Goal: Task Accomplishment & Management: Manage account settings

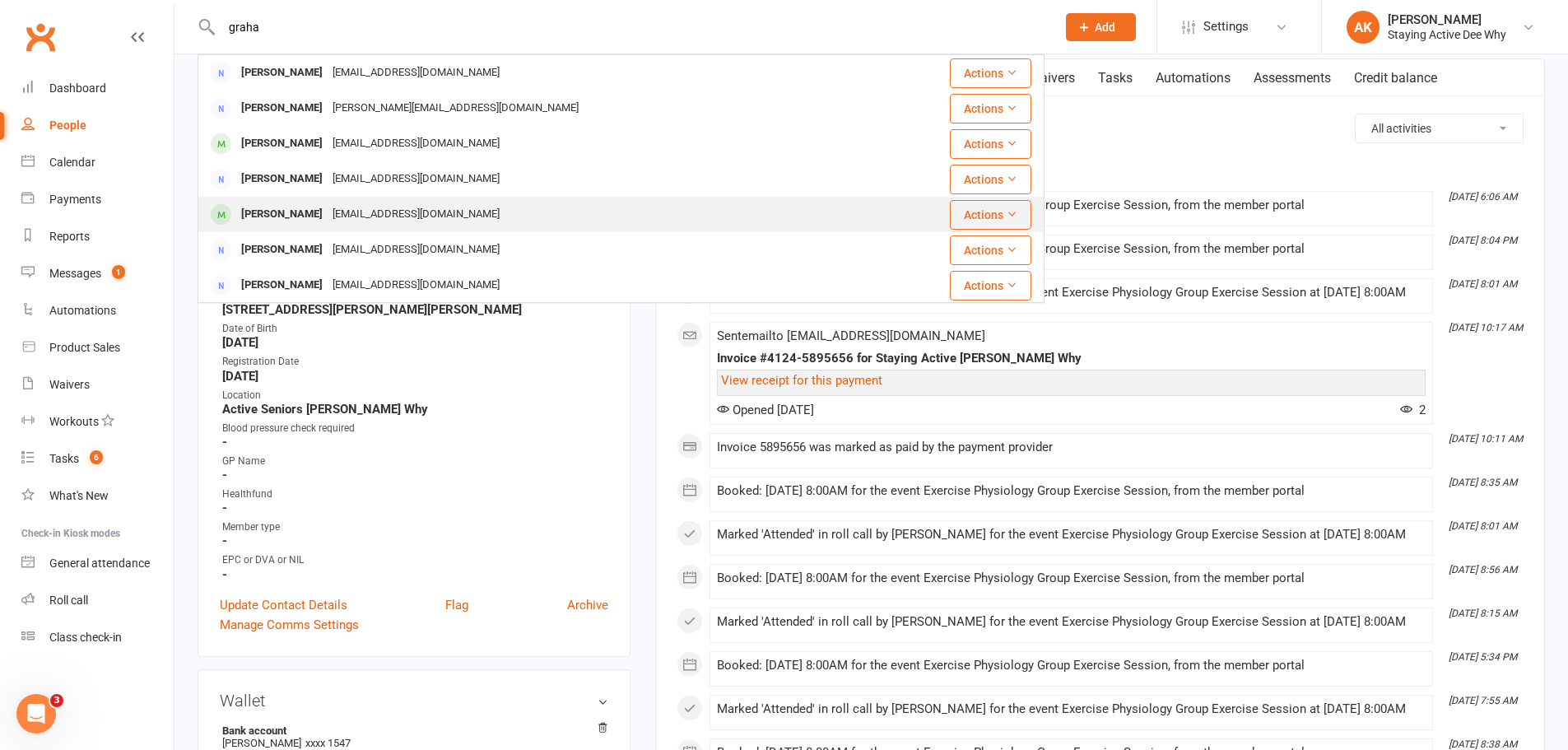
type input "graha"
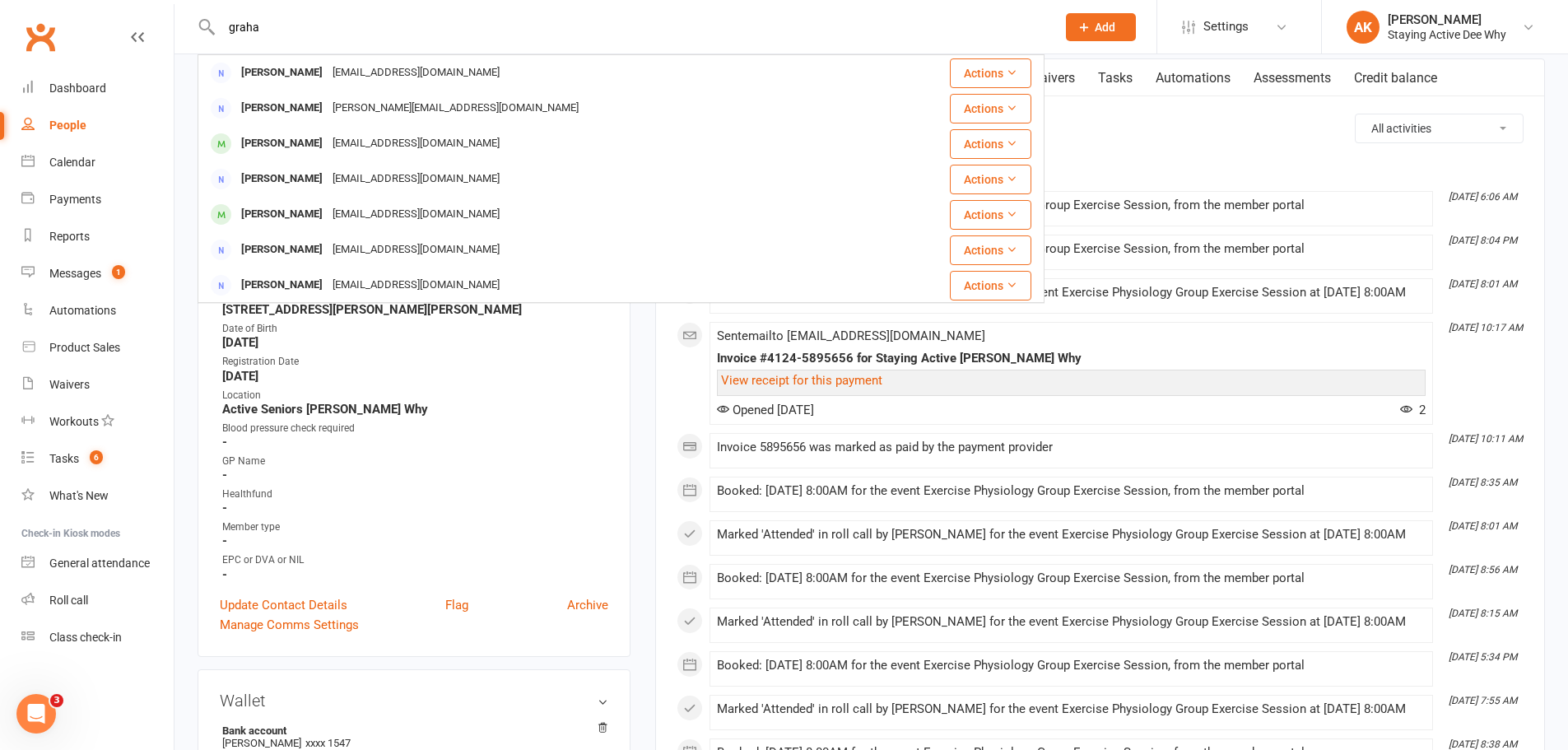
click at [218, 206] on span at bounding box center [221, 214] width 21 height 21
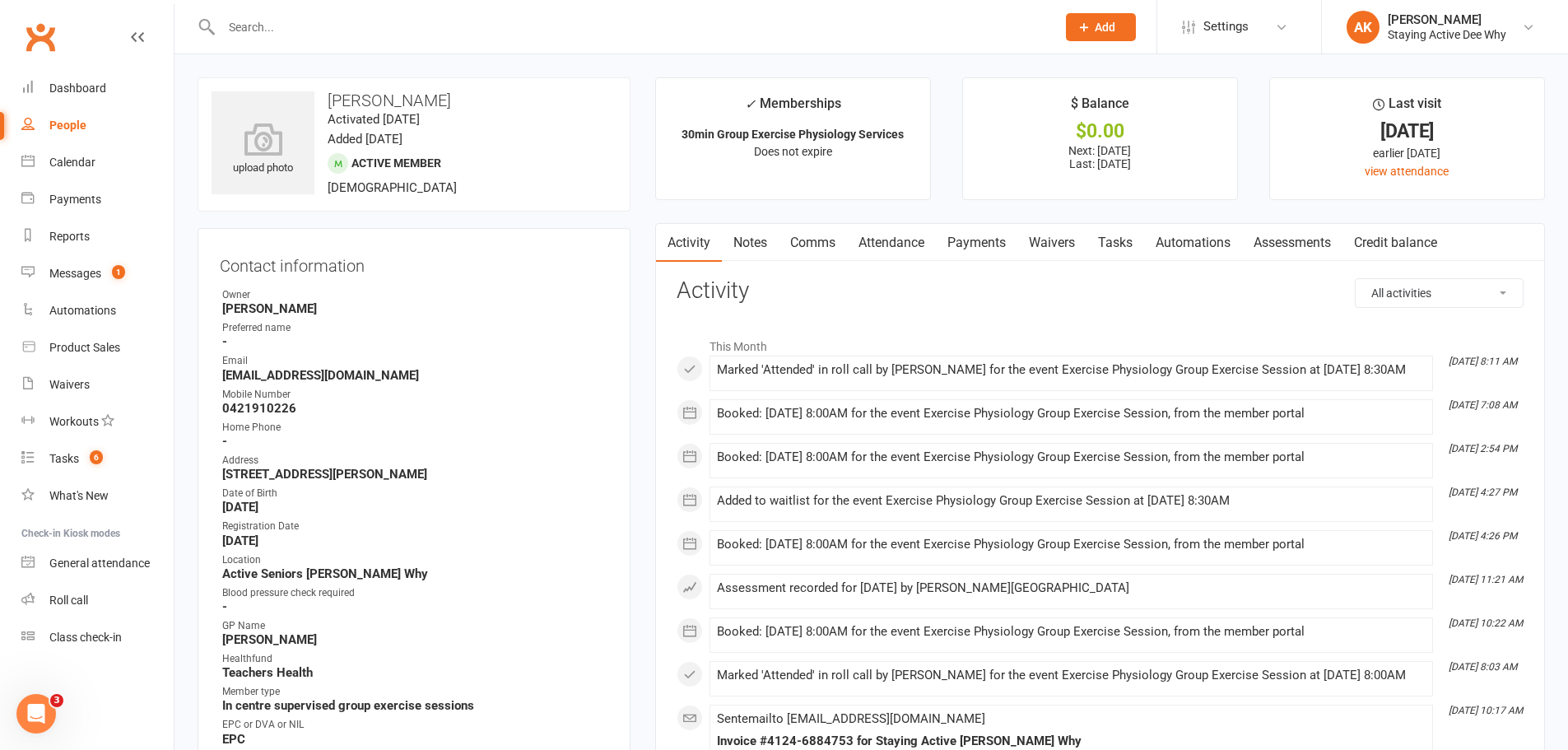
click at [747, 246] on link "Notes" at bounding box center [750, 243] width 57 height 38
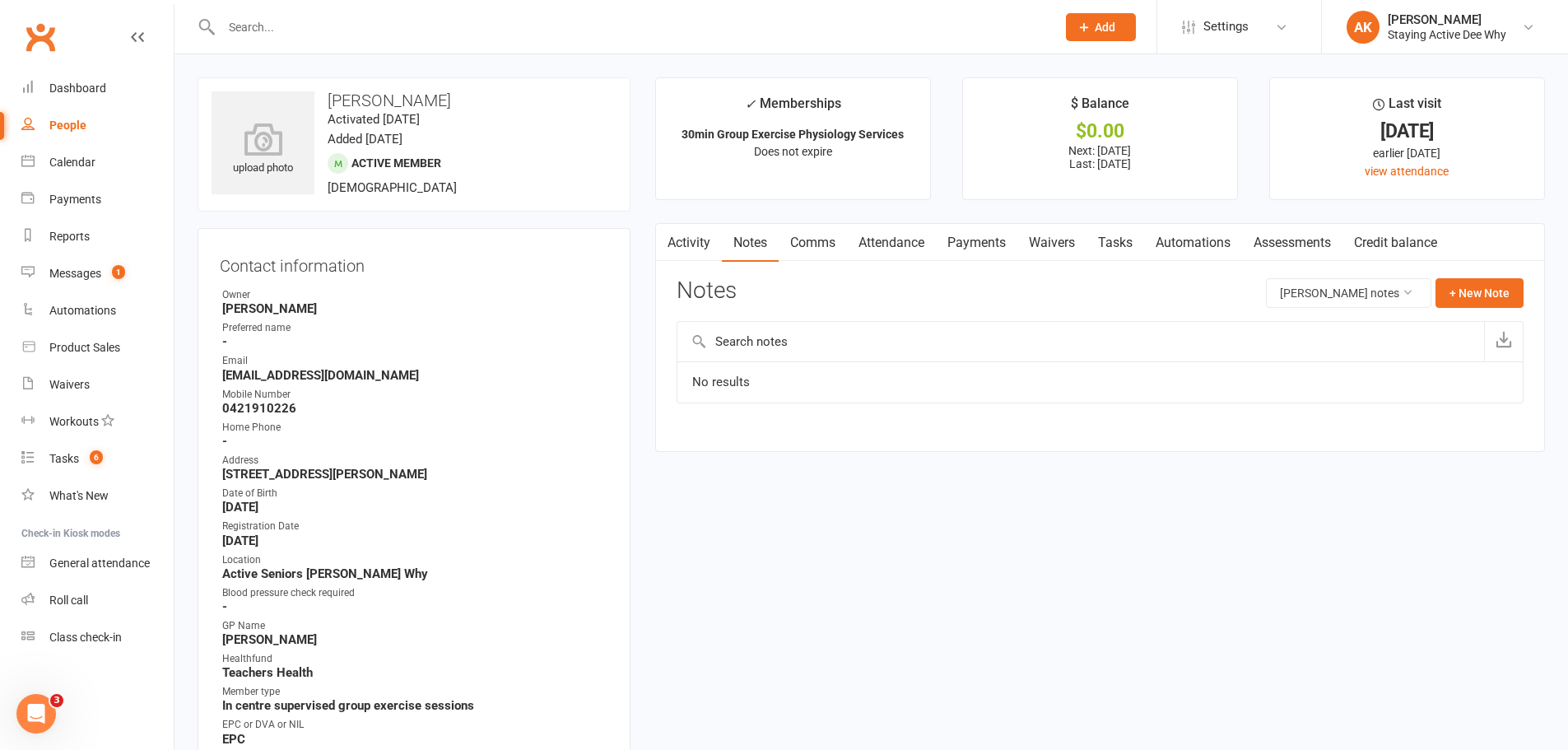
click at [963, 249] on link "Payments" at bounding box center [976, 243] width 82 height 38
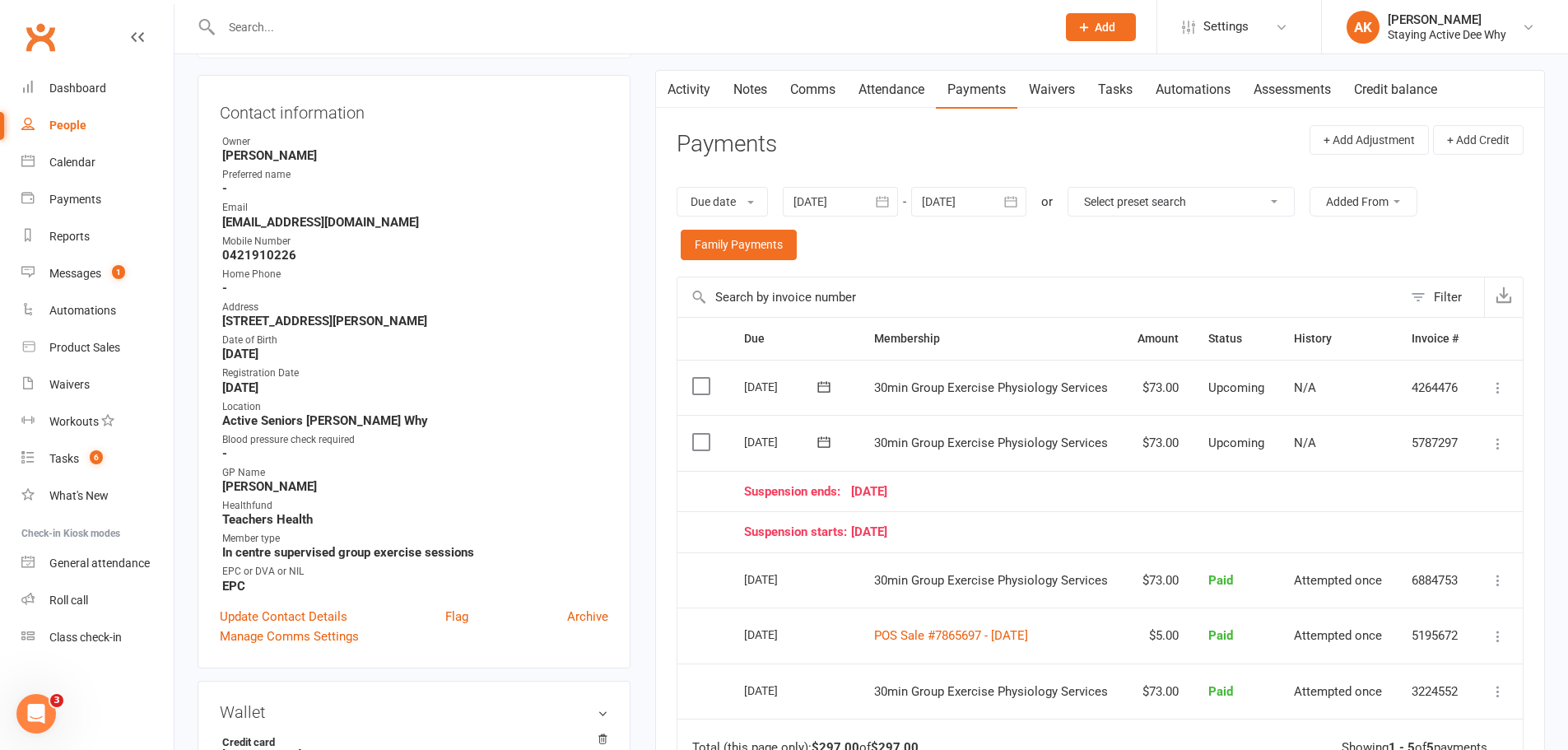
scroll to position [164, 0]
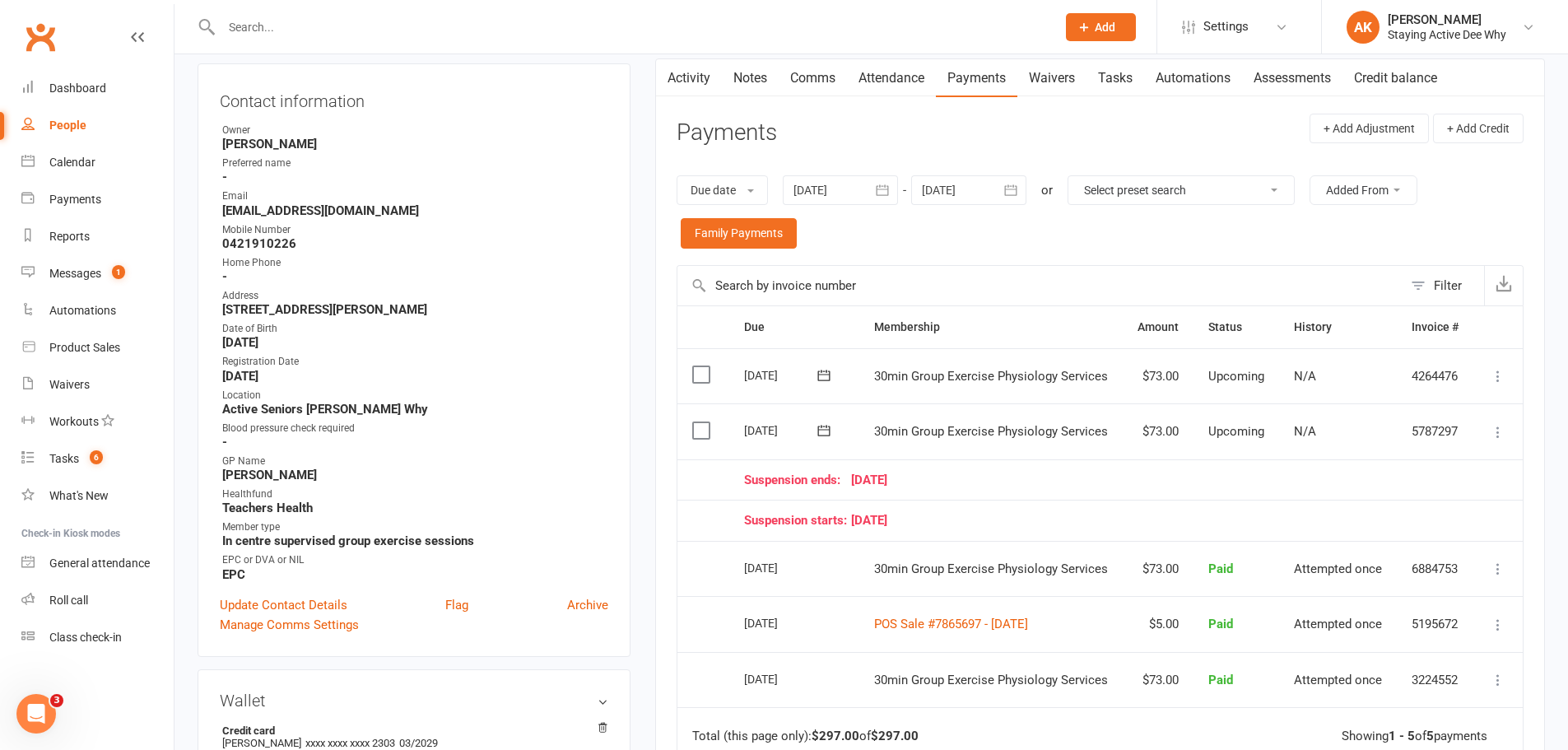
click at [337, 19] on input "text" at bounding box center [630, 27] width 828 height 23
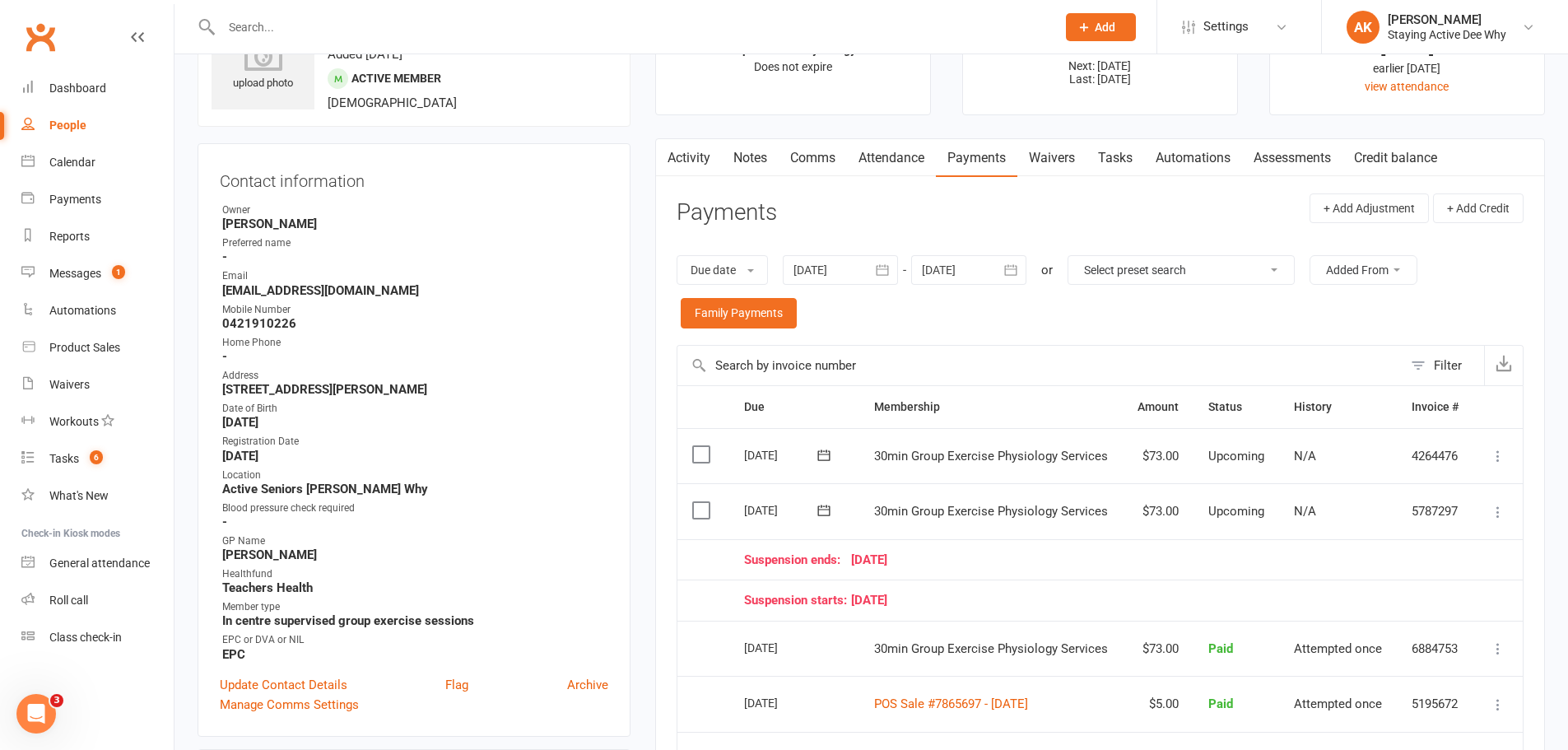
scroll to position [0, 0]
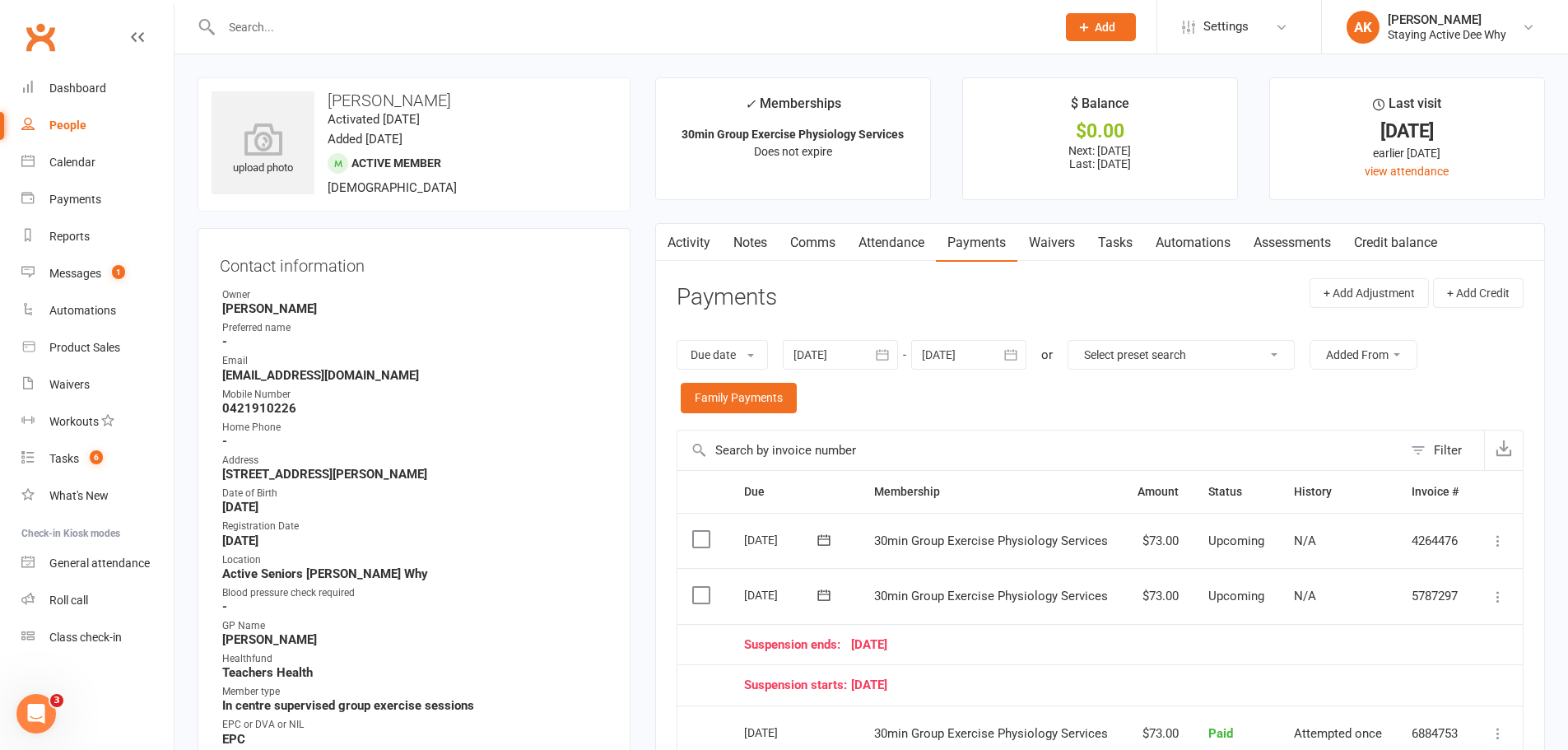
click at [1275, 241] on link "Assessments" at bounding box center [1292, 243] width 101 height 38
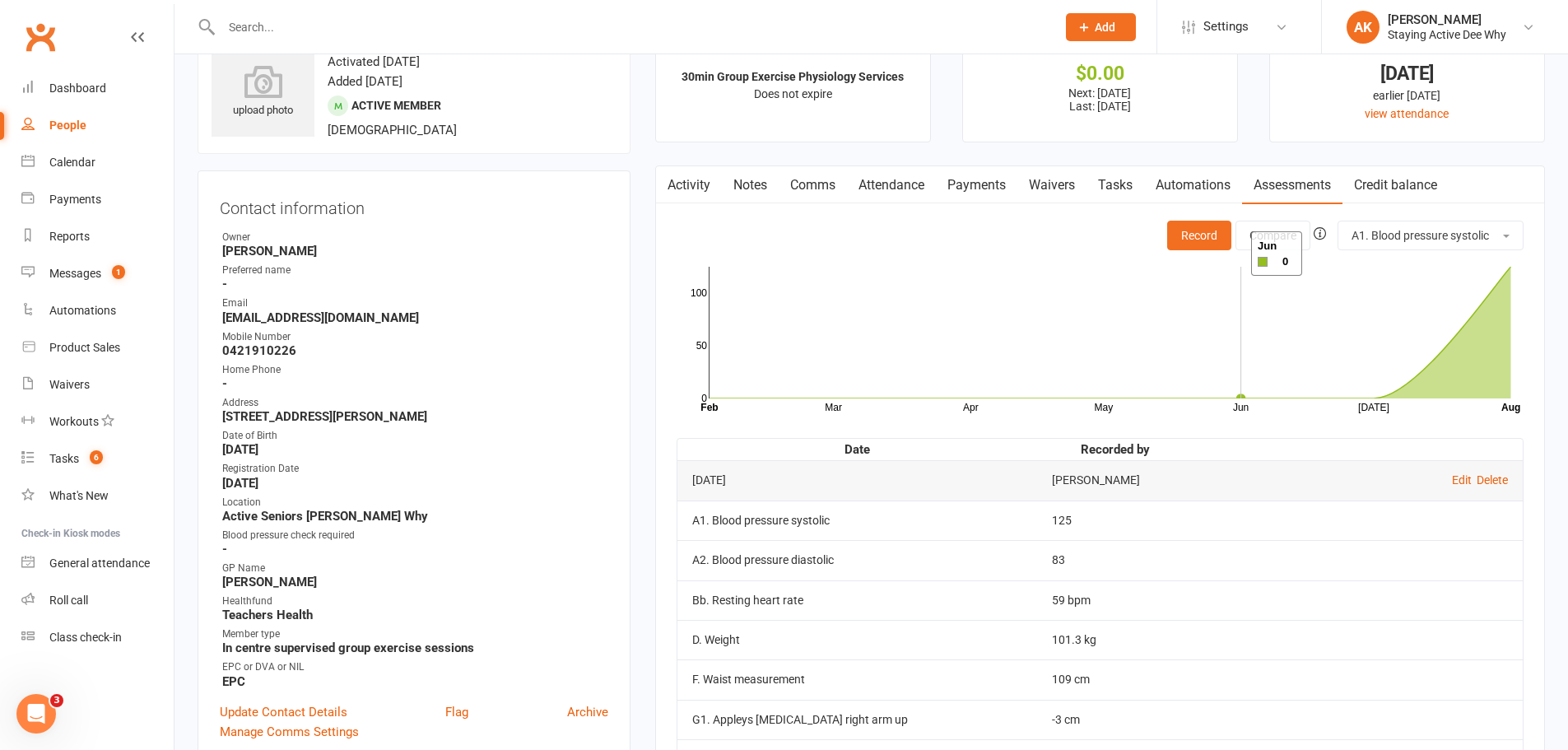
scroll to position [83, 0]
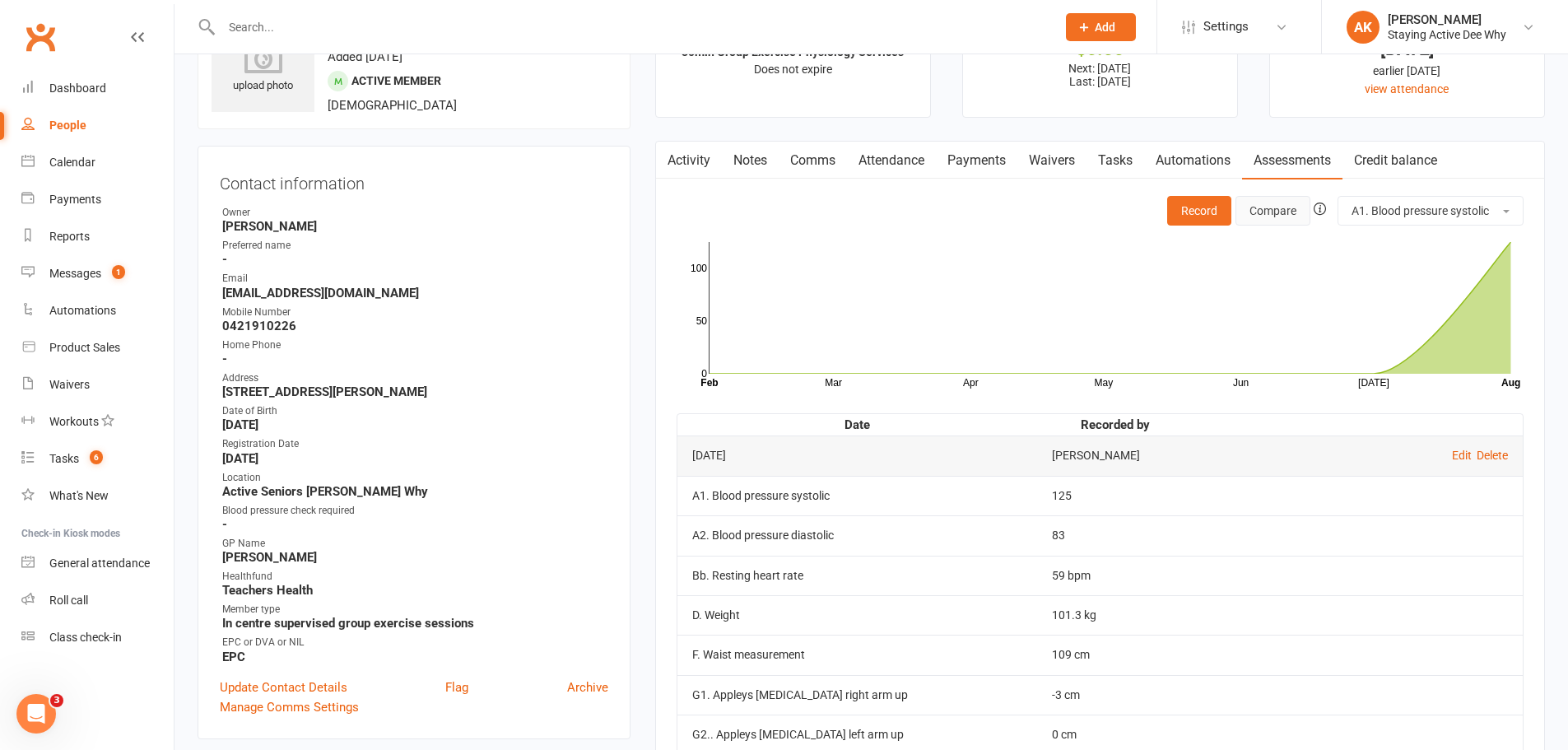
click at [1266, 218] on button "Compare" at bounding box center [1273, 211] width 75 height 30
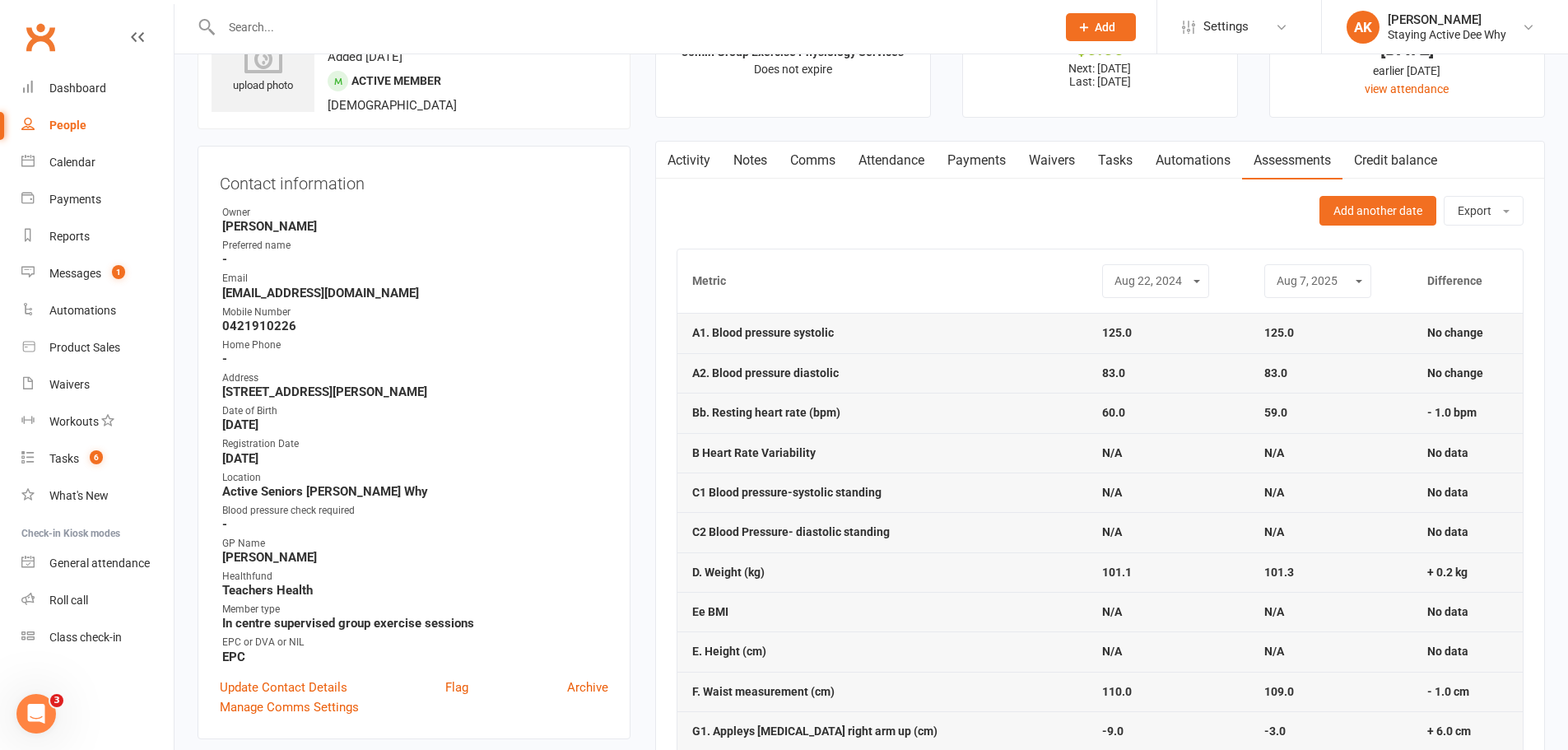
click at [1132, 275] on select "Apr 17, 2024 Aug 22, 2024 Aug 7, 2025" at bounding box center [1156, 281] width 86 height 19
click at [1155, 273] on select "Apr 17, 2024 Aug 22, 2024 Aug 7, 2025" at bounding box center [1156, 281] width 86 height 19
click at [1113, 272] on select "Apr 17, 2024 Aug 22, 2024 Aug 7, 2025" at bounding box center [1156, 281] width 86 height 19
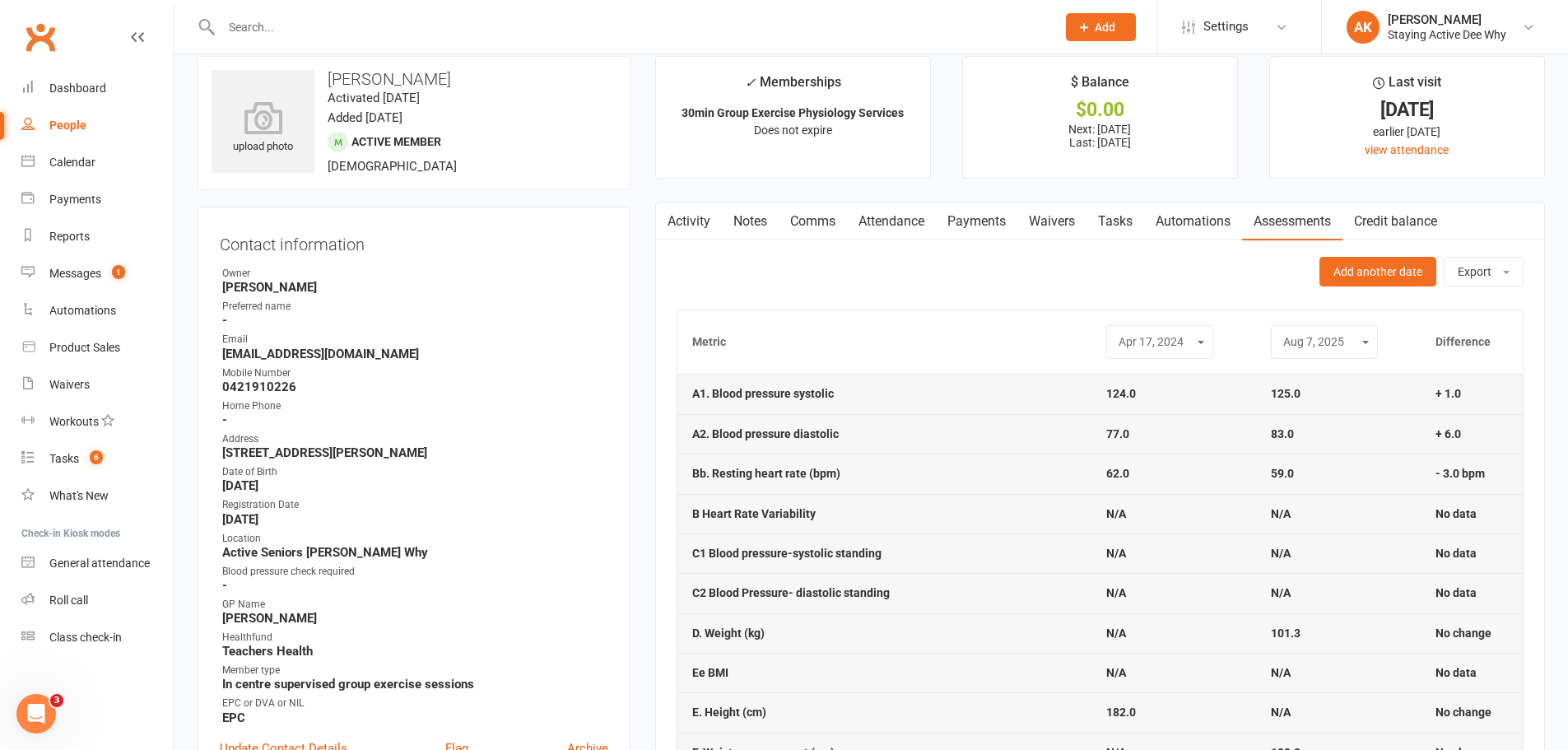
scroll to position [0, 0]
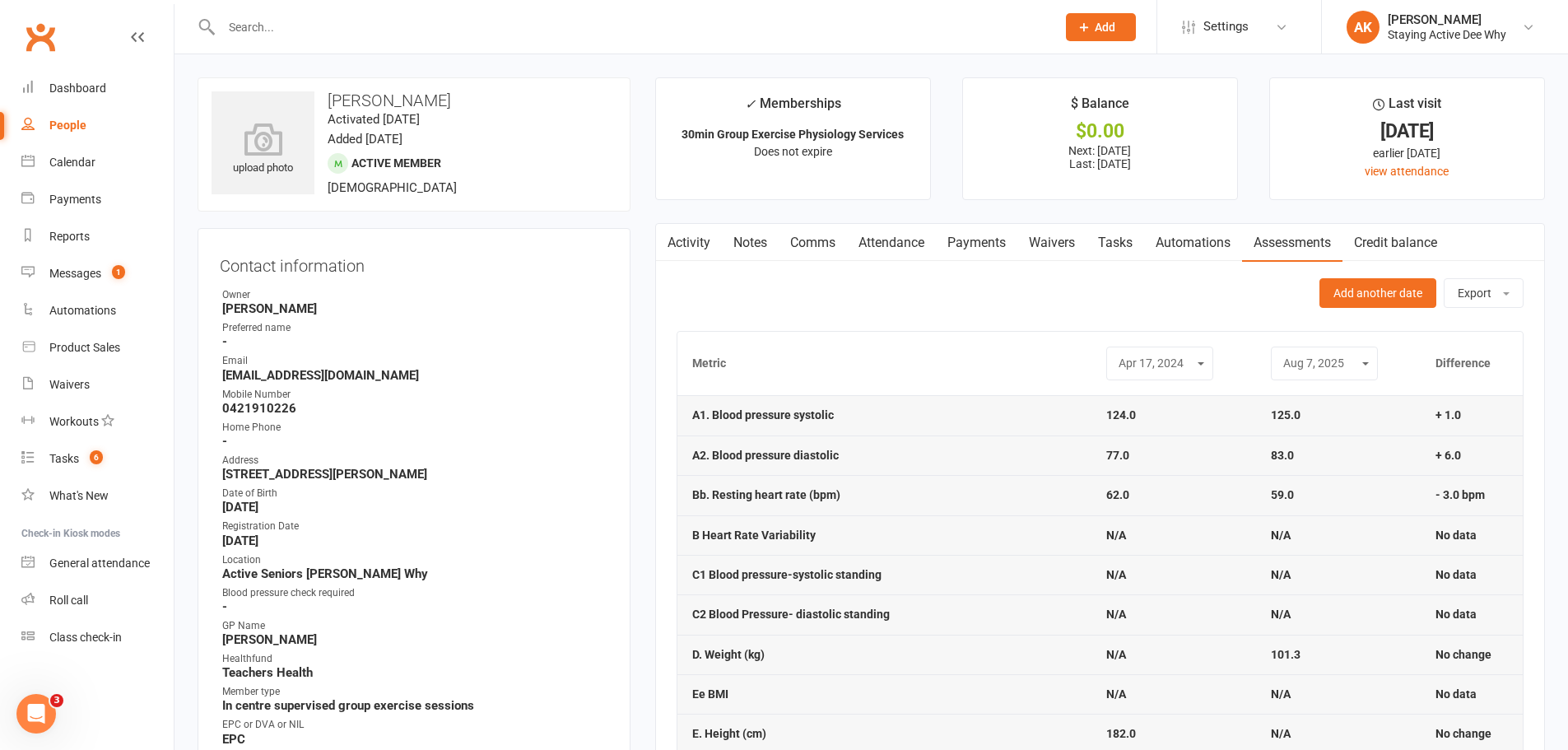
click at [1152, 368] on select "Apr 17, 2024 Aug 22, 2024 Aug 7, 2025" at bounding box center [1160, 363] width 86 height 19
click at [1117, 354] on select "Apr 17, 2024 Aug 22, 2024 Aug 7, 2025" at bounding box center [1160, 363] width 86 height 19
click at [1137, 373] on div "Apr 17, 2024 Aug 22, 2024 Aug 7, 2025" at bounding box center [1156, 363] width 107 height 34
drag, startPoint x: 1096, startPoint y: 354, endPoint x: 1103, endPoint y: 367, distance: 14.8
click at [1113, 356] on select "Apr 17, 2024 Aug 22, 2024 Aug 7, 2025" at bounding box center [1156, 363] width 86 height 19
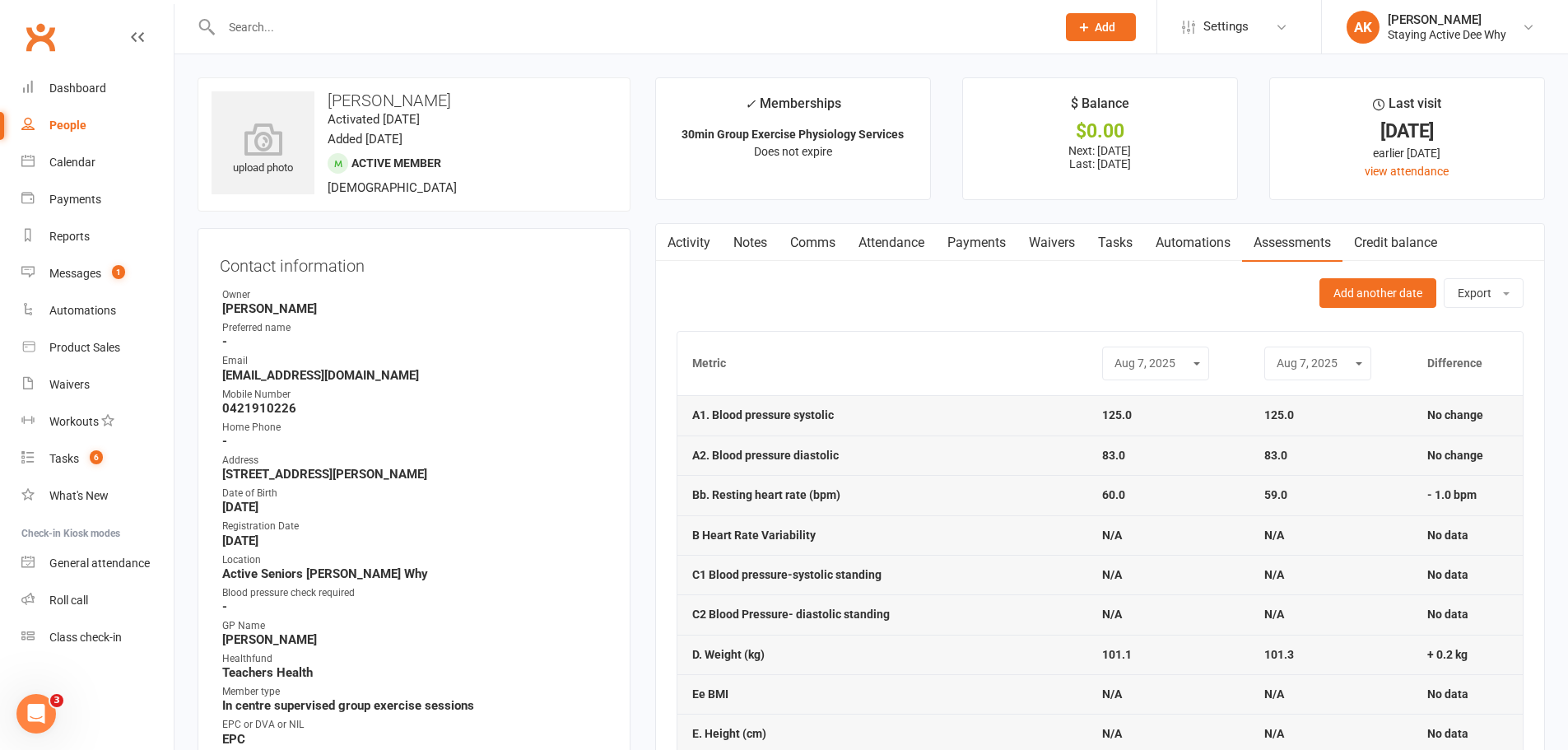
click at [1113, 354] on select "Apr 17, 2024 Aug 22, 2024 Aug 7, 2025" at bounding box center [1156, 363] width 86 height 19
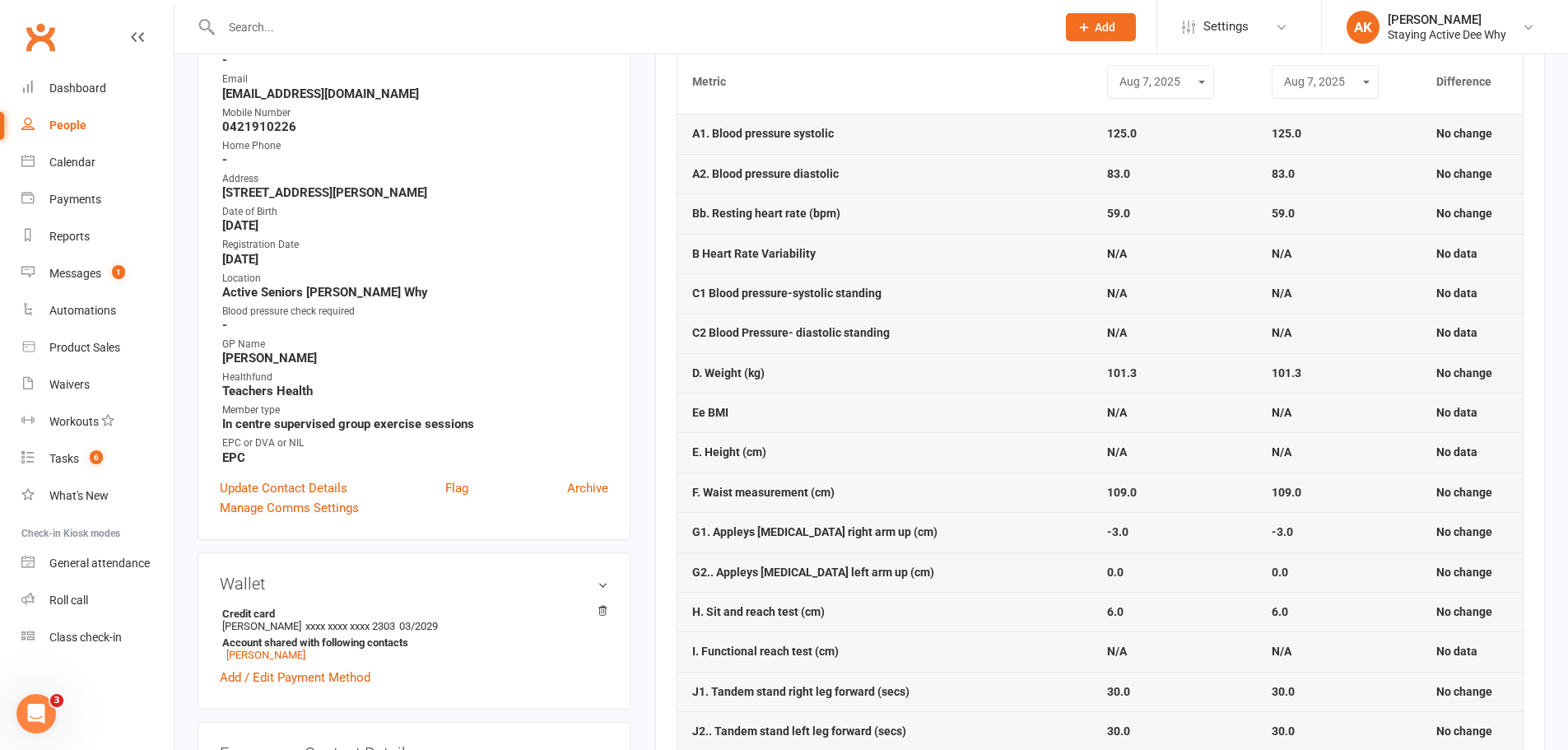
scroll to position [83, 0]
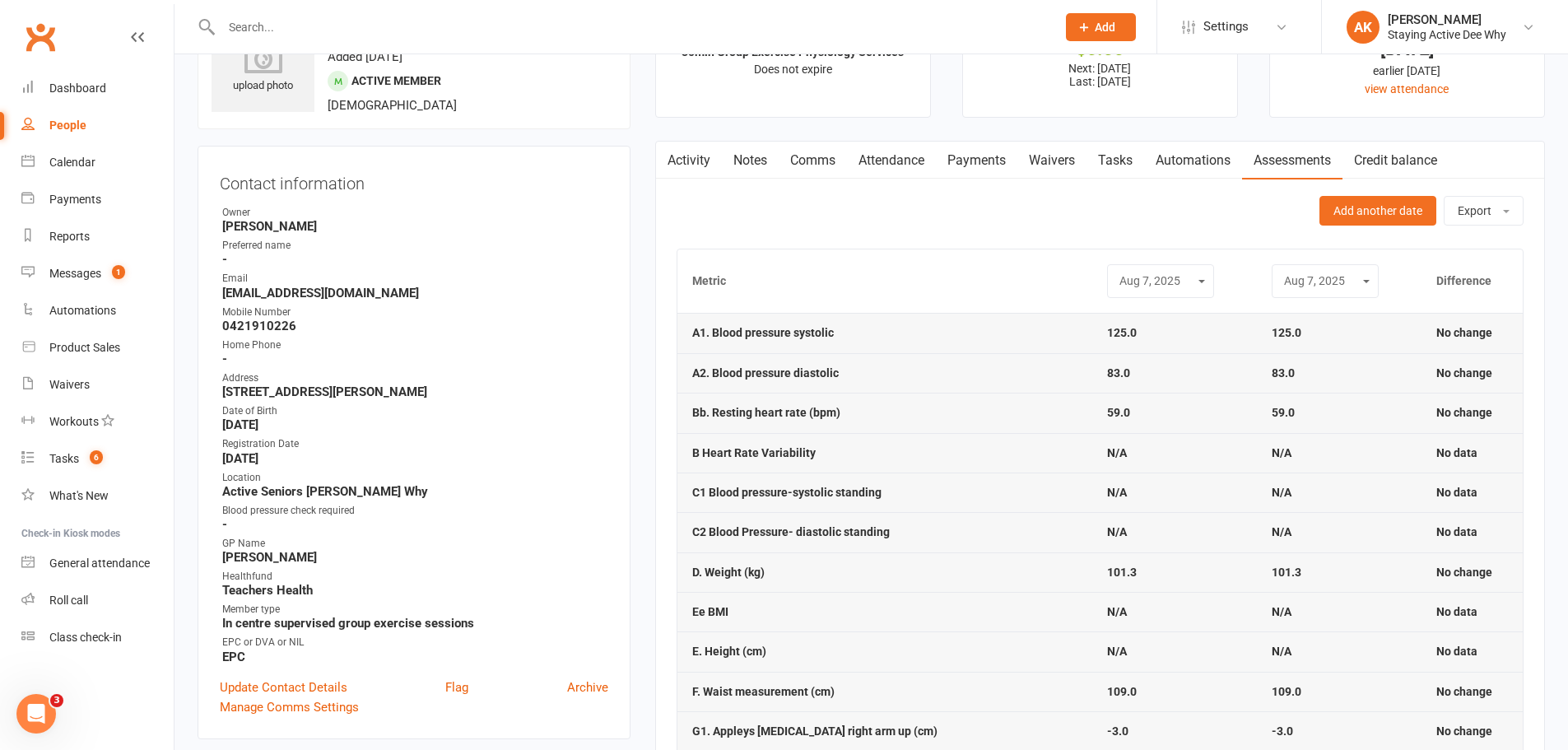
click at [1118, 288] on select "Apr 17, 2024 Aug 22, 2024 Aug 7, 2025" at bounding box center [1161, 281] width 86 height 19
click at [1118, 272] on select "Apr 17, 2024 Aug 22, 2024 Aug 7, 2025" at bounding box center [1161, 281] width 86 height 19
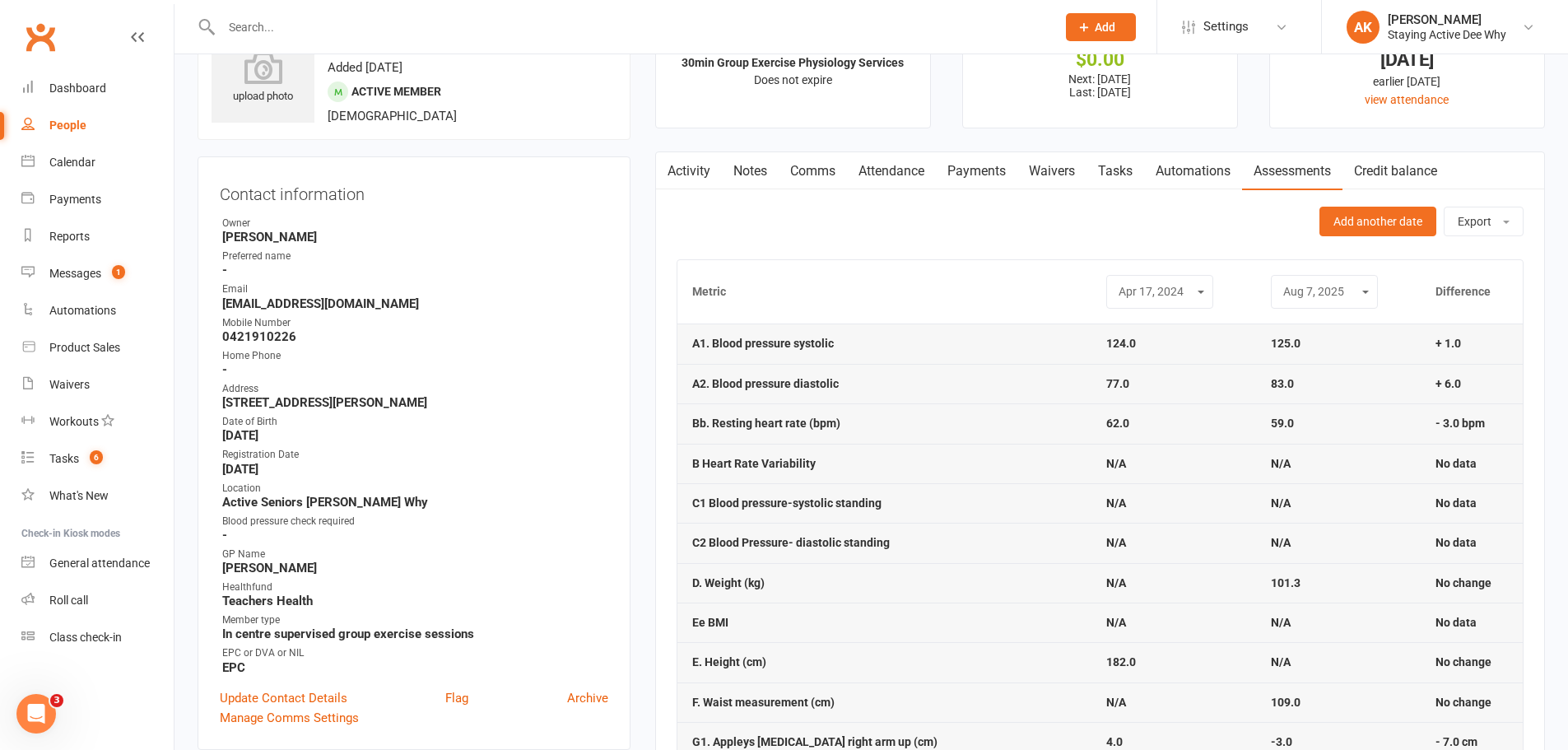
scroll to position [0, 0]
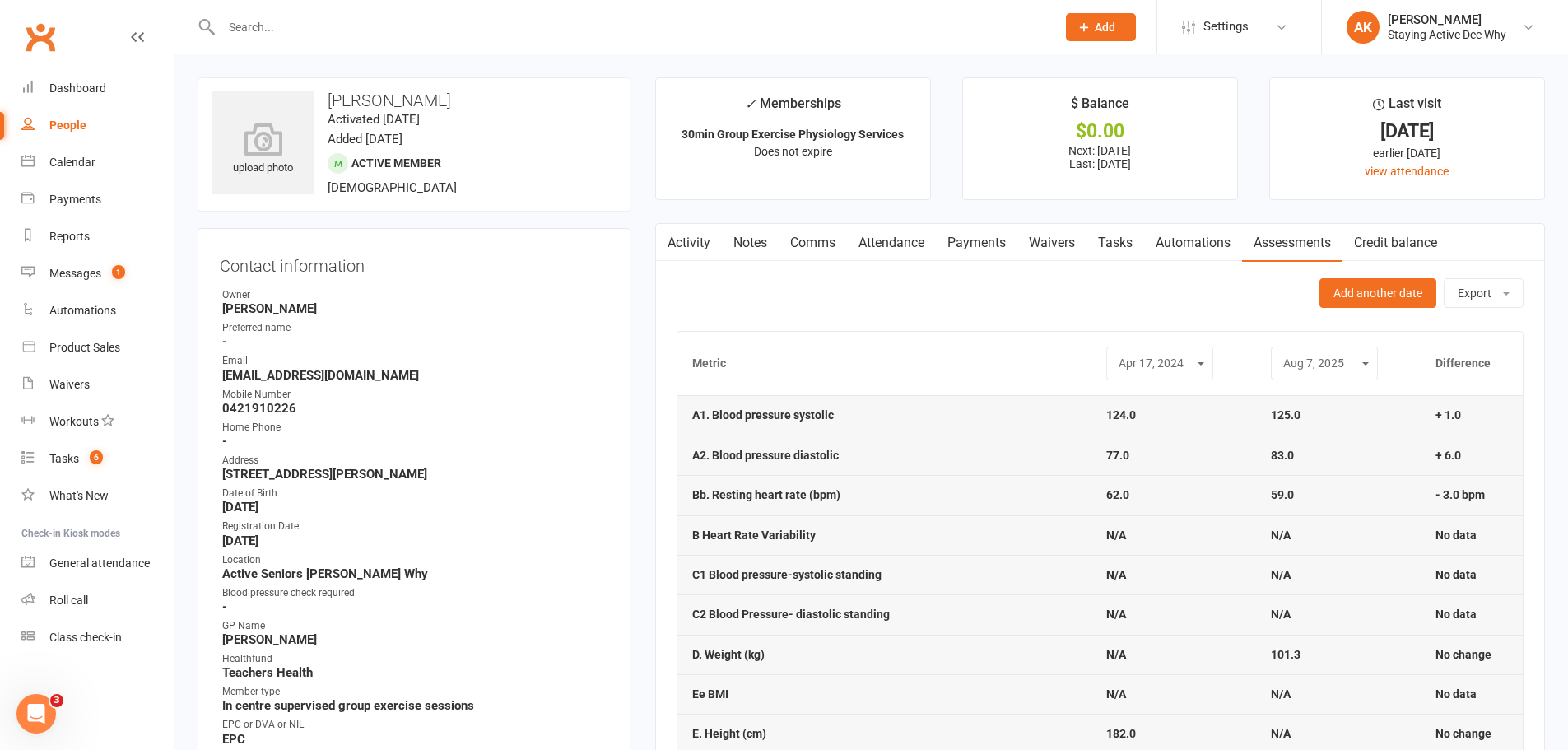
click at [1132, 363] on select "Apr 17, 2024 Aug 22, 2024 Aug 7, 2025" at bounding box center [1160, 363] width 86 height 19
select select "1"
click at [1117, 354] on select "Apr 17, 2024 Aug 22, 2024 Aug 7, 2025" at bounding box center [1160, 363] width 86 height 19
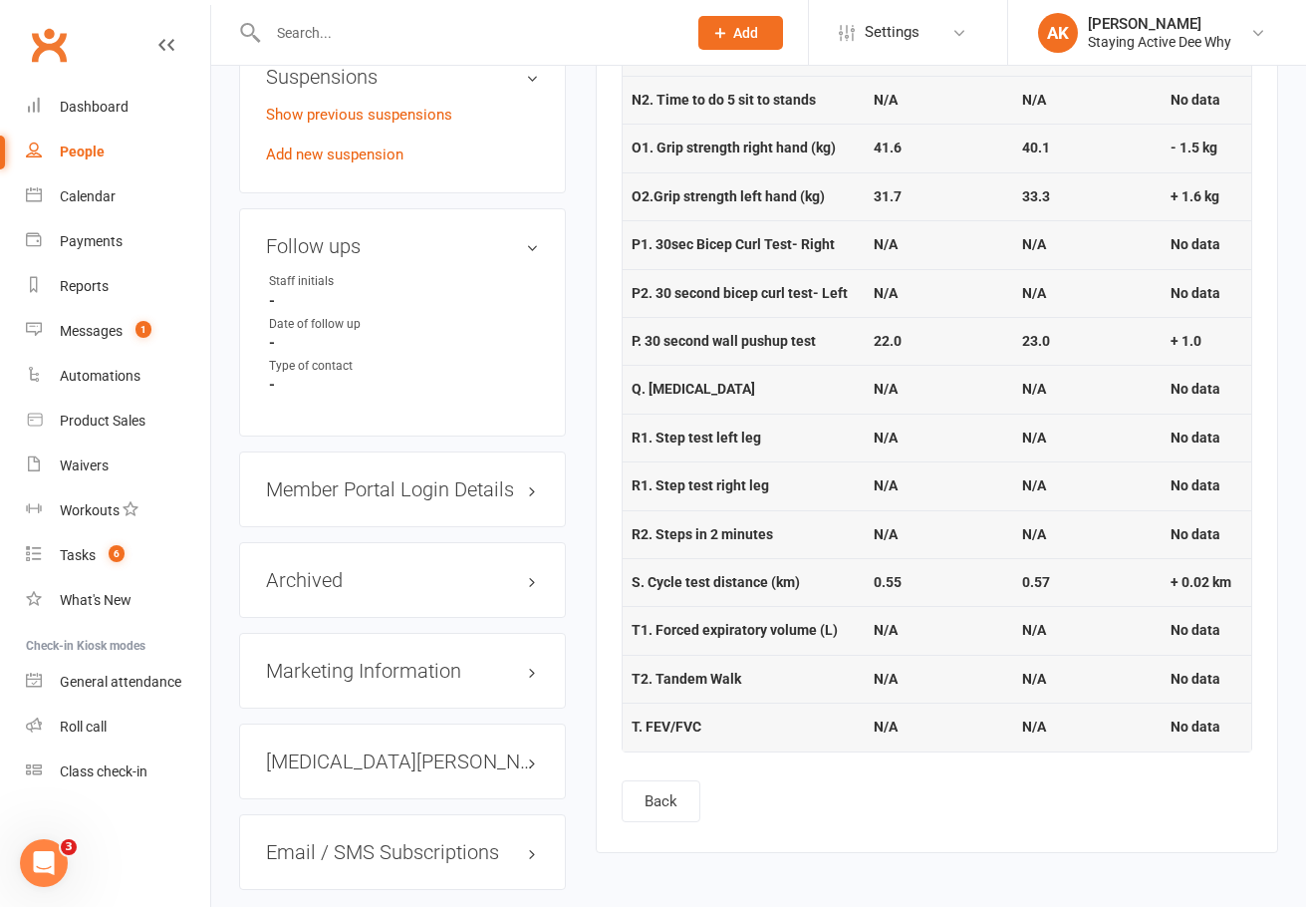
scroll to position [1495, 0]
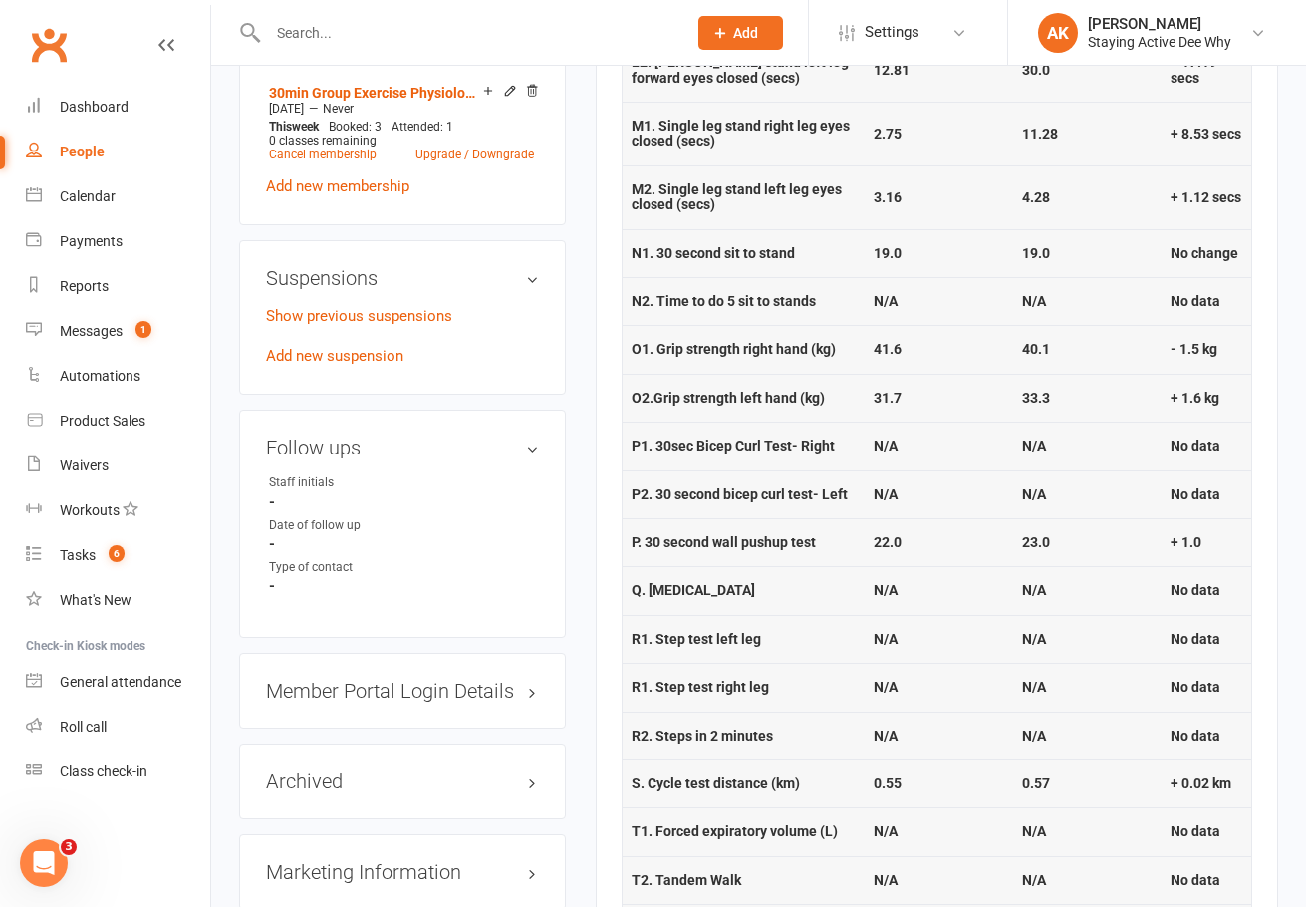
click at [371, 24] on input "text" at bounding box center [467, 33] width 410 height 28
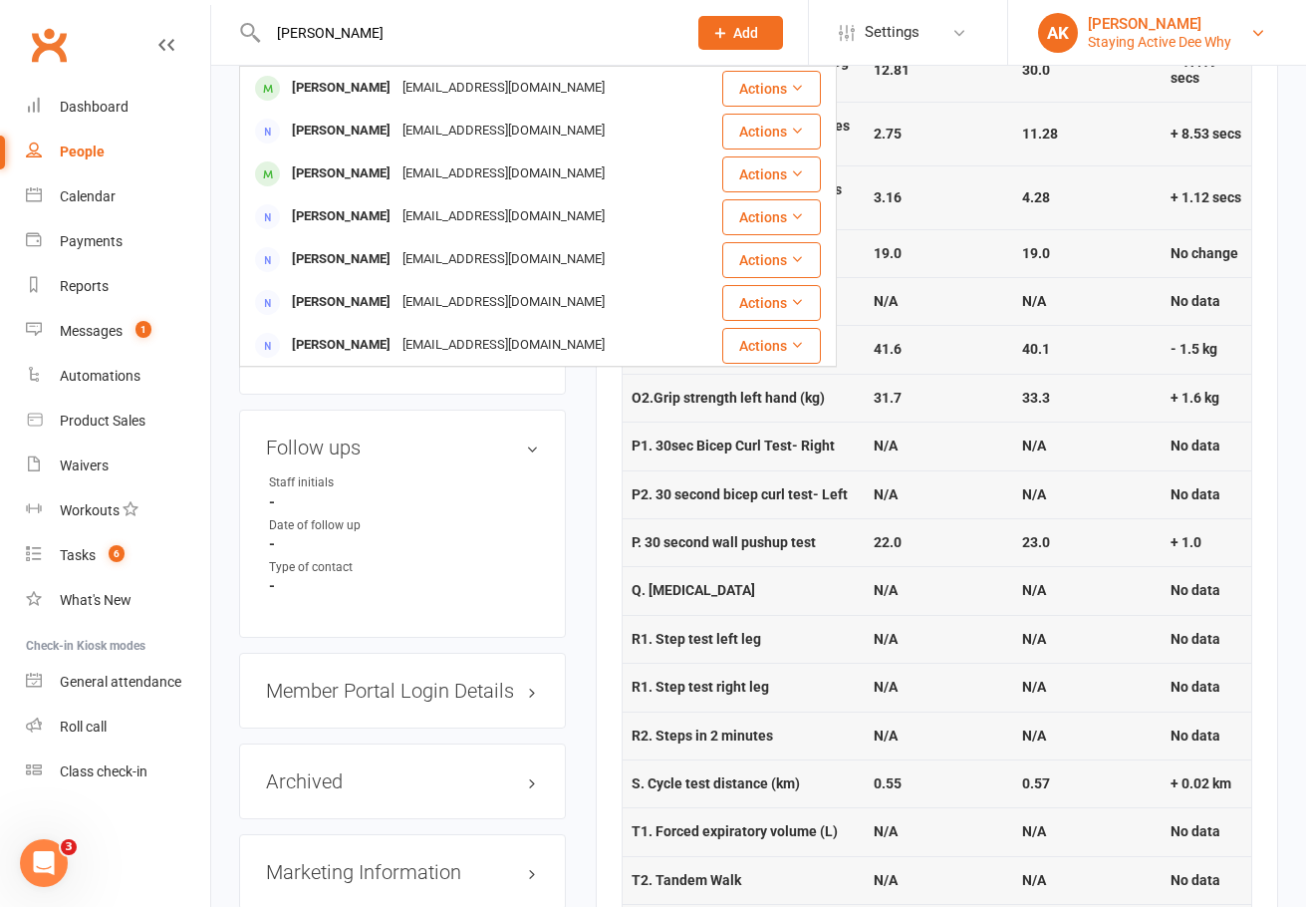
type input "suz fay"
click at [1193, 37] on div "Staying Active Dee Why" at bounding box center [1159, 42] width 143 height 18
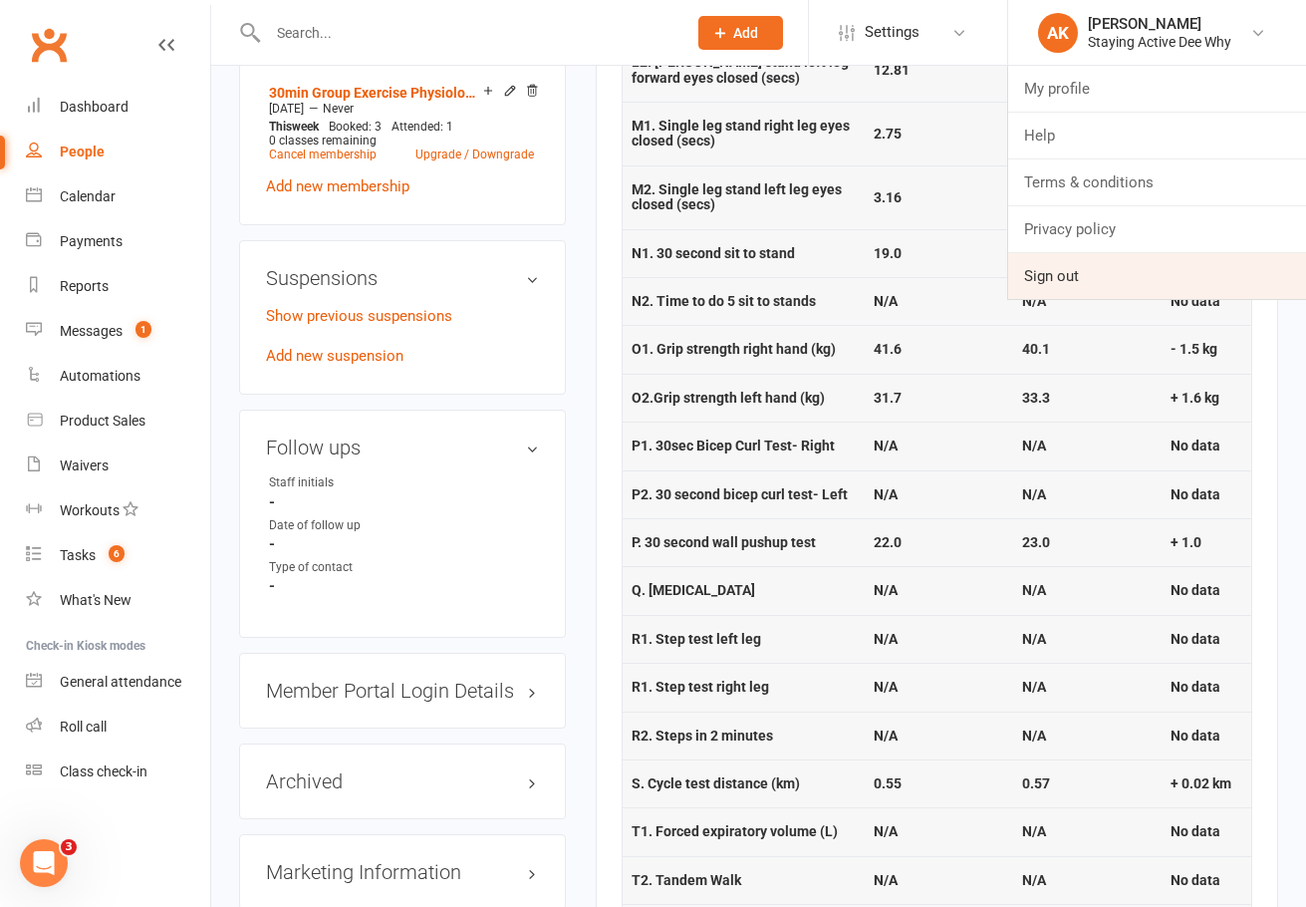
click at [1106, 277] on link "Sign out" at bounding box center [1157, 276] width 298 height 46
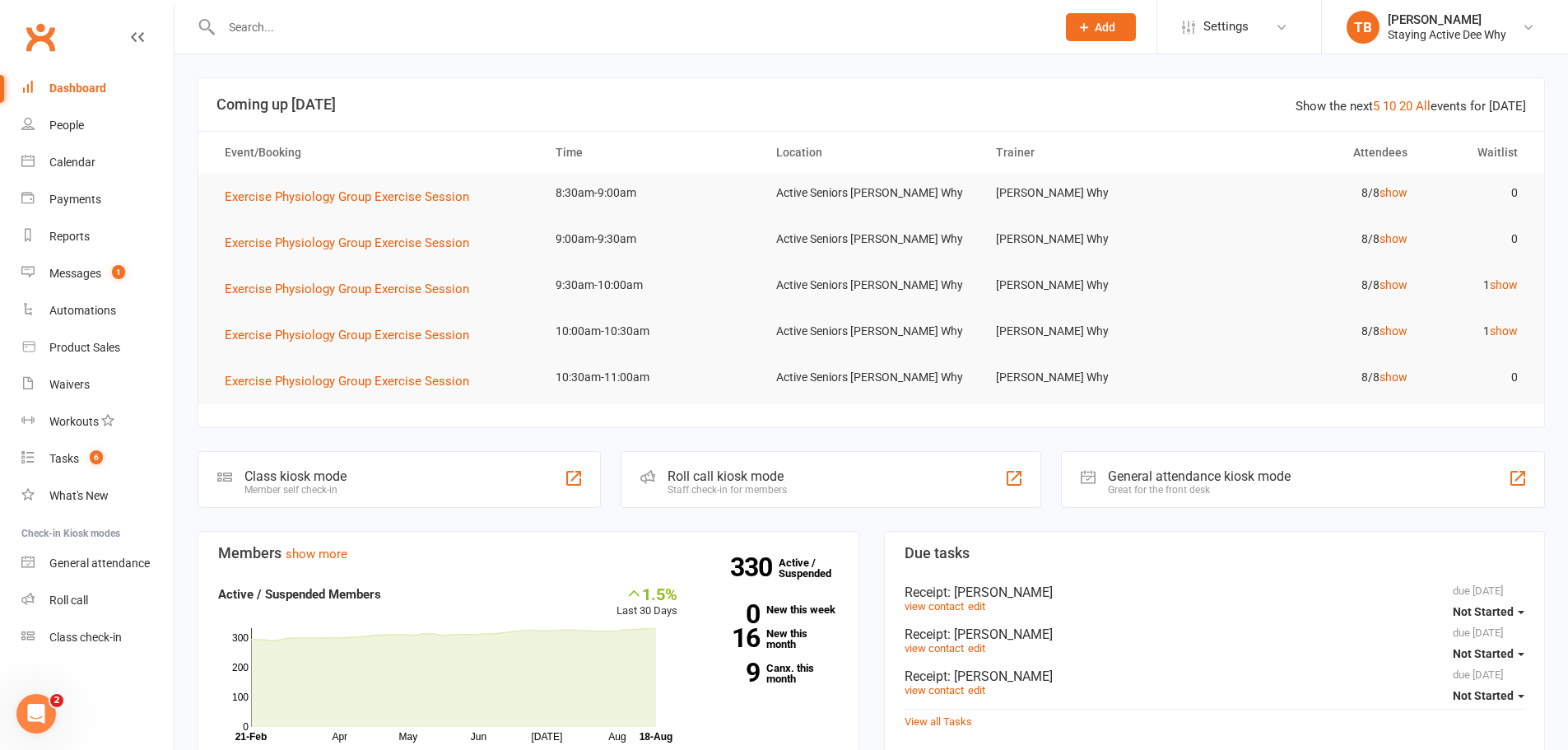
click at [29, 28] on link "Clubworx" at bounding box center [40, 37] width 41 height 41
click at [272, 9] on div at bounding box center [620, 26] width 847 height 54
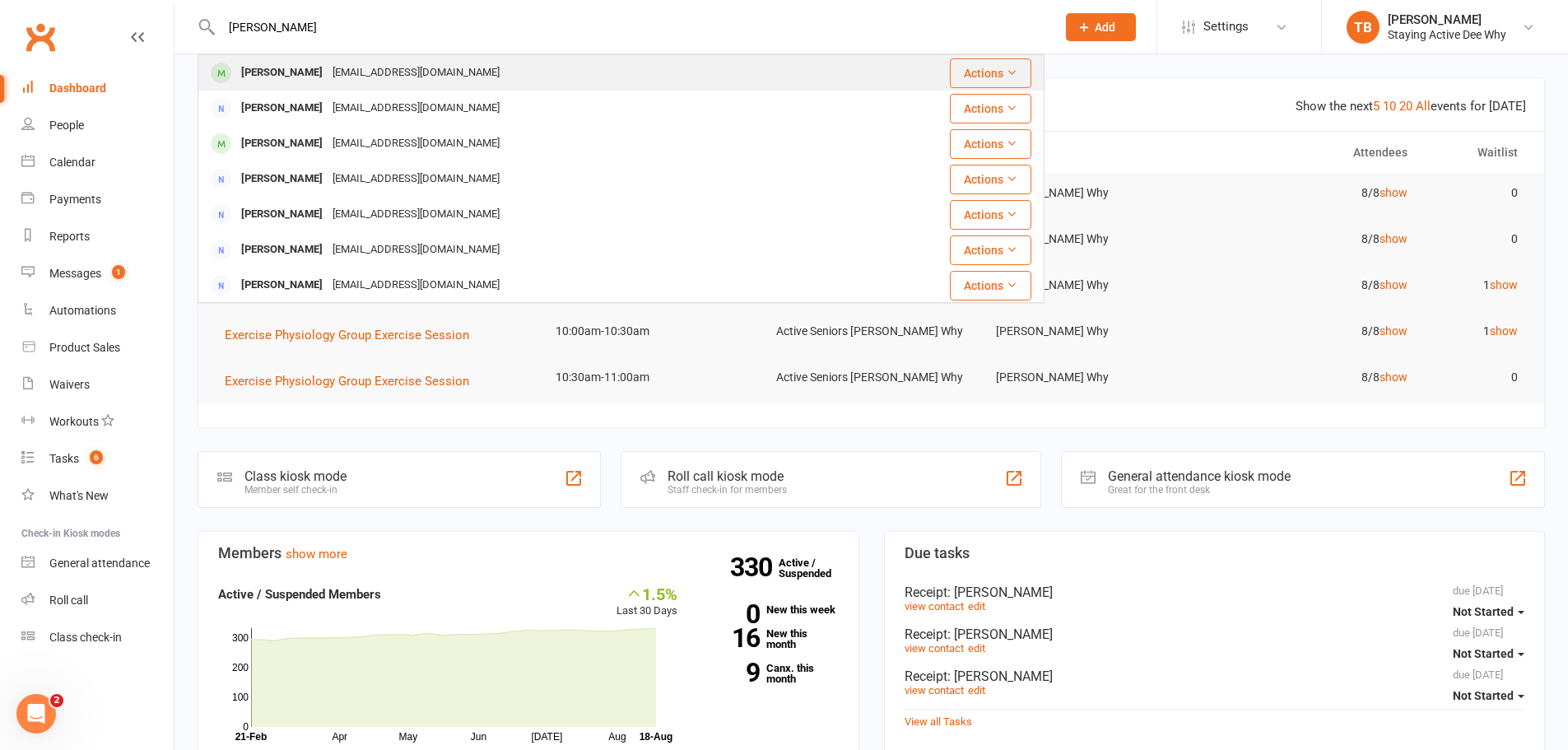
type input "suz fay"
click at [257, 64] on div "[PERSON_NAME]" at bounding box center [282, 73] width 92 height 24
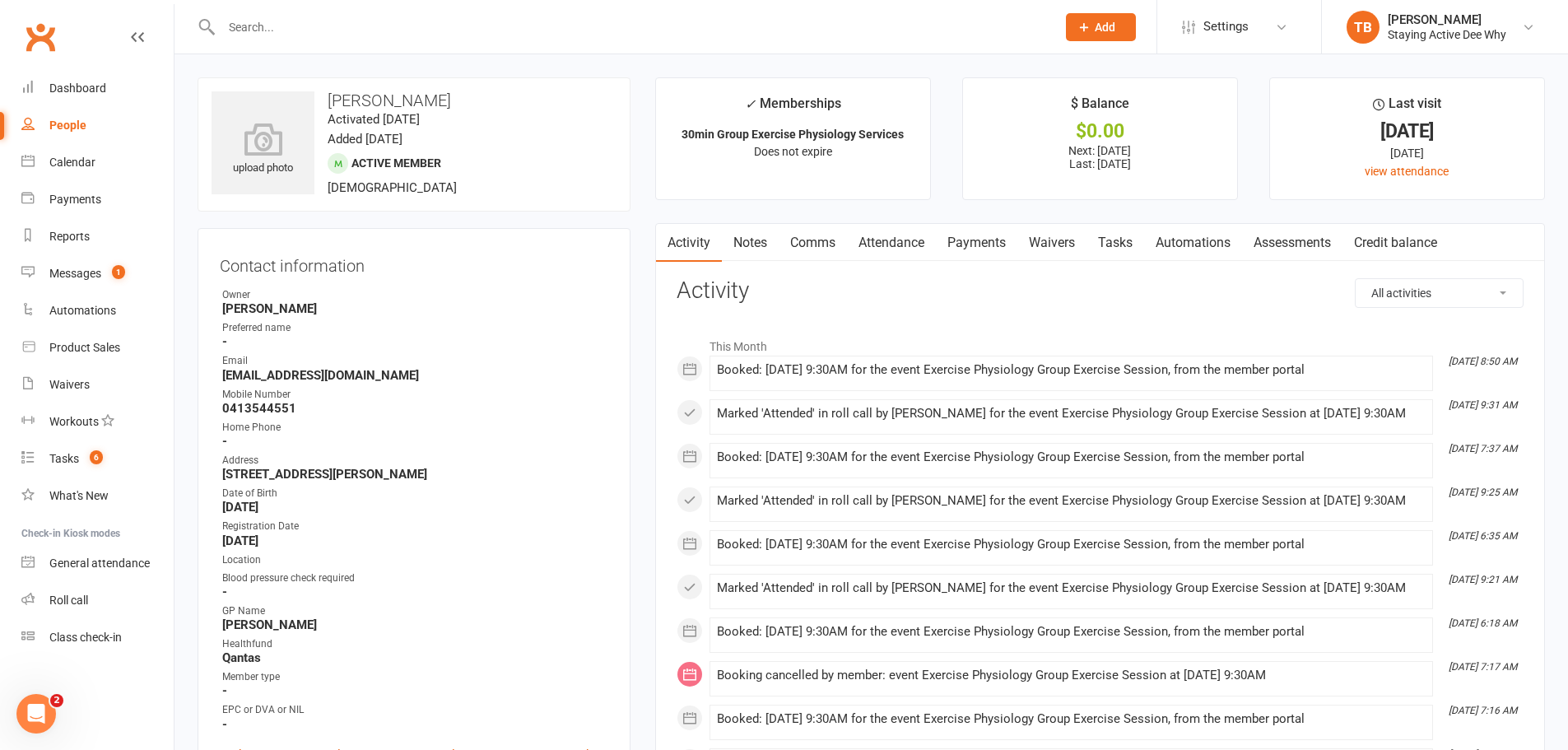
drag, startPoint x: 1295, startPoint y: 249, endPoint x: 1236, endPoint y: 229, distance: 62.3
click at [1078, 249] on link "Assessments" at bounding box center [1292, 243] width 101 height 38
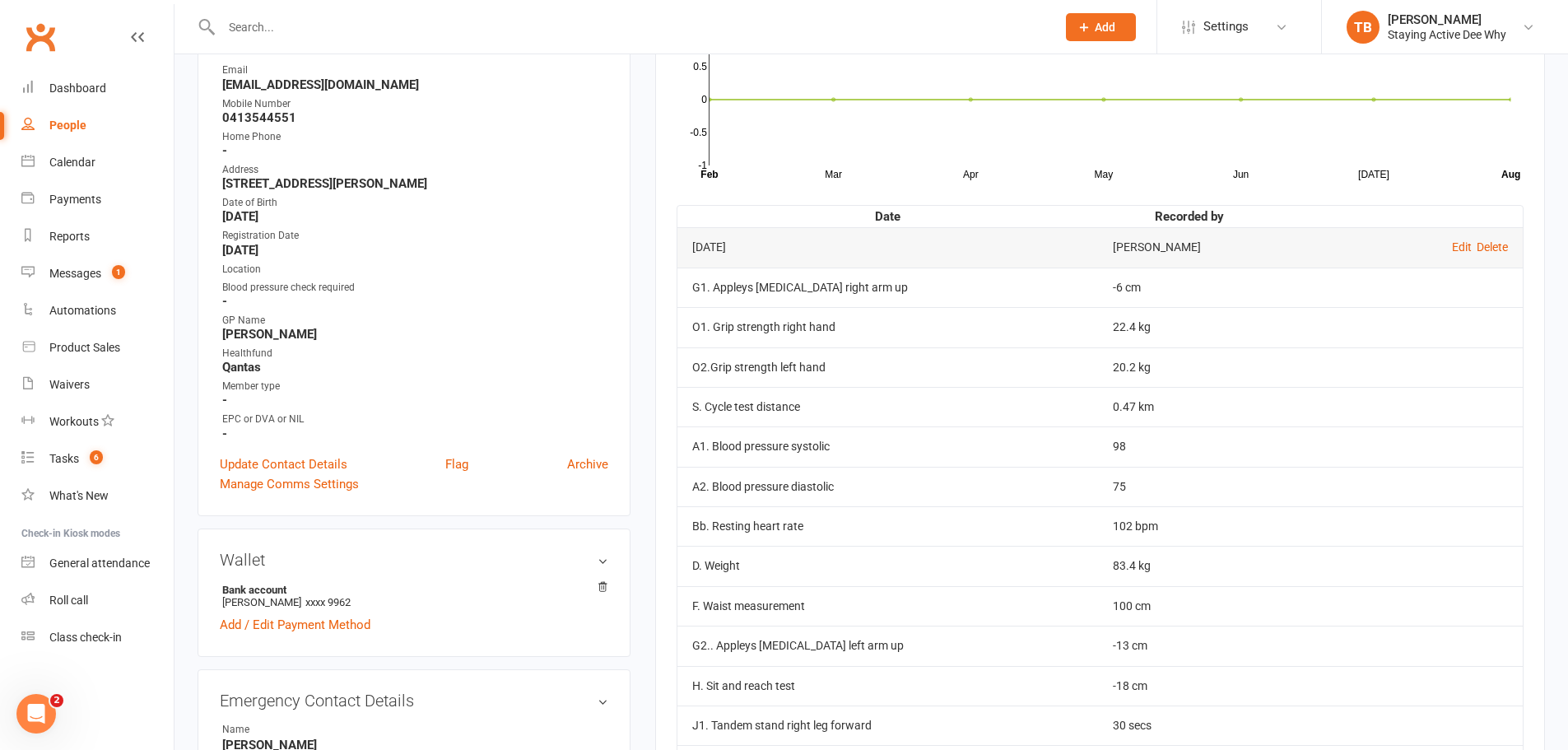
scroll to position [330, 0]
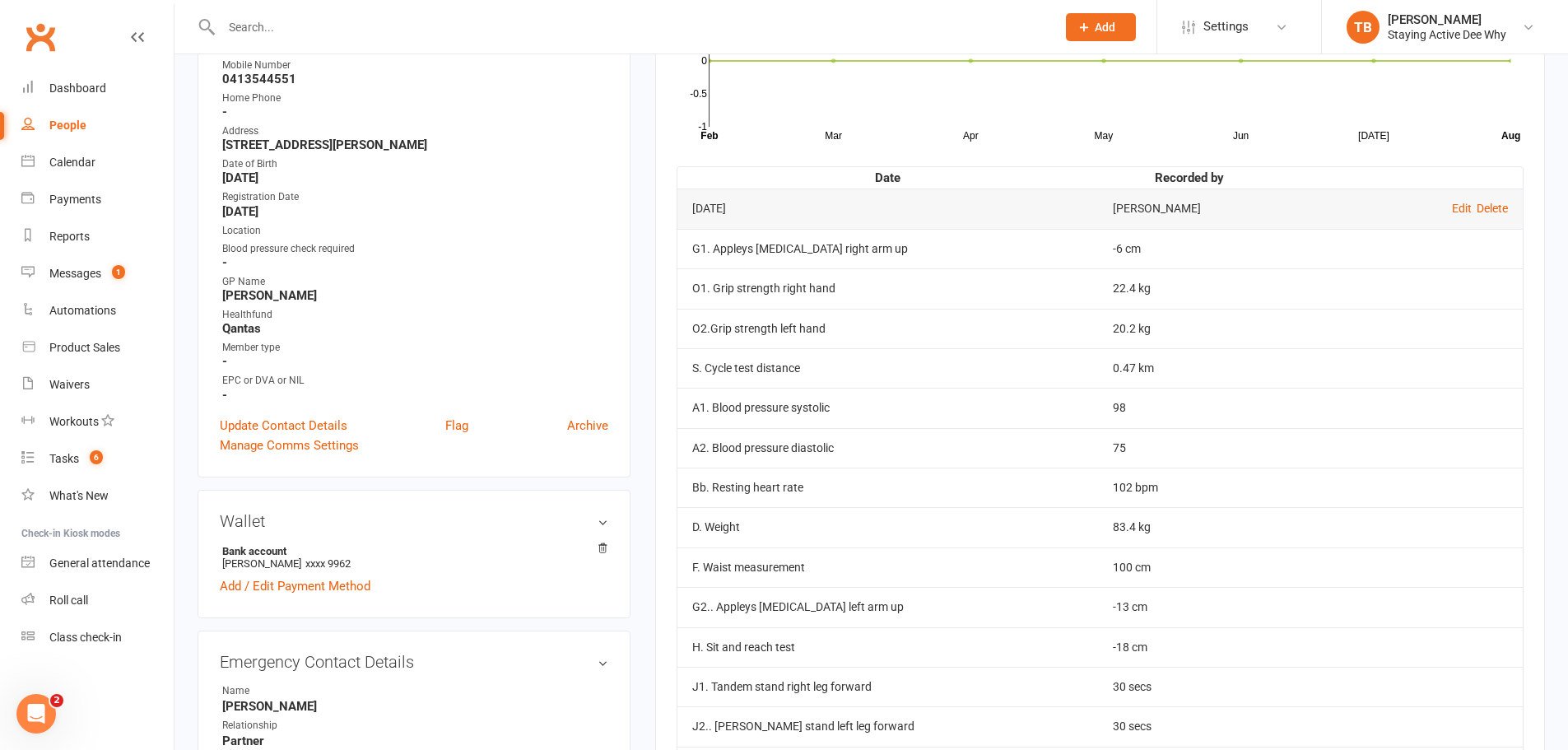
drag, startPoint x: 1338, startPoint y: 301, endPoint x: 1331, endPoint y: 292, distance: 11.4
click at [1078, 292] on td at bounding box center [1402, 288] width 241 height 40
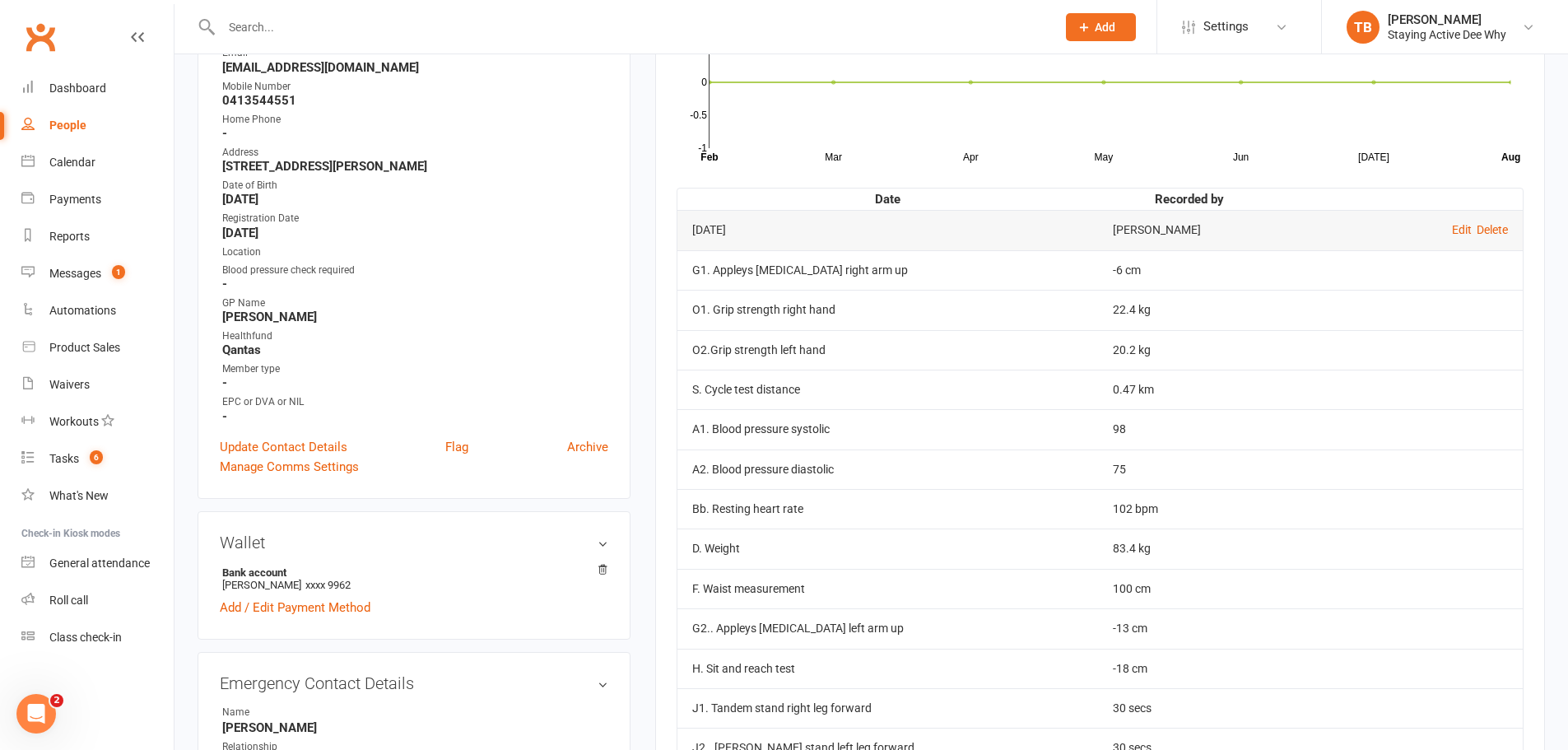
scroll to position [411, 0]
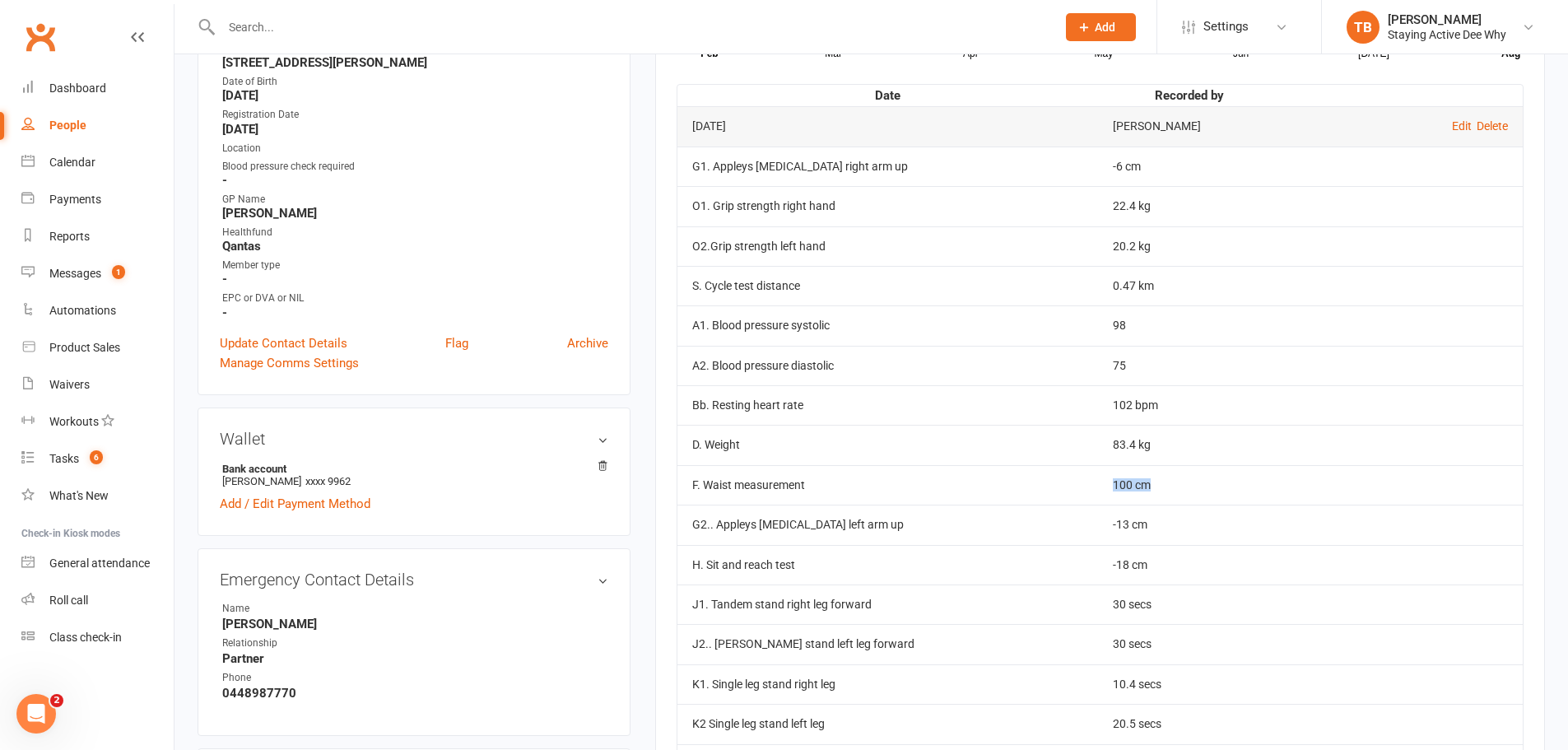
drag, startPoint x: 1124, startPoint y: 486, endPoint x: 1062, endPoint y: 472, distance: 63.6
click at [1062, 472] on tr "F. Waist measurement 100 cm" at bounding box center [1100, 485] width 845 height 40
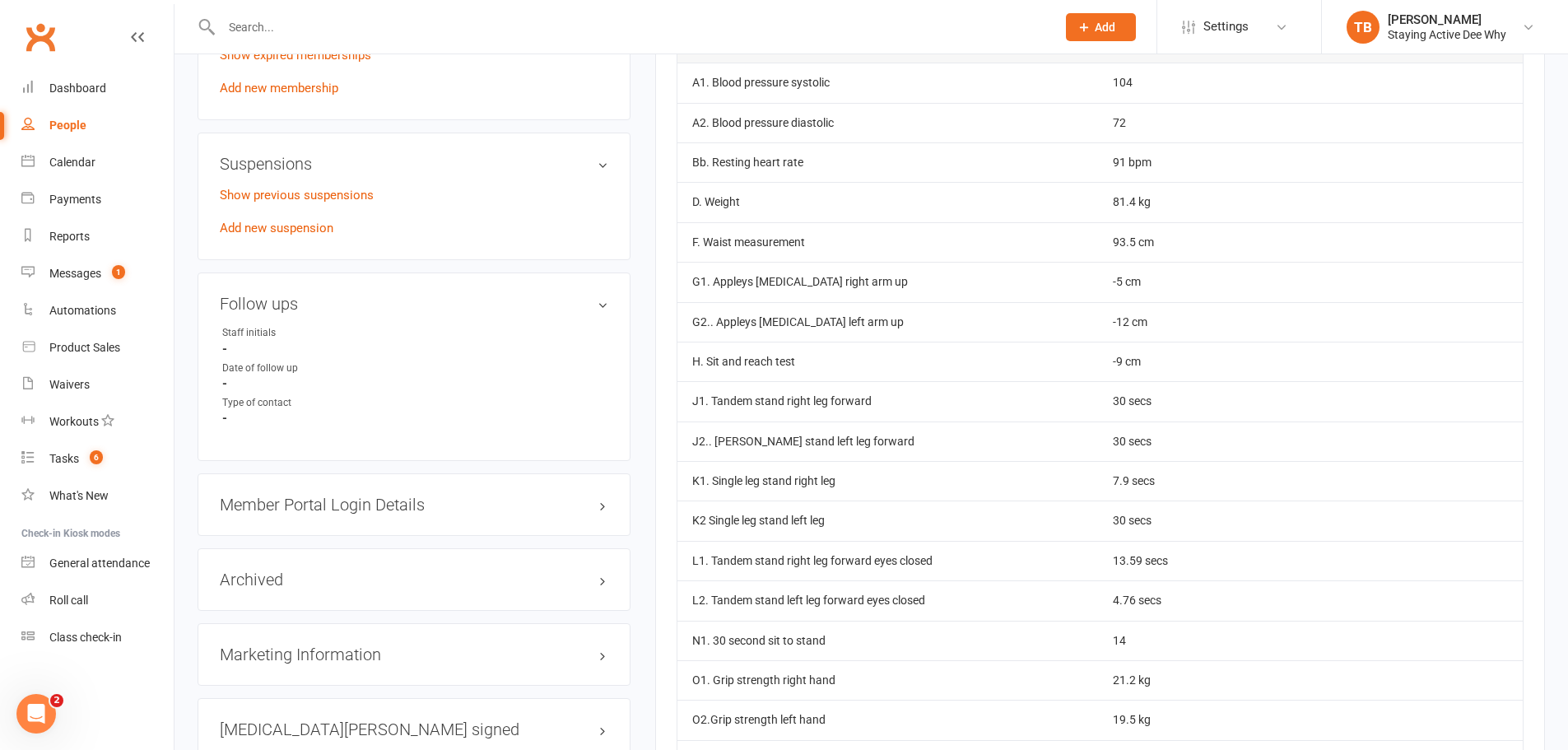
scroll to position [1235, 0]
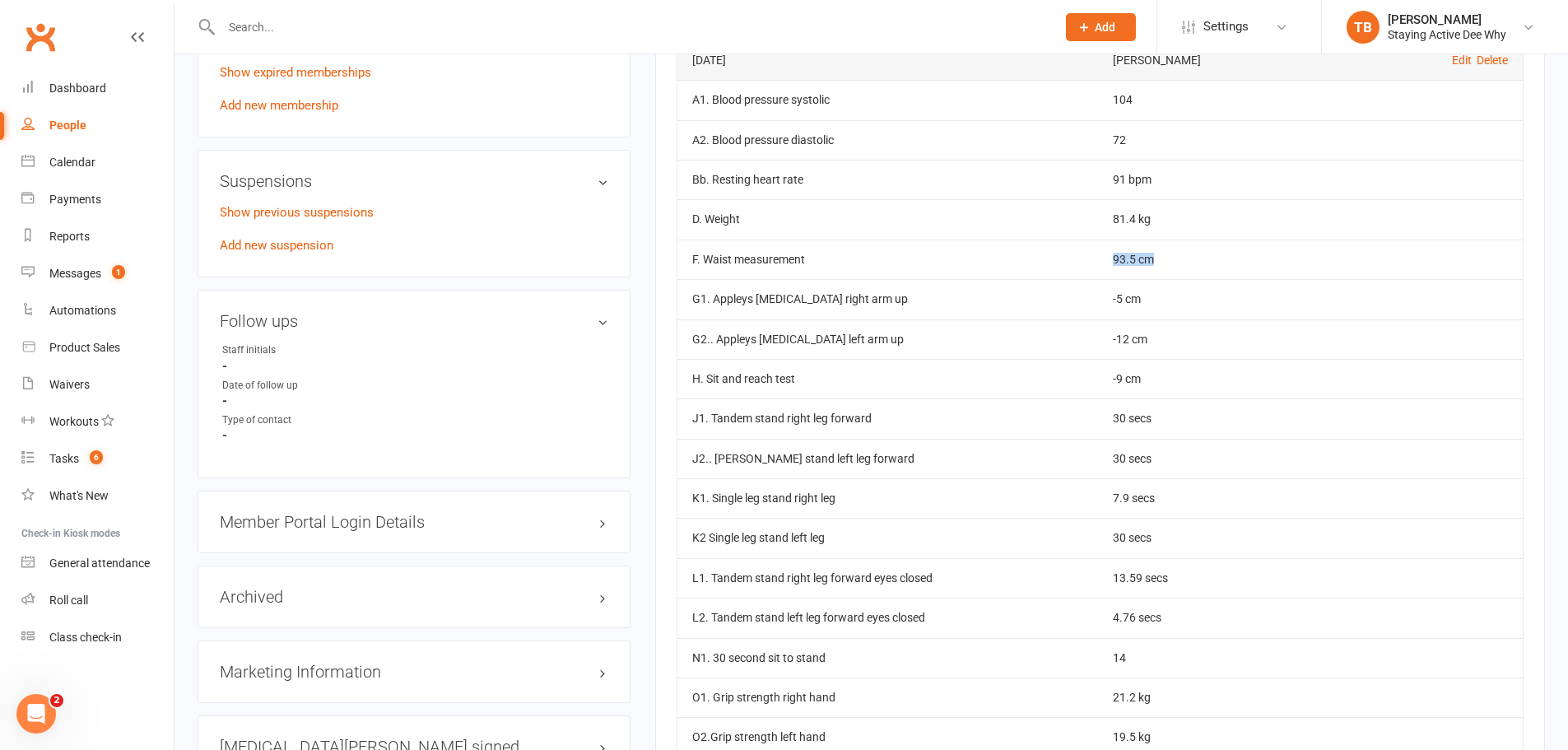
drag, startPoint x: 1147, startPoint y: 258, endPoint x: 1088, endPoint y: 250, distance: 59.5
click at [1078, 250] on td "93.5 cm" at bounding box center [1190, 259] width 183 height 40
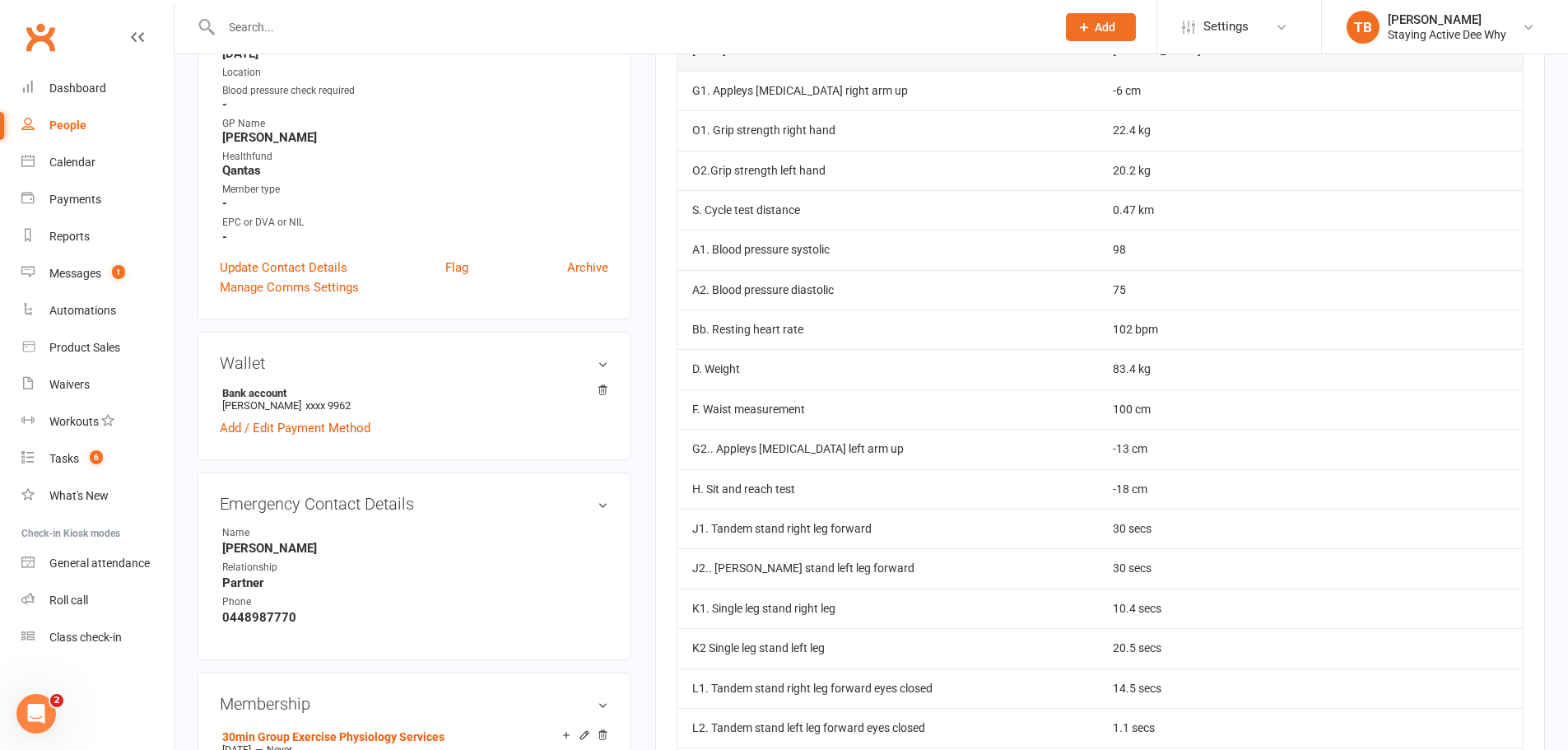
scroll to position [494, 0]
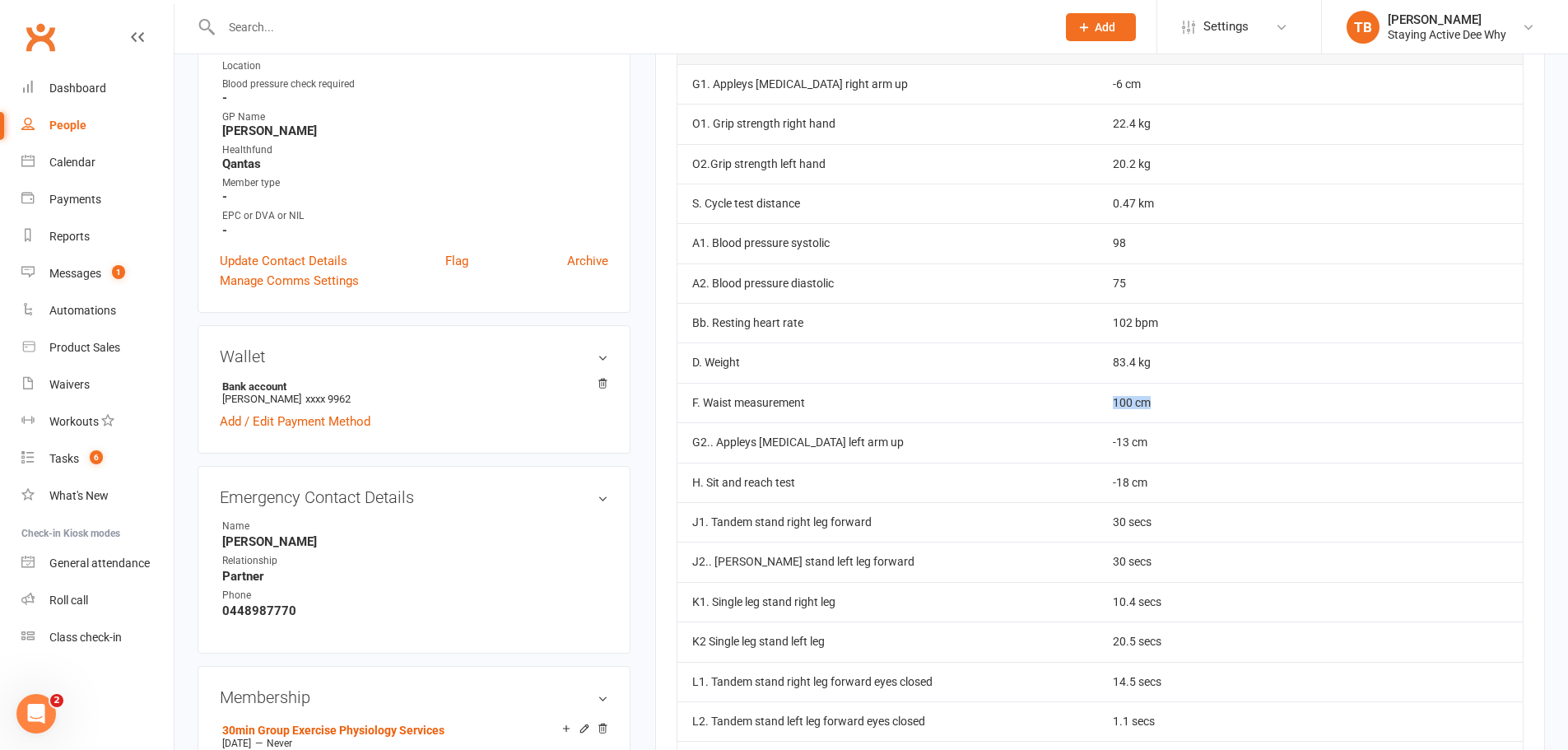
drag, startPoint x: 1152, startPoint y: 397, endPoint x: 1085, endPoint y: 387, distance: 67.7
click at [1078, 387] on td "100 cm" at bounding box center [1190, 402] width 183 height 40
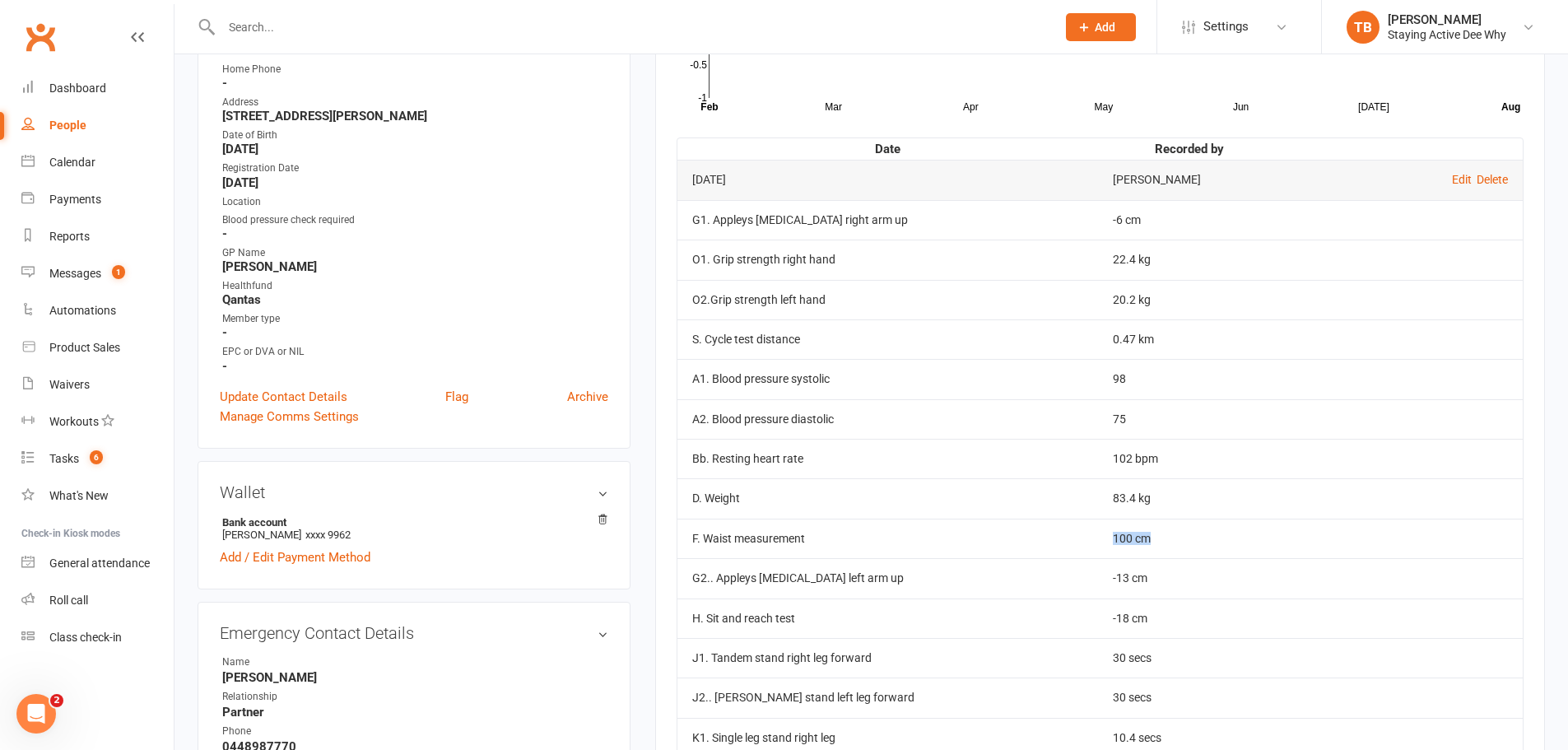
scroll to position [576, 0]
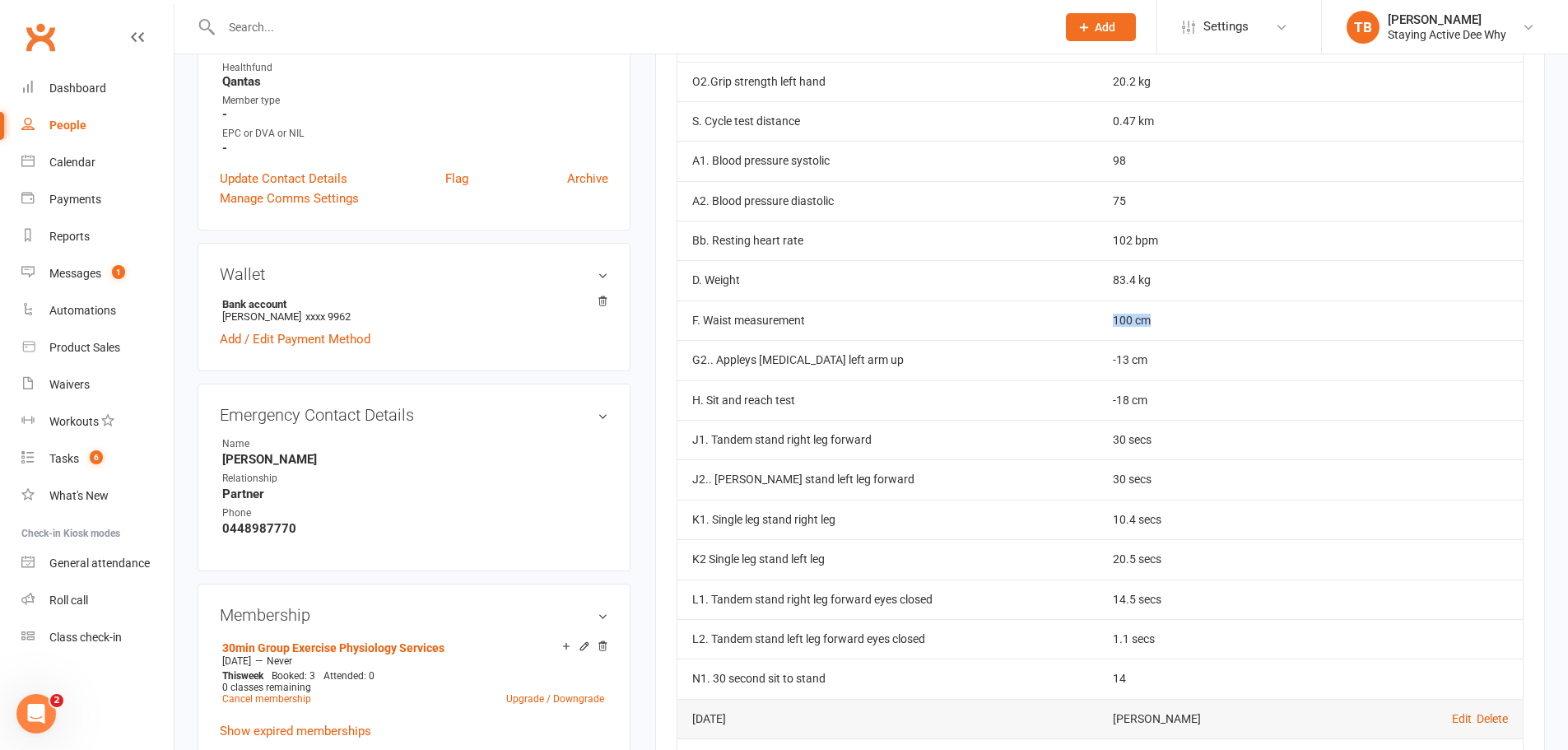
click at [1078, 312] on td "100 cm" at bounding box center [1190, 320] width 183 height 40
drag, startPoint x: 1090, startPoint y: 316, endPoint x: 1136, endPoint y: 323, distance: 46.5
click at [1078, 323] on td "100 cm" at bounding box center [1190, 320] width 183 height 40
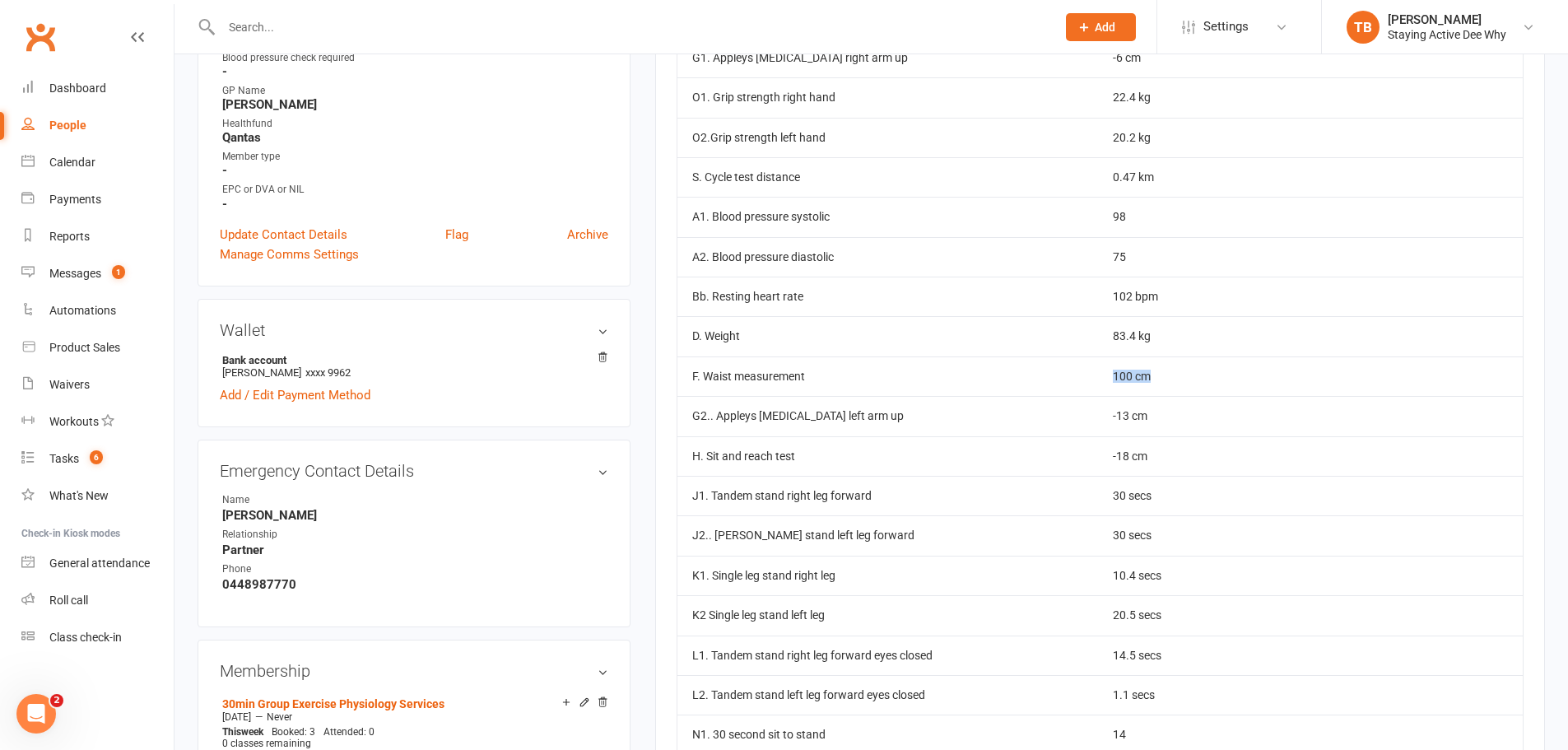
scroll to position [494, 0]
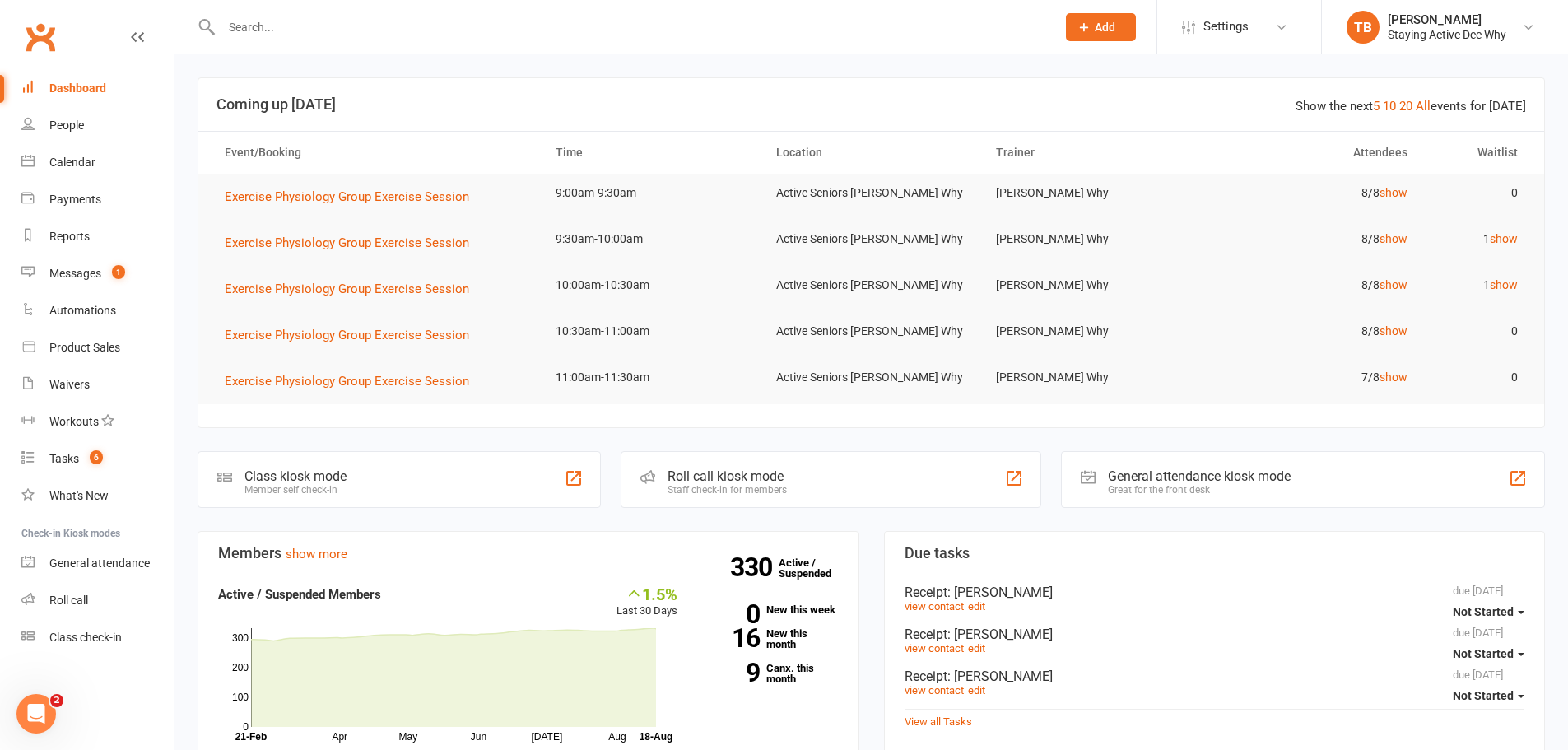
click at [274, 28] on input "text" at bounding box center [630, 27] width 828 height 23
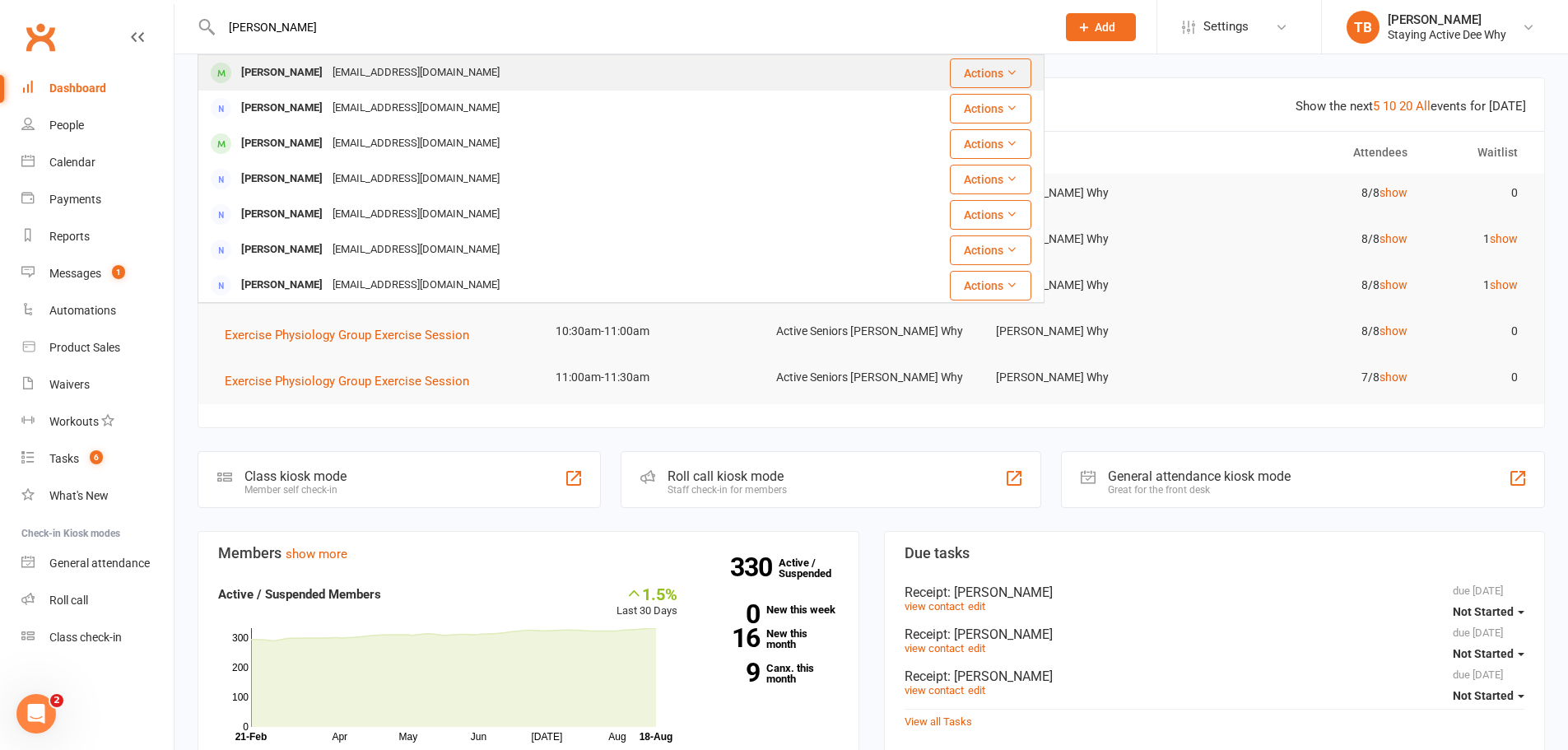
type input "[PERSON_NAME]"
click at [256, 77] on div "[PERSON_NAME]" at bounding box center [282, 73] width 92 height 24
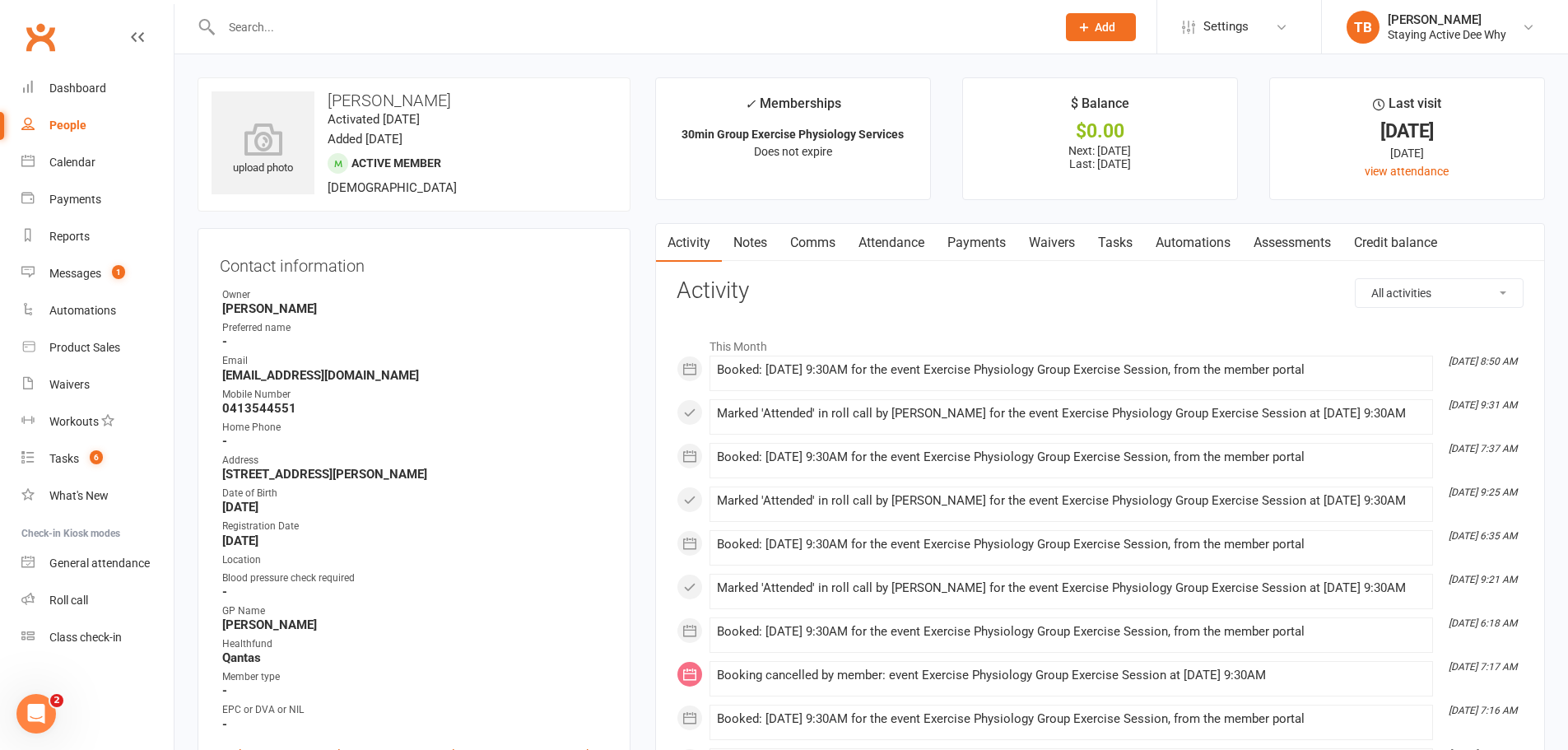
click at [1257, 249] on link "Assessments" at bounding box center [1292, 243] width 101 height 38
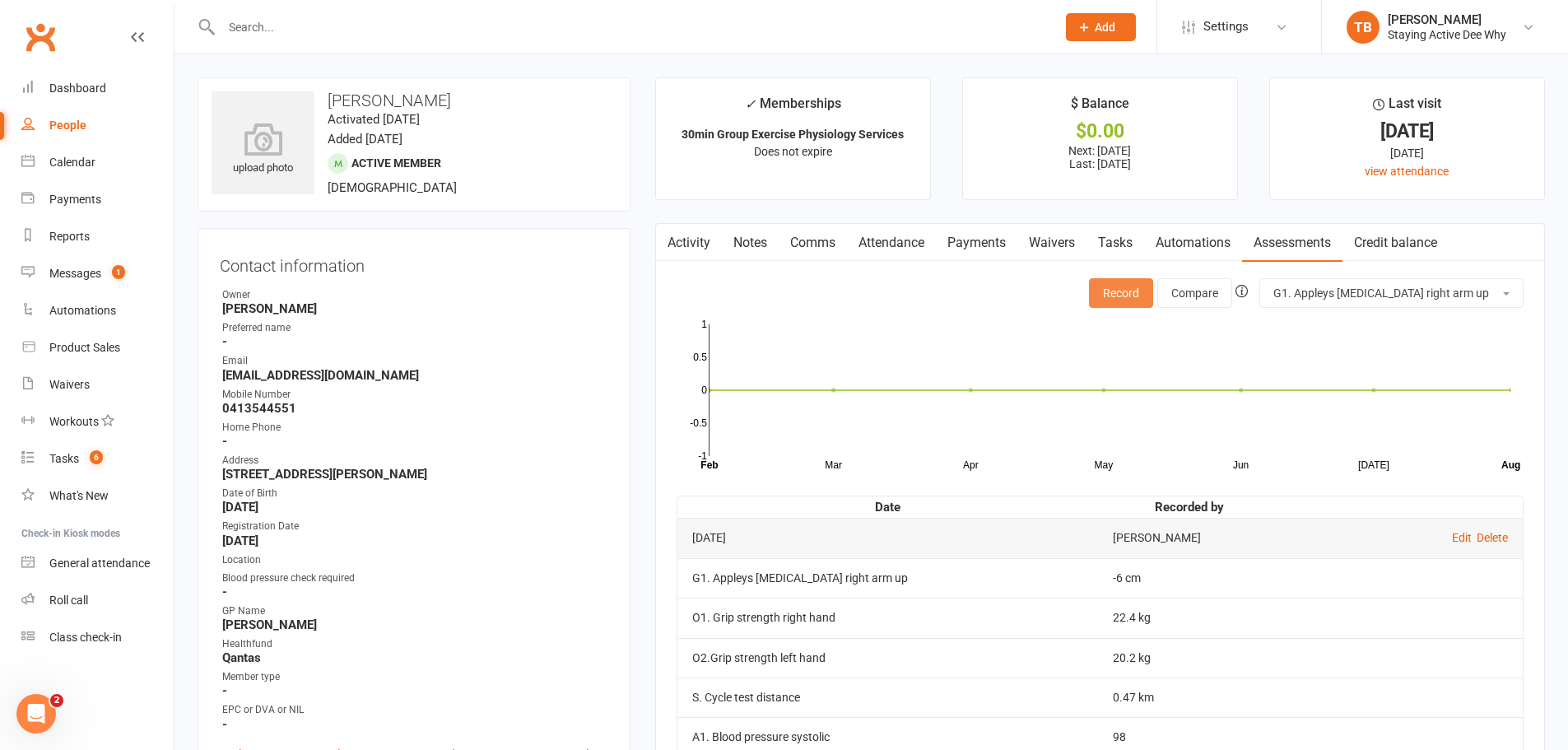
click at [1153, 284] on button "Record" at bounding box center [1121, 293] width 64 height 30
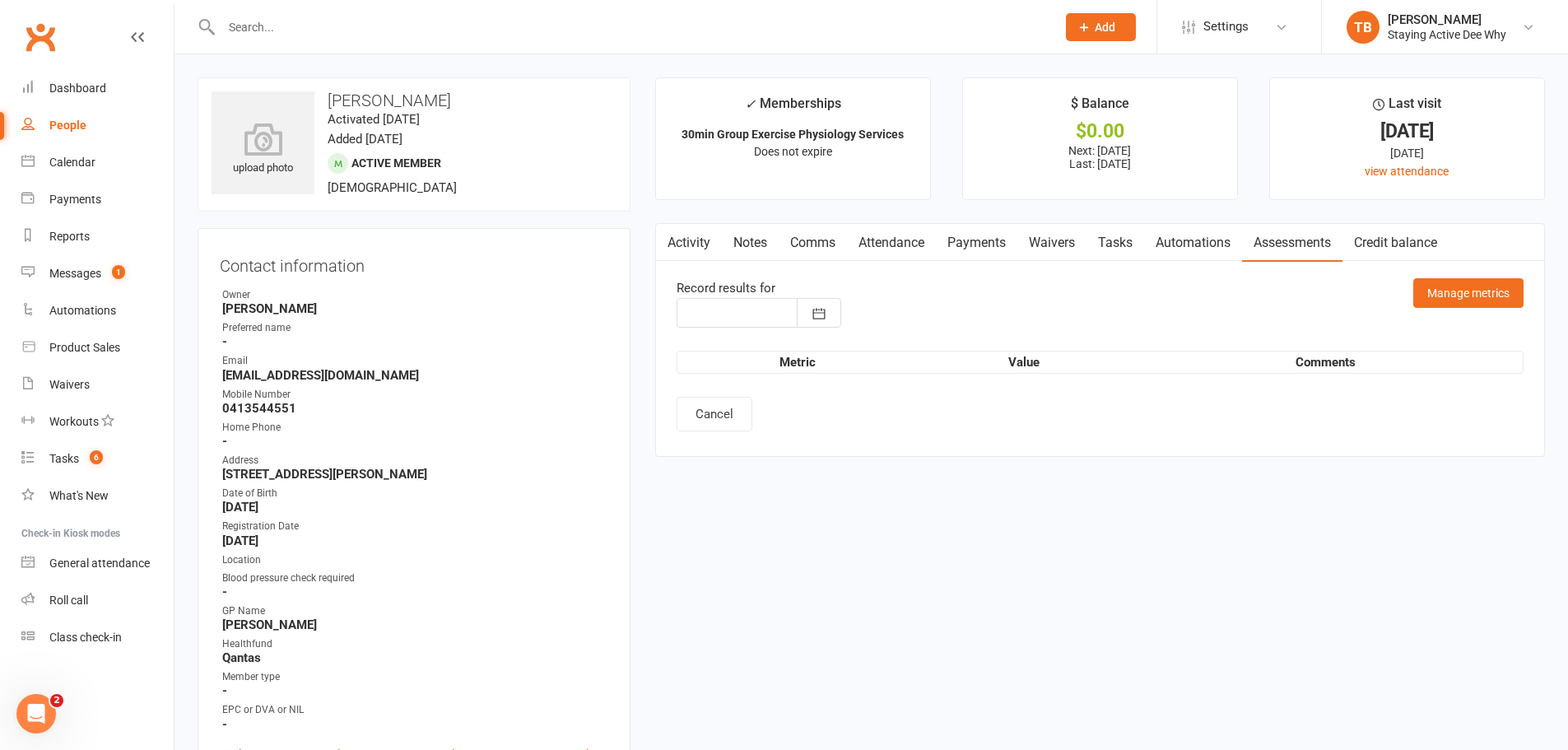
type input "[DATE]"
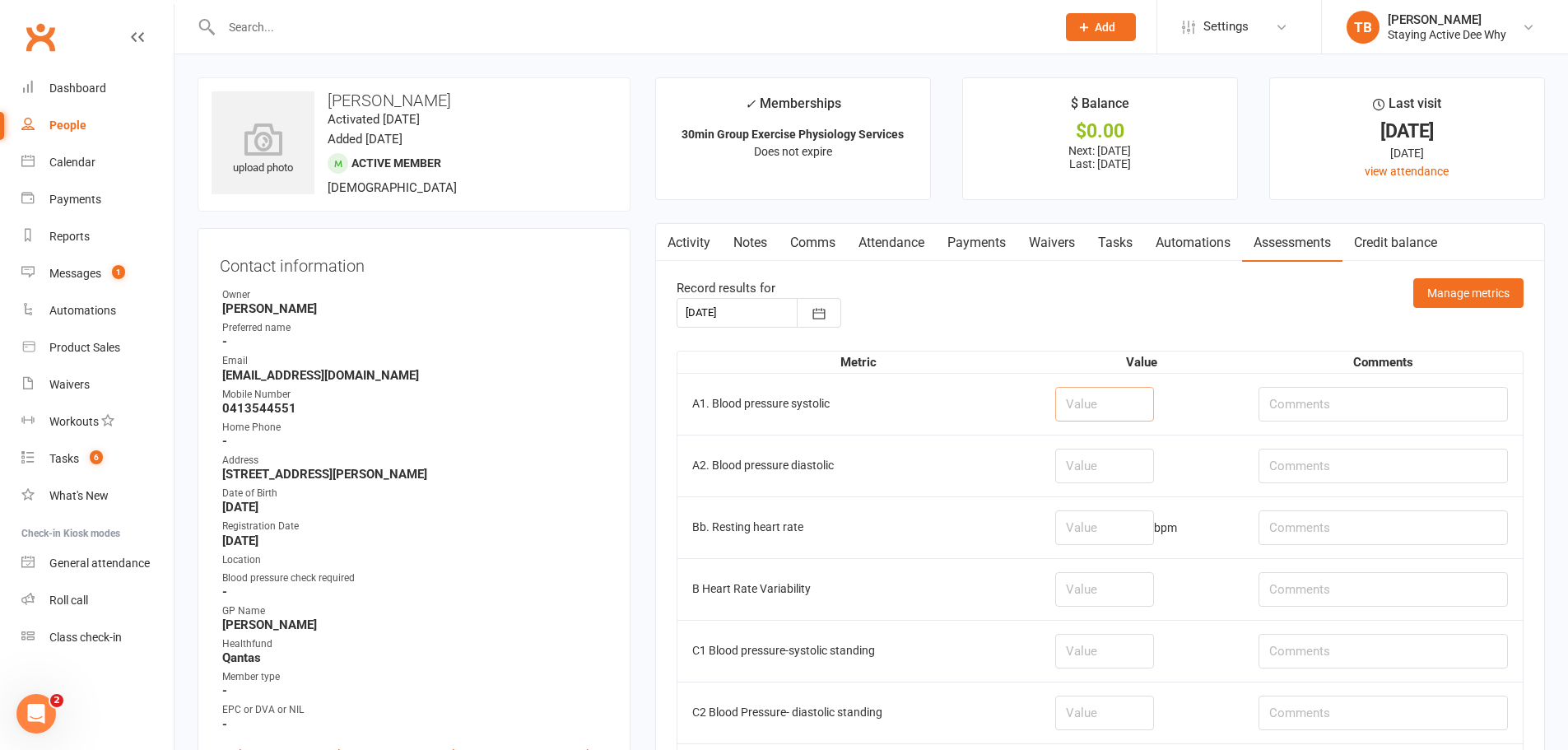
click at [1105, 406] on input "number" at bounding box center [1105, 404] width 99 height 35
type input "97"
type input "74"
click at [1132, 531] on input "number" at bounding box center [1105, 528] width 99 height 35
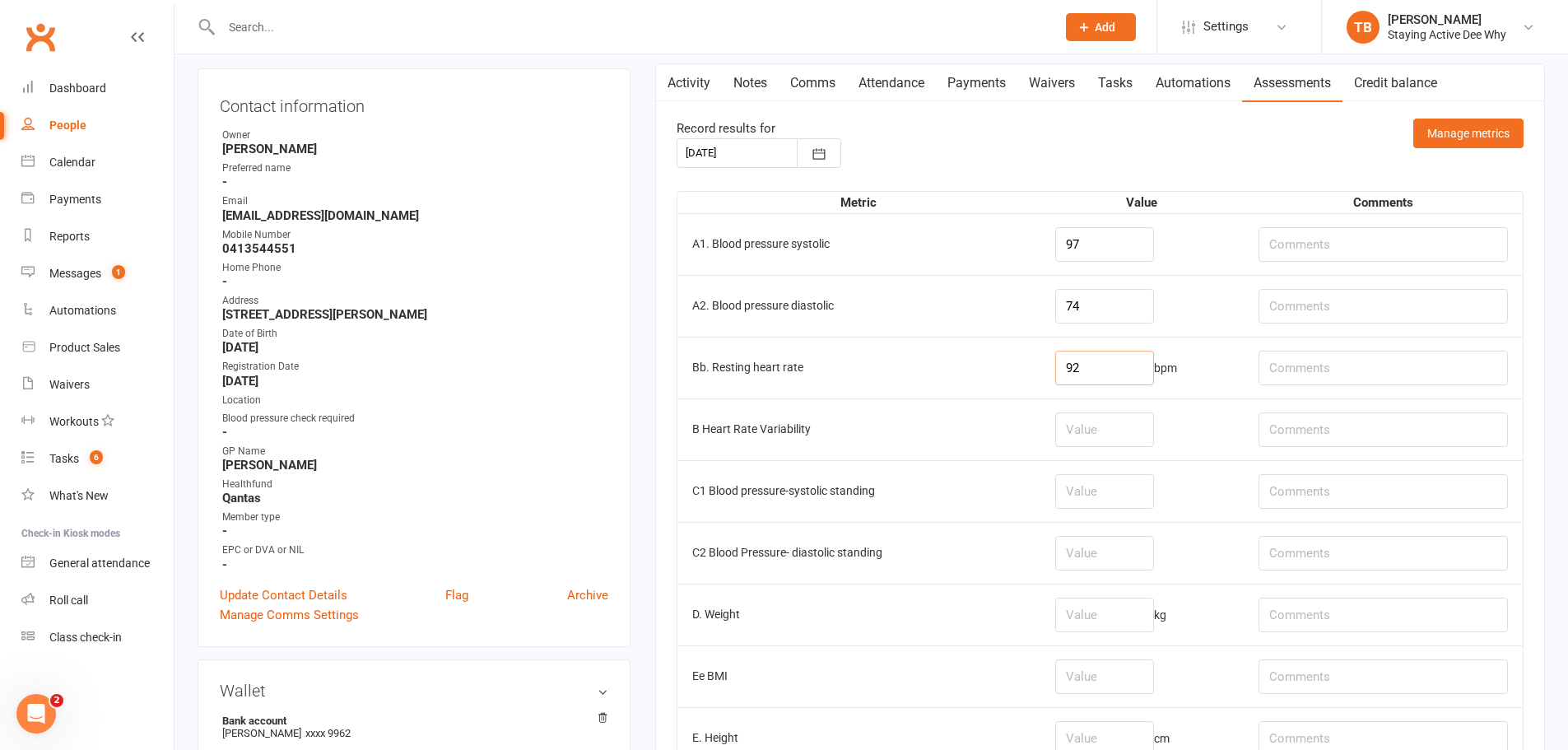
scroll to position [164, 0]
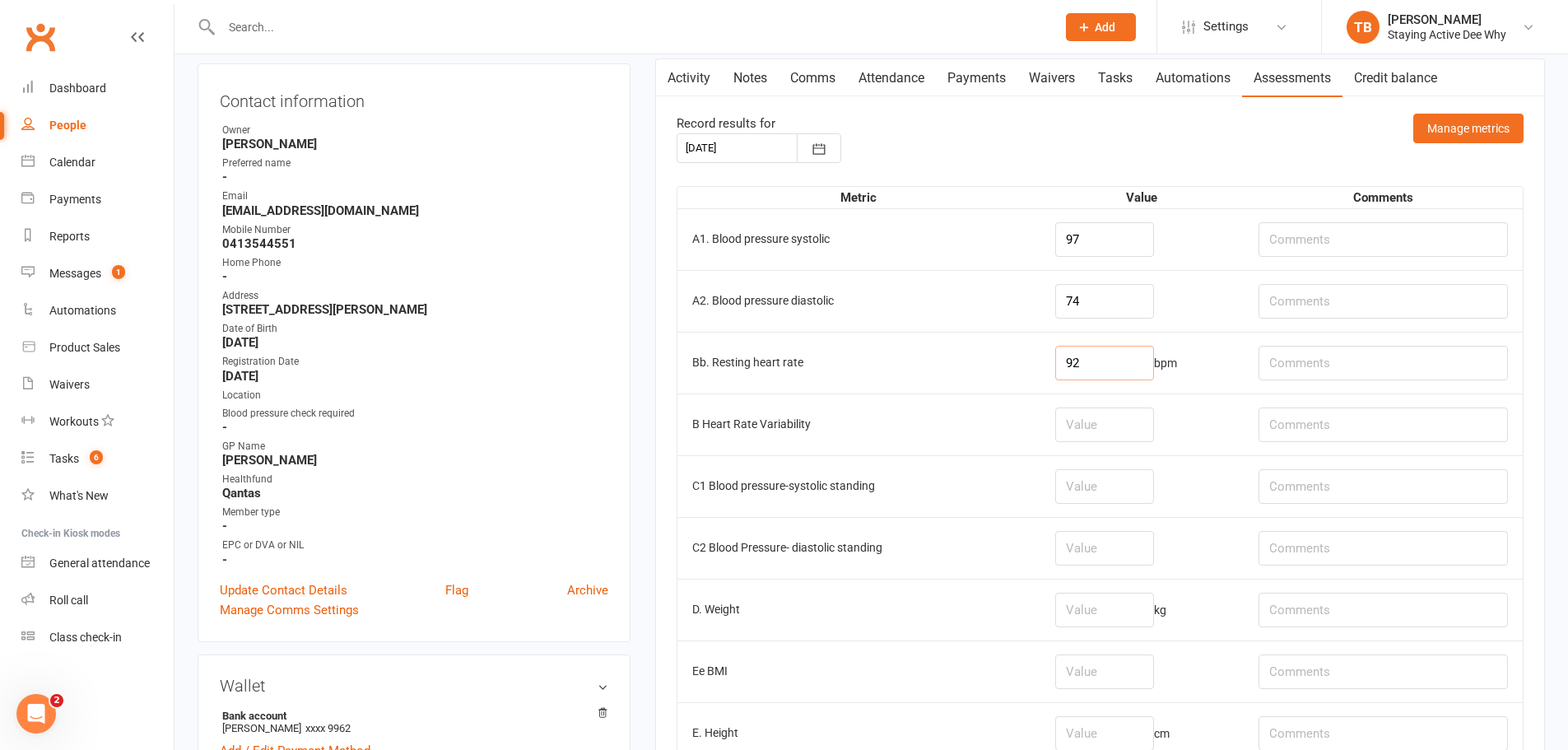
type input "92"
click at [1092, 429] on input "number" at bounding box center [1105, 425] width 99 height 35
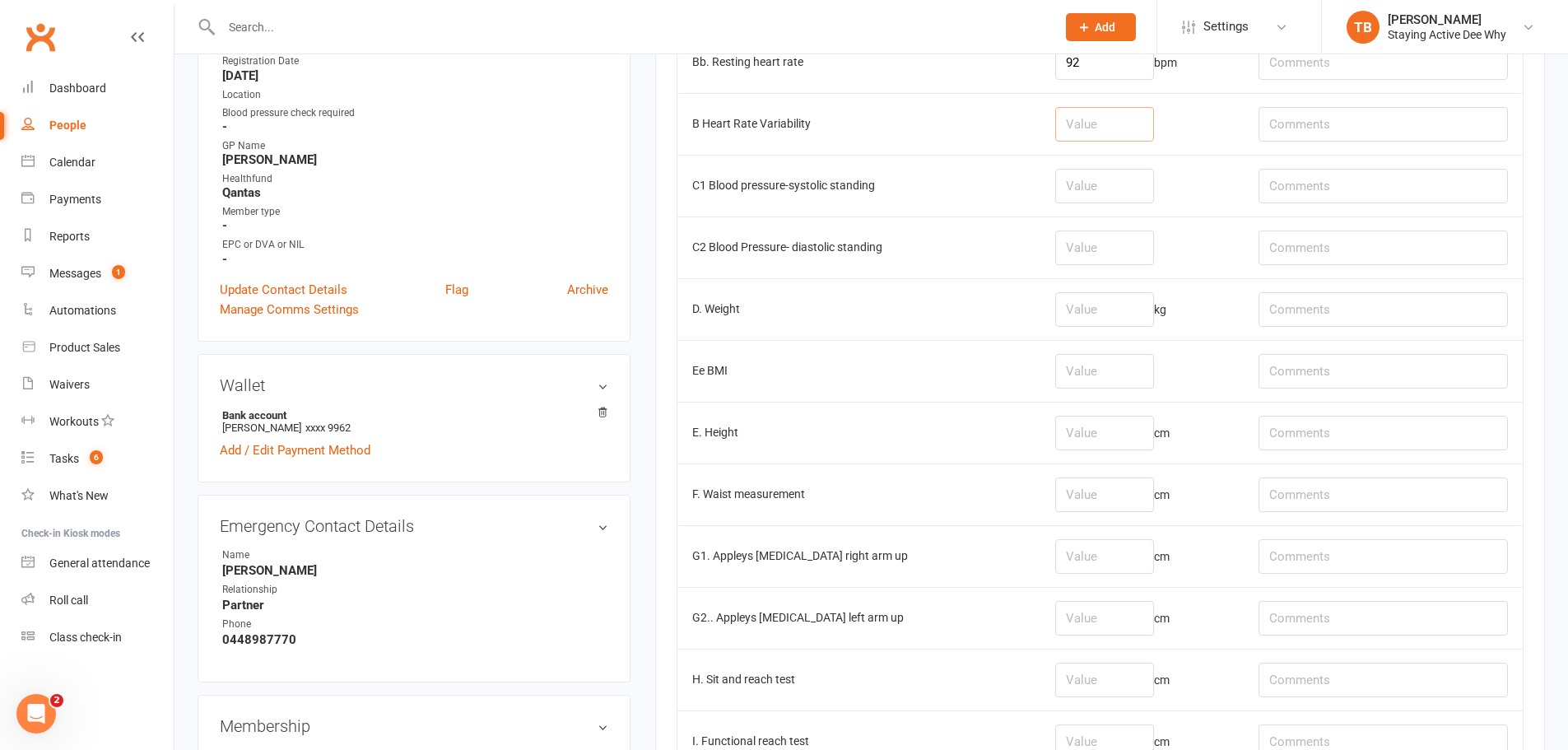
scroll to position [494, 0]
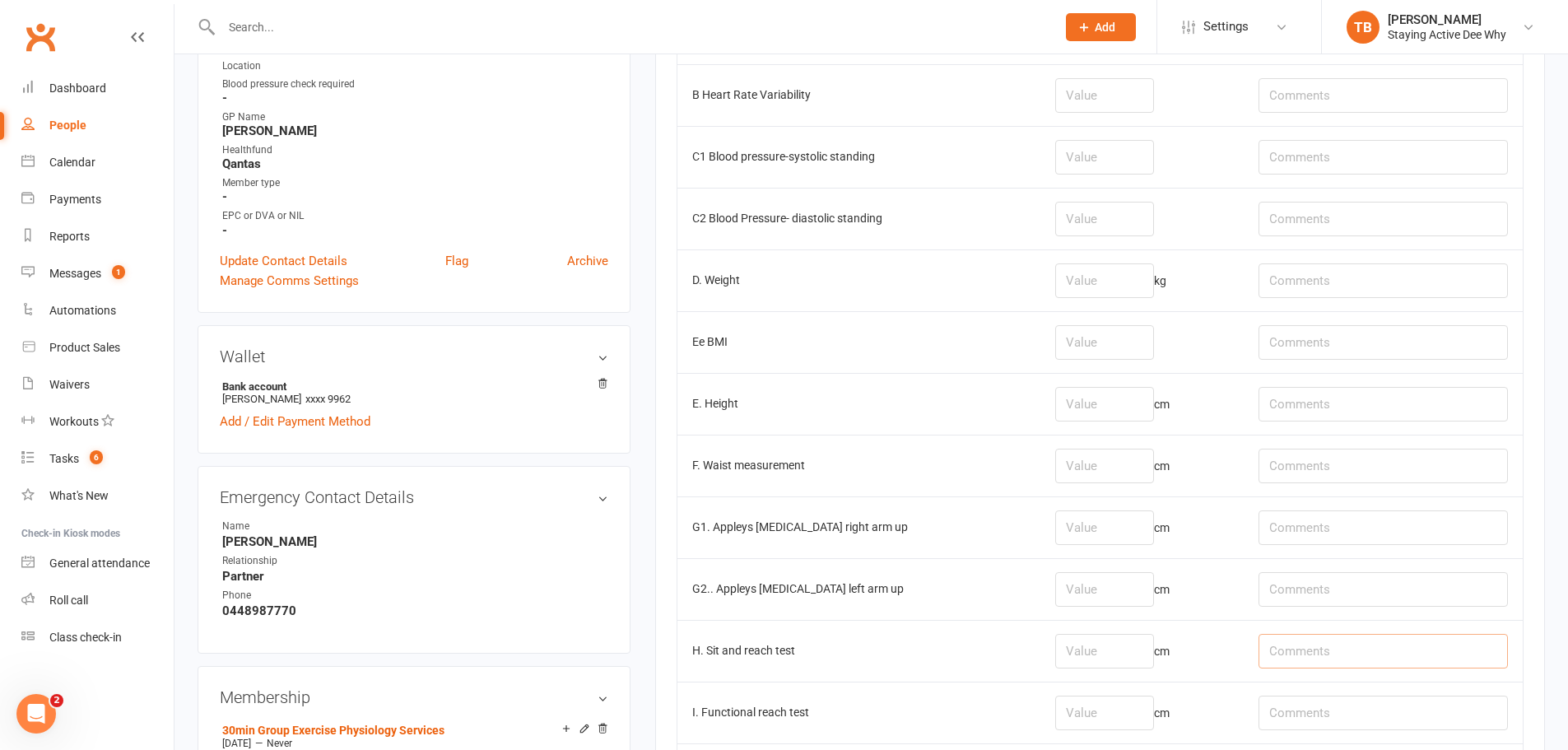
click at [1308, 660] on input "text" at bounding box center [1383, 651] width 249 height 35
type input "R: -13, L: -15.5"
drag, startPoint x: 1129, startPoint y: 640, endPoint x: 1139, endPoint y: 638, distance: 10.2
click at [1130, 640] on input "number" at bounding box center [1105, 651] width 99 height 35
type input "-14"
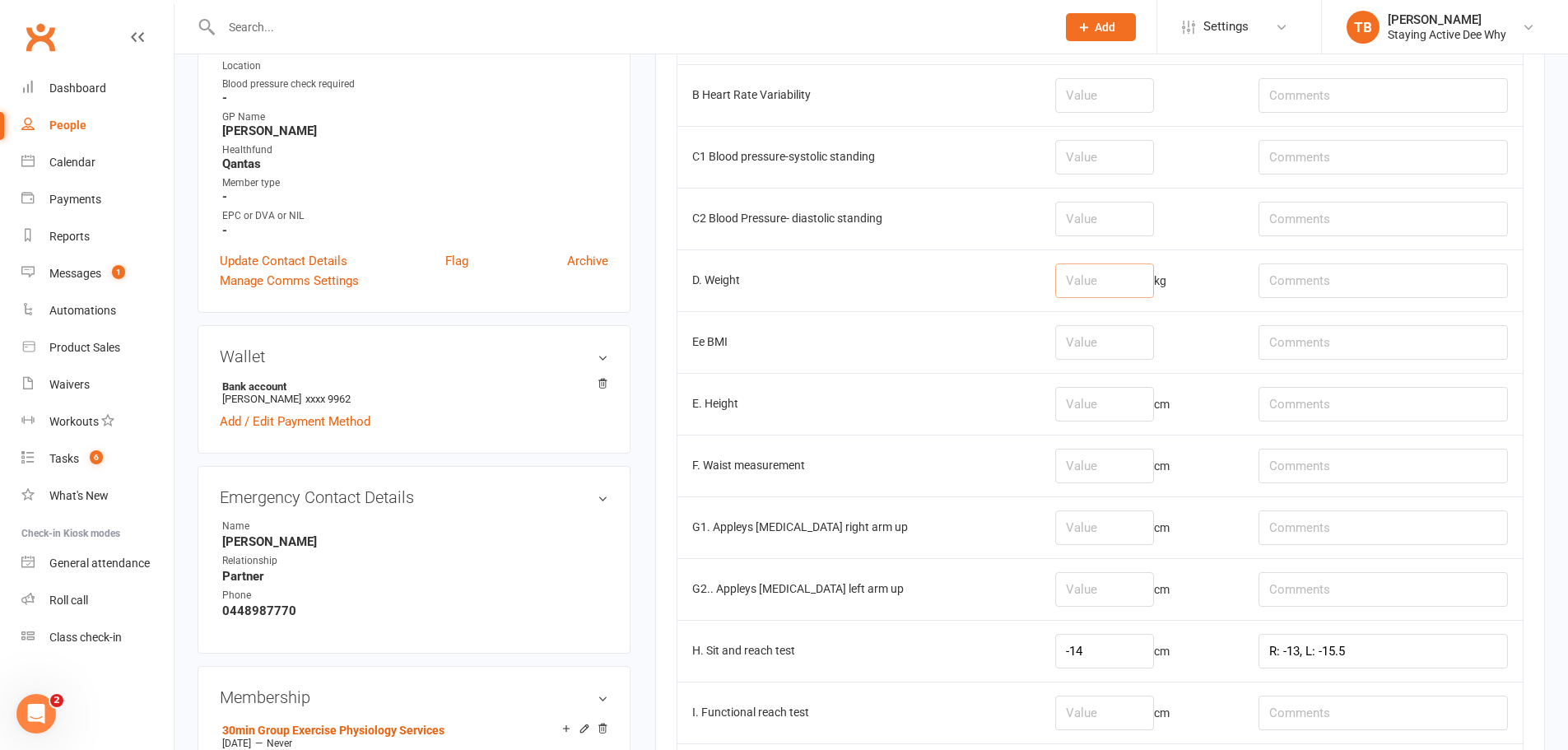
click at [1147, 291] on input "number" at bounding box center [1105, 281] width 99 height 35
type input "1"
type input "89.3"
type input "Shoes on"
click at [1102, 470] on input "number" at bounding box center [1105, 466] width 99 height 35
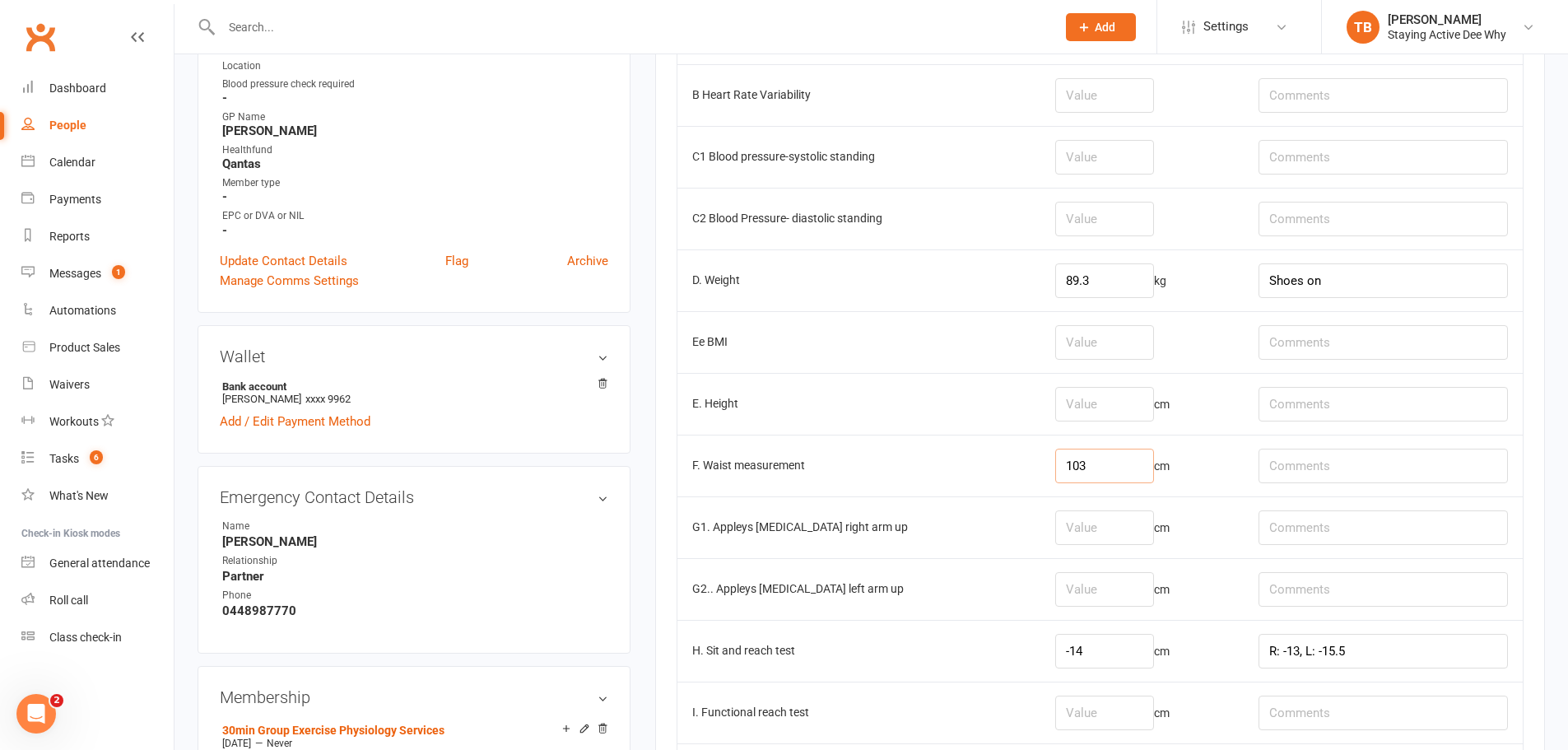
type input "103"
click at [1108, 520] on input "number" at bounding box center [1105, 528] width 99 height 35
type input "-11.5"
click at [1151, 597] on input "number" at bounding box center [1105, 589] width 99 height 35
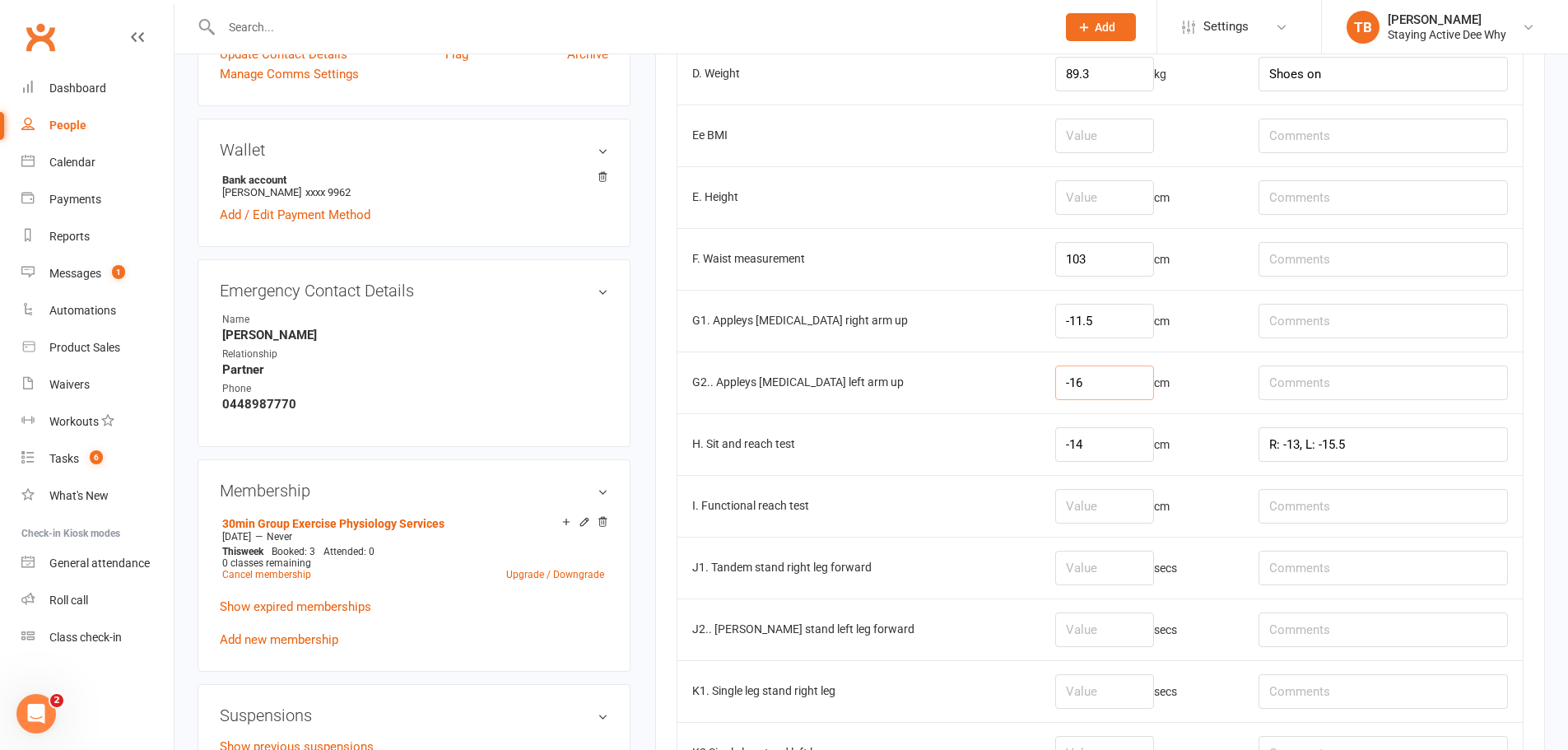
scroll to position [741, 0]
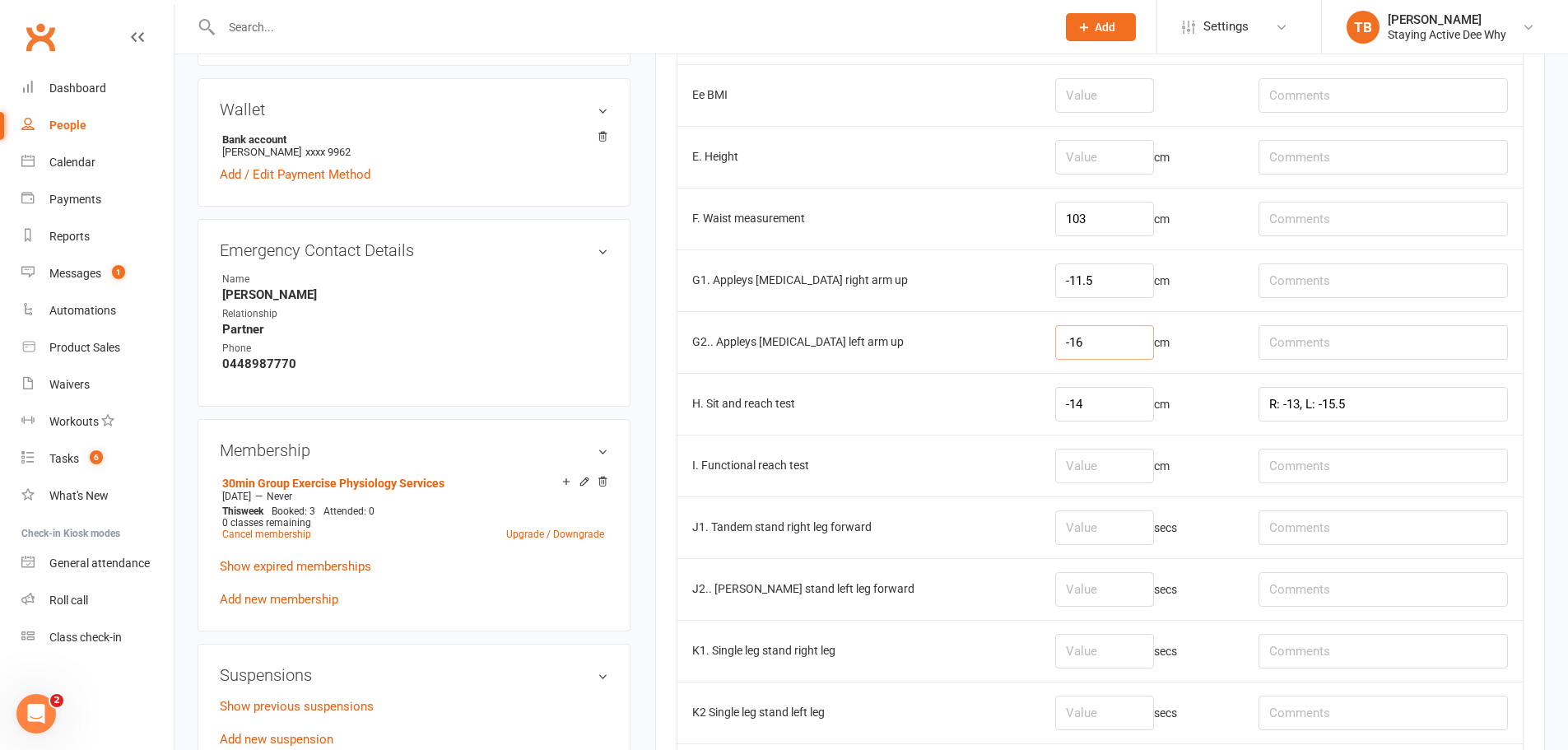
type input "-16"
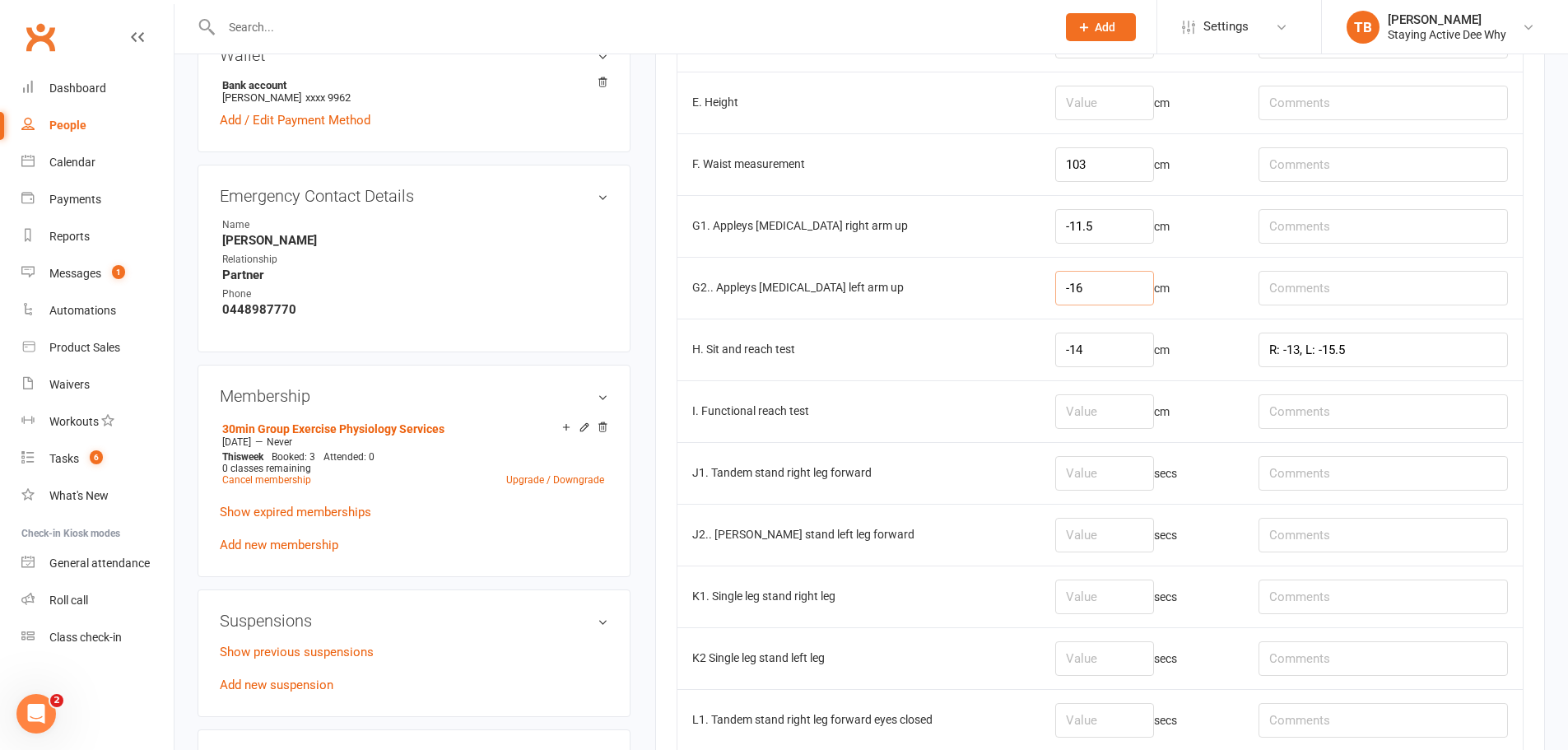
scroll to position [823, 0]
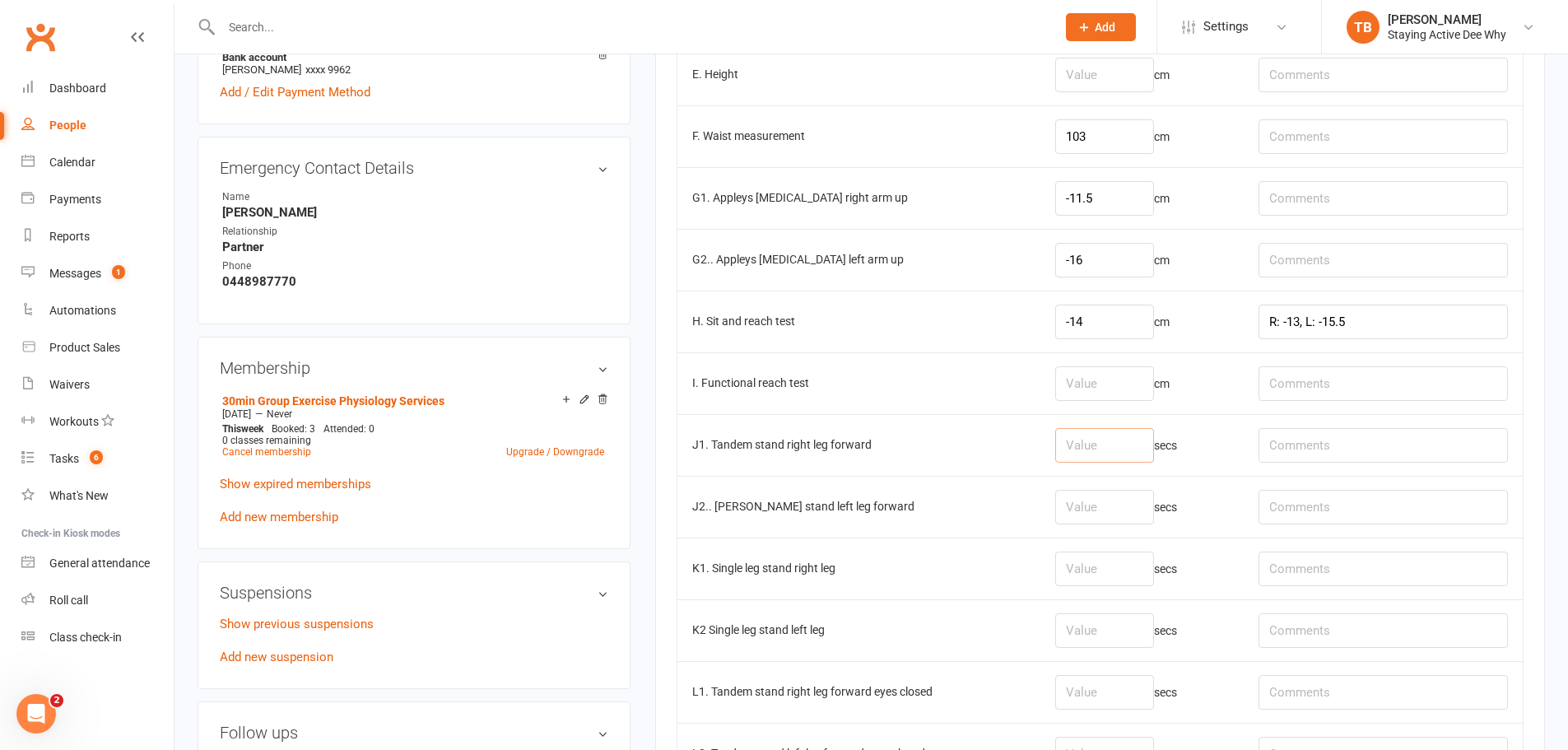
click at [1114, 436] on input "number" at bounding box center [1105, 445] width 99 height 35
type input "30"
click at [1103, 581] on input "number" at bounding box center [1105, 569] width 99 height 35
click at [1150, 641] on input "number" at bounding box center [1105, 630] width 99 height 35
type input "18.4"
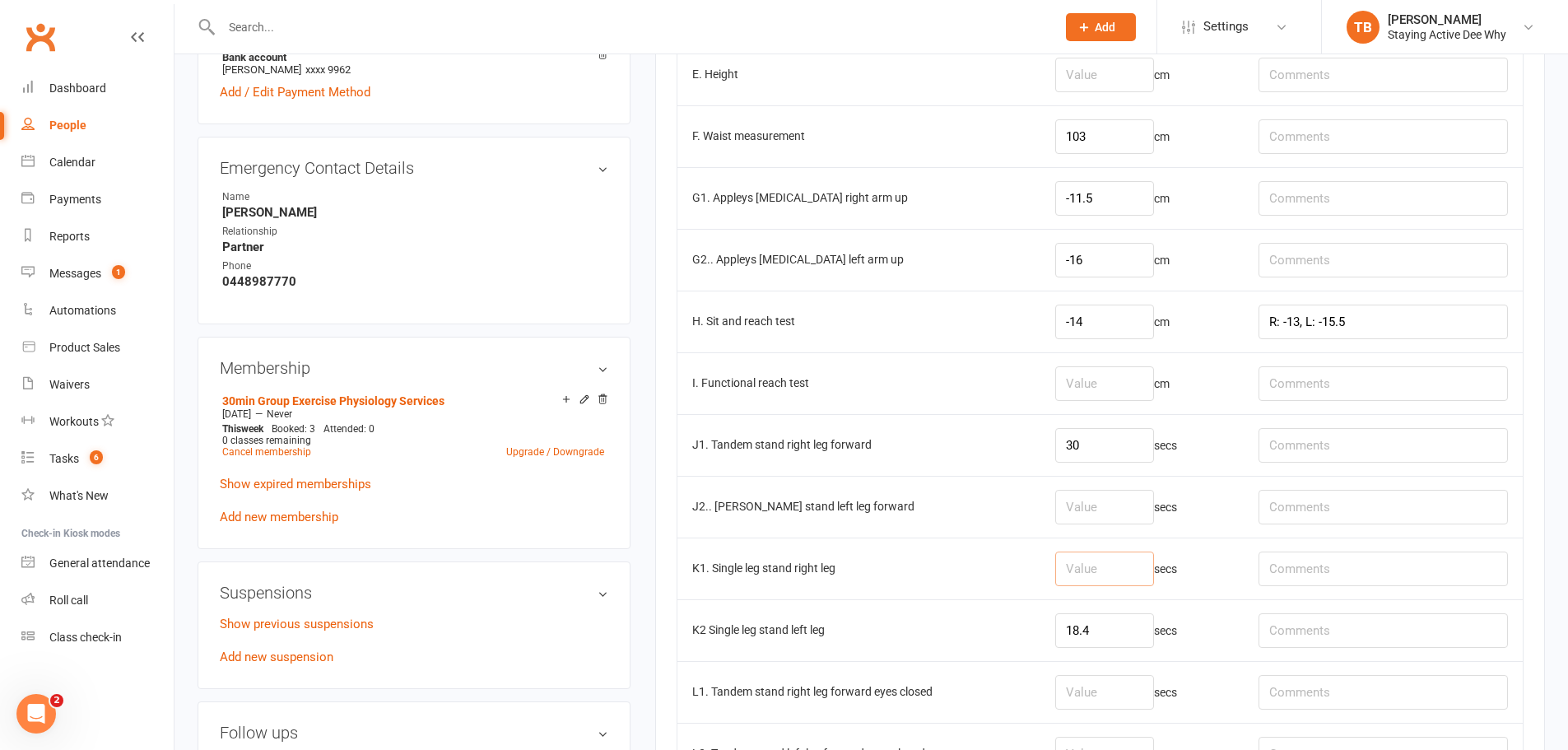
click at [1121, 562] on input "number" at bounding box center [1105, 569] width 99 height 35
type input "11.3"
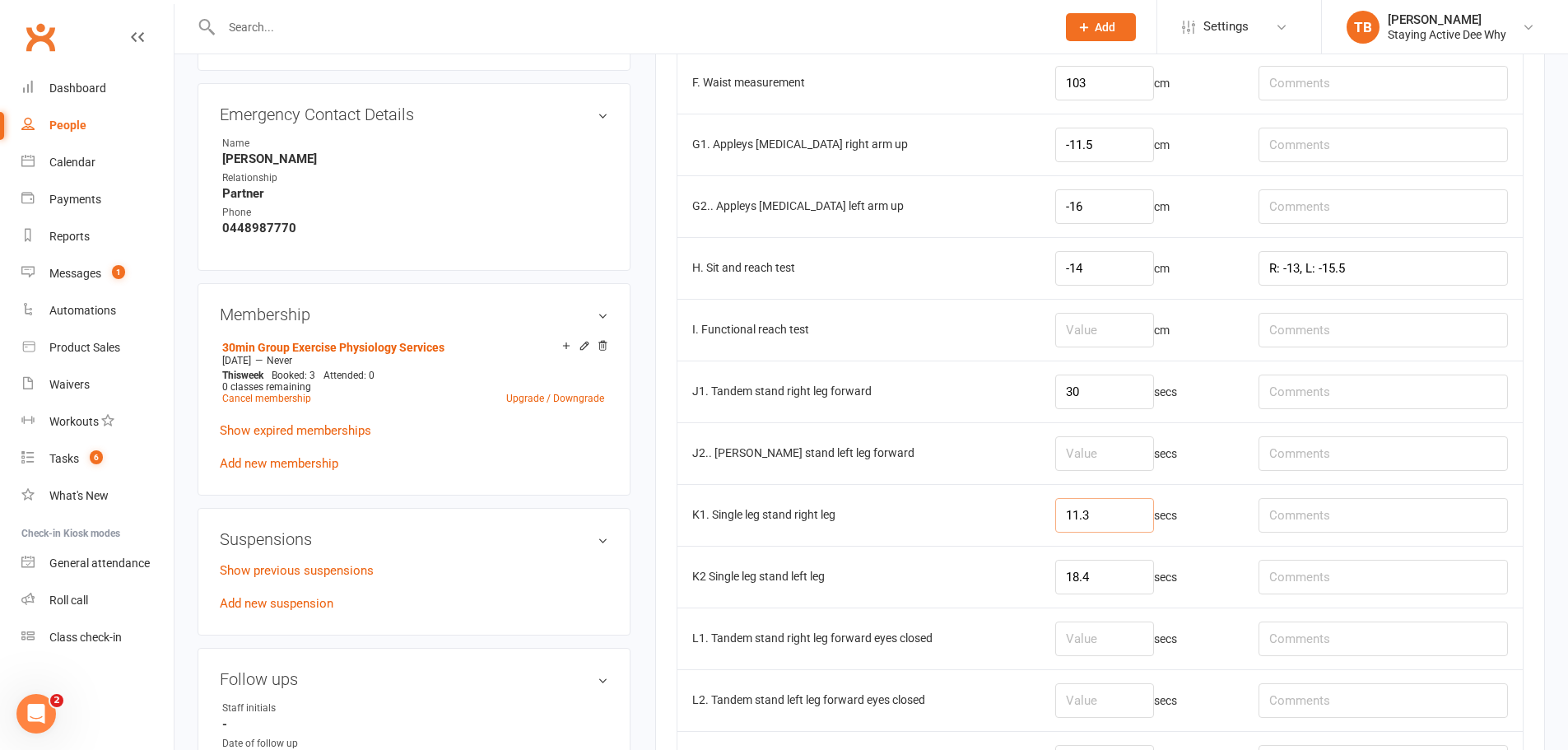
scroll to position [905, 0]
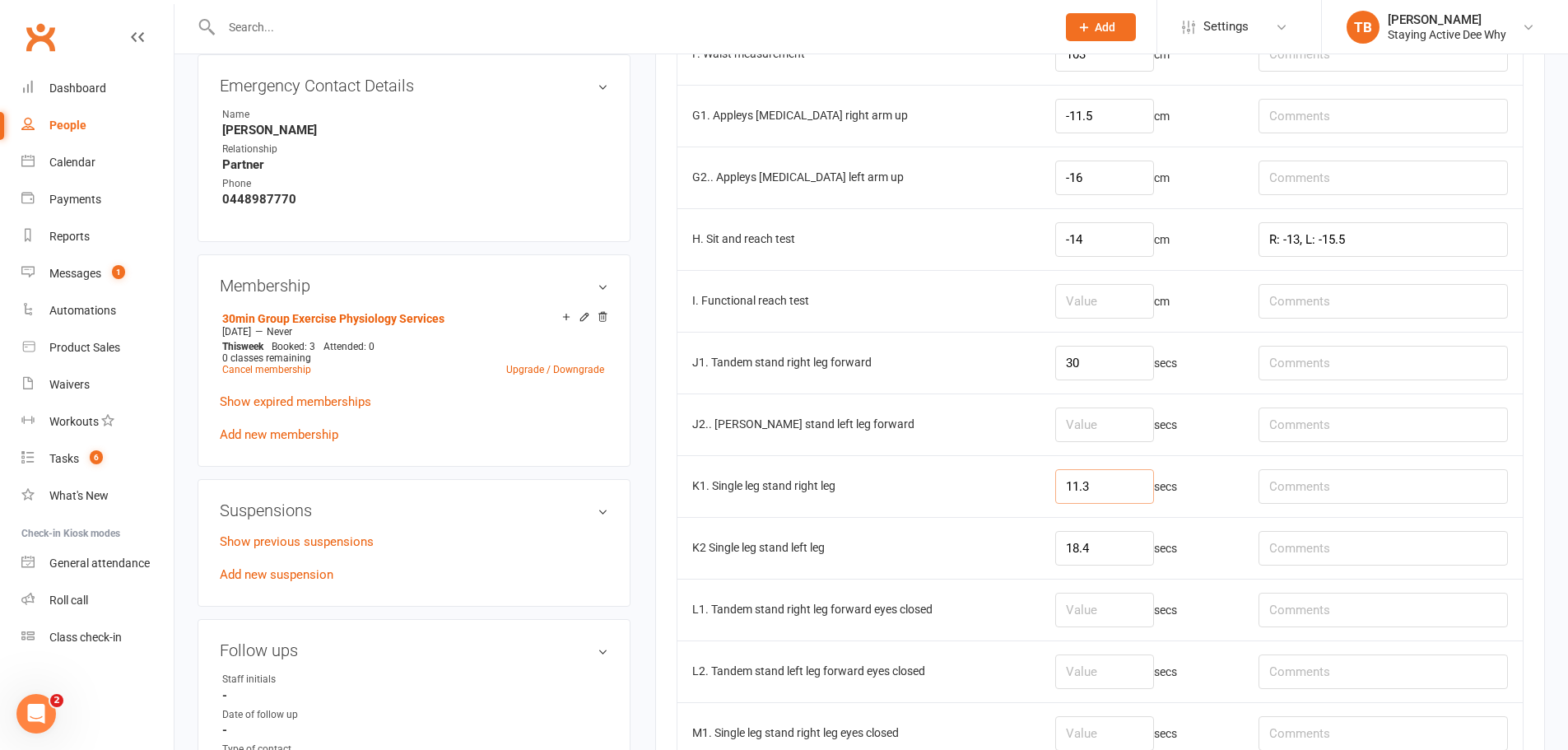
drag, startPoint x: 1135, startPoint y: 488, endPoint x: 1025, endPoint y: 464, distance: 112.6
click at [1025, 464] on tr "K1. Single leg stand right leg 11.3 secs" at bounding box center [1100, 486] width 845 height 62
click at [1121, 615] on input "number" at bounding box center [1105, 610] width 99 height 35
click at [1141, 663] on input "number" at bounding box center [1105, 672] width 99 height 35
type input "8.3"
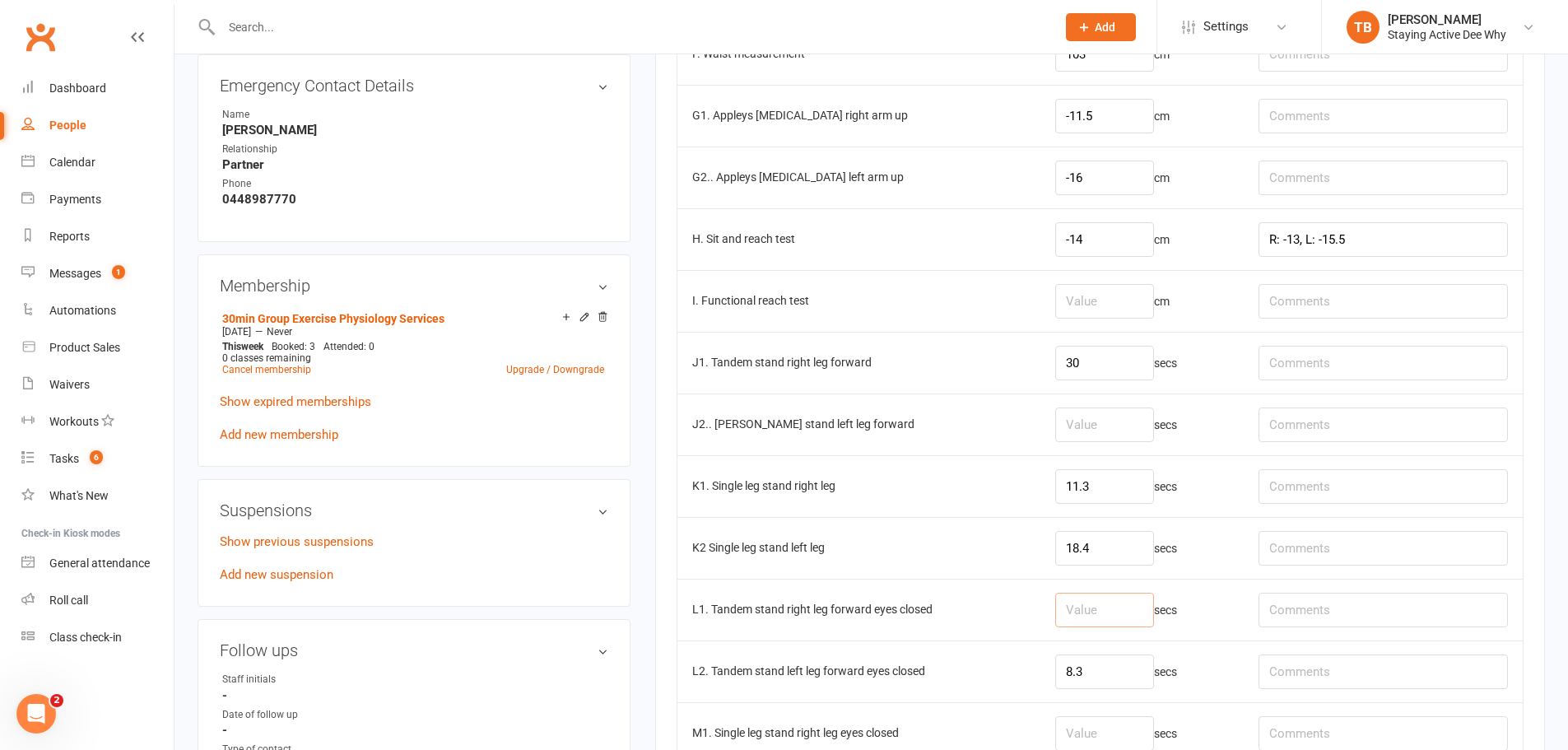
drag, startPoint x: 1124, startPoint y: 620, endPoint x: 1128, endPoint y: 612, distance: 8.9
click at [1128, 613] on input "number" at bounding box center [1105, 610] width 99 height 35
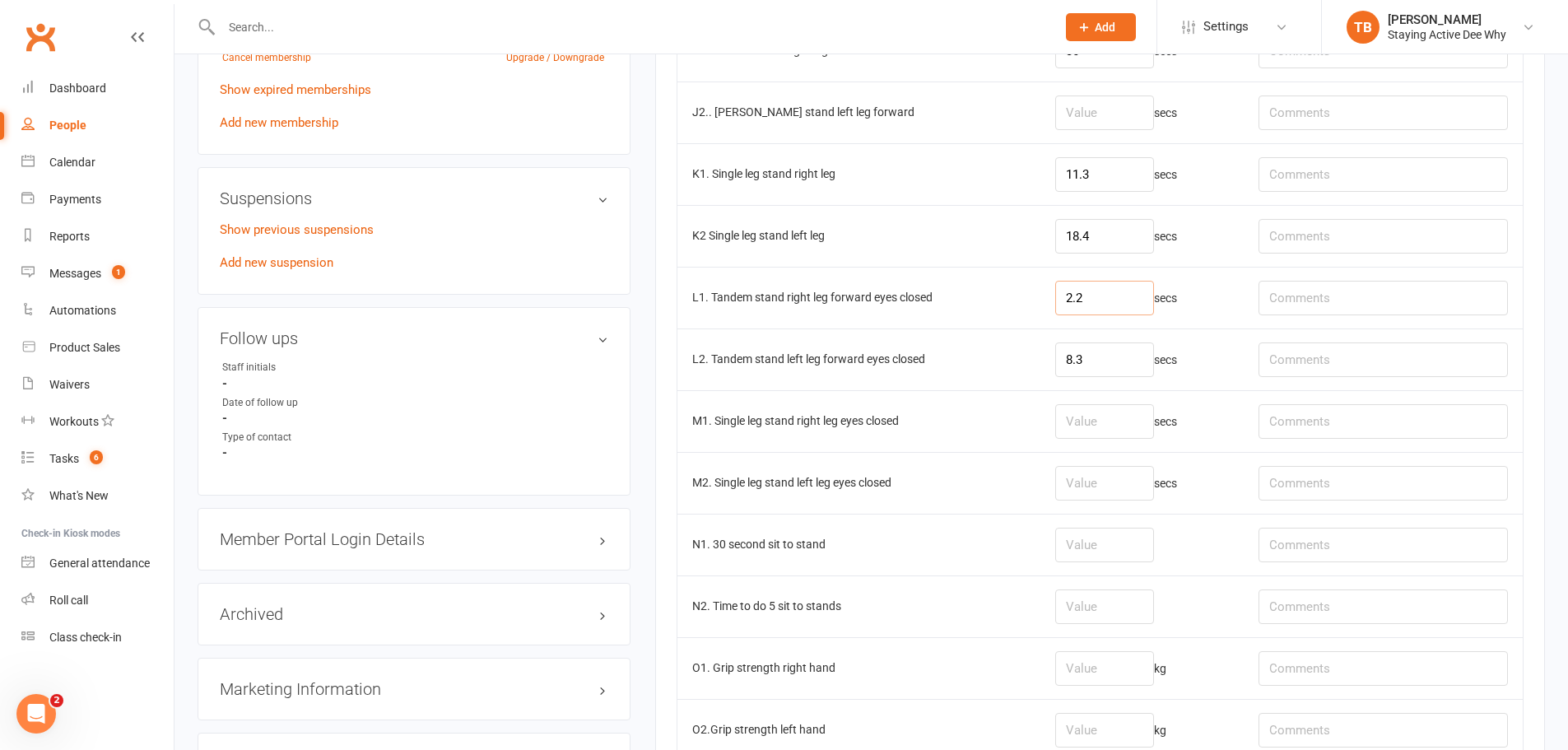
scroll to position [1317, 0]
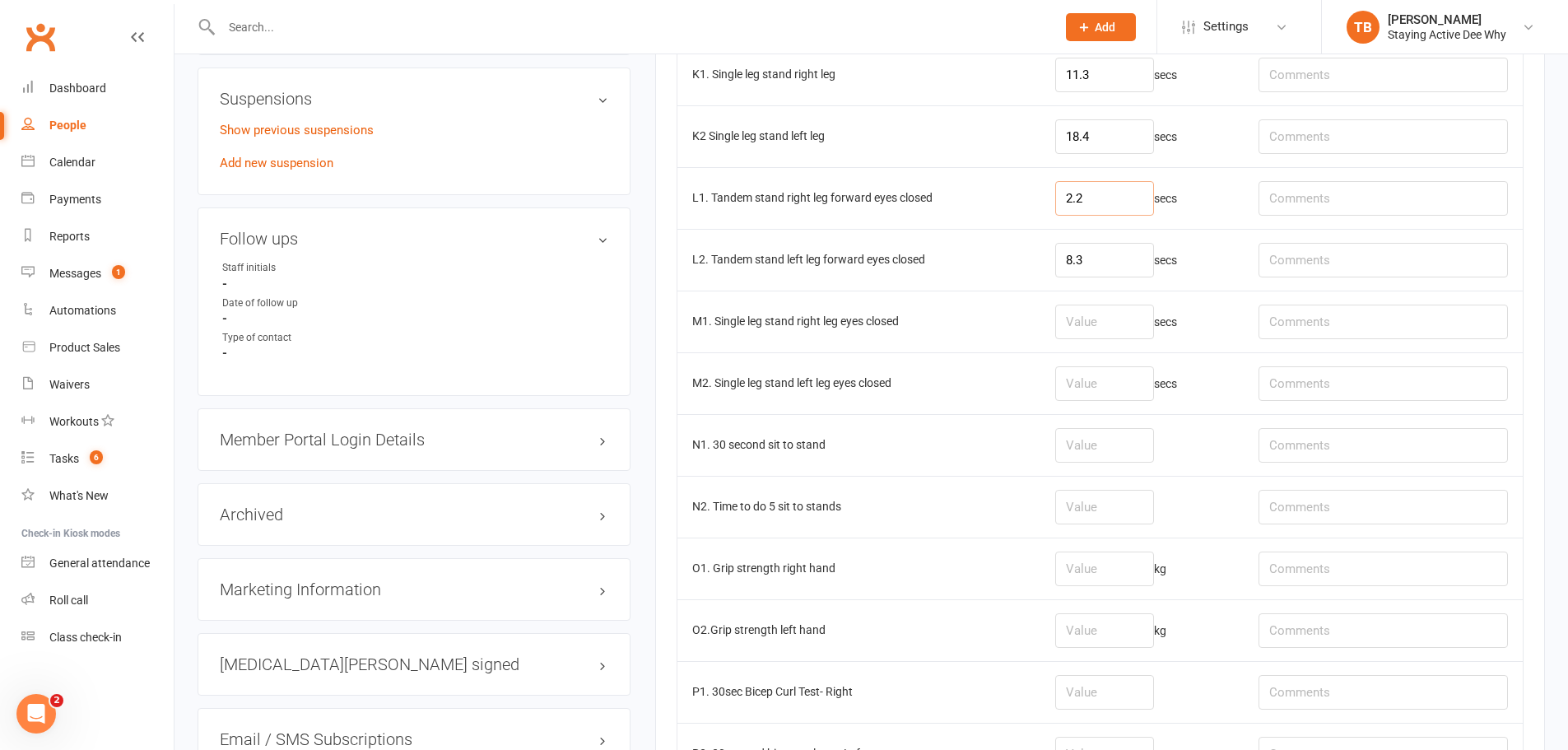
type input "2.2"
click at [1112, 449] on input "number" at bounding box center [1105, 445] width 99 height 35
click at [1338, 441] on input "text" at bounding box center [1383, 445] width 249 height 35
type input "R leg turned out and valgus"
drag, startPoint x: 1142, startPoint y: 430, endPoint x: 1130, endPoint y: 439, distance: 15.0
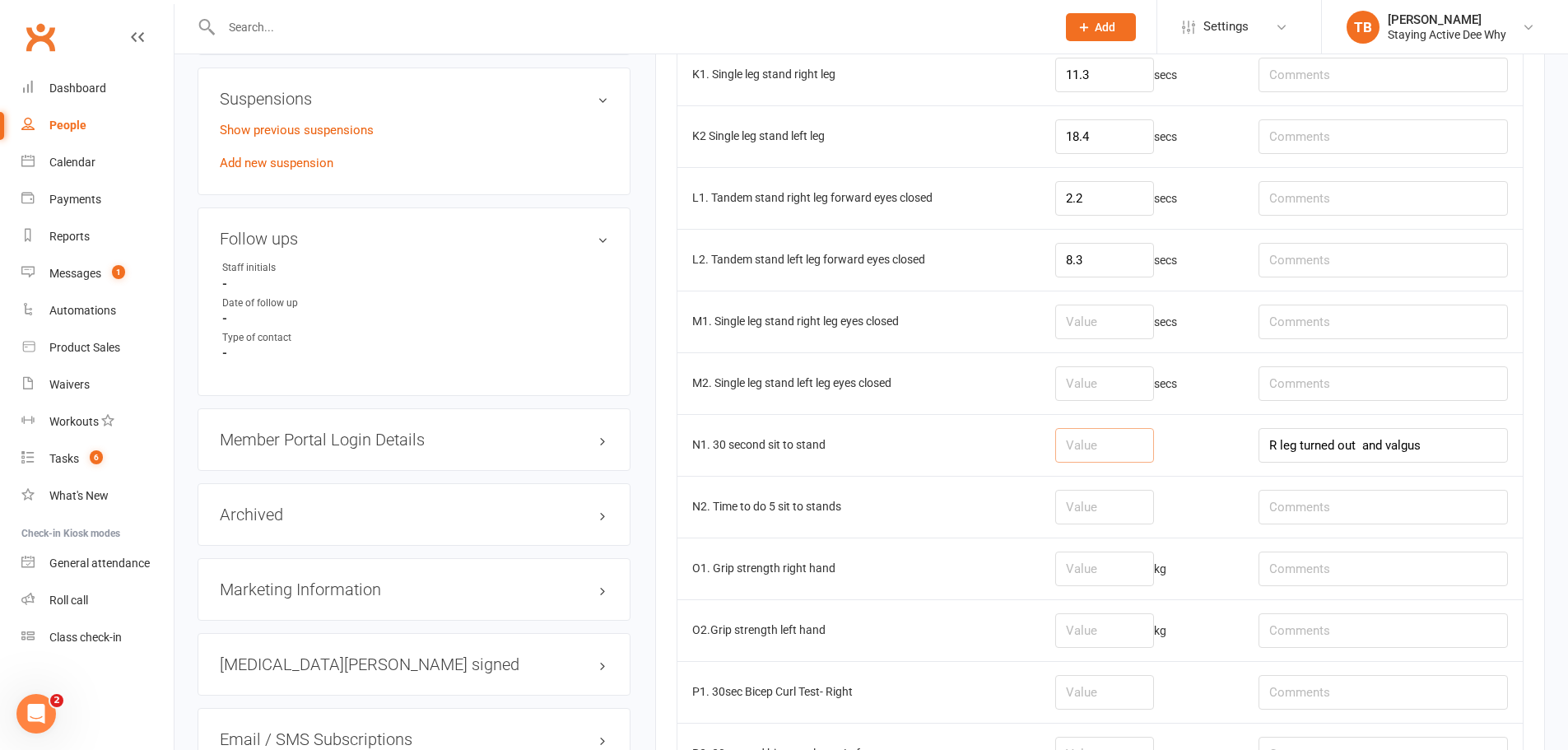
click at [1130, 439] on input "number" at bounding box center [1105, 445] width 99 height 35
type input "14"
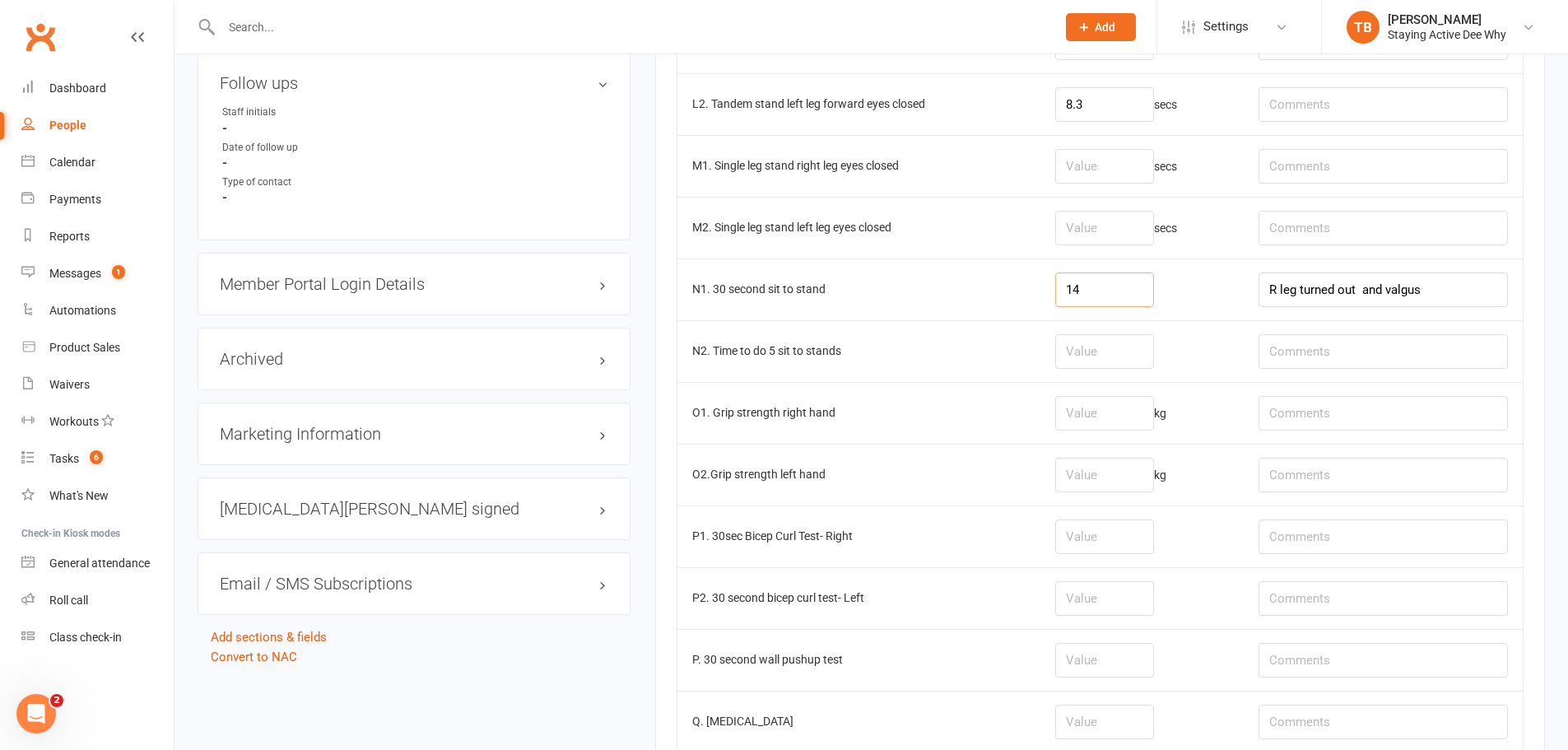
scroll to position [1481, 0]
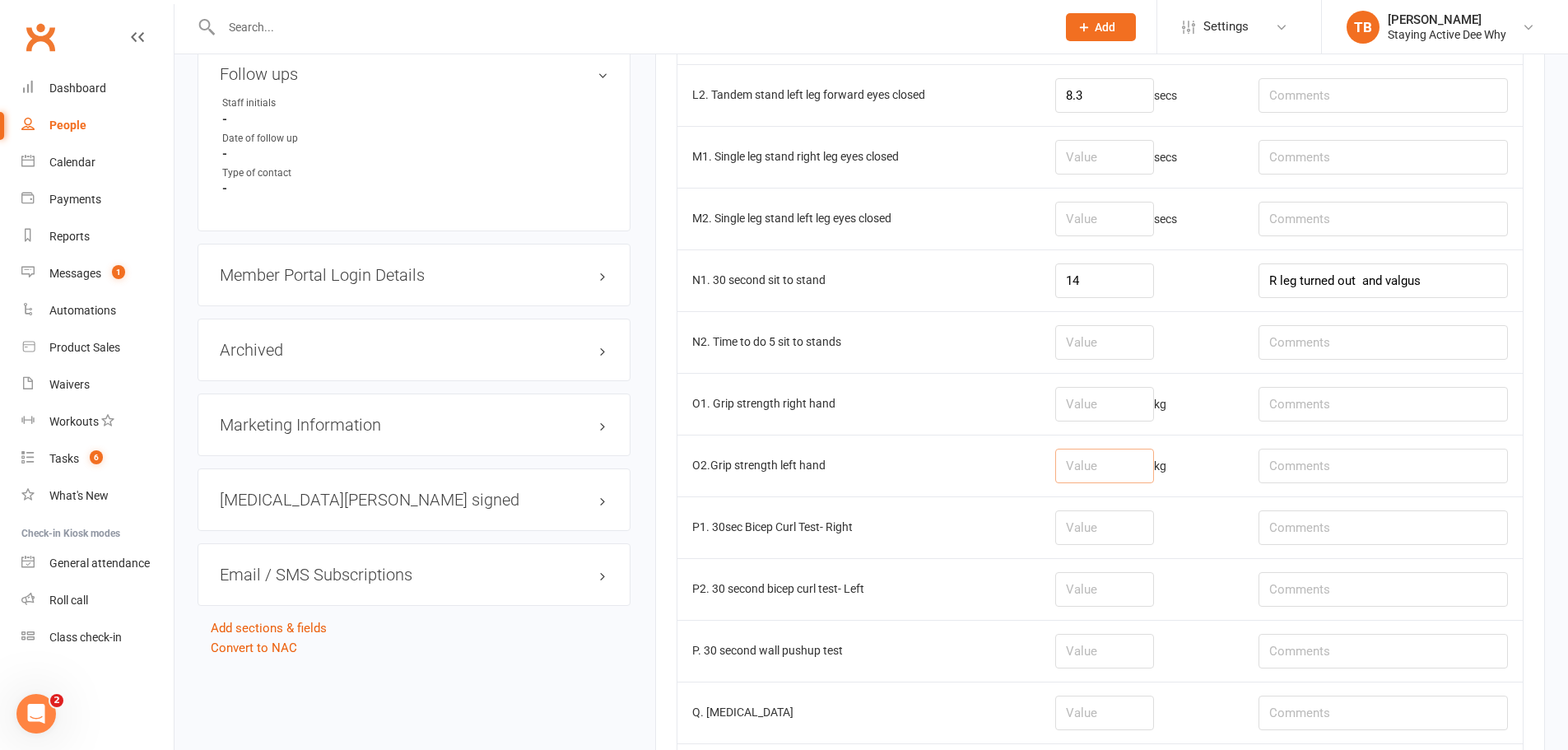
click at [1087, 471] on input "number" at bounding box center [1105, 466] width 99 height 35
type input "20.1"
click at [1105, 515] on input "number" at bounding box center [1105, 528] width 99 height 35
drag, startPoint x: 1115, startPoint y: 402, endPoint x: 1130, endPoint y: 367, distance: 38.1
click at [1128, 373] on td "kg" at bounding box center [1142, 403] width 203 height 62
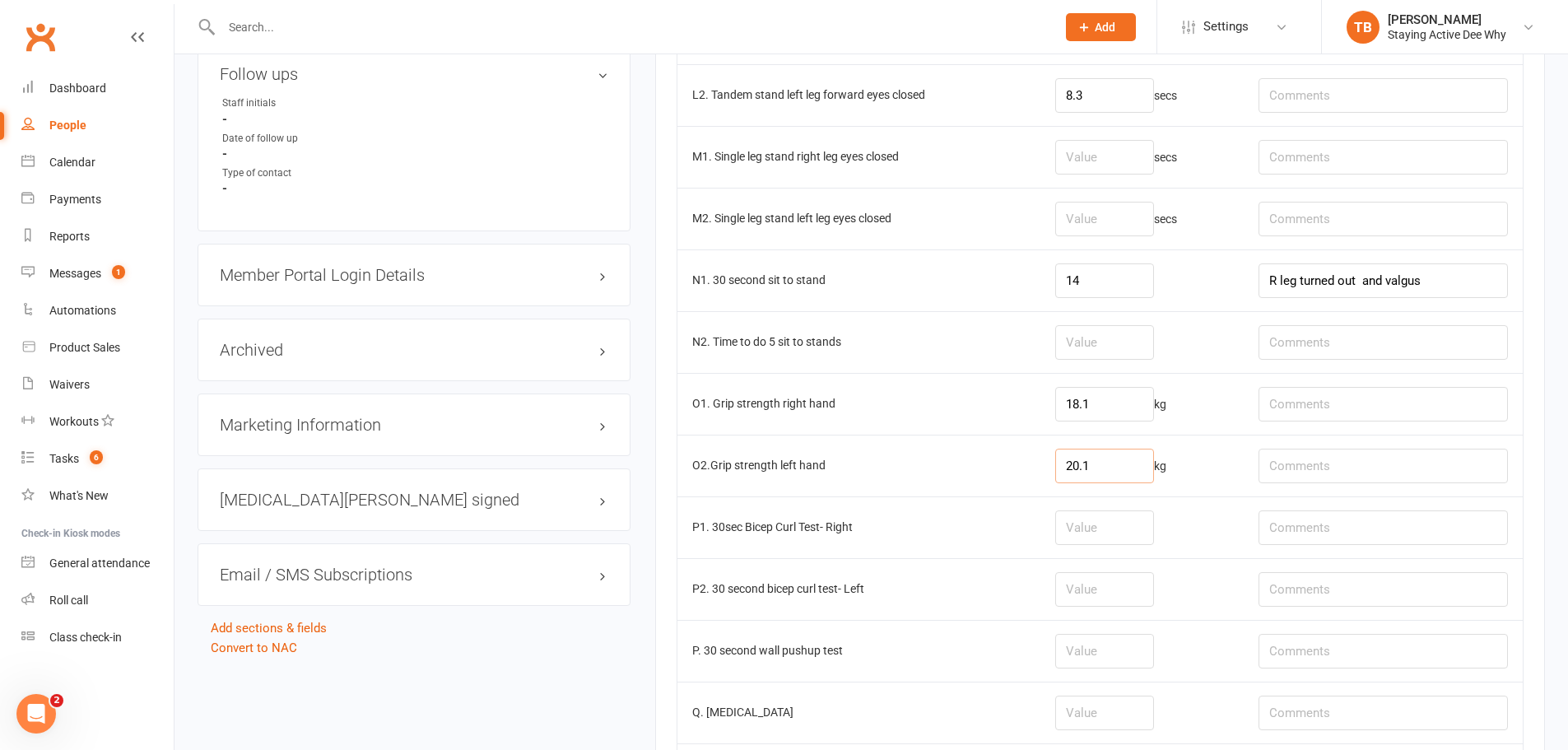
drag, startPoint x: 1124, startPoint y: 474, endPoint x: 1041, endPoint y: 453, distance: 85.6
click at [1041, 453] on tr "O2.Grip strength left hand 20.1 kg" at bounding box center [1100, 465] width 845 height 62
drag, startPoint x: 1122, startPoint y: 401, endPoint x: 1034, endPoint y: 382, distance: 90.0
click at [1034, 382] on tr "O1. Grip strength right hand 18.1 kg" at bounding box center [1100, 403] width 845 height 62
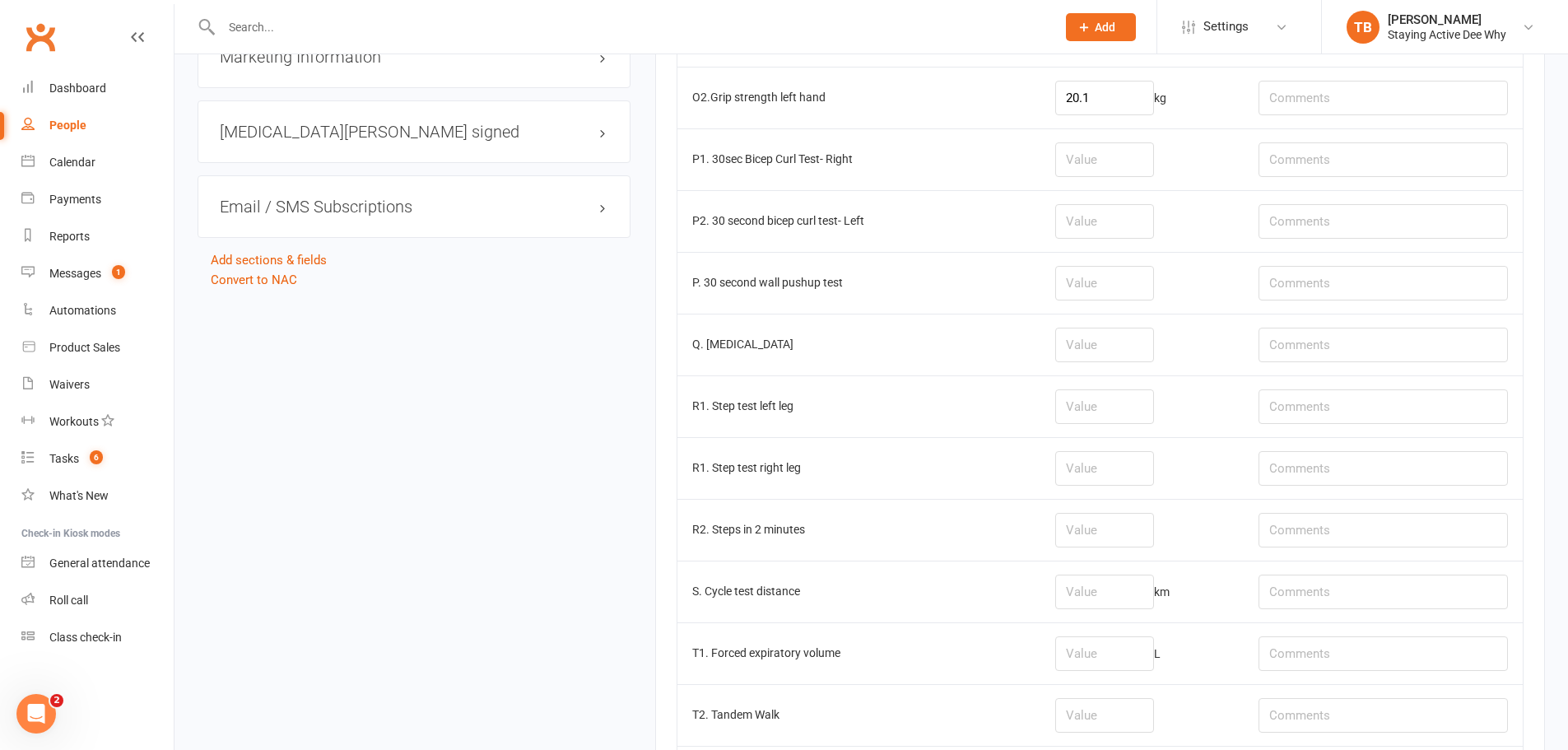
scroll to position [1893, 0]
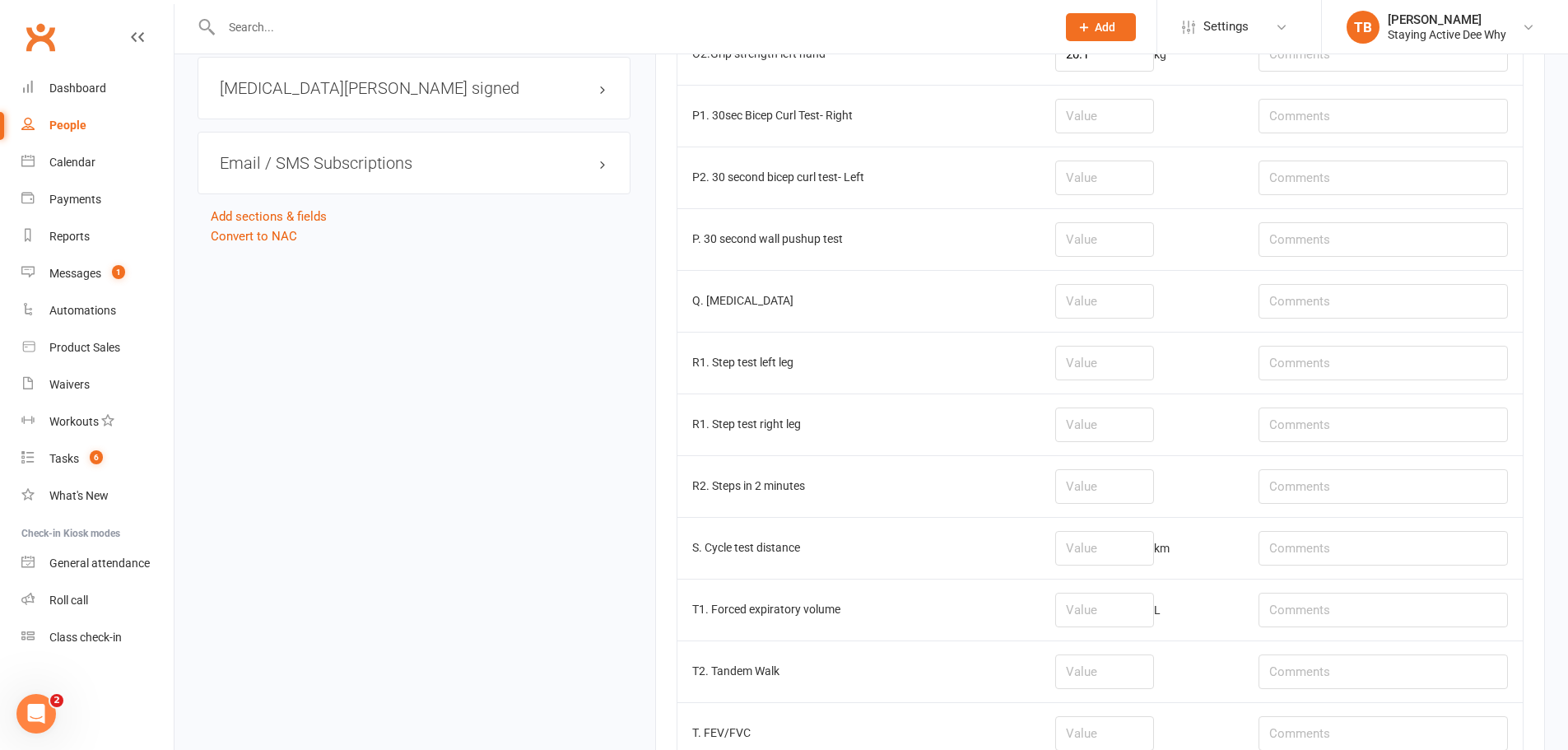
type input "22"
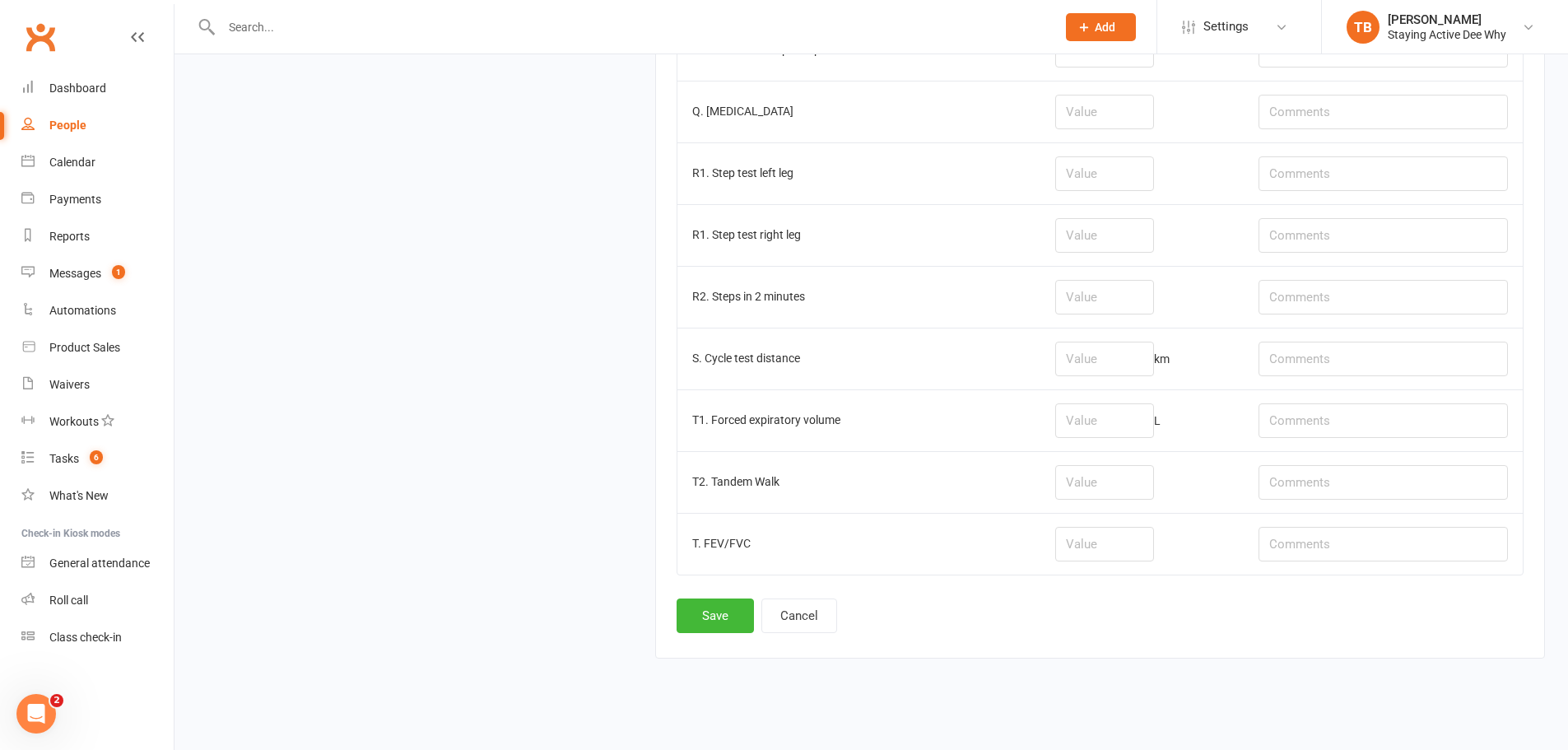
scroll to position [2096, 0]
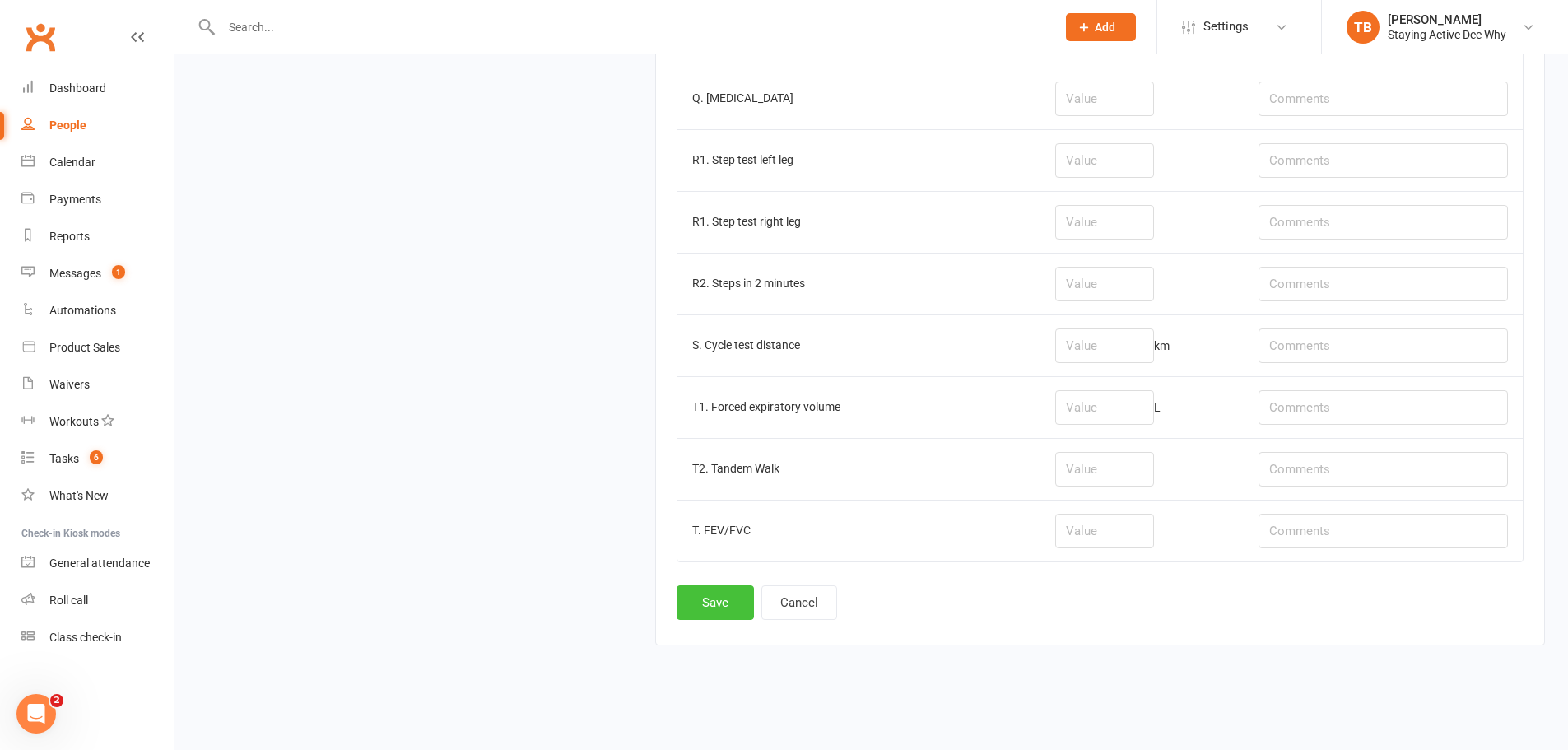
click at [708, 601] on button "Save" at bounding box center [715, 602] width 78 height 35
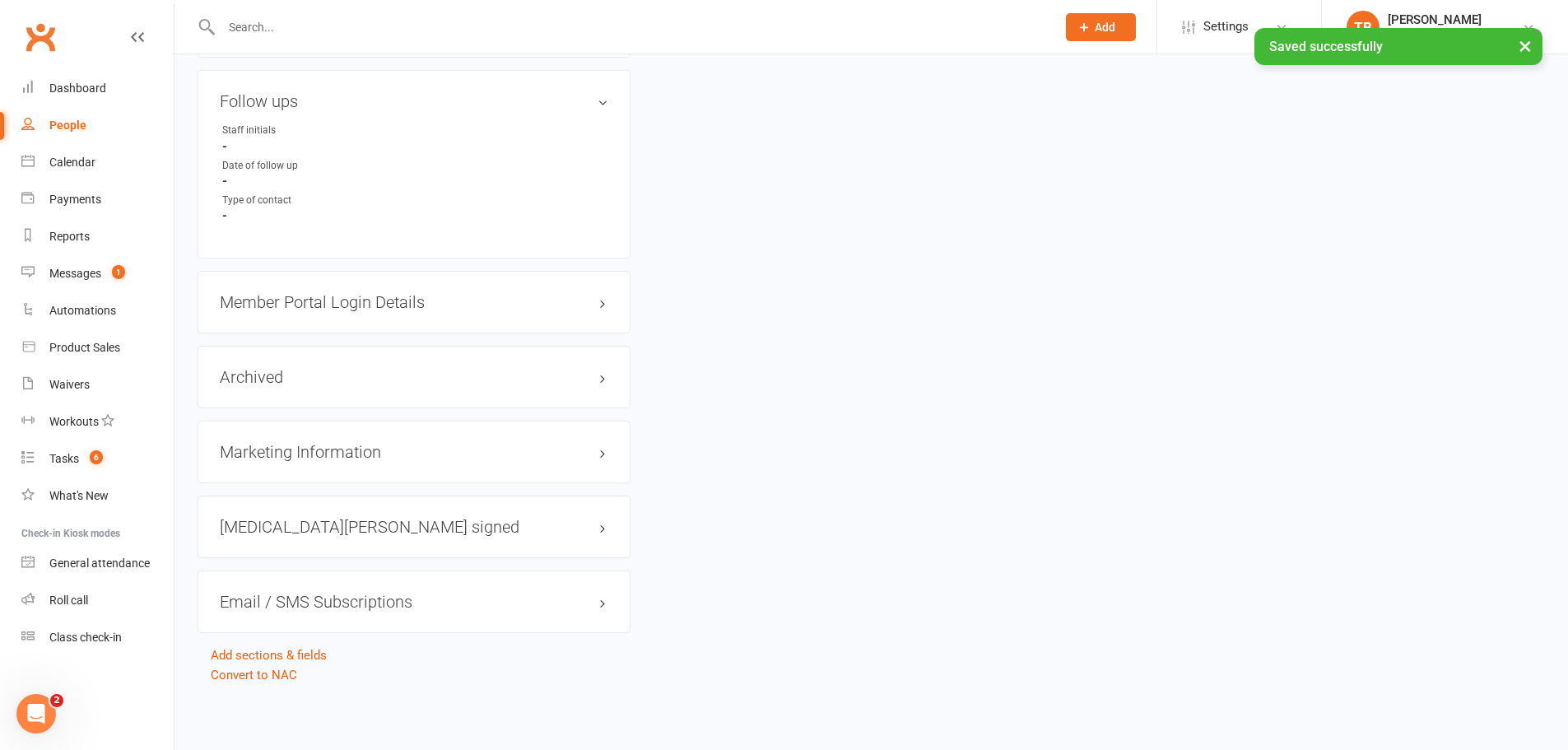
scroll to position [0, 0]
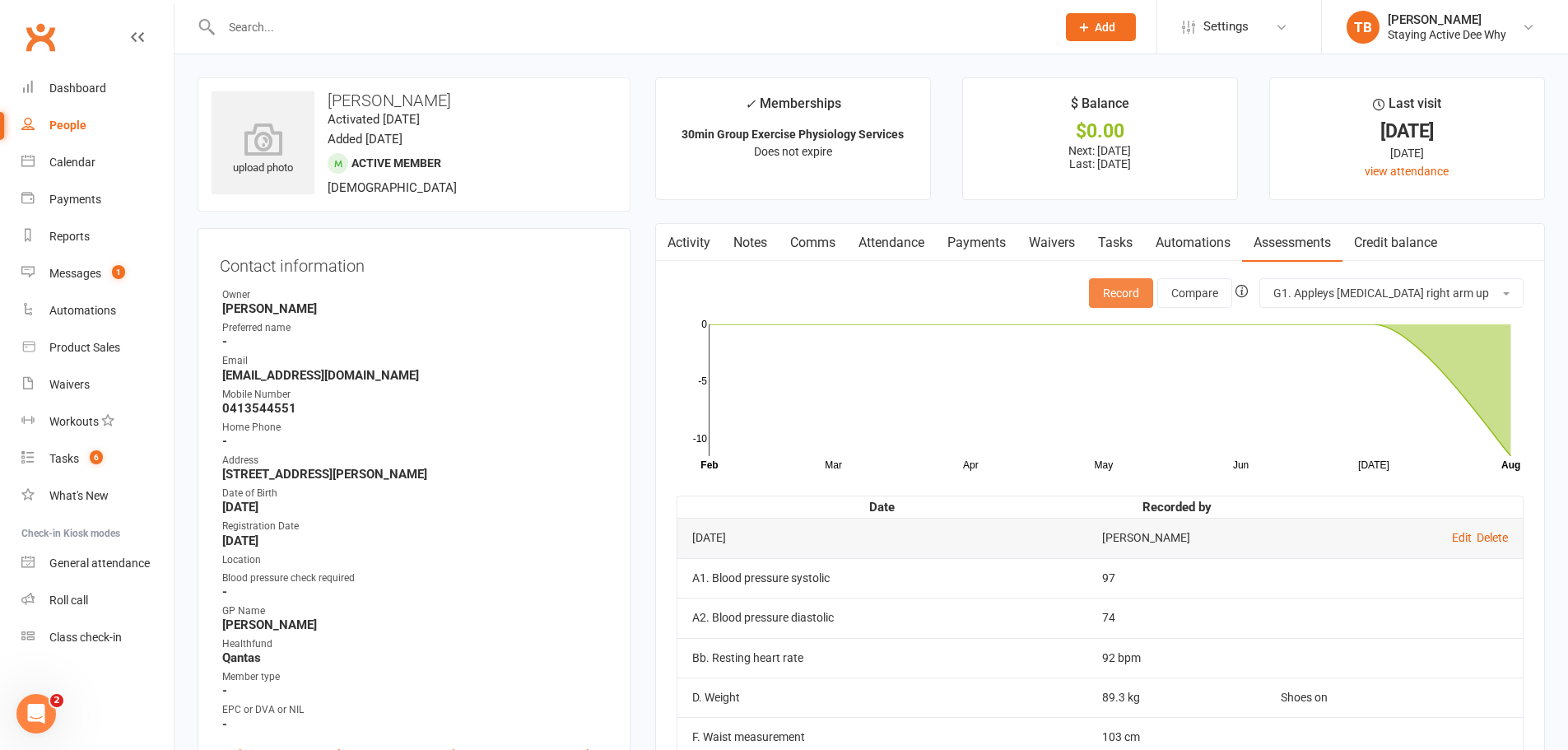
click at [1153, 282] on button "Record" at bounding box center [1121, 293] width 64 height 30
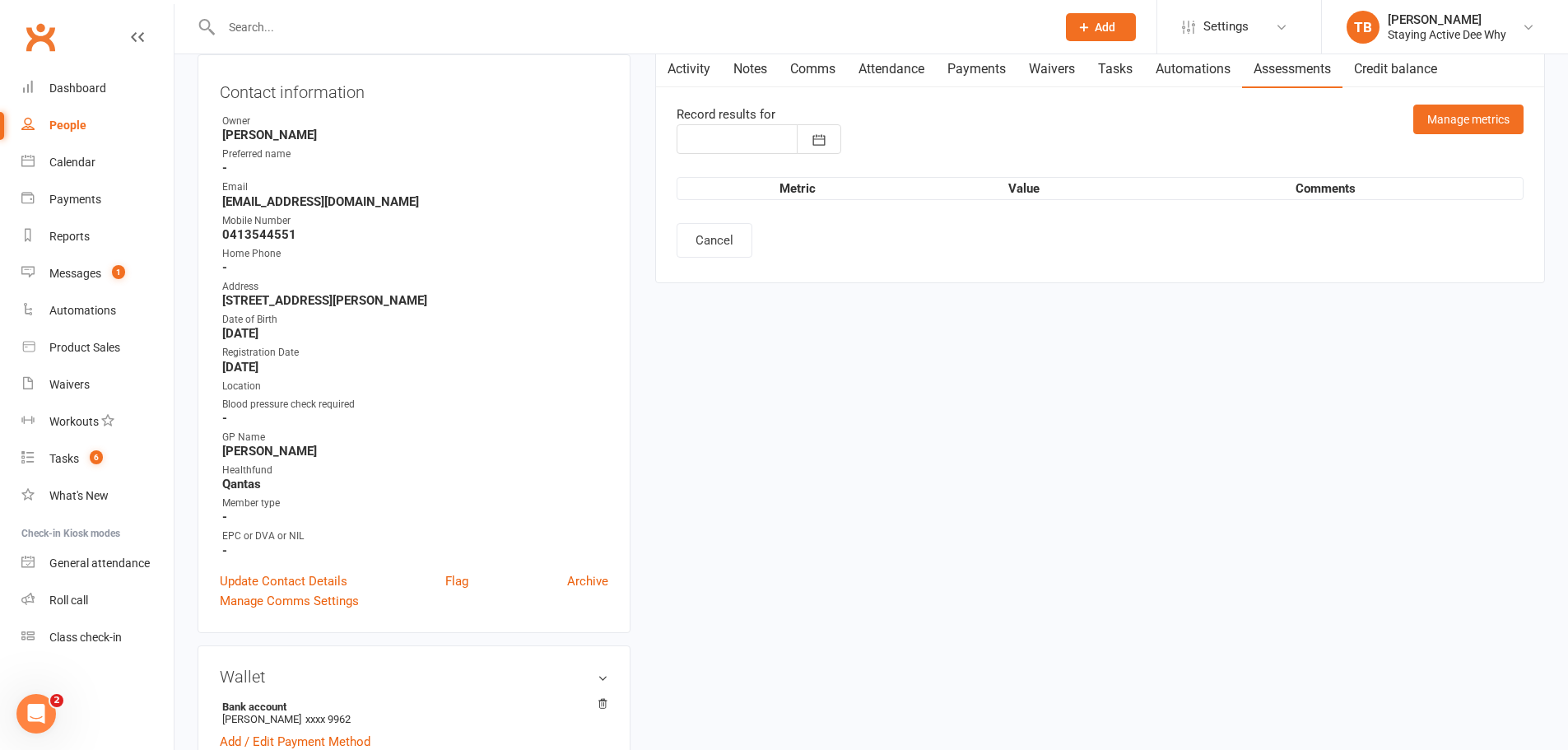
type input "[DATE]"
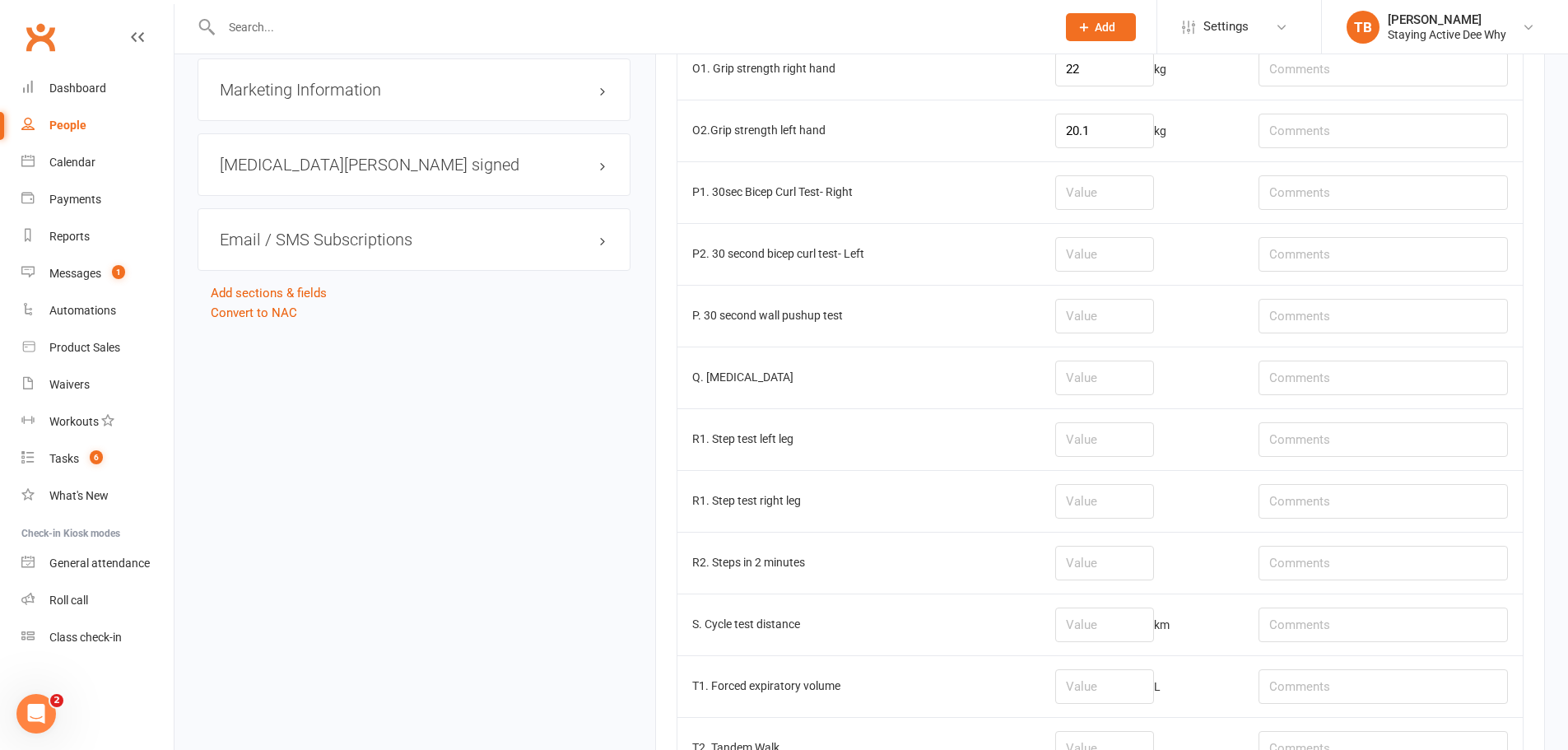
scroll to position [1893, 0]
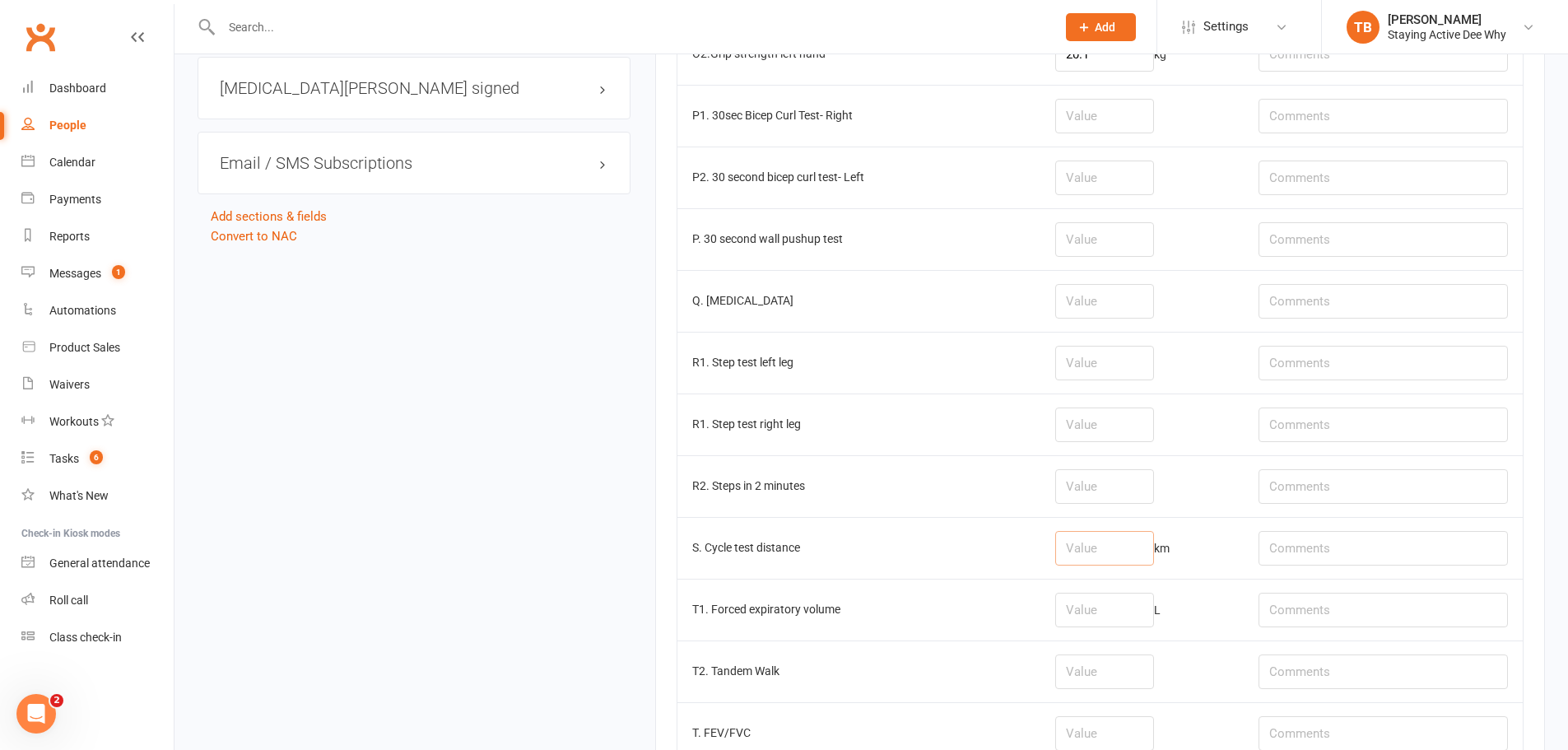
click at [1119, 539] on input "number" at bounding box center [1105, 548] width 99 height 35
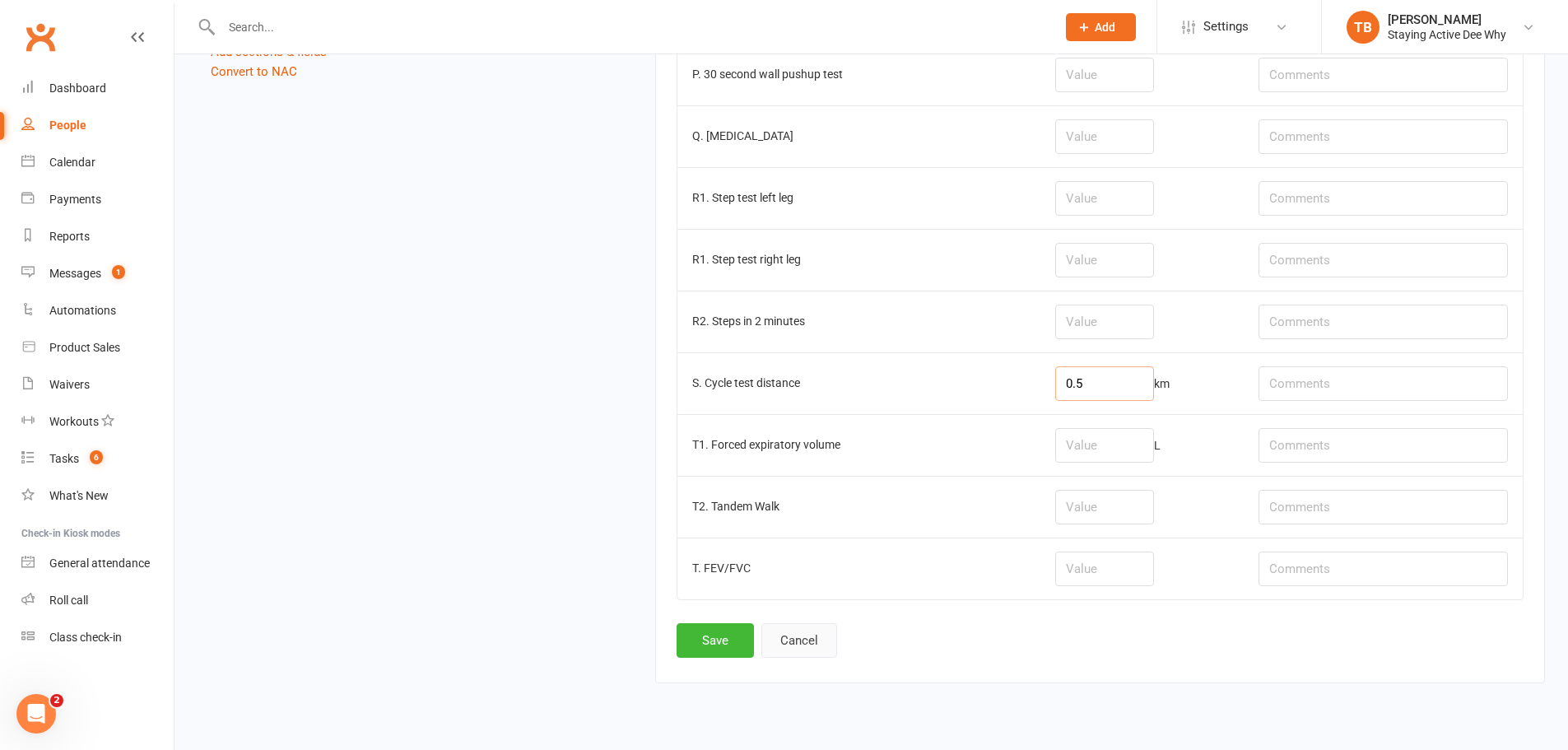
scroll to position [2096, 0]
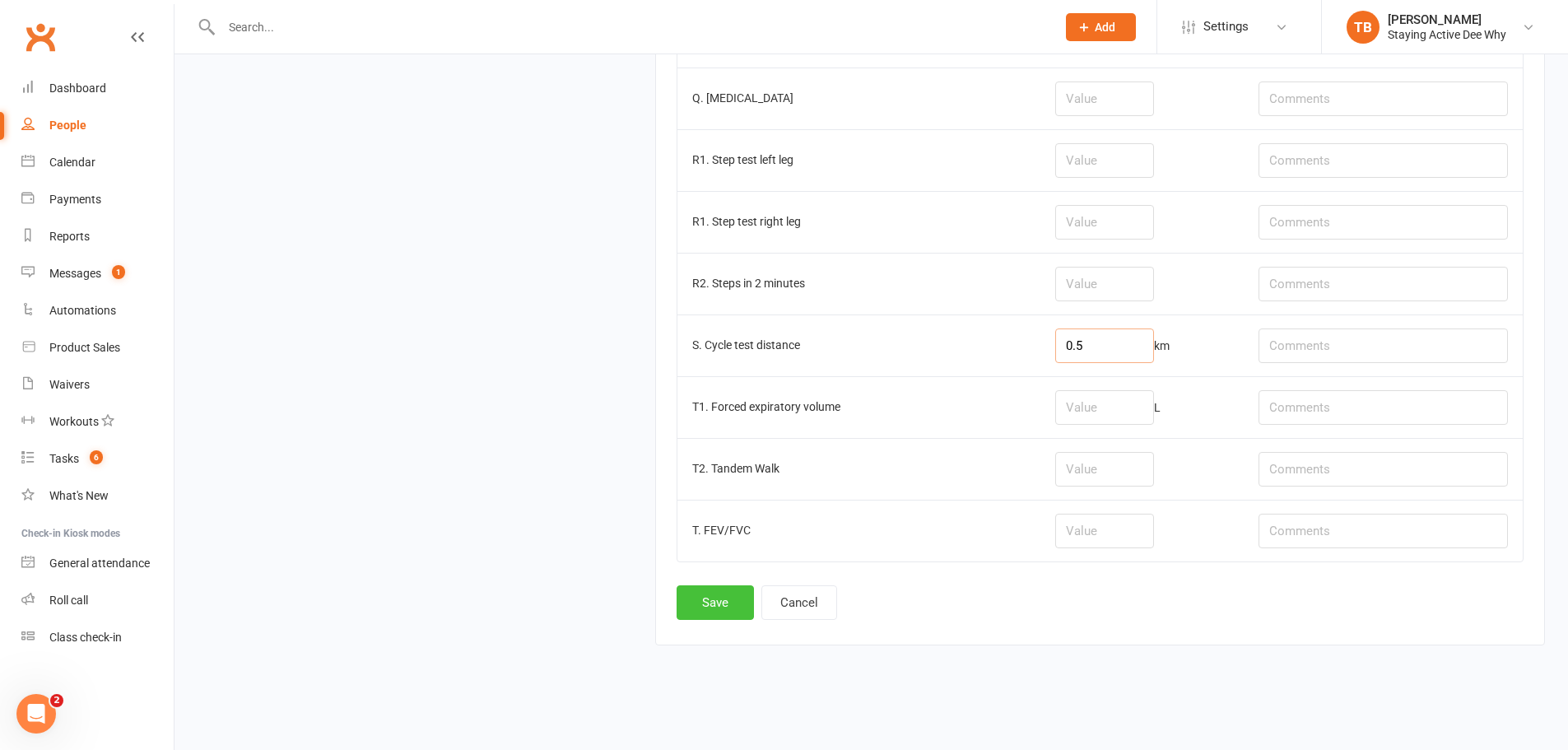
type input "0.5"
click at [714, 595] on button "Save" at bounding box center [715, 602] width 78 height 35
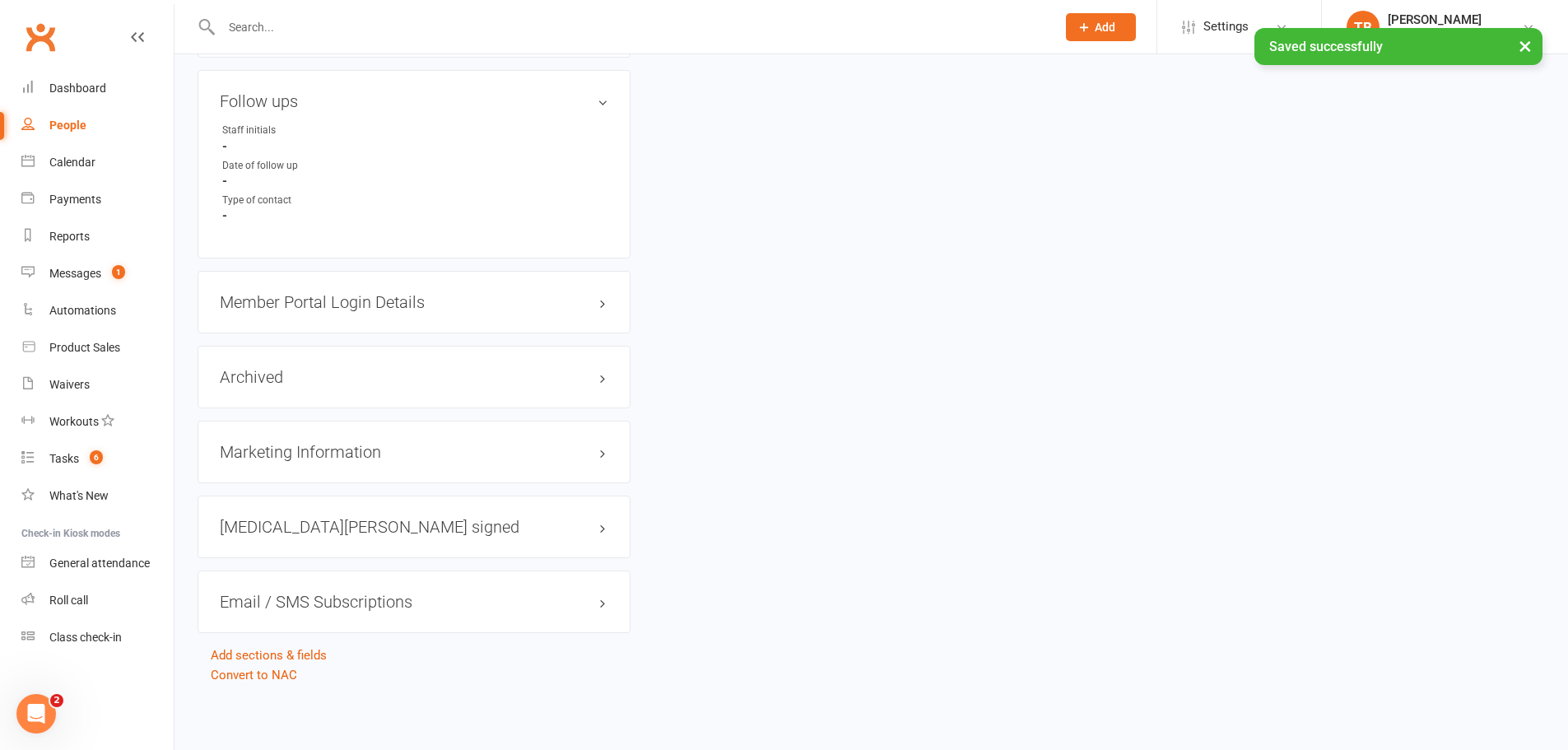
scroll to position [0, 0]
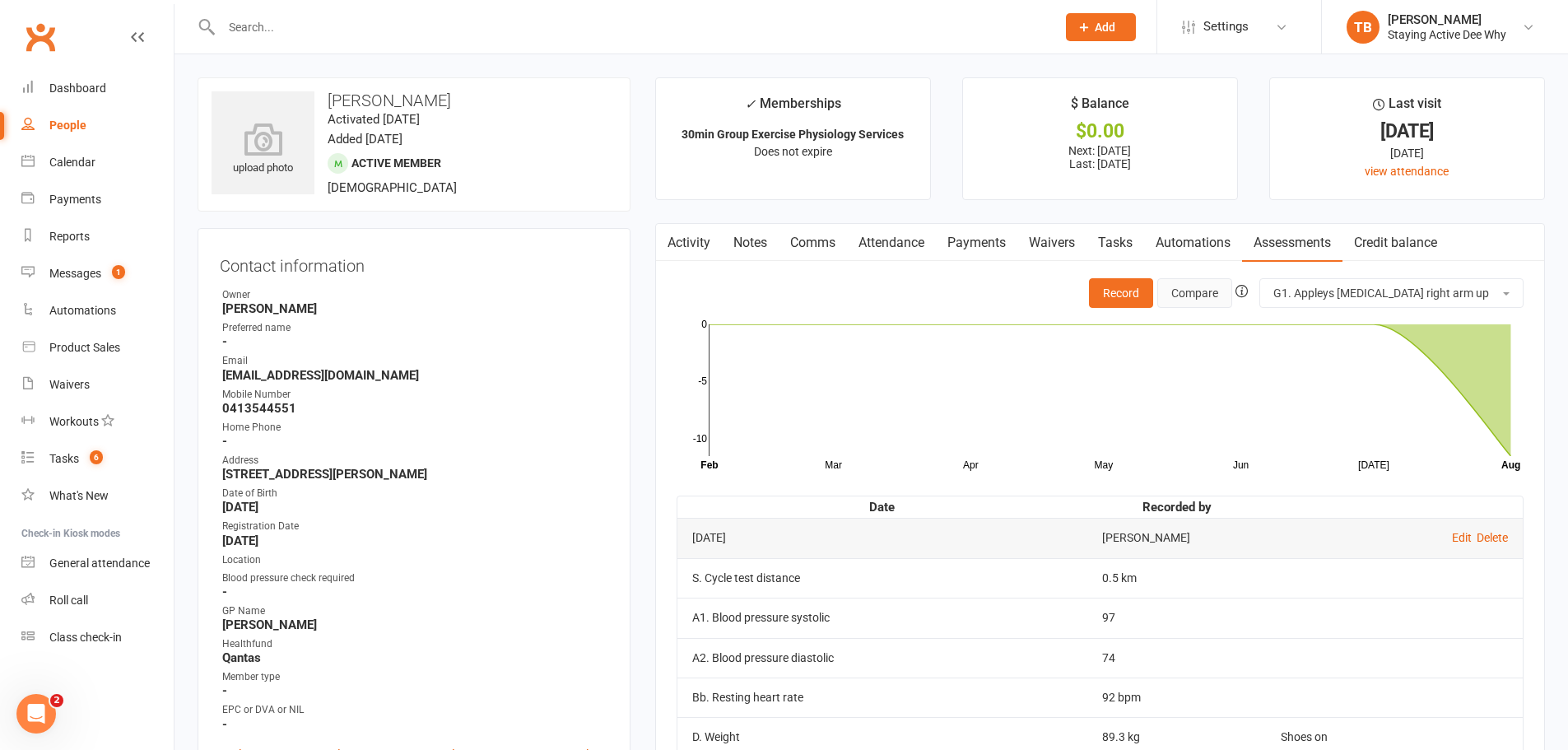
click at [1207, 295] on button "Compare" at bounding box center [1195, 293] width 75 height 30
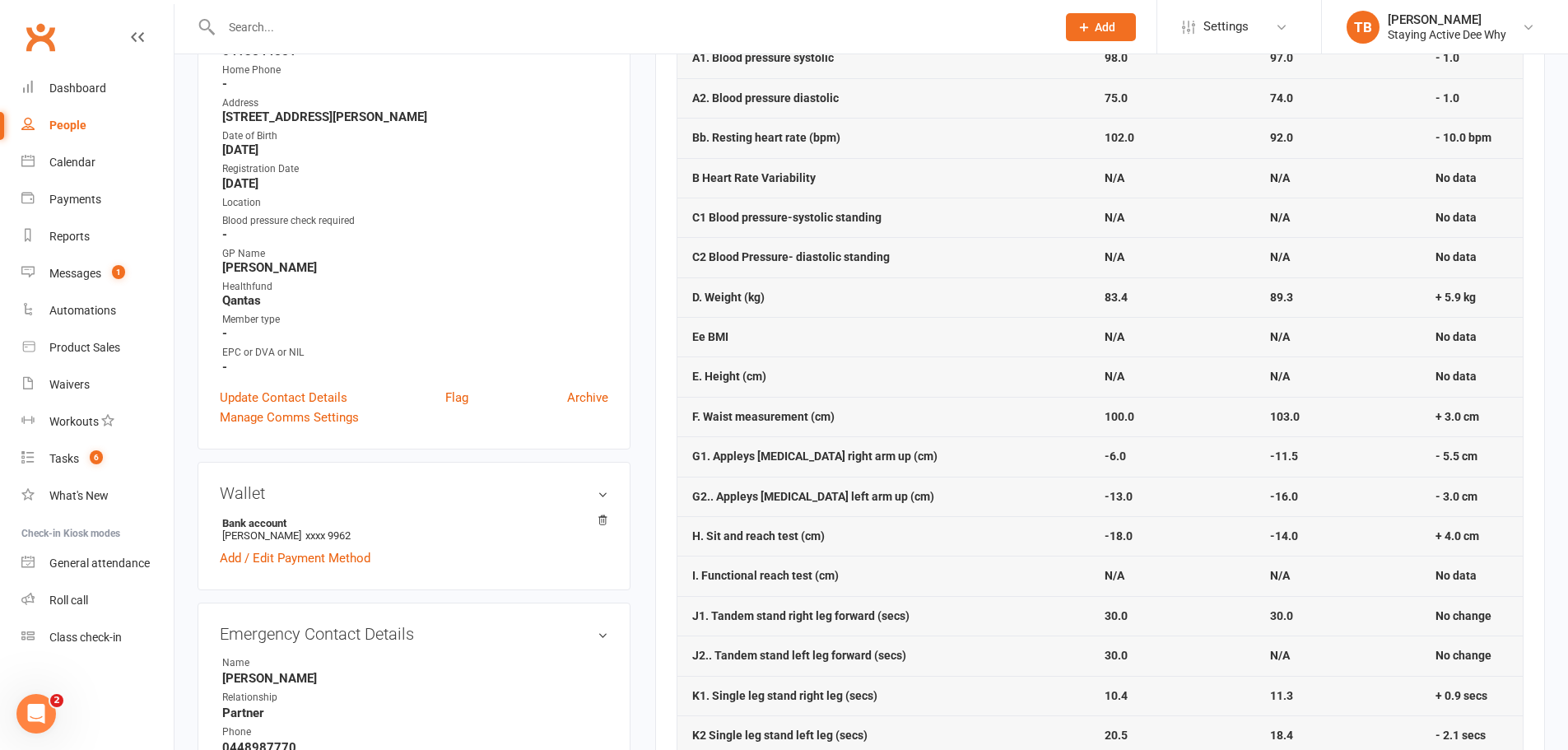
scroll to position [330, 0]
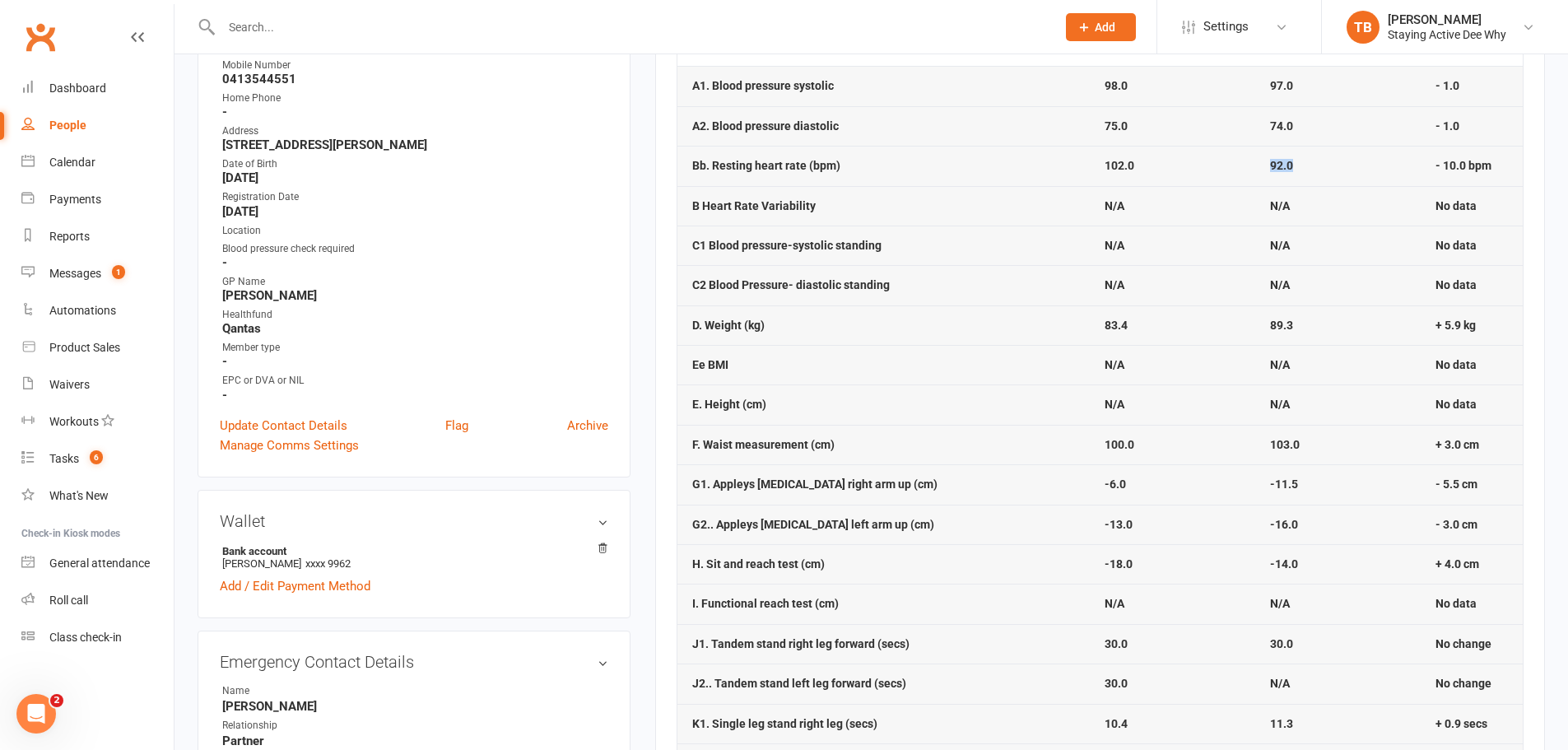
drag, startPoint x: 1248, startPoint y: 164, endPoint x: 1278, endPoint y: 173, distance: 31.3
click at [1278, 173] on td "92.0" at bounding box center [1338, 165] width 165 height 40
drag, startPoint x: 1432, startPoint y: 325, endPoint x: 1466, endPoint y: 335, distance: 35.4
click at [1466, 335] on td "+ 5.9 kg" at bounding box center [1472, 325] width 102 height 40
click at [1283, 338] on td "89.3" at bounding box center [1338, 325] width 165 height 40
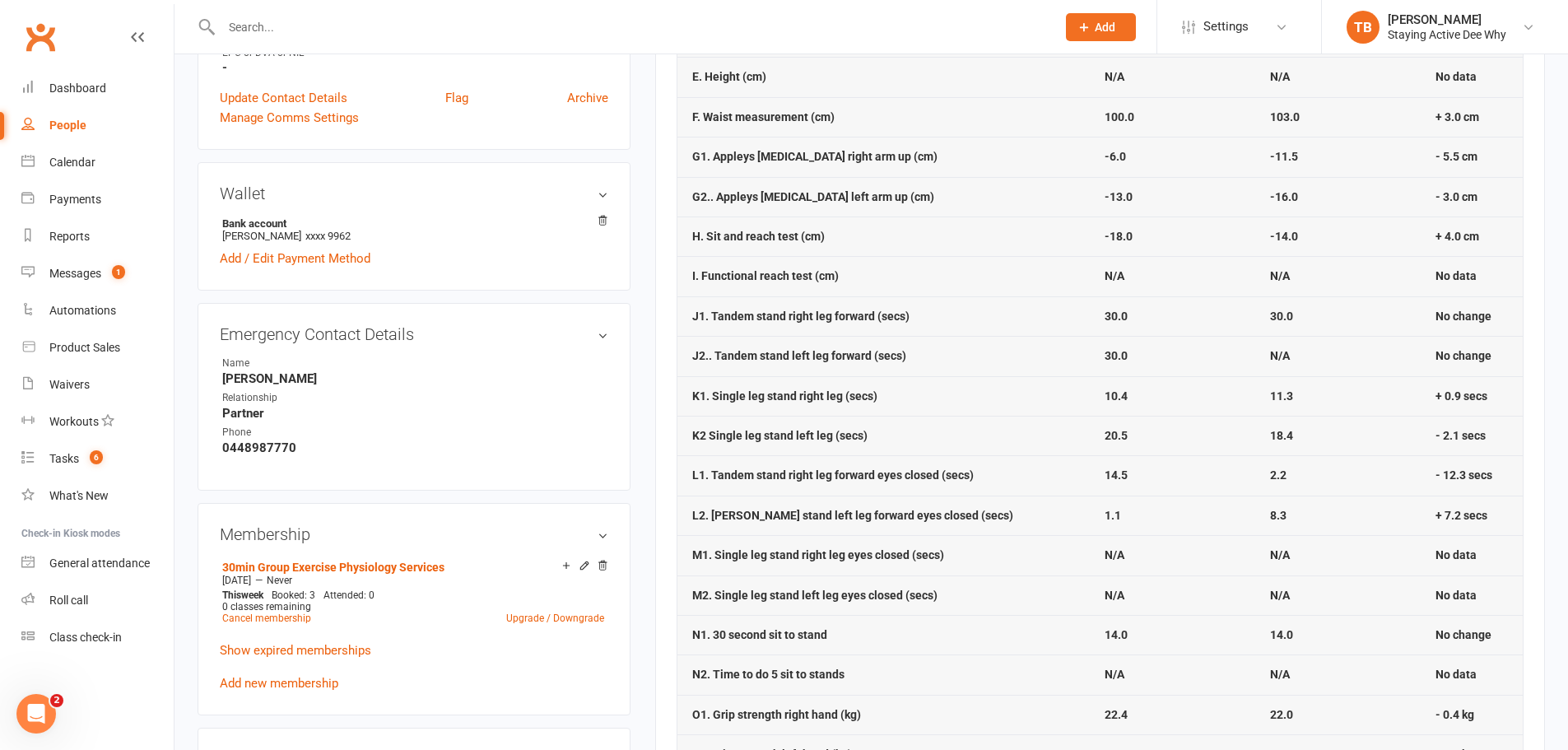
scroll to position [658, 0]
drag, startPoint x: 1078, startPoint y: 469, endPoint x: 1194, endPoint y: 396, distance: 137.1
click at [1119, 473] on td "14.5" at bounding box center [1172, 473] width 165 height 40
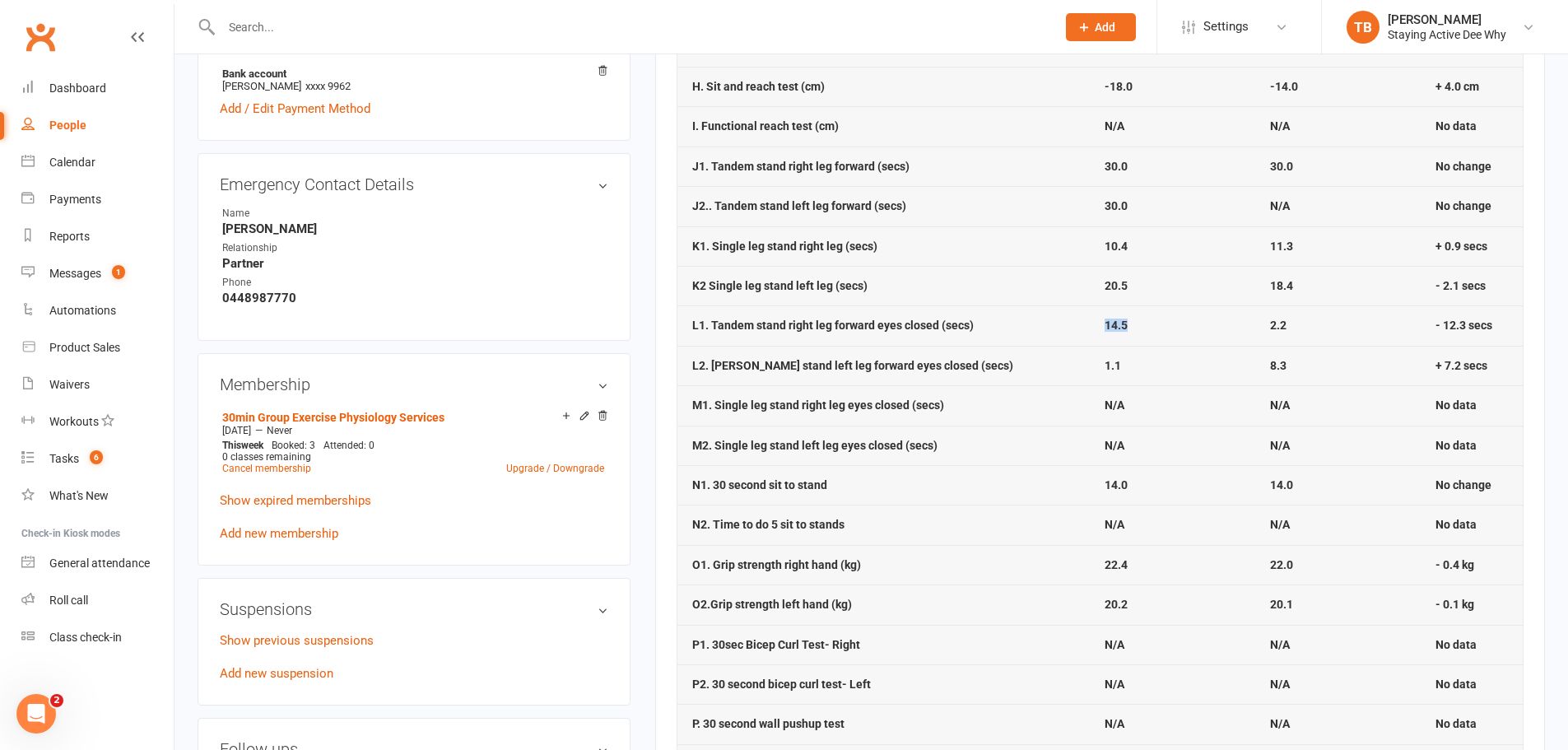
scroll to position [823, 0]
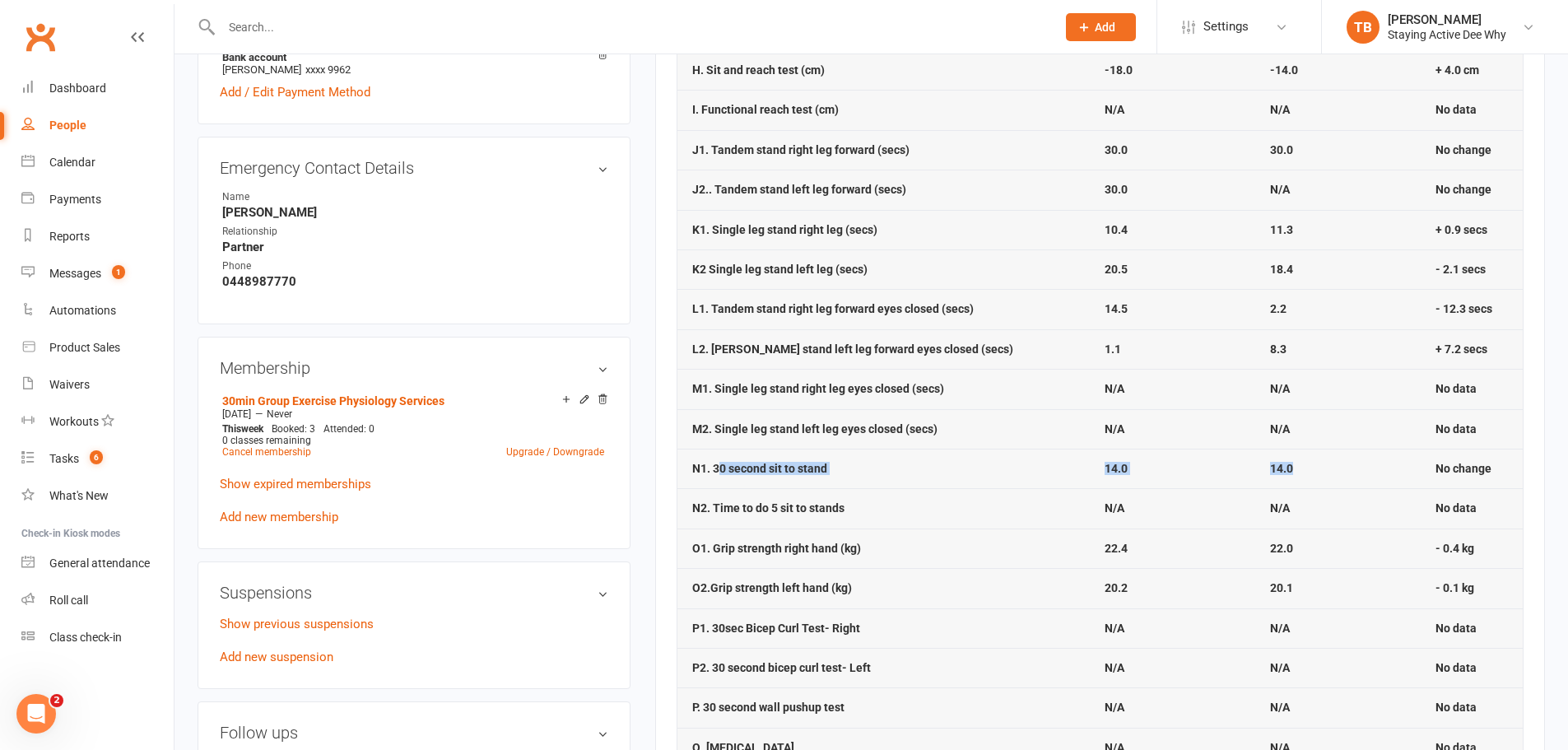
drag, startPoint x: 717, startPoint y: 465, endPoint x: 1357, endPoint y: 442, distance: 640.4
click at [1352, 447] on tbody "A1. Blood pressure systolic 98.0 97.0 - 1.0 A2. Blood pressure diastolic 75.0 7…" at bounding box center [1100, 308] width 845 height 1473
click at [1090, 460] on td "14.0" at bounding box center [1172, 468] width 165 height 40
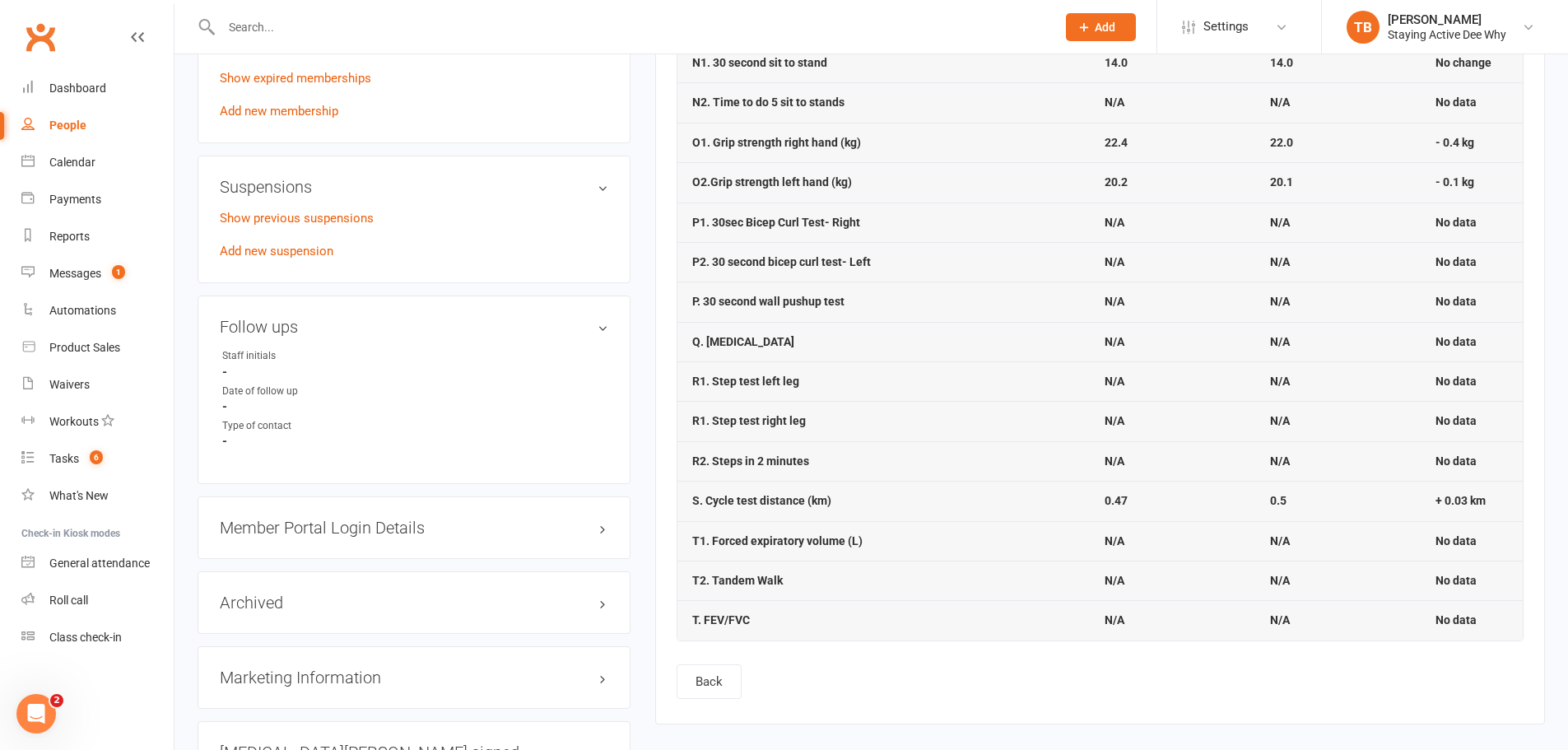
scroll to position [1235, 0]
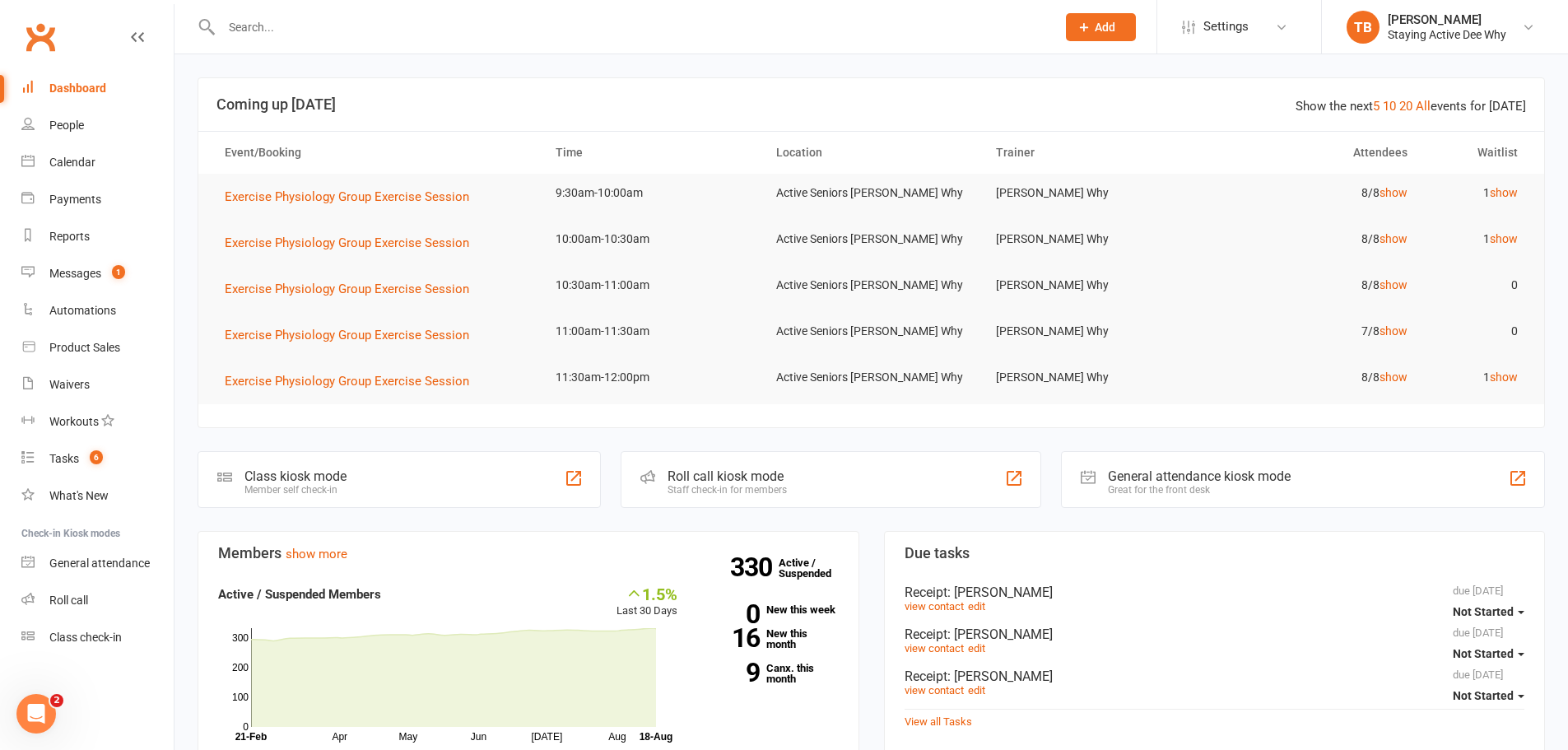
click at [1473, 45] on li "TB Taylor Bridges Staying Active Dee Why Signed in as: Staying Active Dee Why S…" at bounding box center [1444, 26] width 247 height 54
click at [1465, 44] on li "TB Taylor Bridges Staying Active Dee Why Signed in as: Staying Active Dee Why S…" at bounding box center [1444, 26] width 247 height 54
click at [1456, 31] on div "Staying Active Dee Why" at bounding box center [1447, 35] width 118 height 15
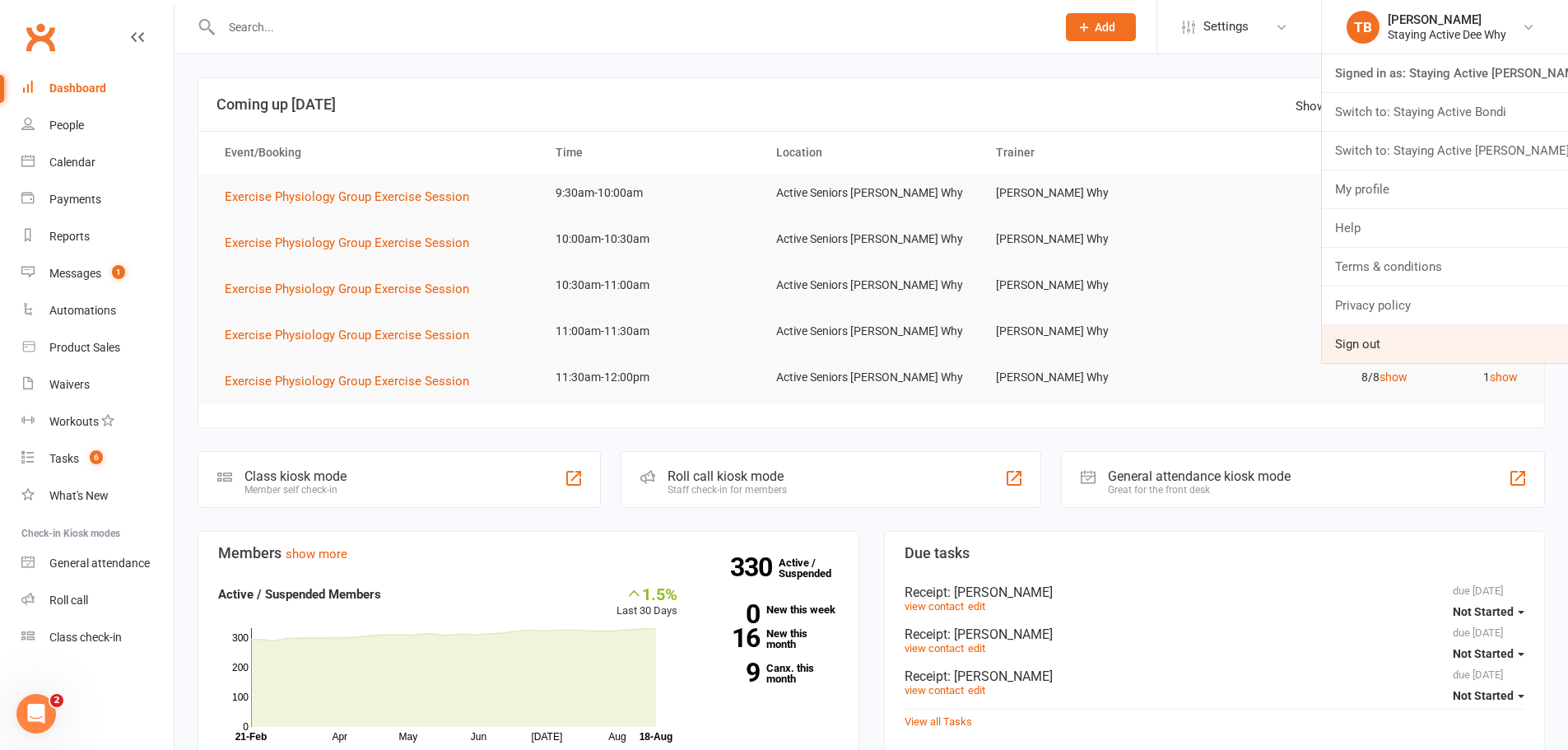
click at [1432, 340] on link "Sign out" at bounding box center [1445, 344] width 246 height 38
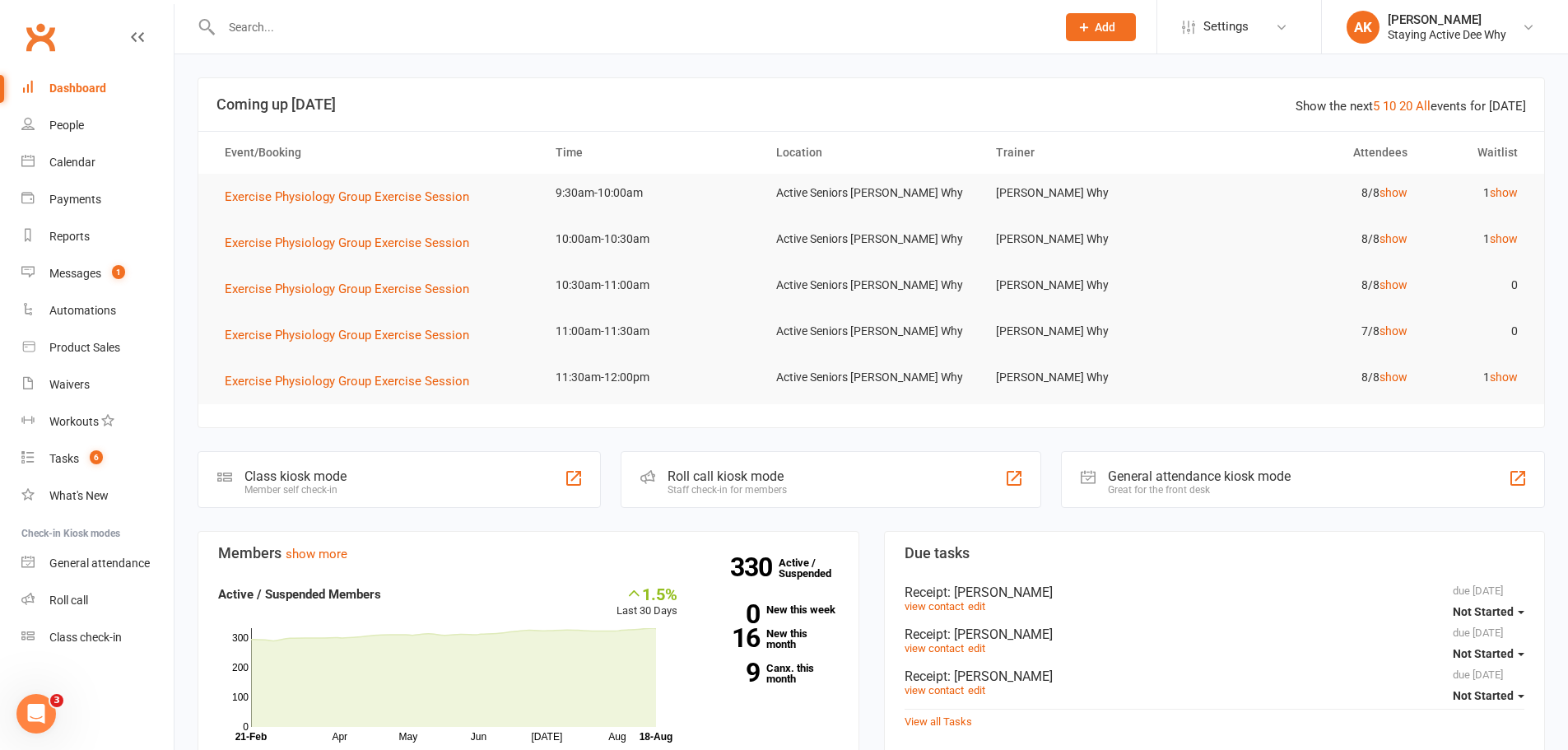
click at [473, 31] on input "text" at bounding box center [630, 27] width 828 height 23
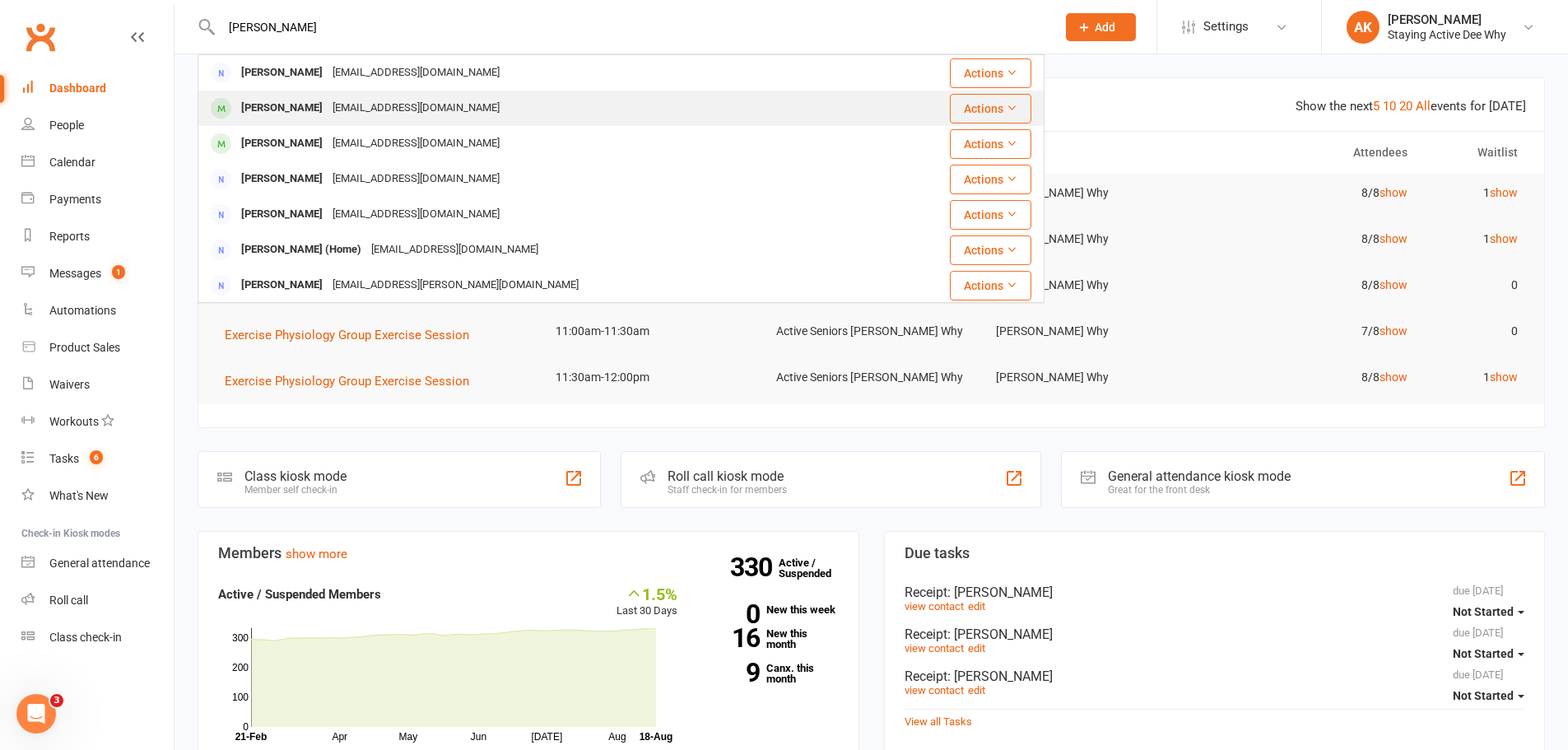
type input "[PERSON_NAME]"
click at [425, 97] on div "[EMAIL_ADDRESS][DOMAIN_NAME]" at bounding box center [416, 108] width 177 height 24
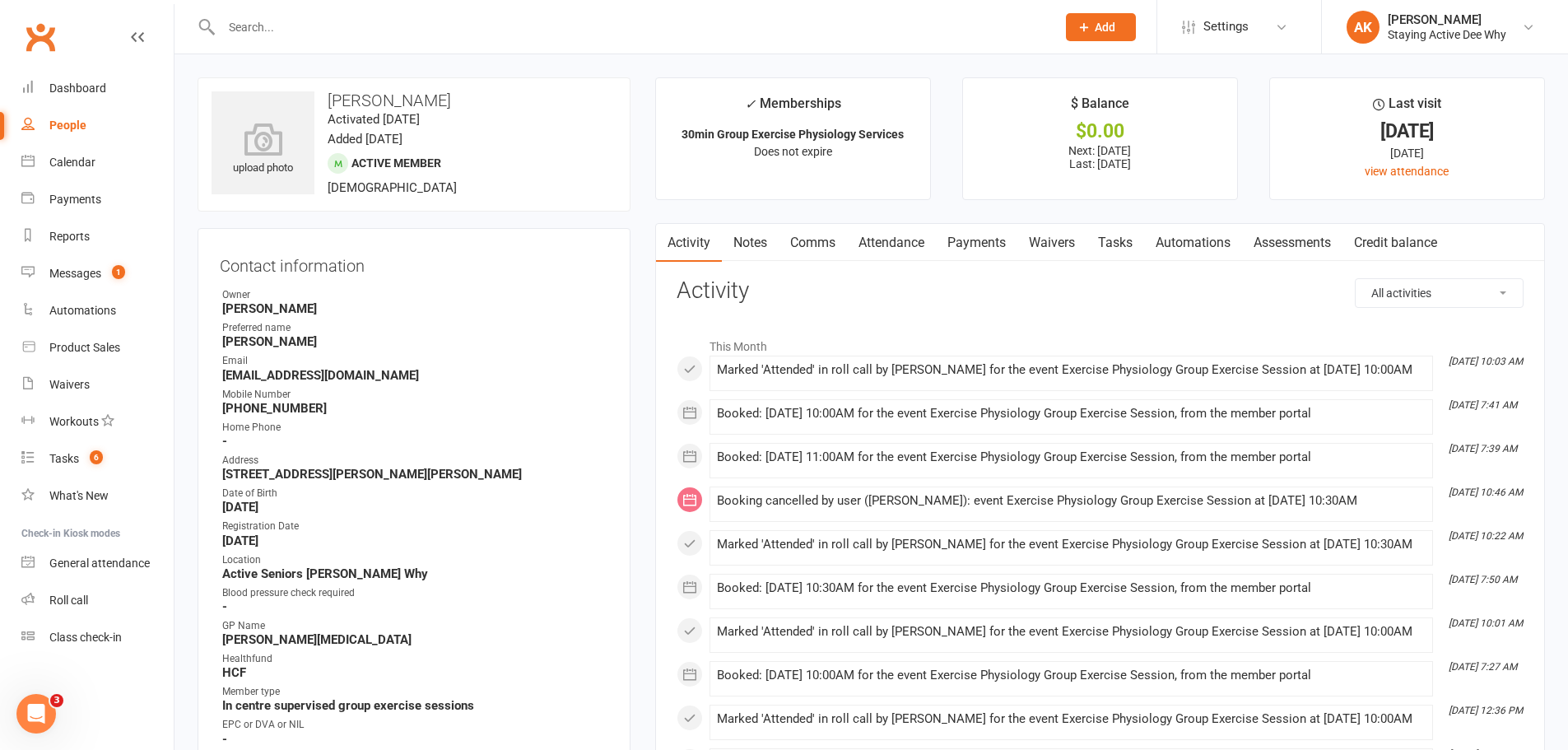
click at [622, 21] on input "text" at bounding box center [630, 27] width 828 height 23
click at [1295, 245] on link "Assessments" at bounding box center [1292, 243] width 101 height 38
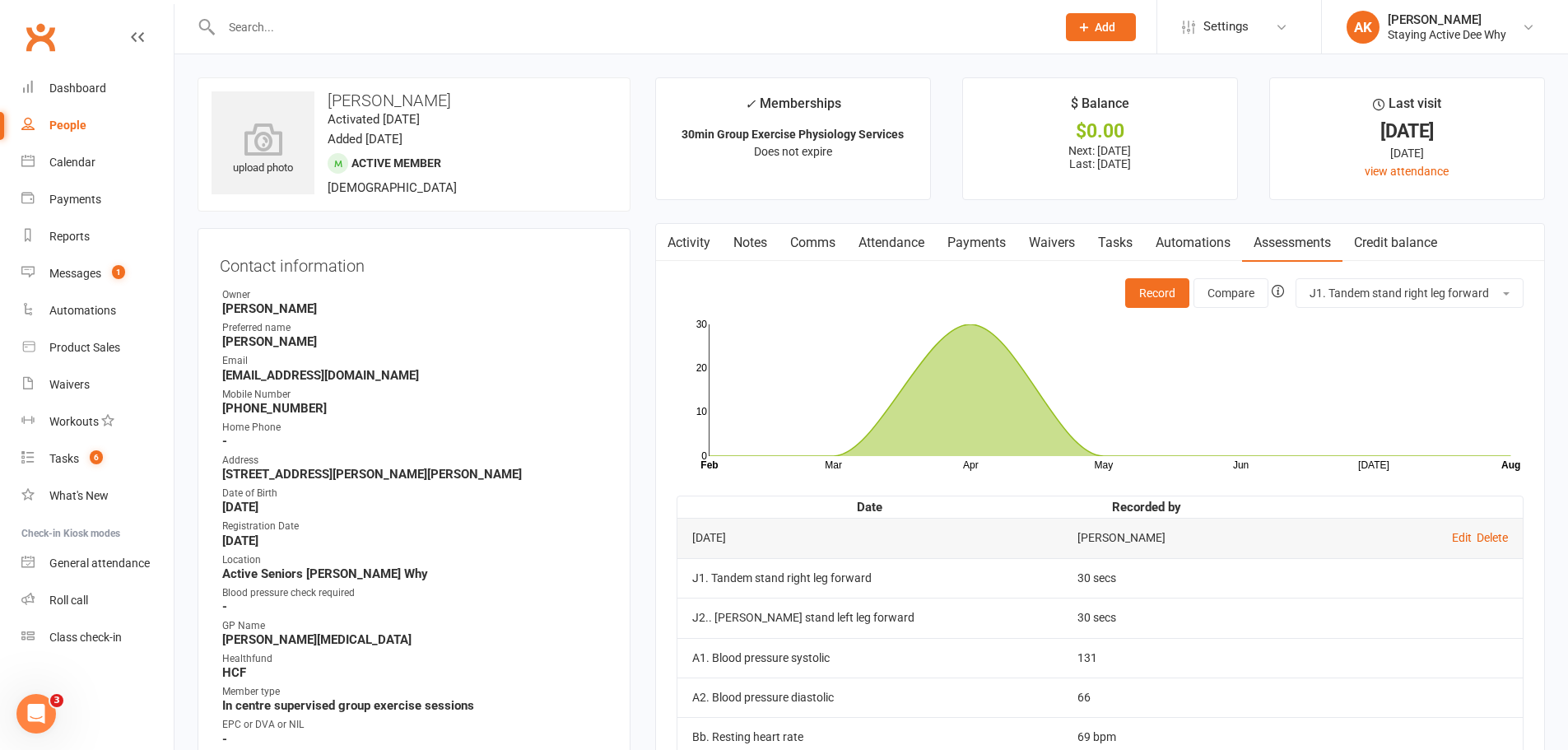
click at [682, 232] on link "Activity" at bounding box center [689, 243] width 66 height 38
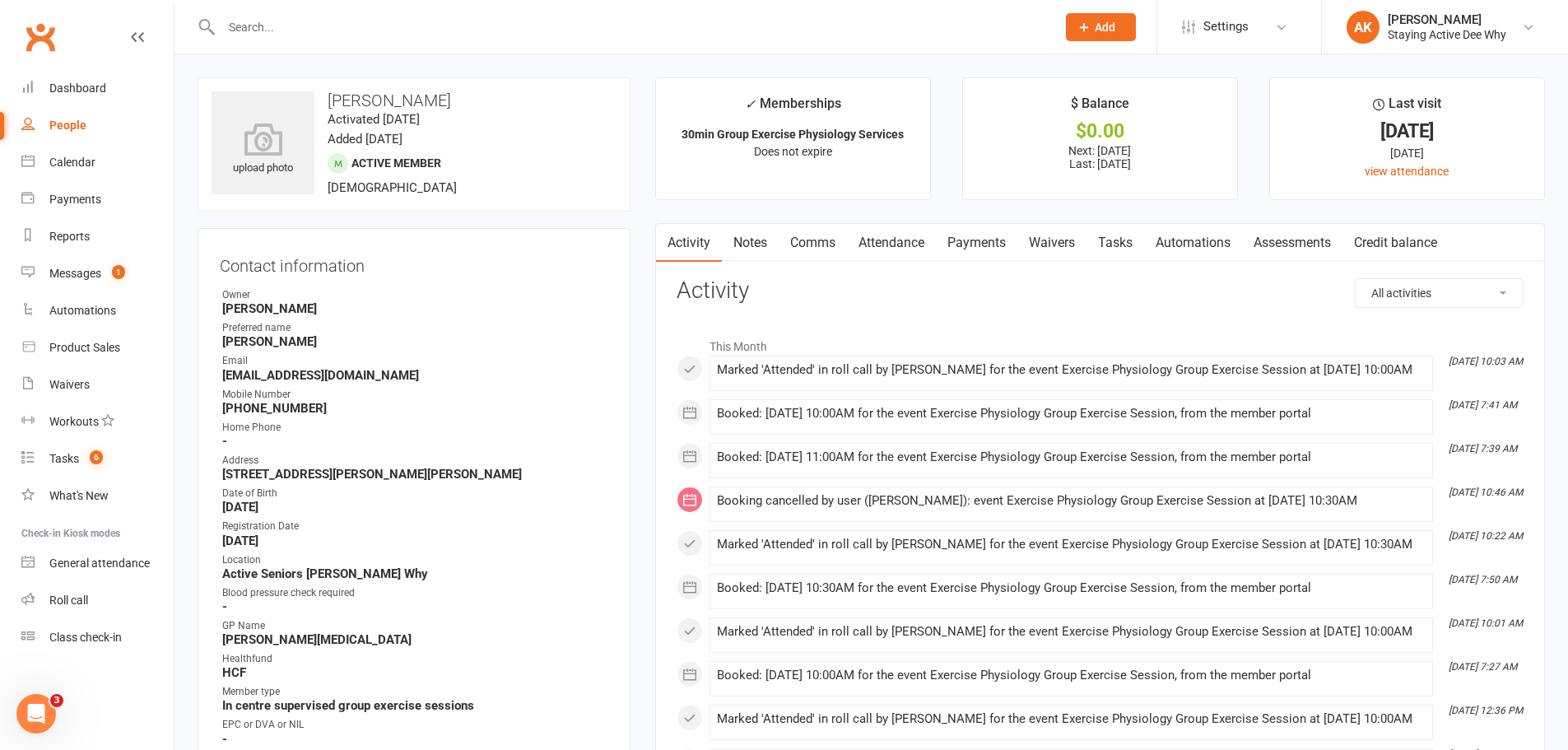
click at [1290, 238] on link "Assessments" at bounding box center [1292, 243] width 101 height 38
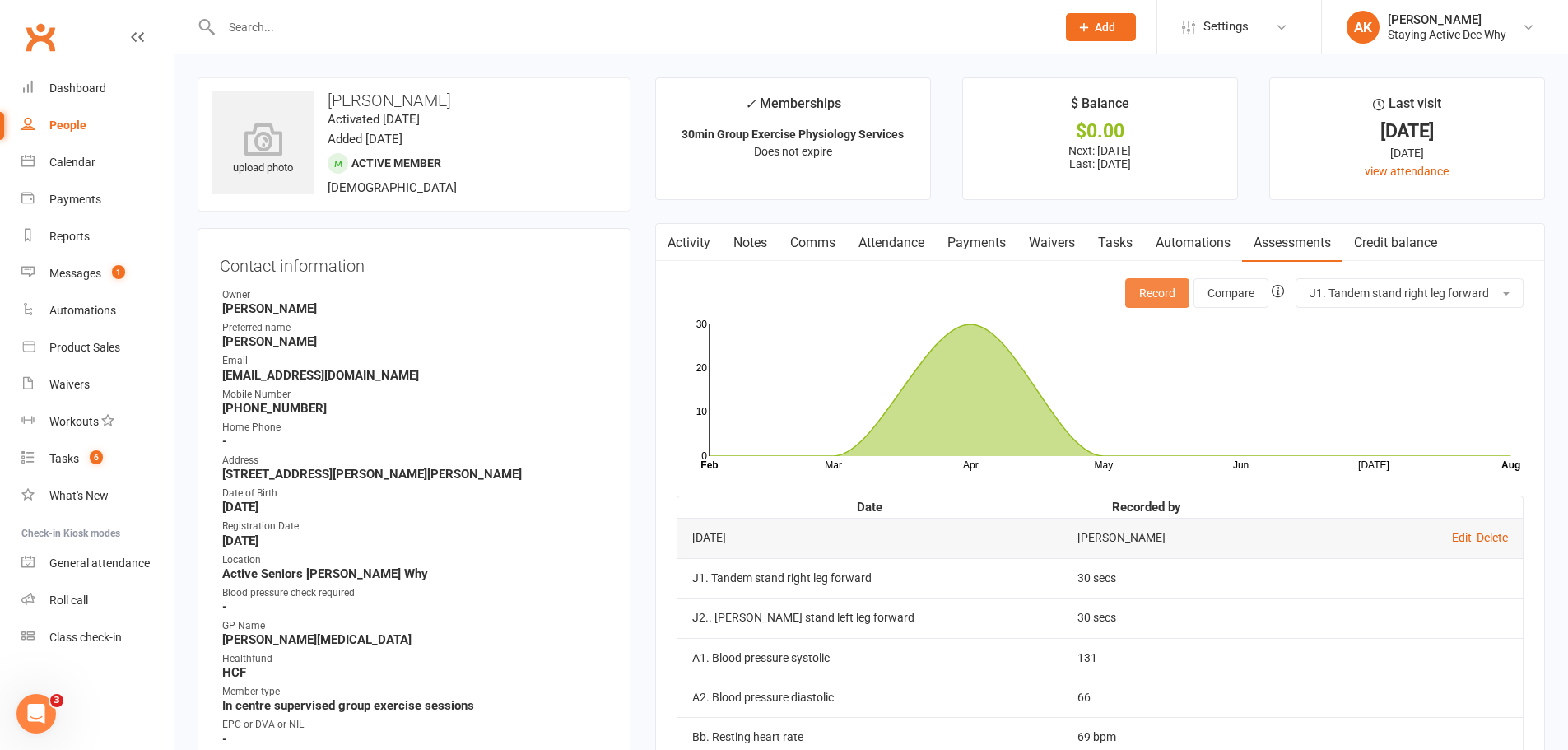
click at [1132, 291] on button "Record" at bounding box center [1157, 293] width 64 height 30
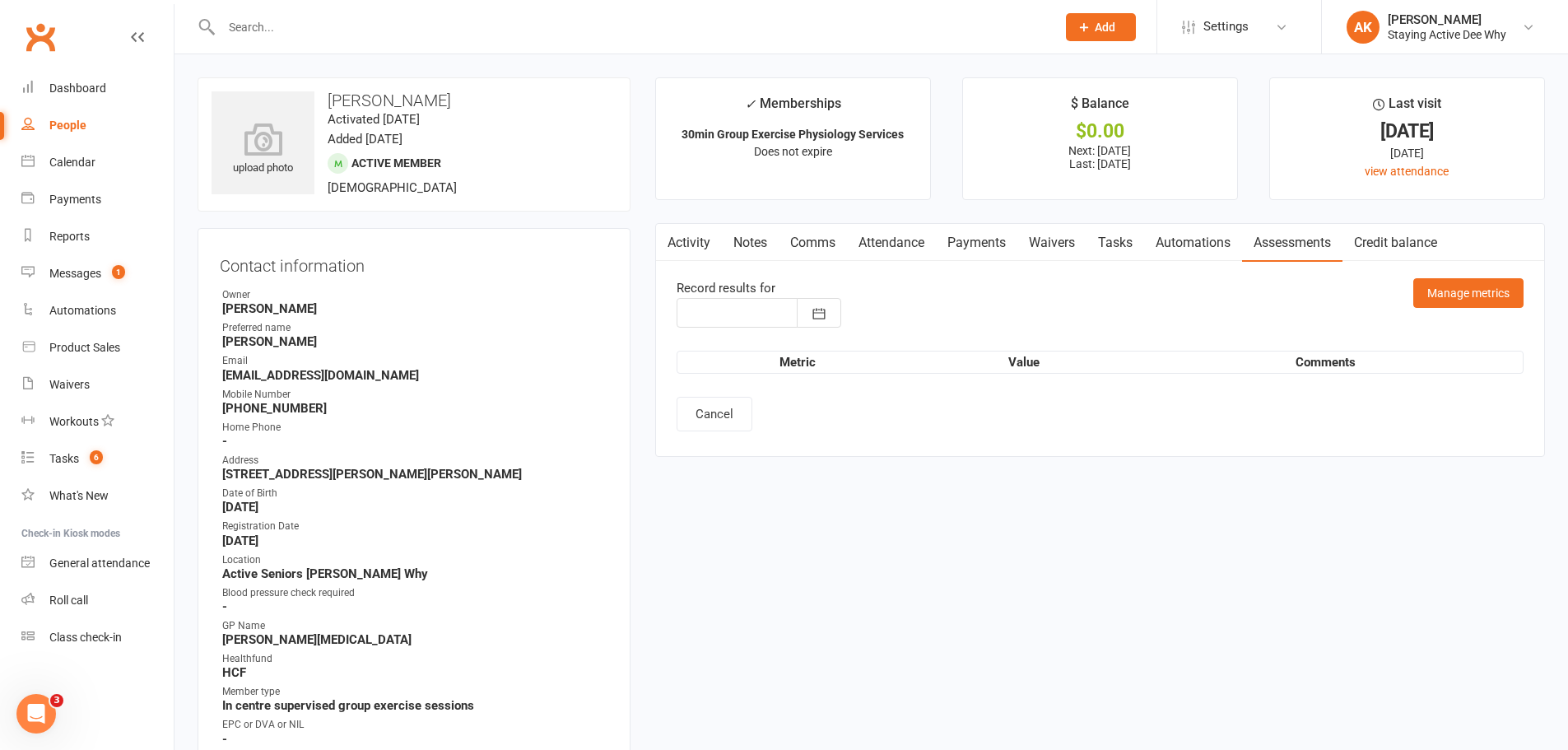
type input "[DATE]"
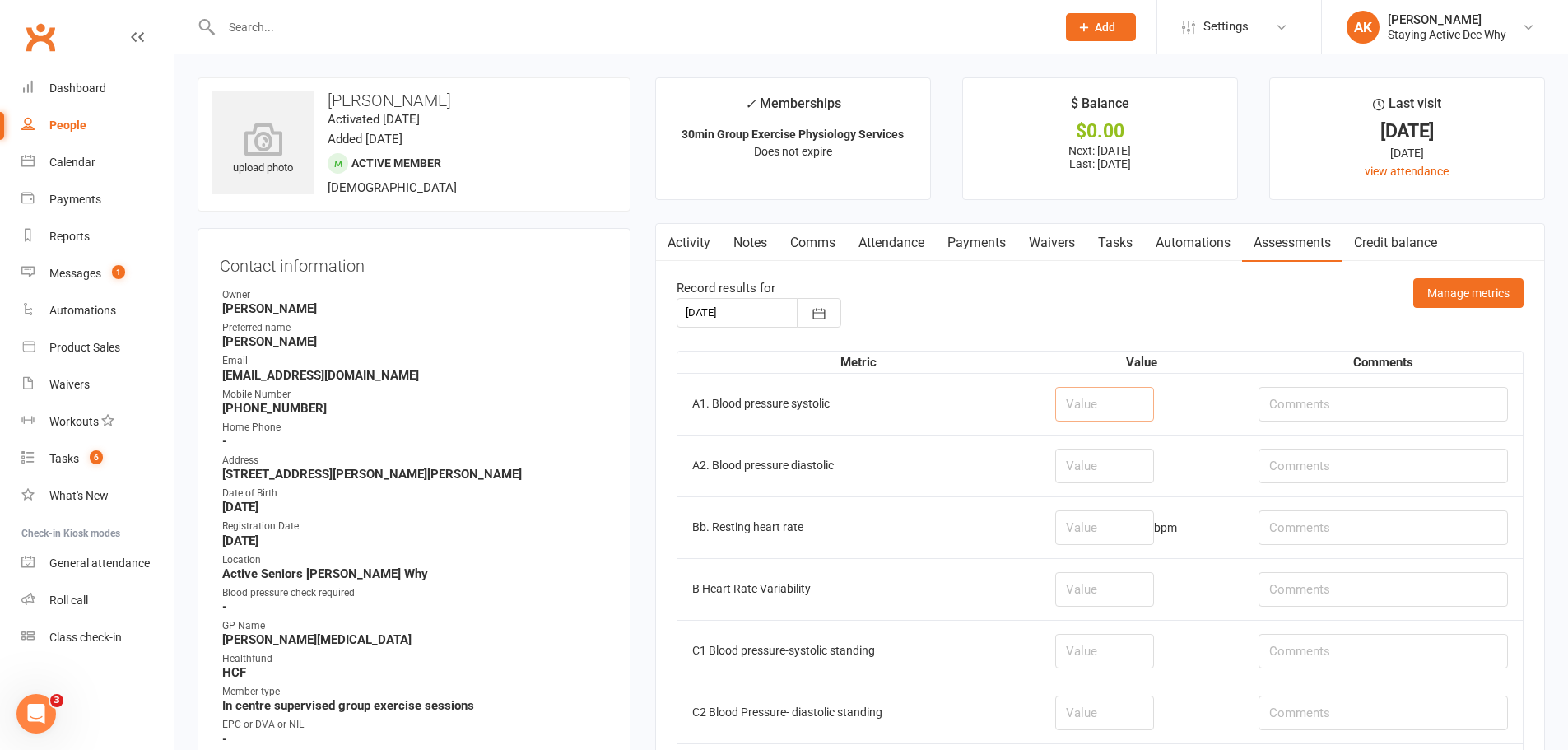
click at [1086, 419] on input "number" at bounding box center [1105, 404] width 99 height 35
type input "134"
type input "63"
type input "71"
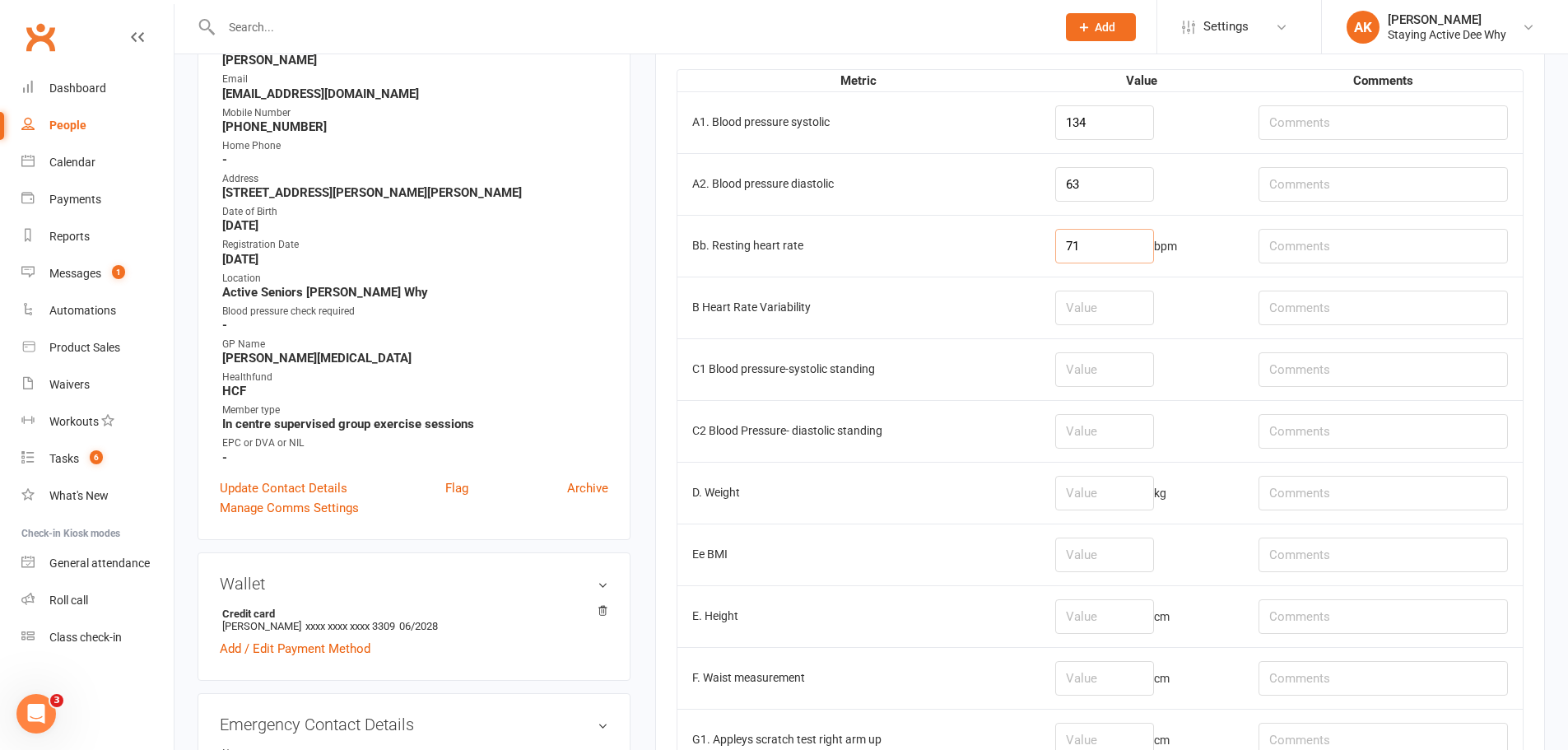
scroll to position [330, 0]
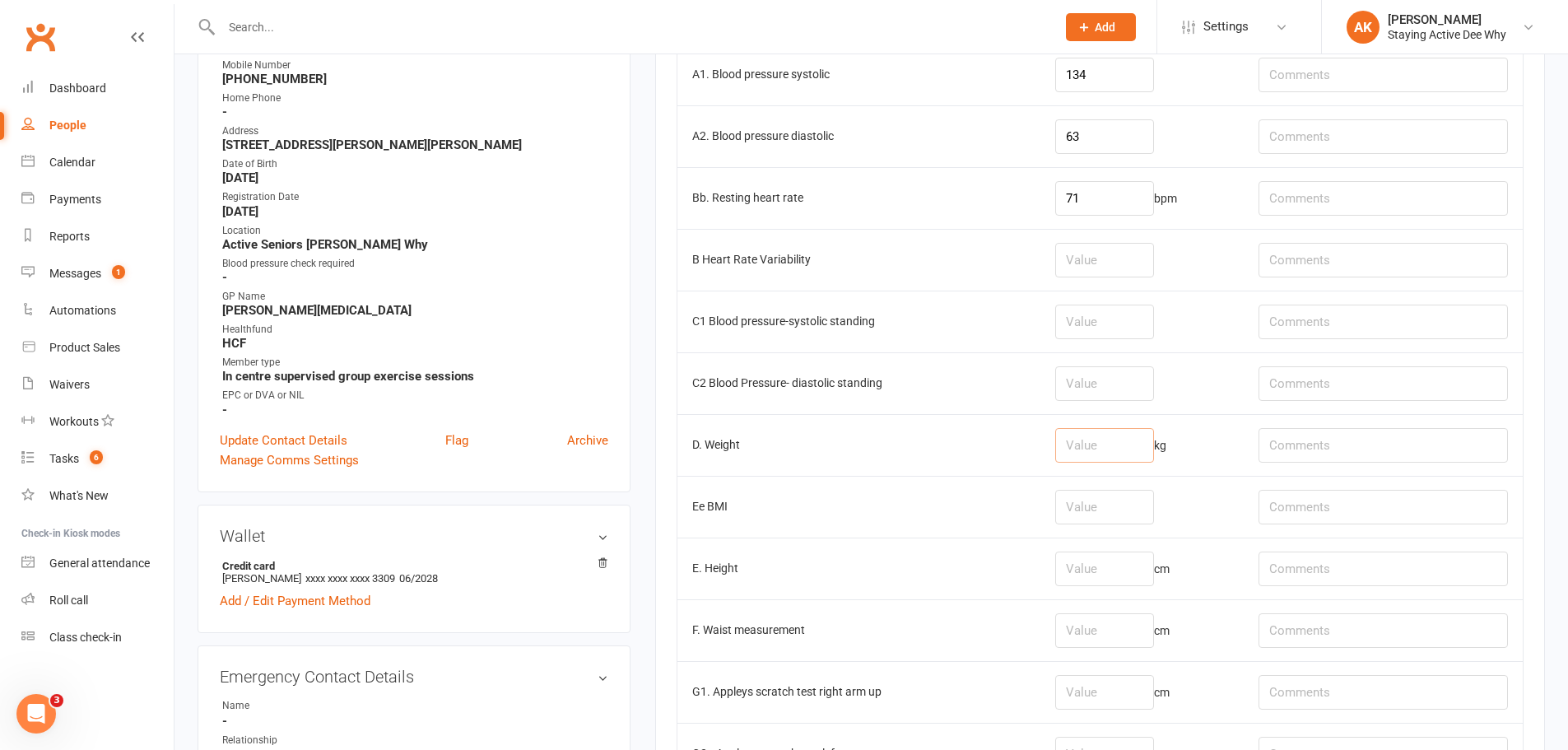
click at [1132, 444] on input "number" at bounding box center [1105, 445] width 99 height 35
type input "51"
click at [1380, 435] on input "text" at bounding box center [1383, 445] width 249 height 35
type input "a"
type input "shoes on"
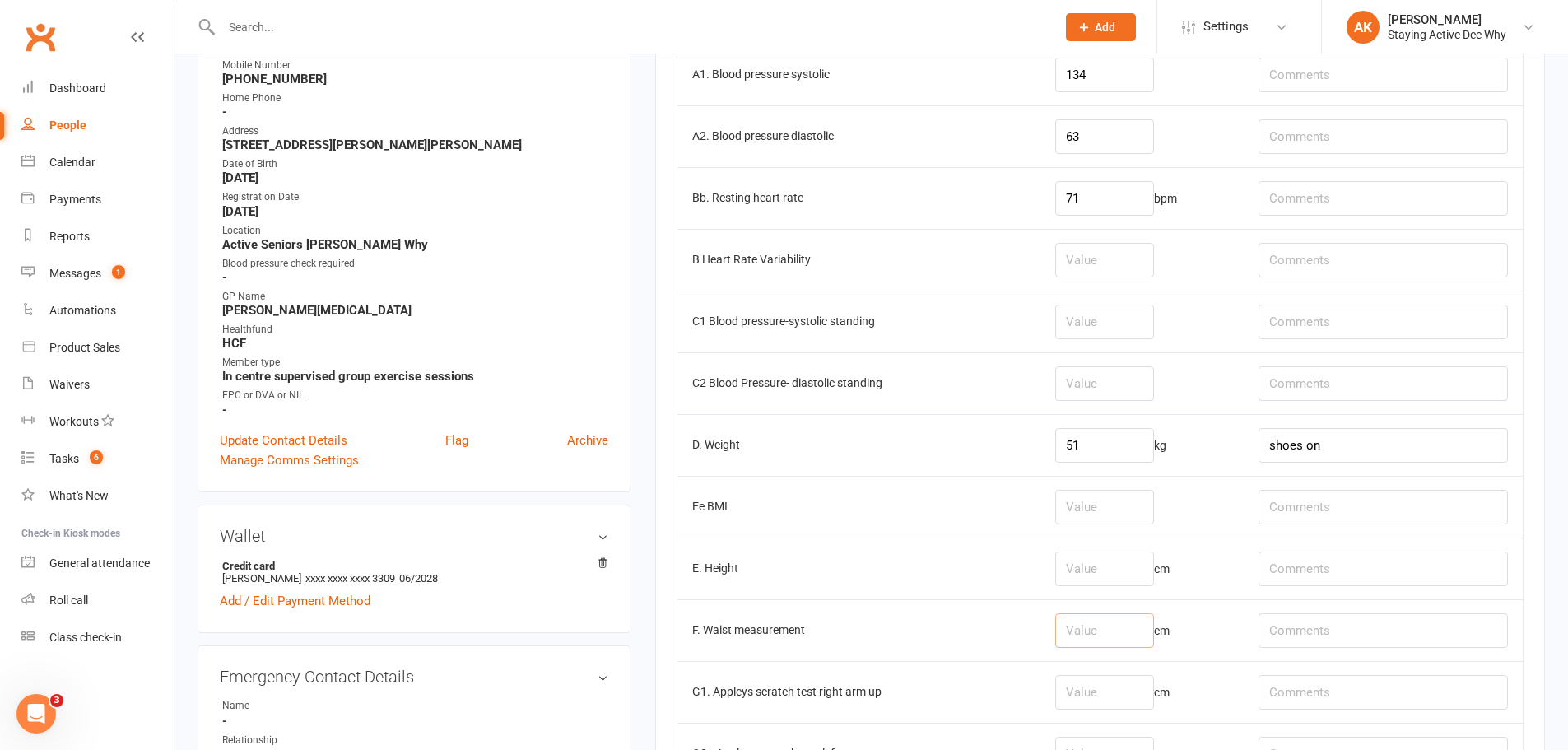
click at [1114, 634] on input "number" at bounding box center [1105, 630] width 99 height 35
type input "72"
drag, startPoint x: 934, startPoint y: 251, endPoint x: 947, endPoint y: 241, distance: 16.4
click at [976, 231] on td "B Heart Rate Variability" at bounding box center [858, 259] width 363 height 62
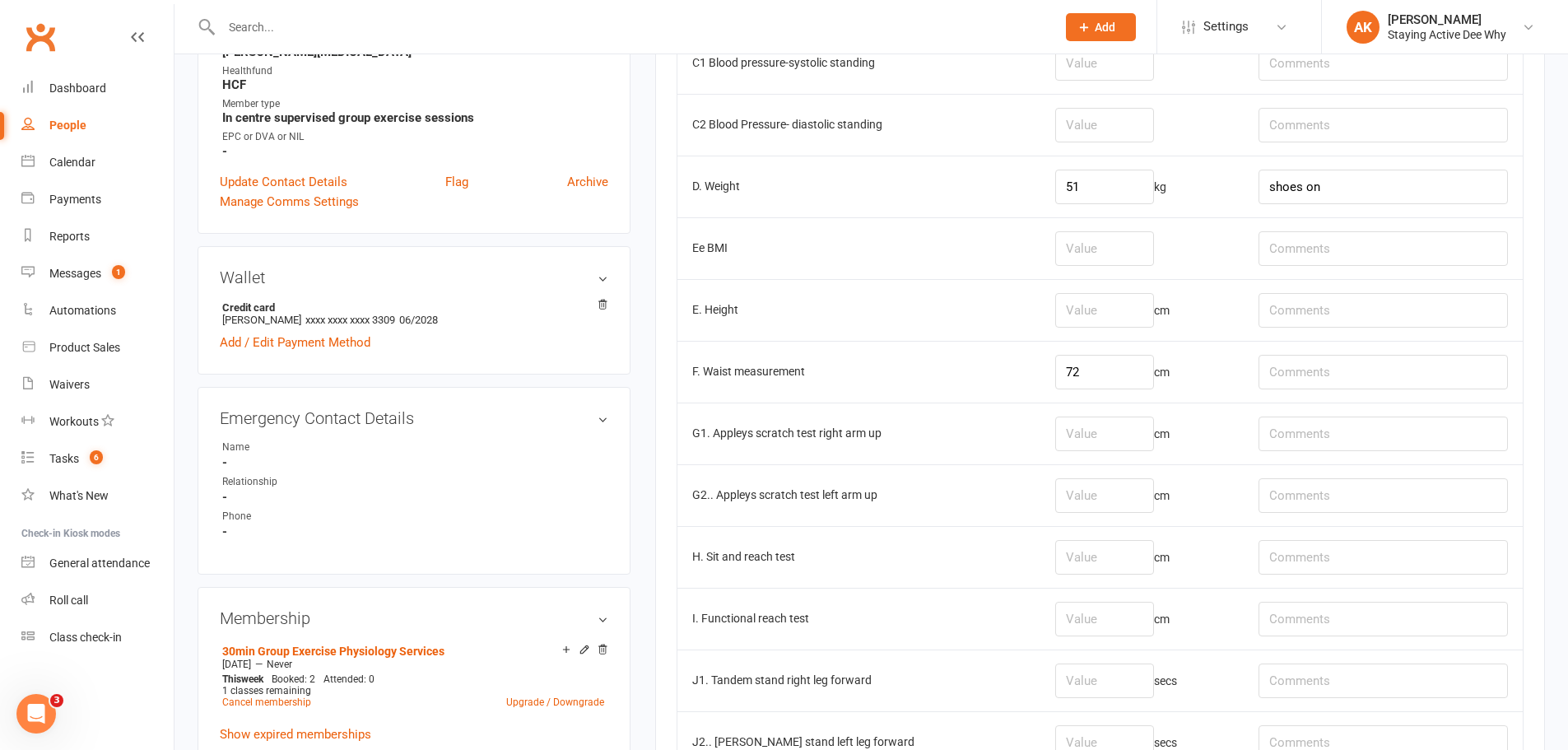
scroll to position [658, 0]
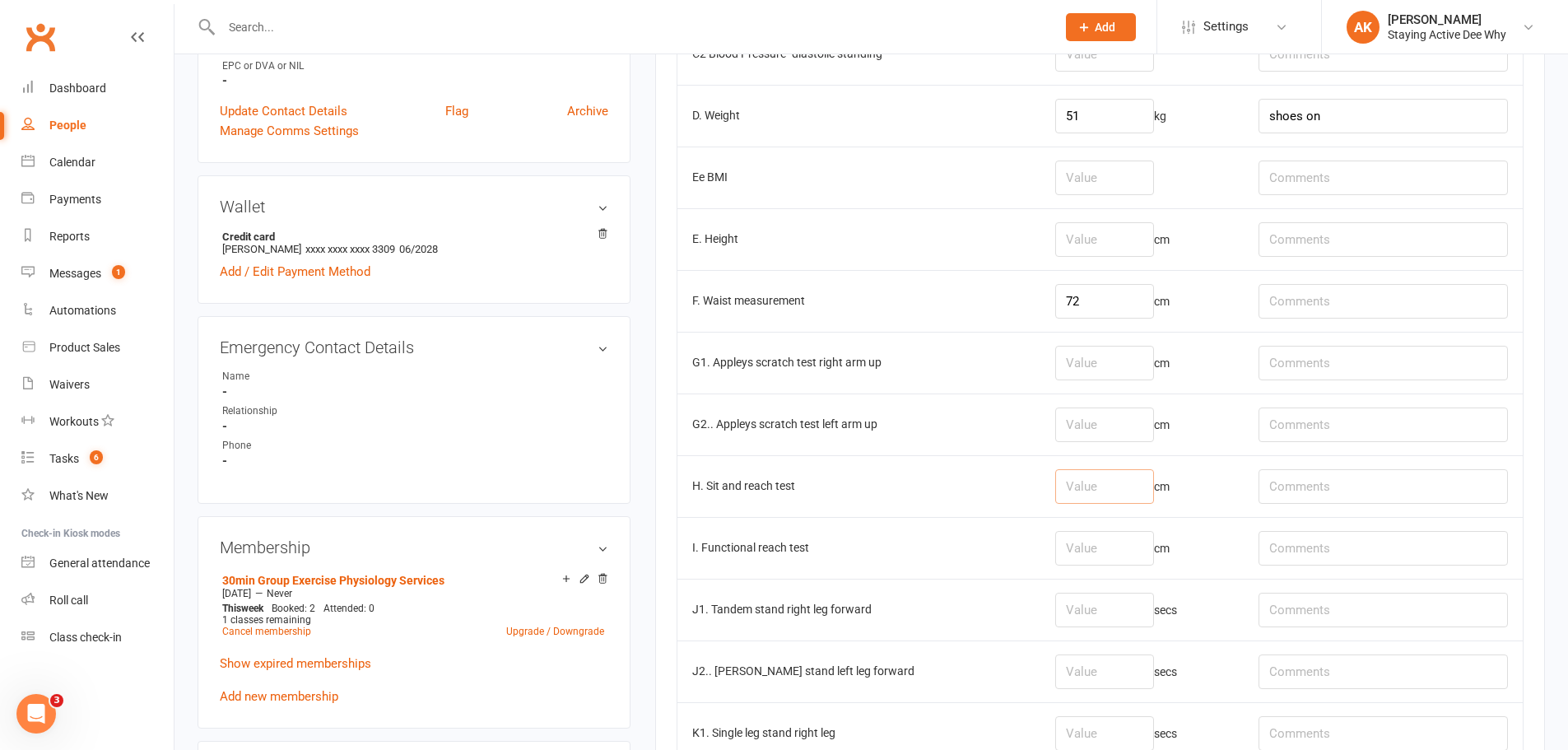
click at [1083, 485] on input "number" at bounding box center [1105, 487] width 99 height 35
click at [1319, 484] on input "text" at bounding box center [1383, 487] width 249 height 35
type input "R: -4, L: 0"
click at [1084, 498] on input "number" at bounding box center [1105, 487] width 99 height 35
type input "-2"
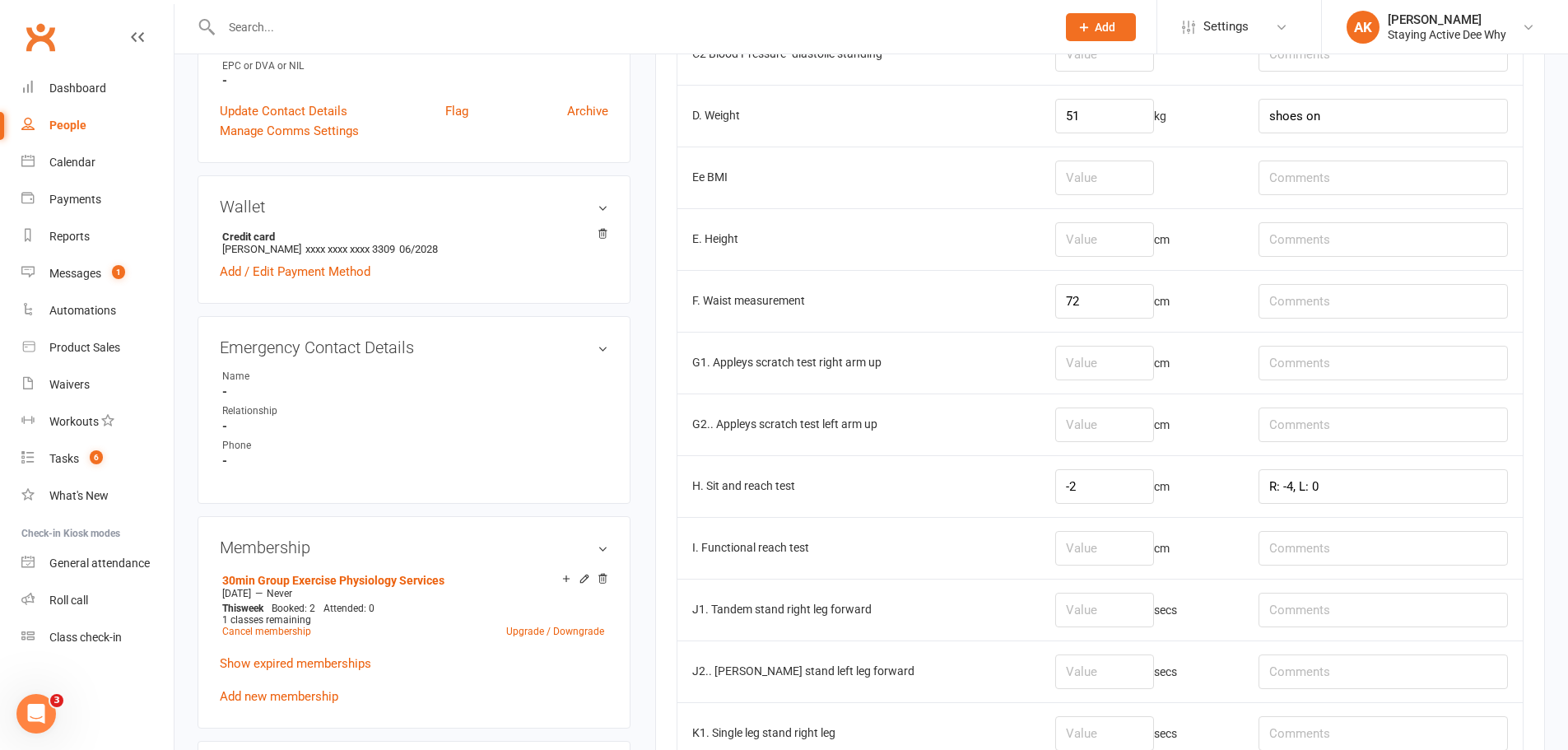
click at [1003, 398] on td "G2.. Appleys scratch test left arm up" at bounding box center [858, 424] width 363 height 62
click at [1080, 359] on input "number" at bounding box center [1105, 363] width 99 height 35
type input "2.5"
type input "3"
click at [848, 375] on td "G1. Appleys scratch test right arm up" at bounding box center [858, 363] width 363 height 62
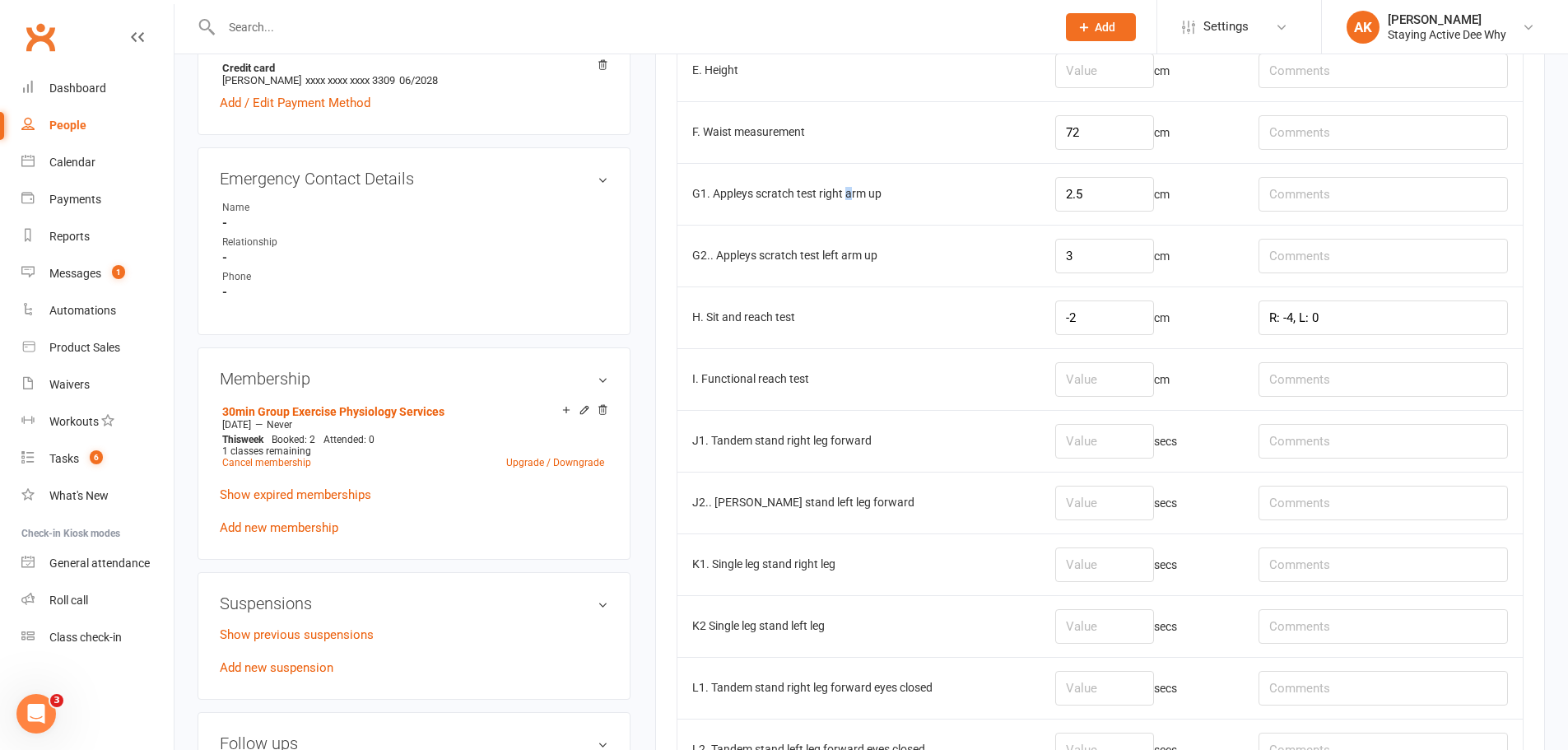
scroll to position [988, 0]
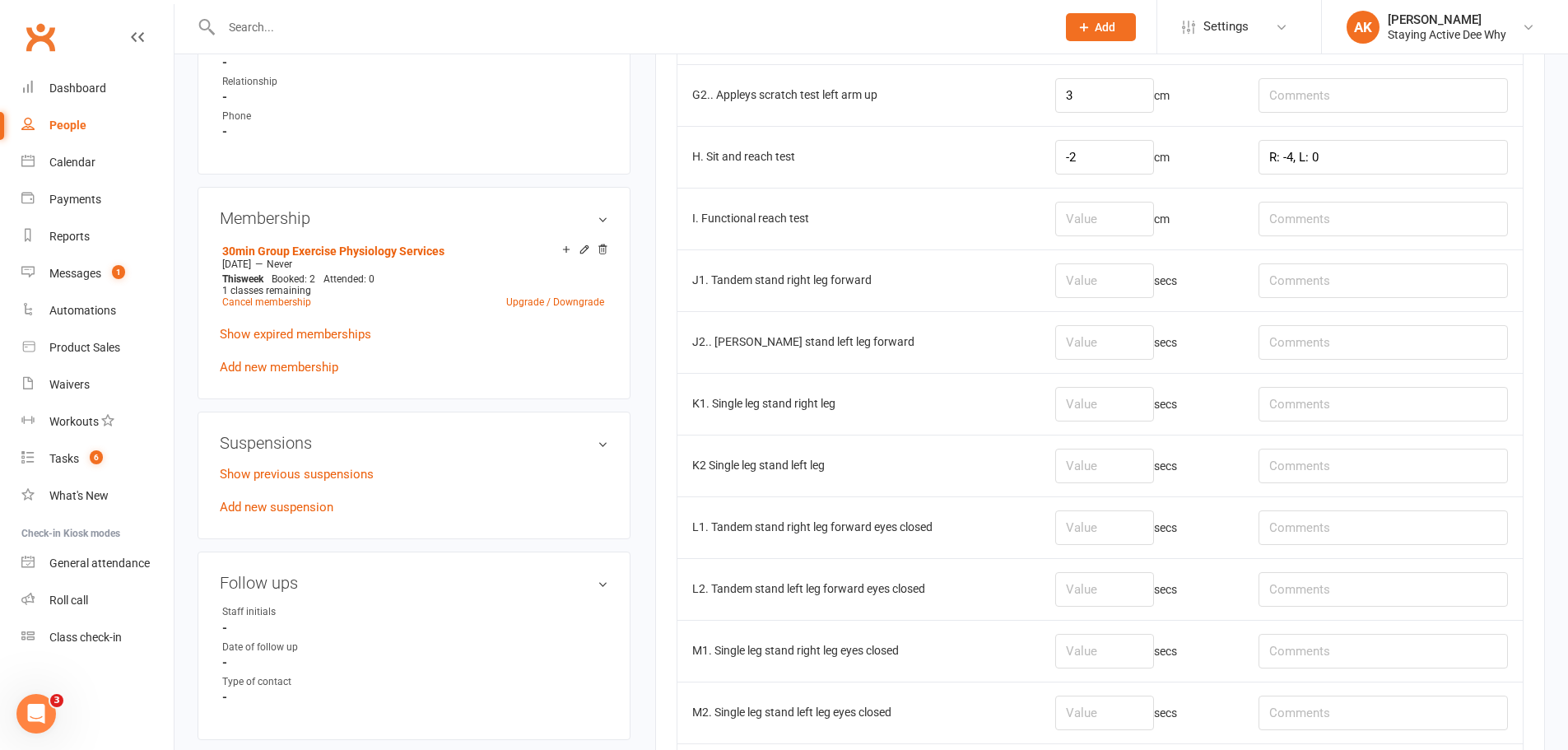
click at [815, 330] on td "J2.. [PERSON_NAME] stand left leg forward" at bounding box center [858, 342] width 363 height 62
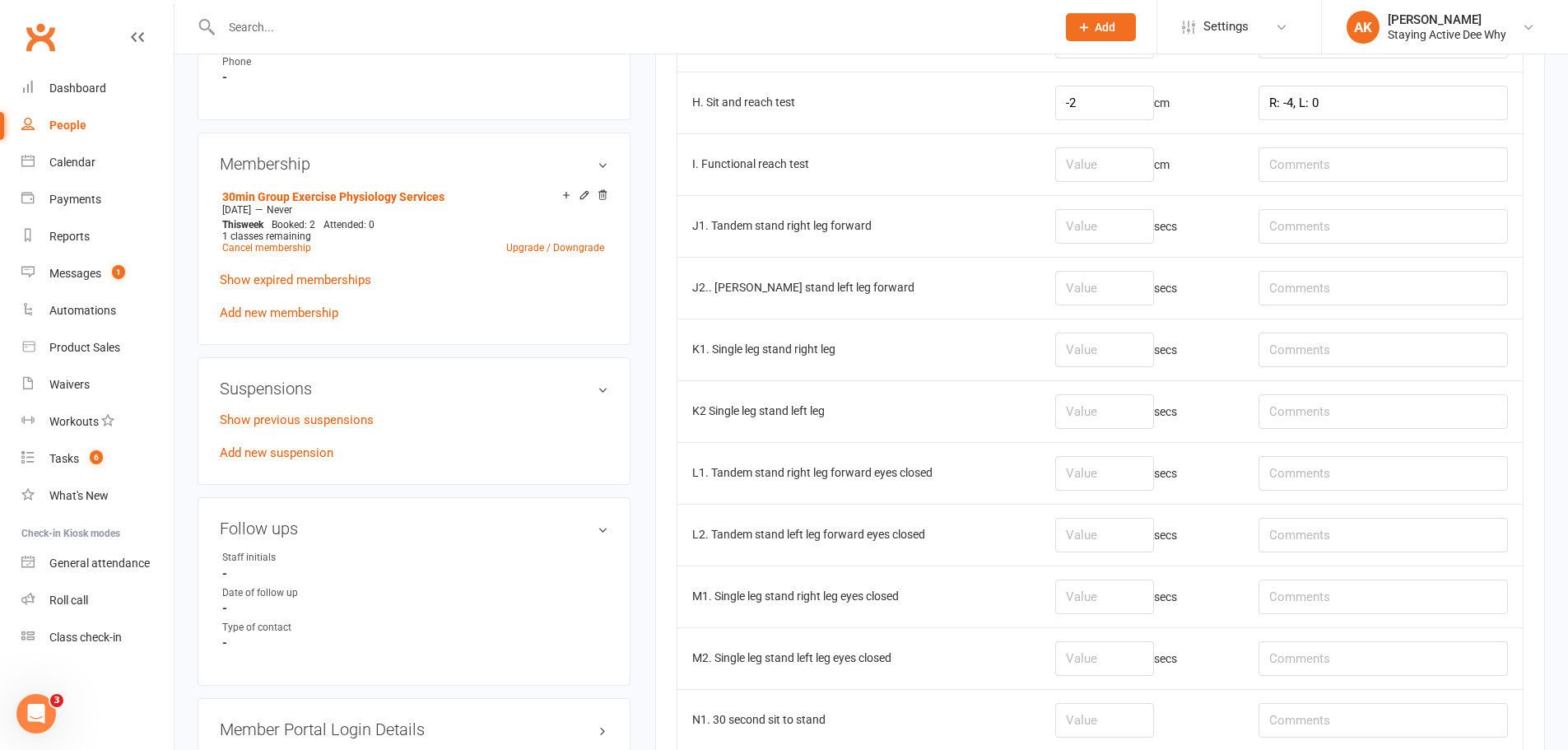
scroll to position [1070, 0]
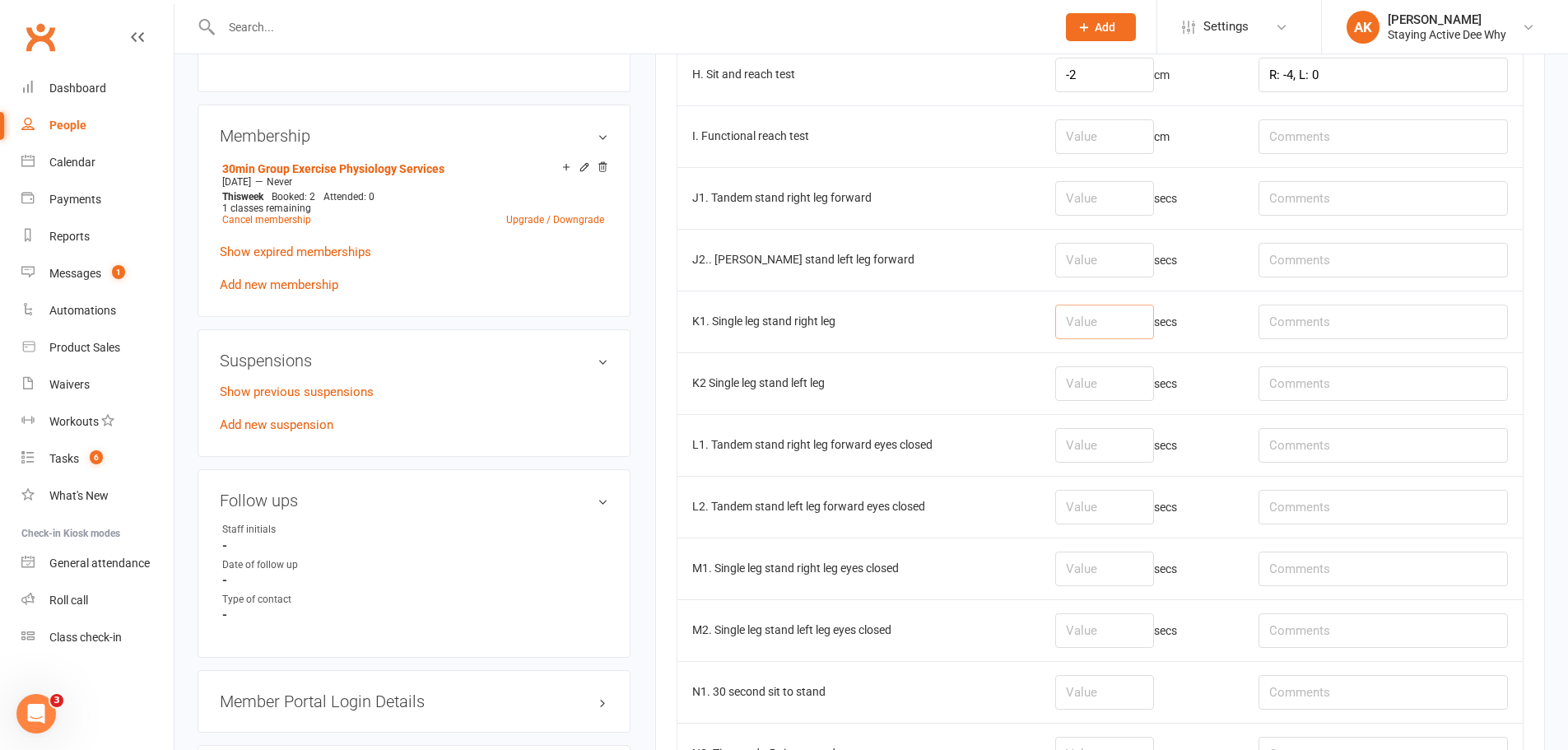
click at [1148, 315] on input "number" at bounding box center [1105, 322] width 99 height 35
type input "30"
click at [1101, 396] on input "number" at bounding box center [1105, 383] width 99 height 35
type input "30"
click at [1158, 425] on td "secs" at bounding box center [1142, 444] width 203 height 62
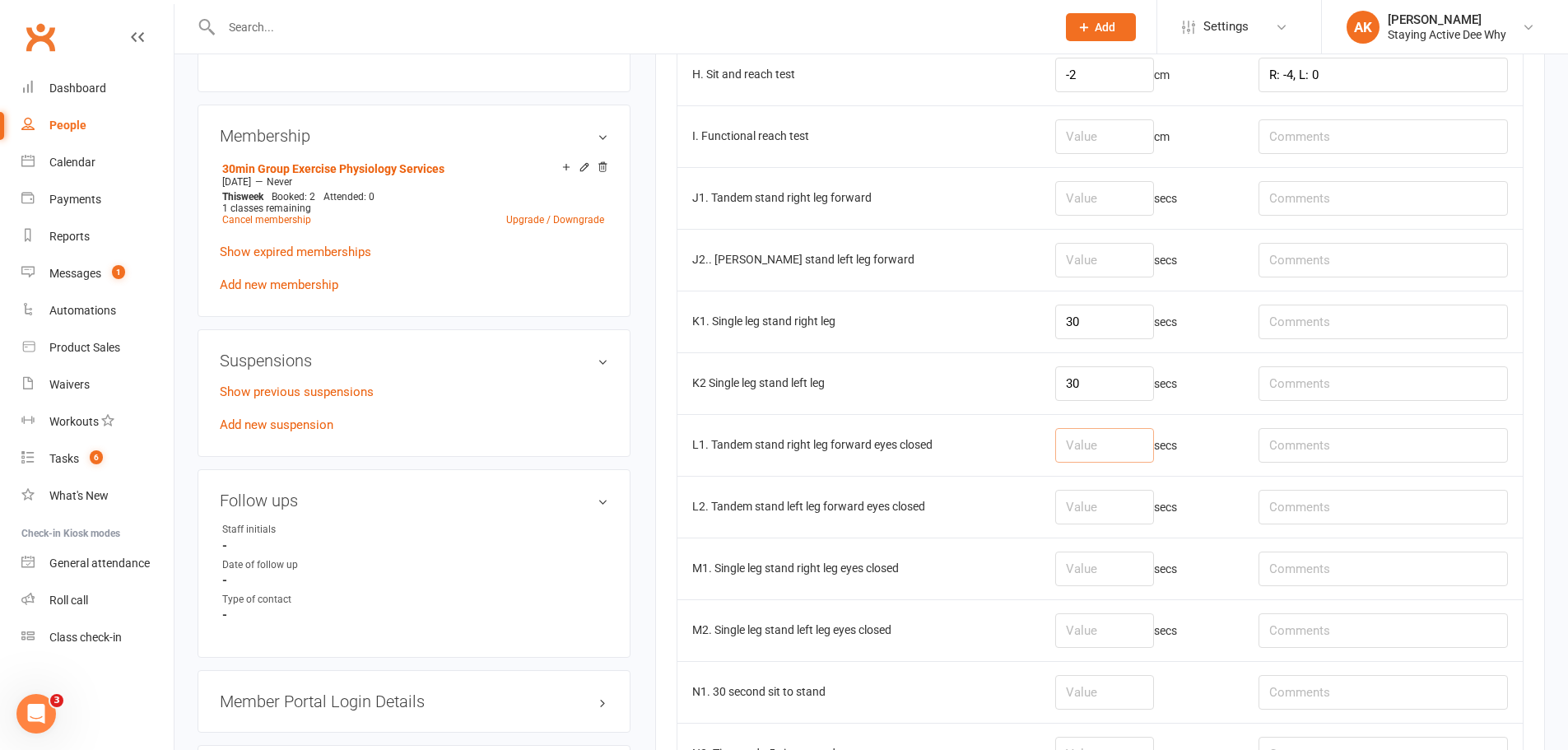
click at [1148, 433] on input "number" at bounding box center [1105, 445] width 99 height 35
type input "30"
click at [1119, 511] on input "number" at bounding box center [1105, 507] width 99 height 35
type input "13.72"
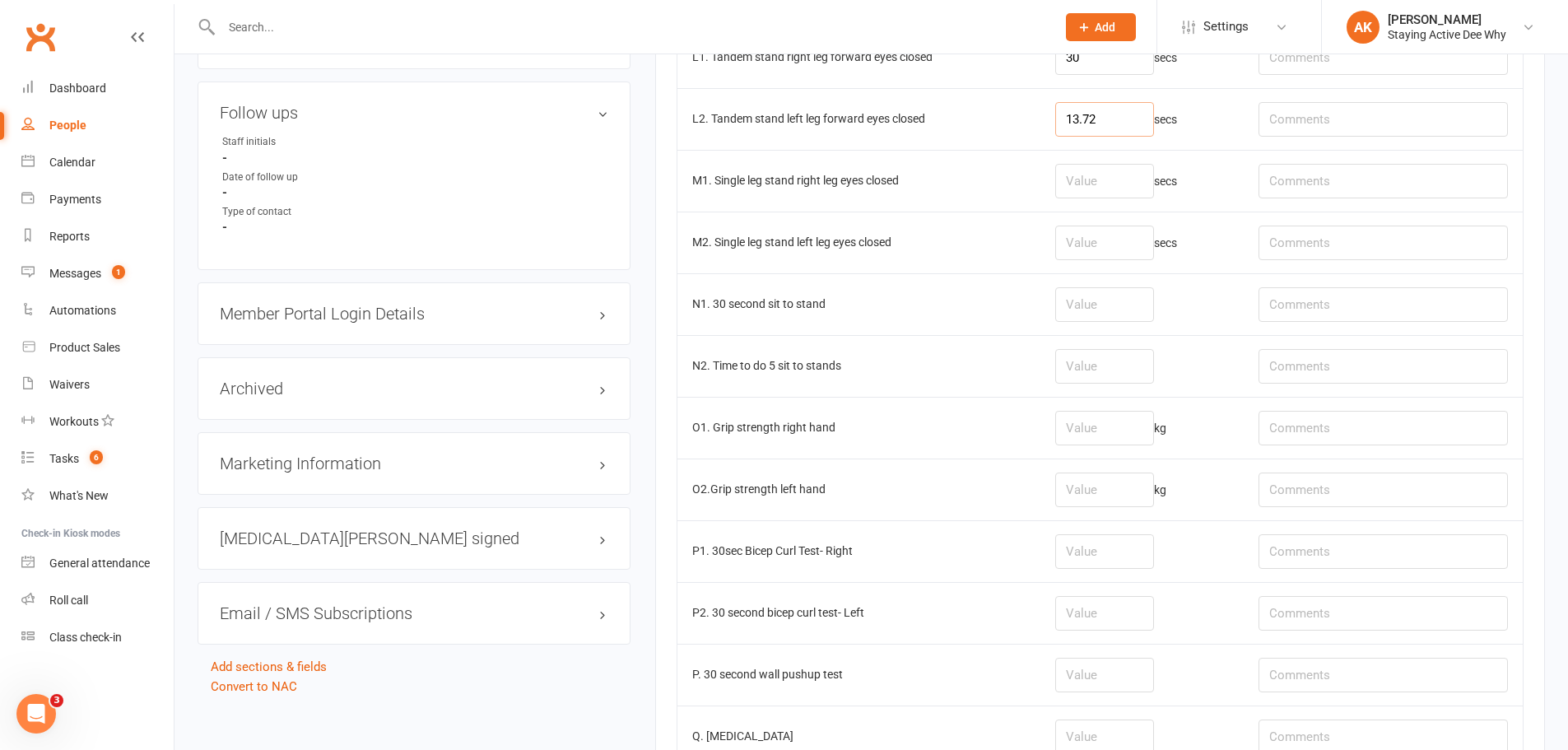
scroll to position [1481, 0]
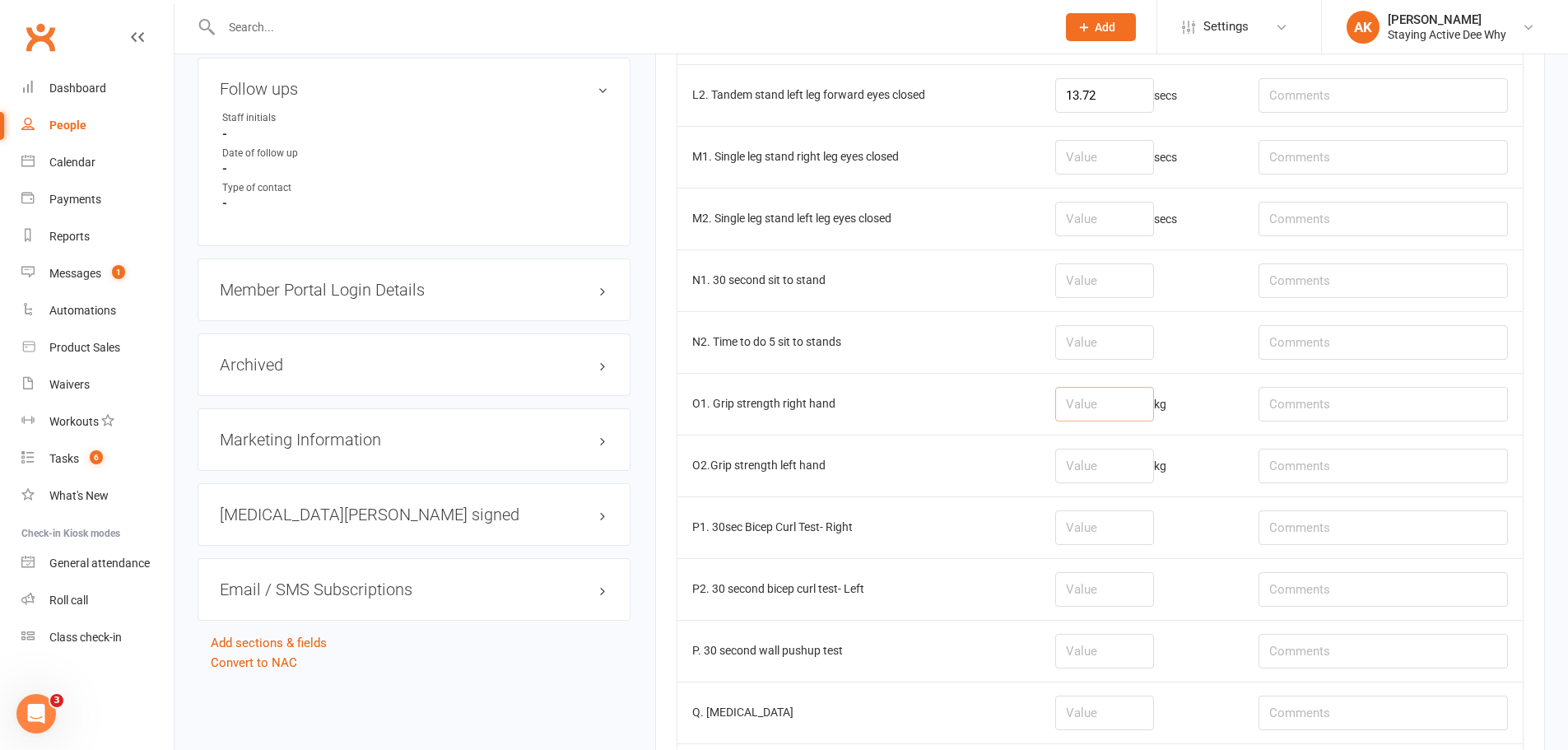
click at [1084, 411] on input "number" at bounding box center [1105, 404] width 99 height 35
type input "17.7"
click at [1123, 478] on input "number" at bounding box center [1105, 466] width 99 height 35
type input "18.5"
drag, startPoint x: 1135, startPoint y: 403, endPoint x: 1056, endPoint y: 425, distance: 82.0
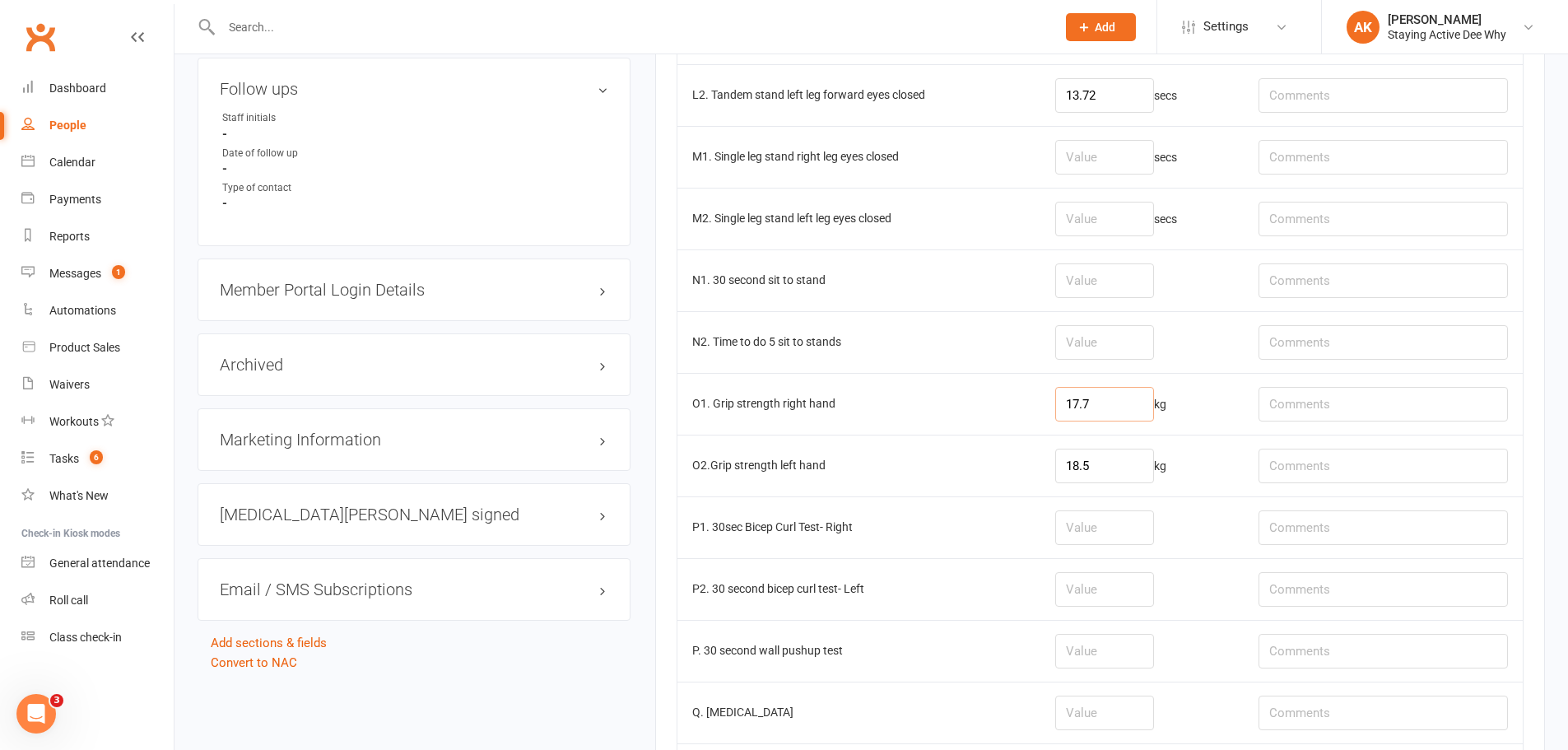
click at [1038, 428] on tr "O1. Grip strength right hand 17.7 kg" at bounding box center [1100, 403] width 845 height 62
type input "18.4"
click at [1105, 290] on input "number" at bounding box center [1105, 281] width 99 height 35
type input "16"
type input "RPE 4/10"
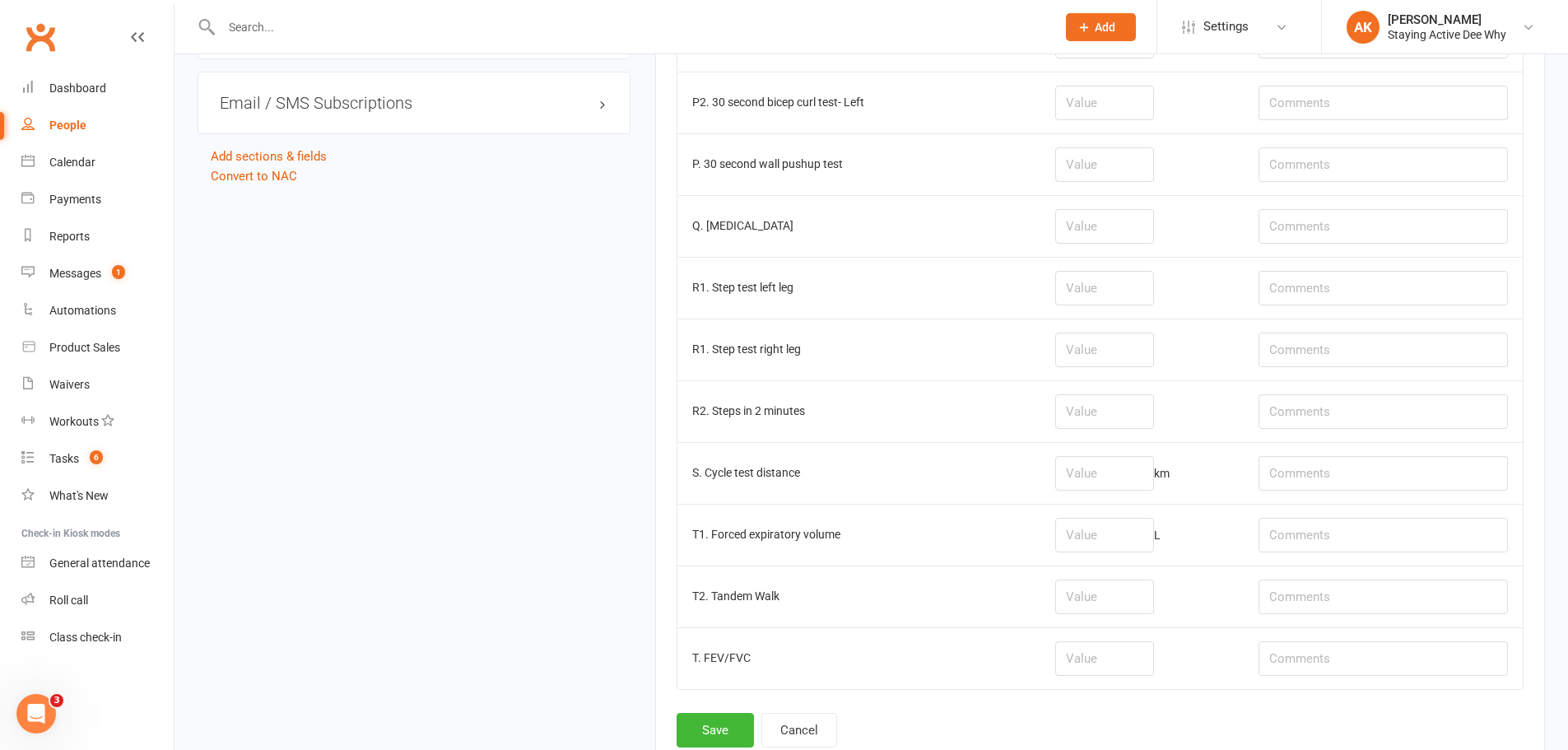
scroll to position [1975, 0]
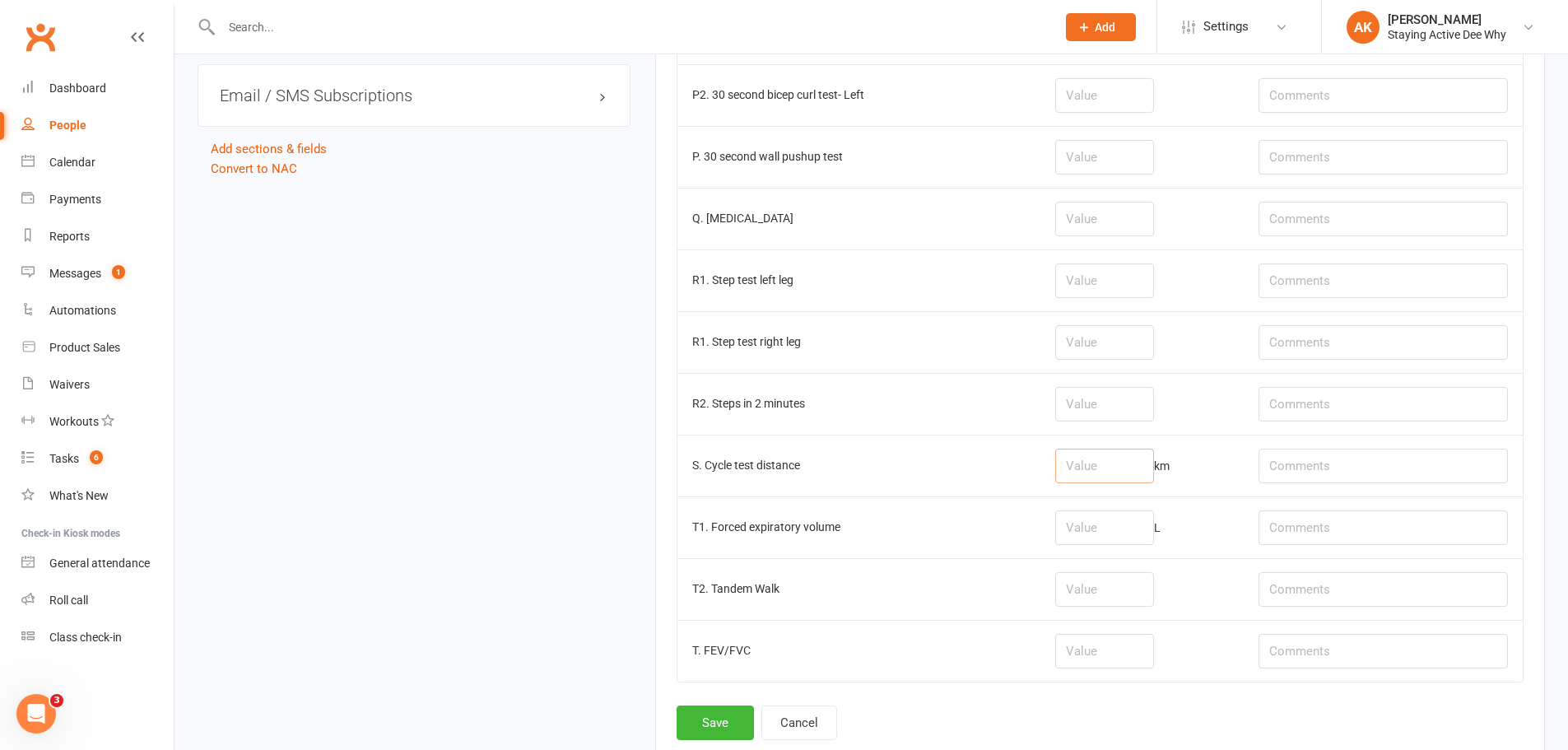
click at [1116, 477] on input "number" at bounding box center [1105, 466] width 99 height 35
type input "0.59"
click at [1323, 458] on input "text" at bounding box center [1383, 466] width 249 height 35
type input "RPE 7/10"
click at [712, 730] on button "Save" at bounding box center [715, 723] width 78 height 35
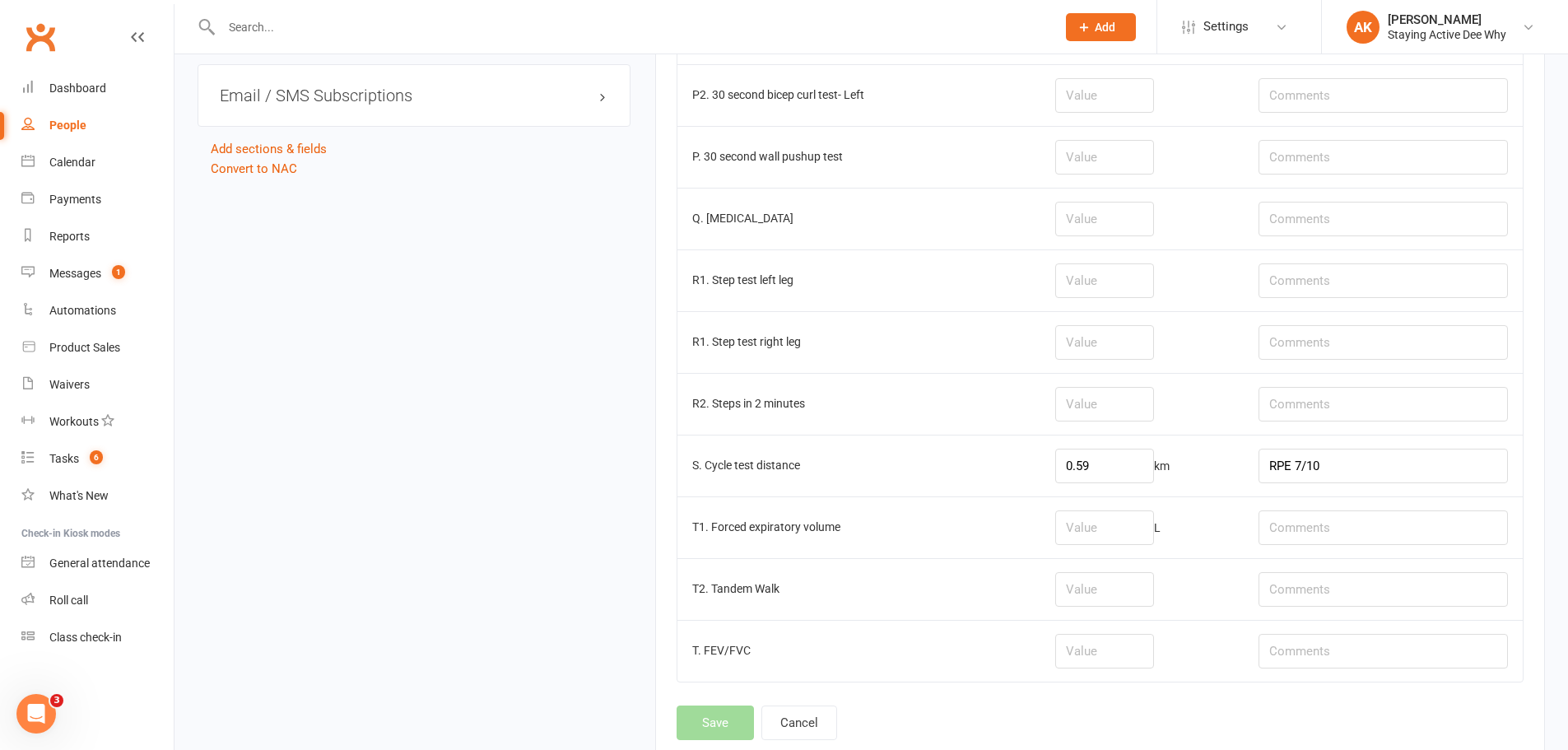
scroll to position [0, 0]
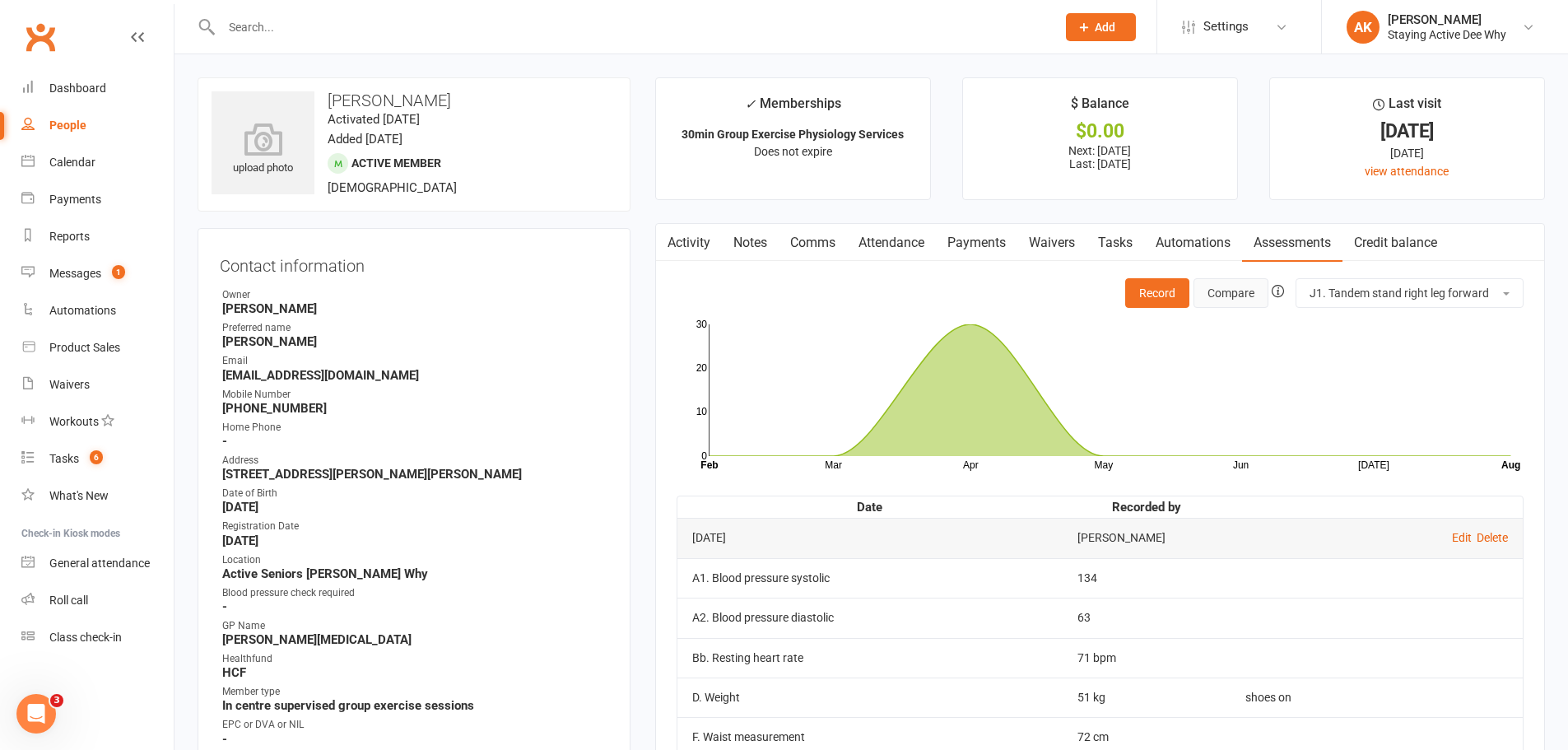
click at [1228, 296] on button "Compare" at bounding box center [1231, 293] width 75 height 30
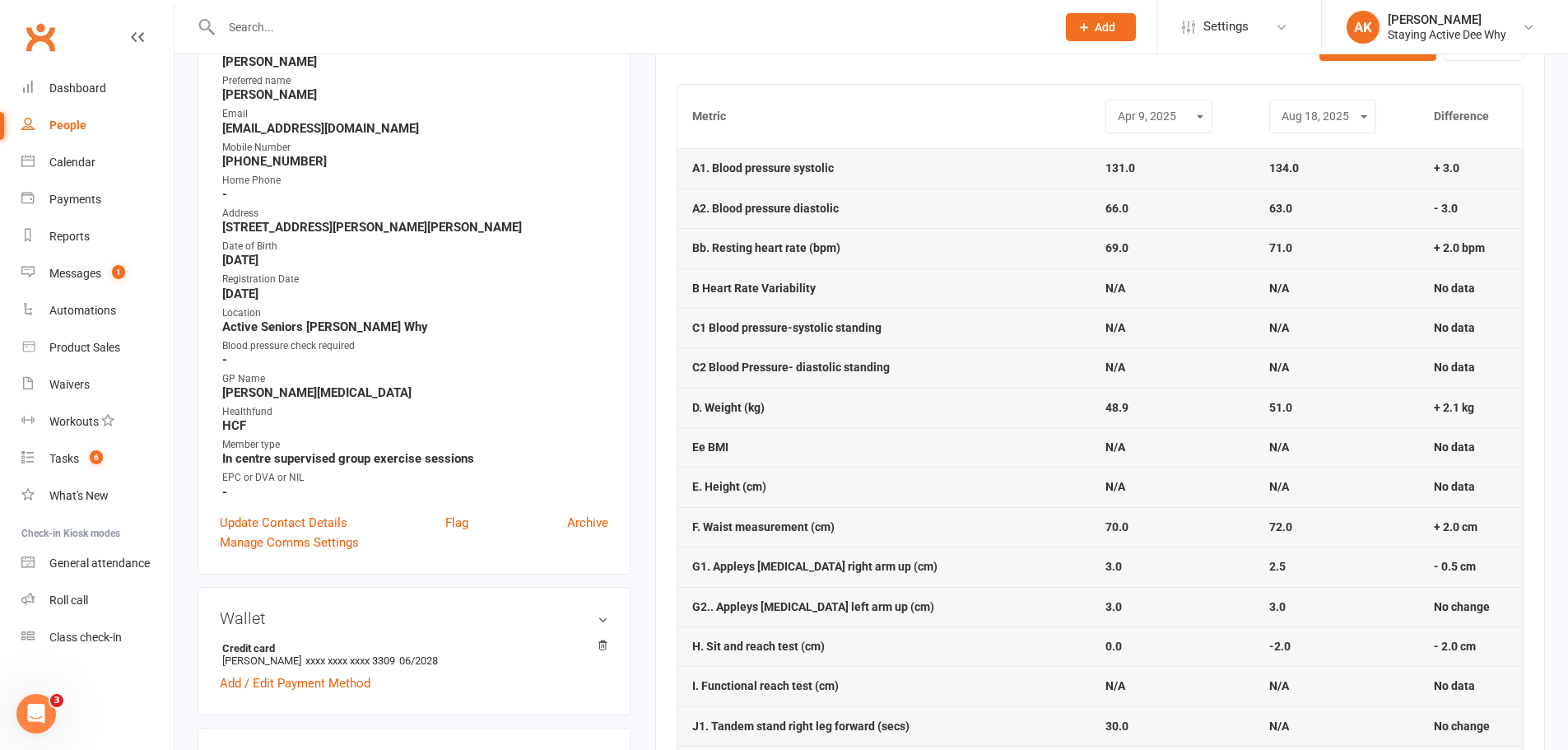
scroll to position [330, 0]
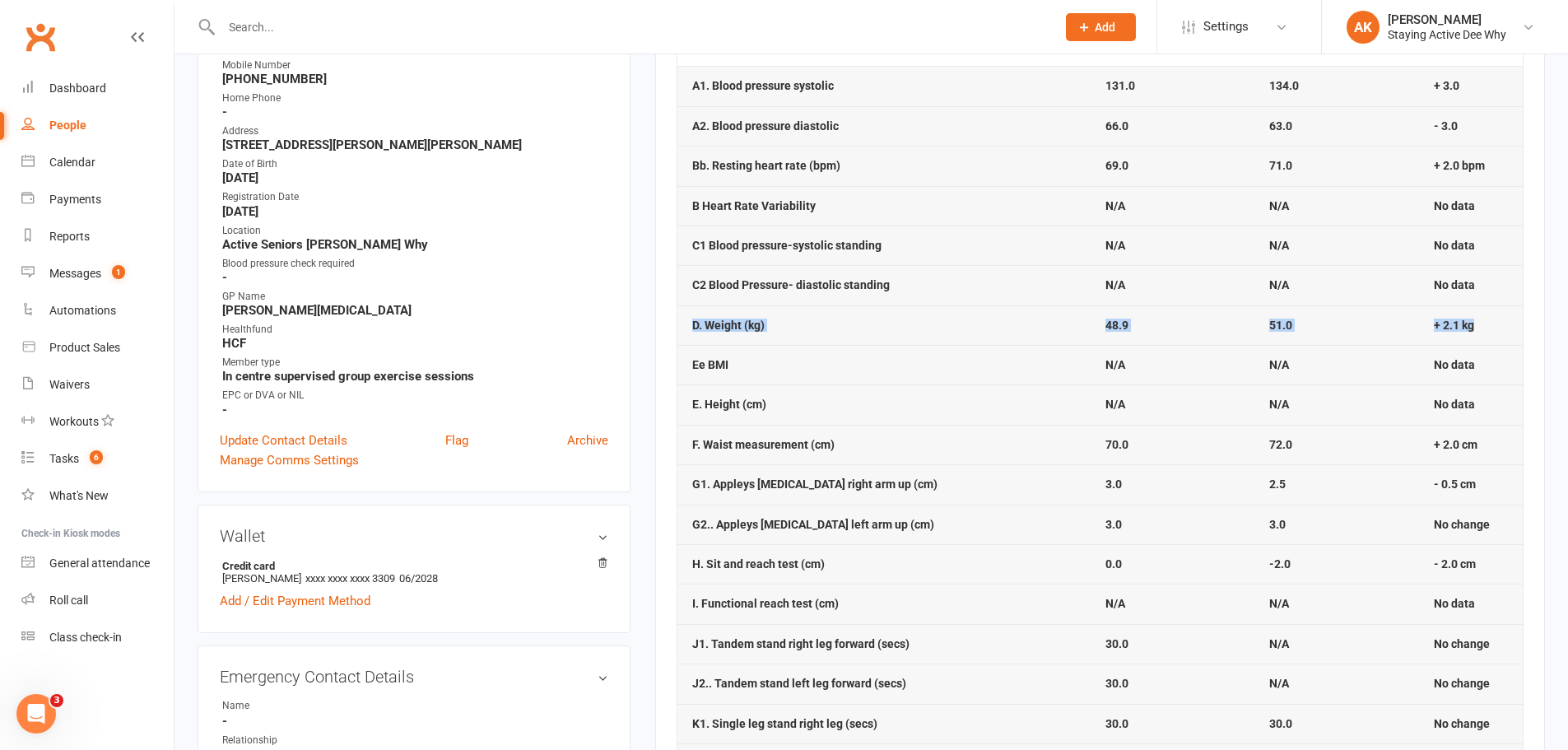
drag, startPoint x: 1490, startPoint y: 328, endPoint x: 685, endPoint y: 327, distance: 805.0
click at [685, 327] on tr "D. Weight (kg) 48.9 51.0 + 2.1 kg" at bounding box center [1100, 325] width 845 height 40
click at [685, 327] on td "D. Weight (kg)" at bounding box center [884, 325] width 413 height 40
drag, startPoint x: 685, startPoint y: 327, endPoint x: 1509, endPoint y: 272, distance: 825.8
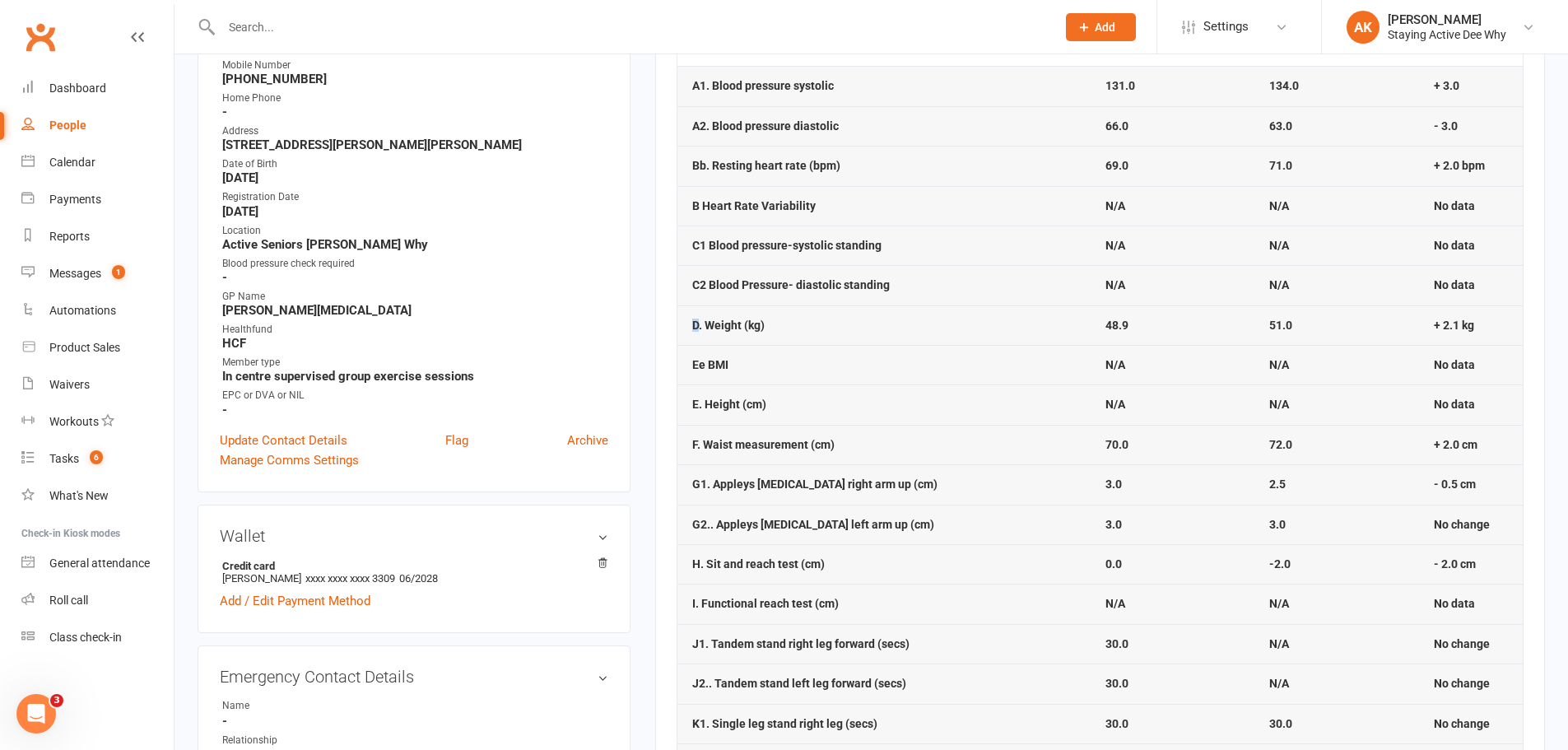
click at [1509, 270] on td "No data" at bounding box center [1471, 285] width 104 height 40
drag, startPoint x: 691, startPoint y: 434, endPoint x: 1100, endPoint y: 410, distance: 409.7
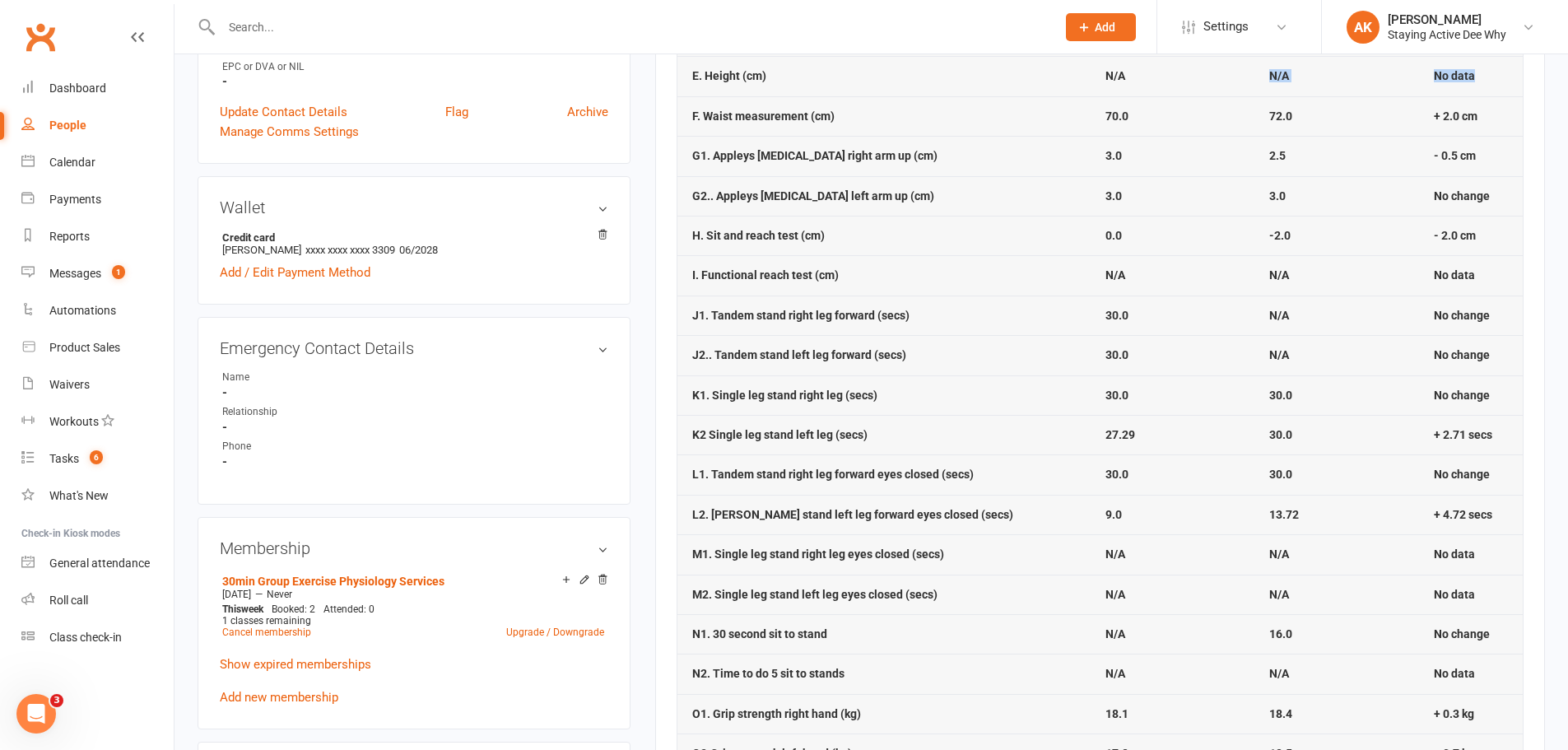
scroll to position [658, 0]
drag, startPoint x: 1013, startPoint y: 286, endPoint x: 1091, endPoint y: 210, distance: 108.9
click at [1090, 211] on tbody "A1. Blood pressure systolic 131.0 134.0 + 3.0 A2. Blood pressure diastolic 66.0…" at bounding box center [1100, 472] width 845 height 1473
click at [1090, 215] on td "0.0" at bounding box center [1172, 235] width 164 height 40
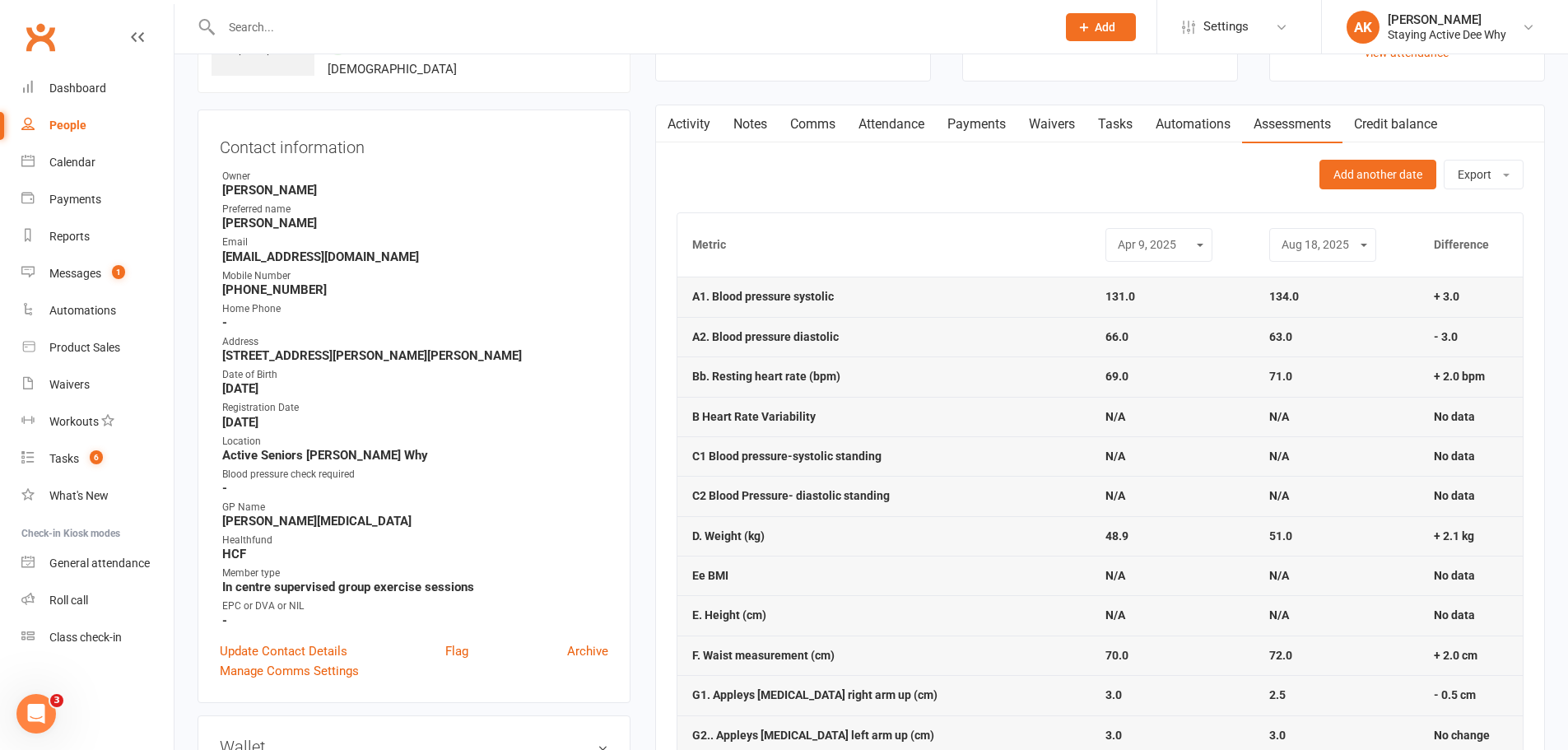
scroll to position [0, 0]
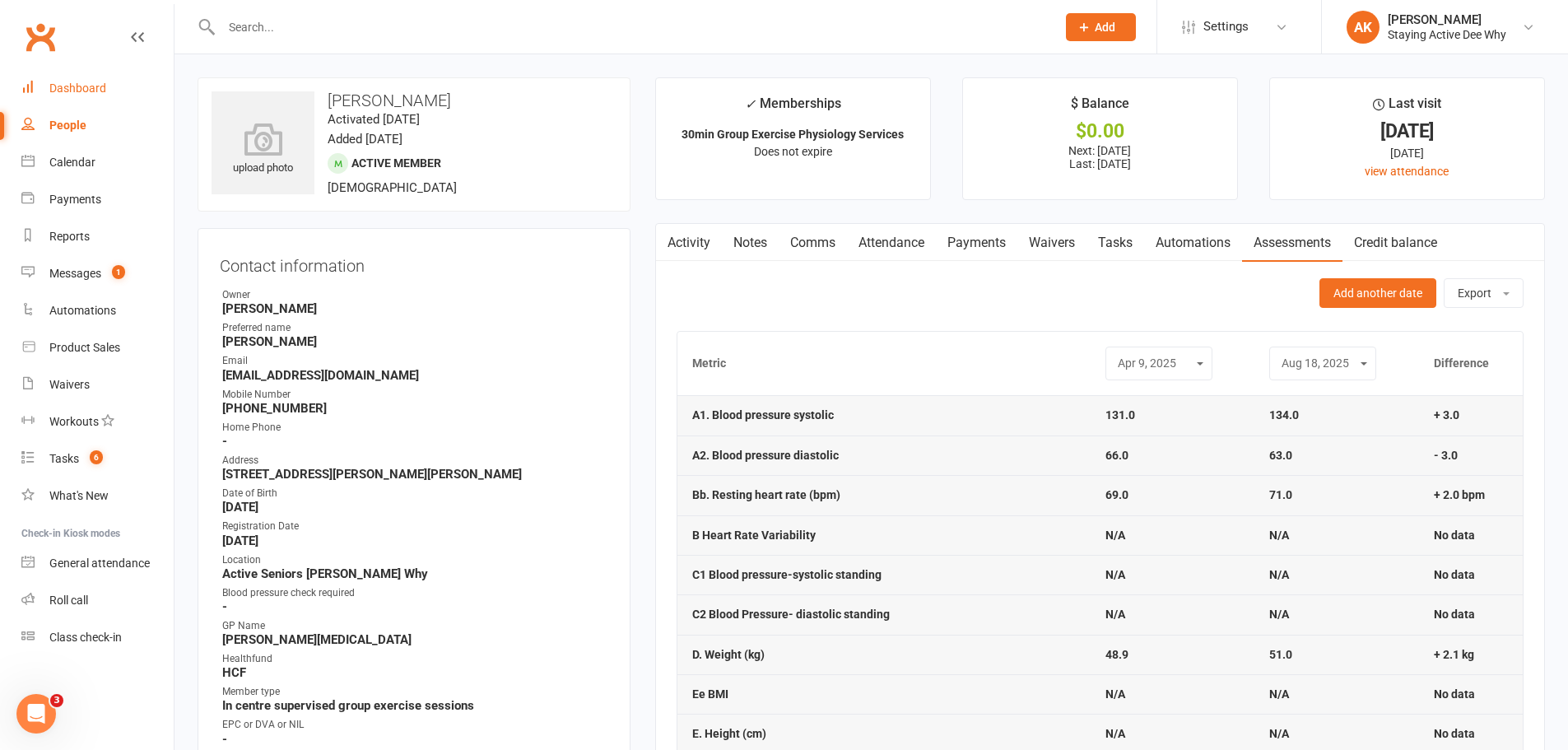
click at [45, 86] on link "Dashboard" at bounding box center [97, 88] width 152 height 37
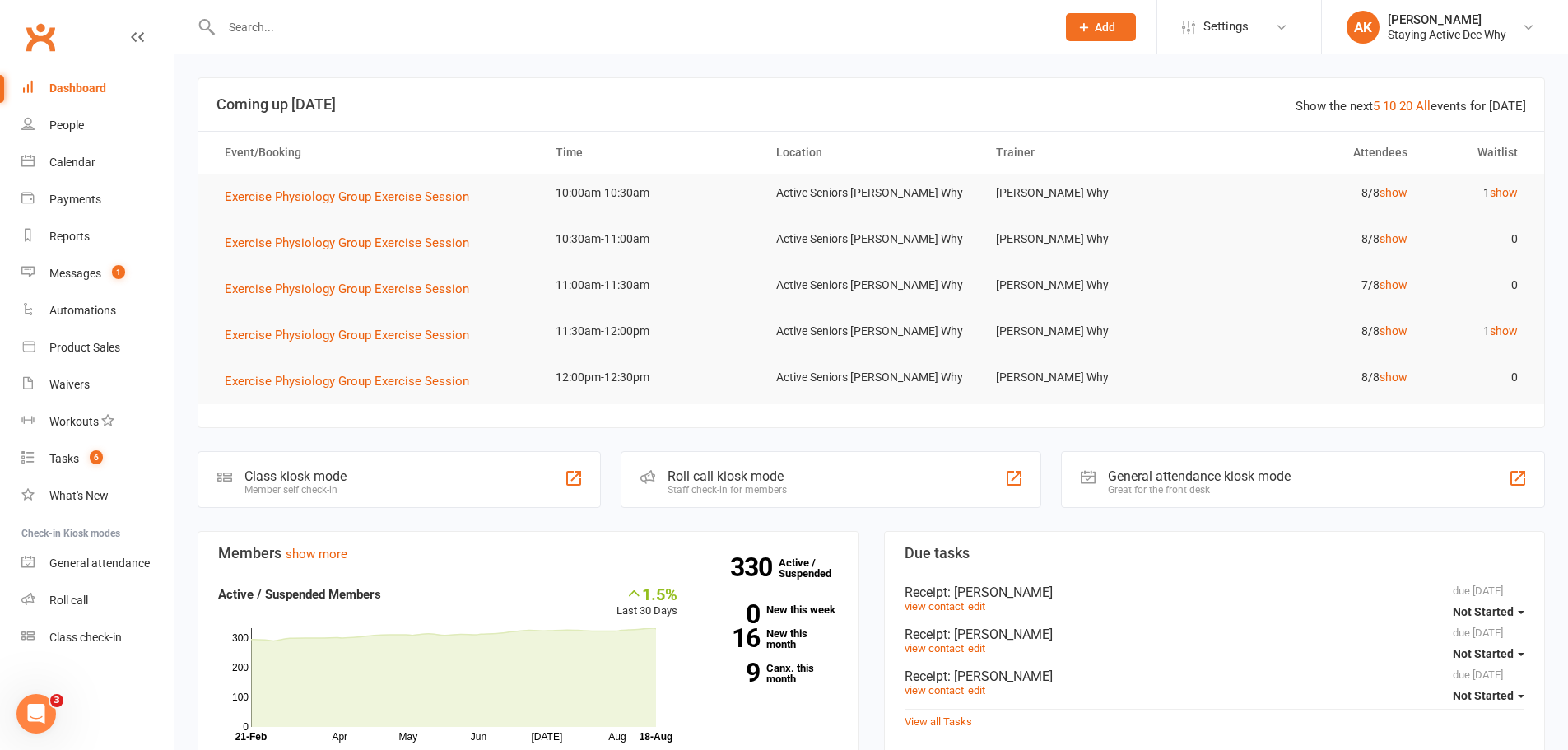
click at [294, 29] on input "text" at bounding box center [630, 27] width 828 height 23
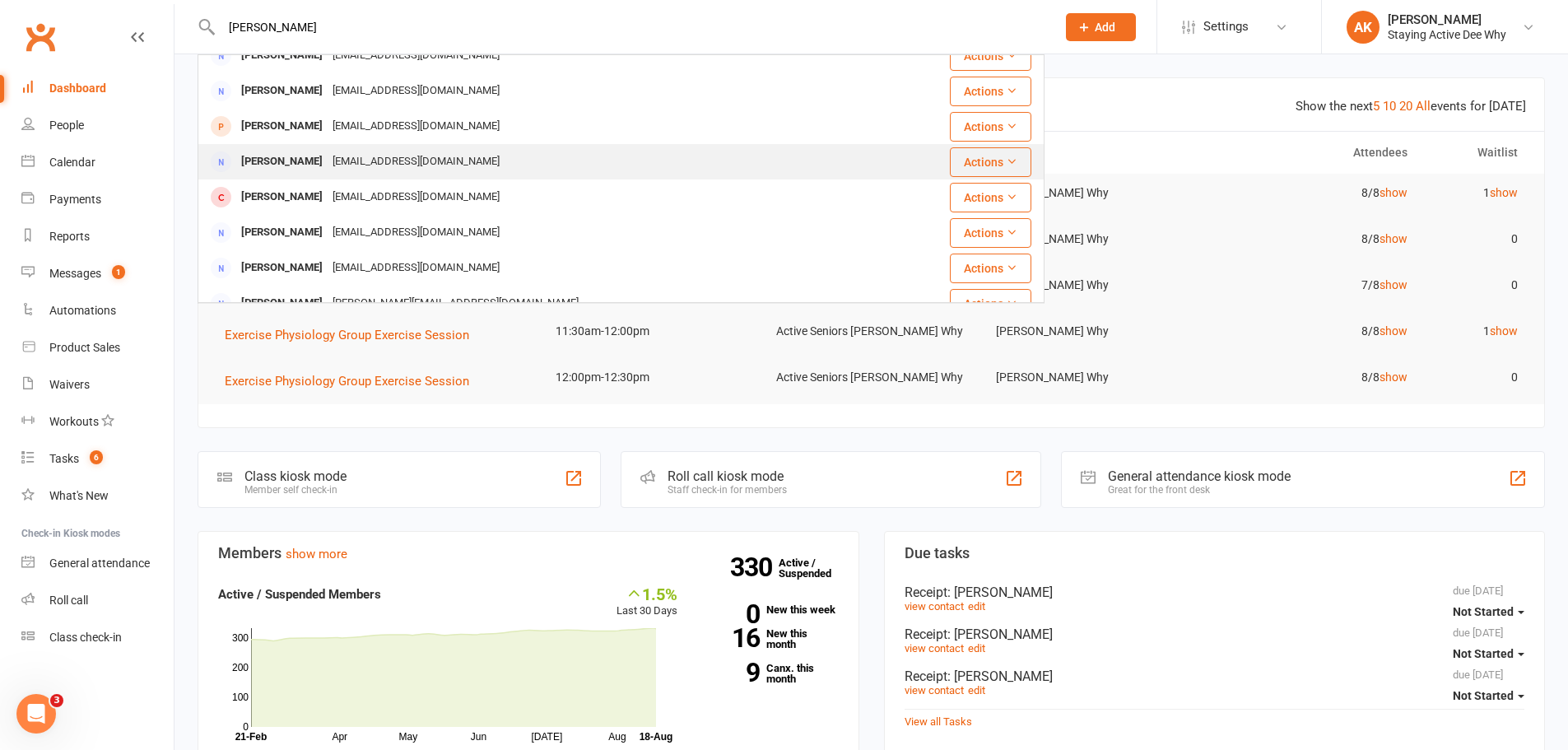
scroll to position [330, 0]
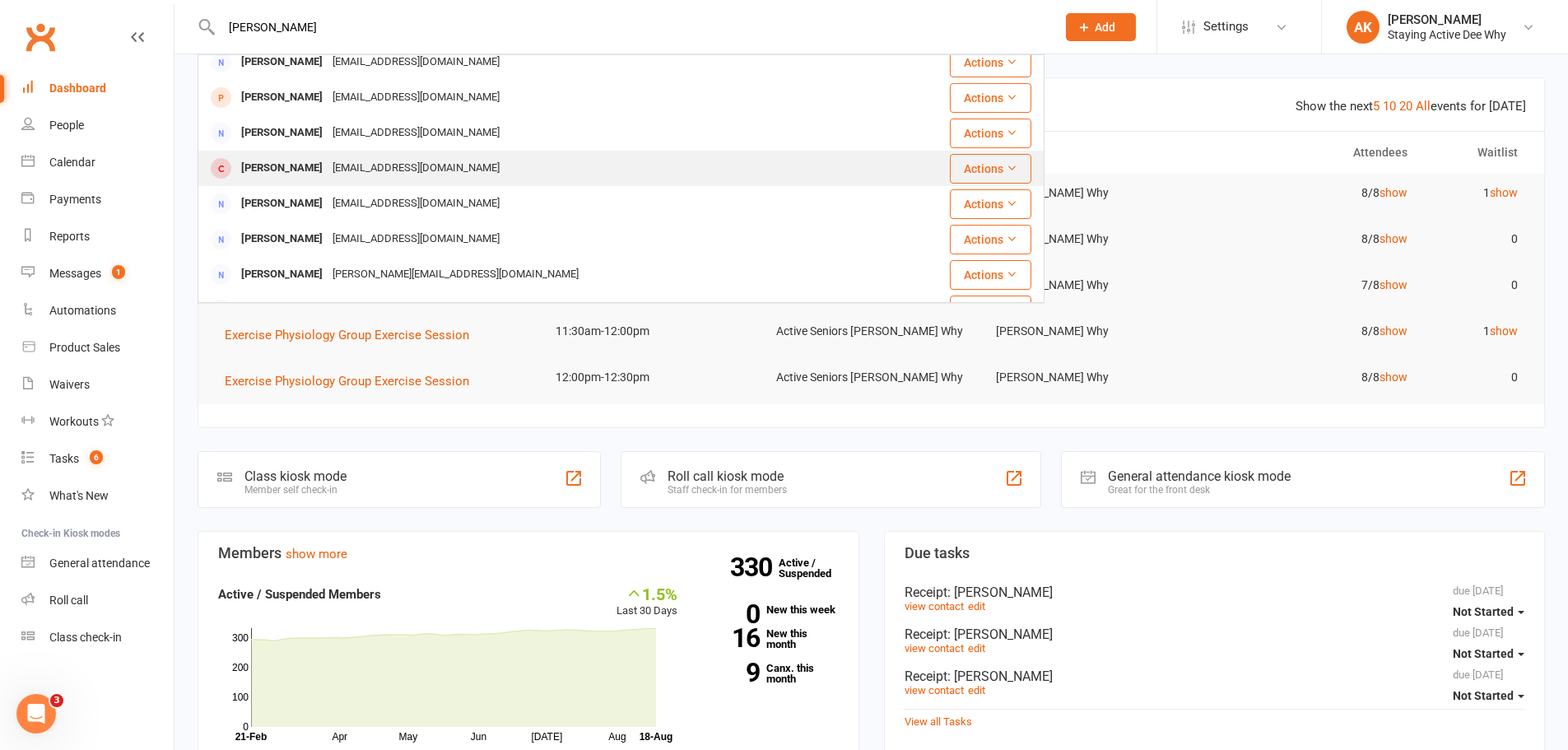
type input "Tom holo"
click at [328, 170] on div "Thomas Huolohan" at bounding box center [282, 168] width 92 height 24
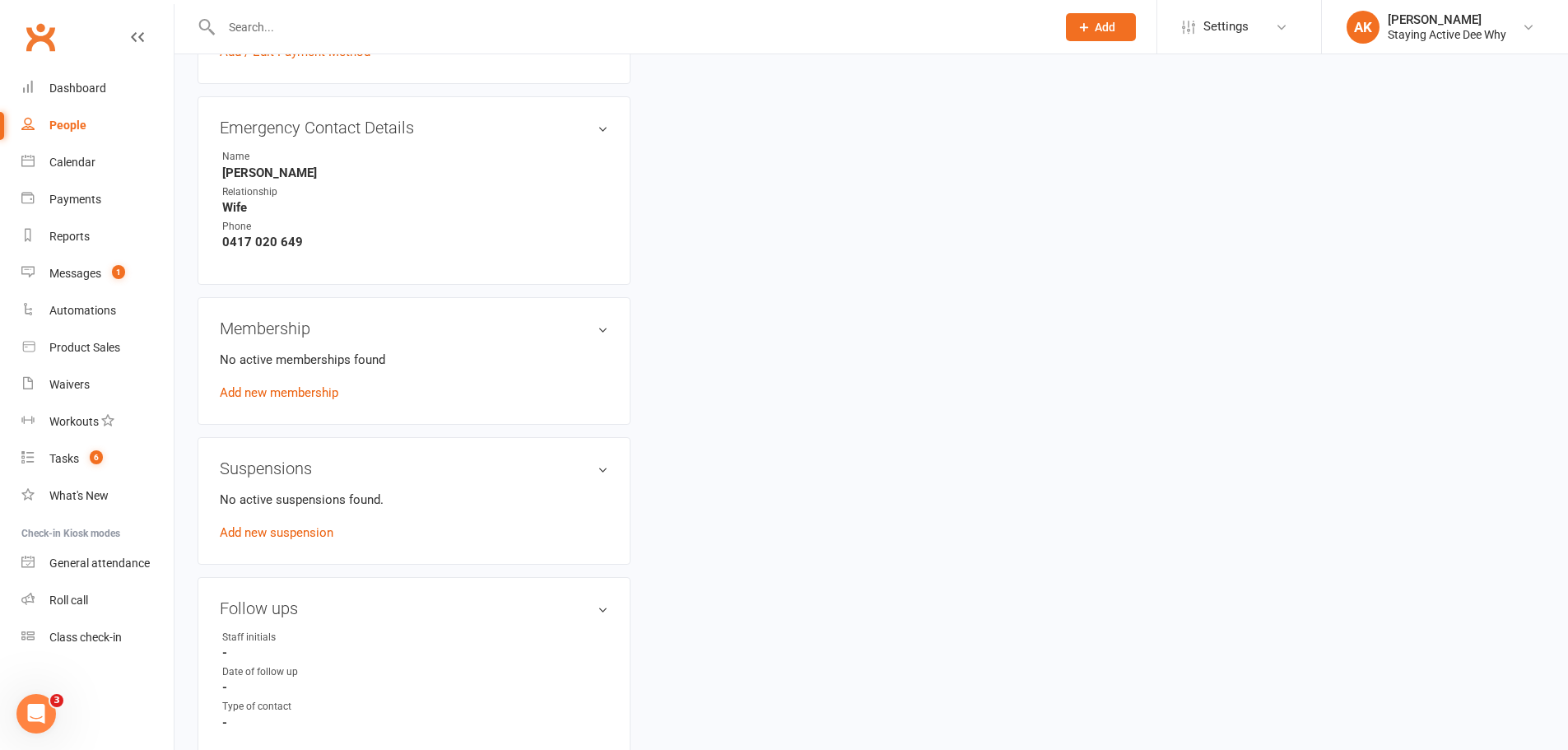
scroll to position [823, 0]
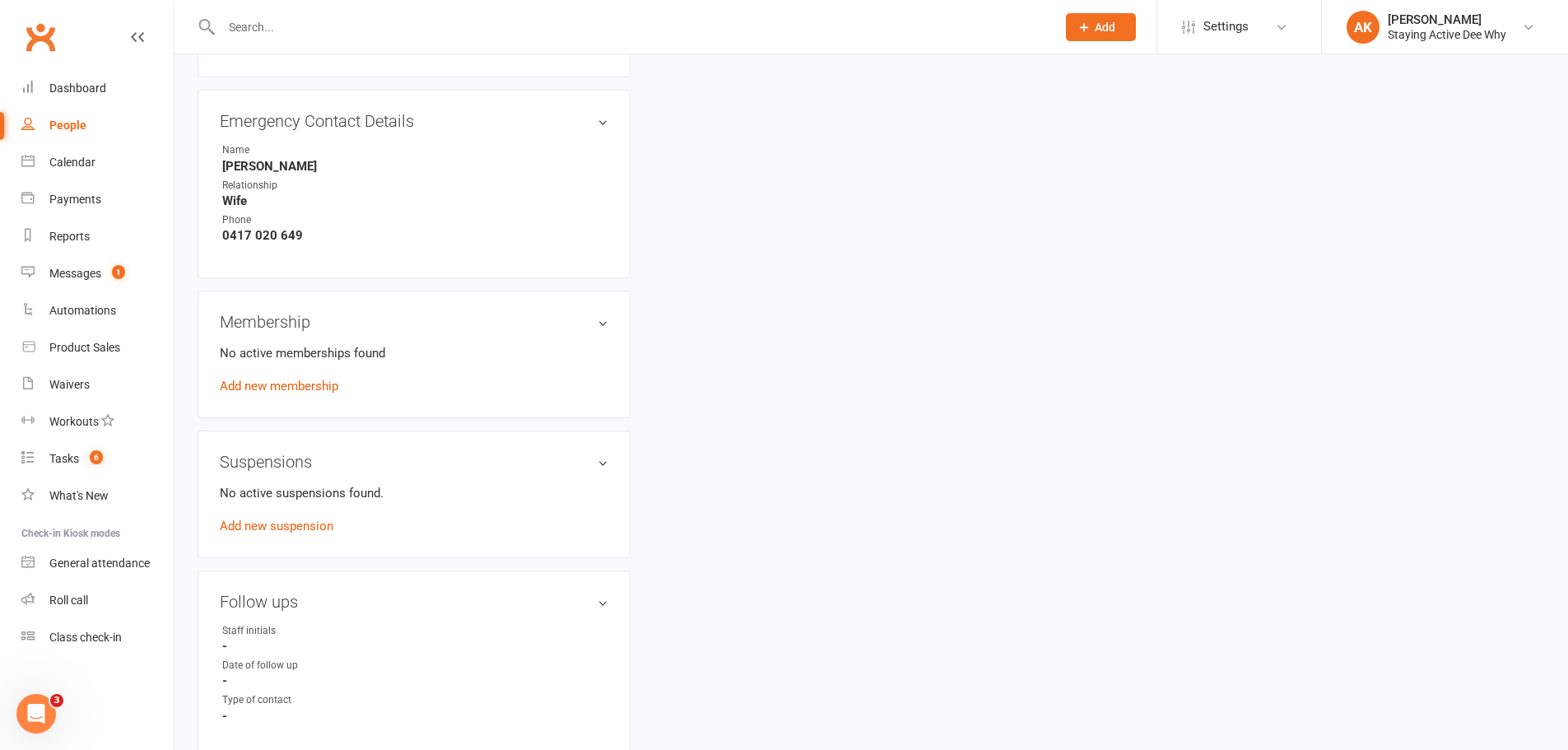
click at [257, 384] on link "Add new membership" at bounding box center [278, 386] width 118 height 15
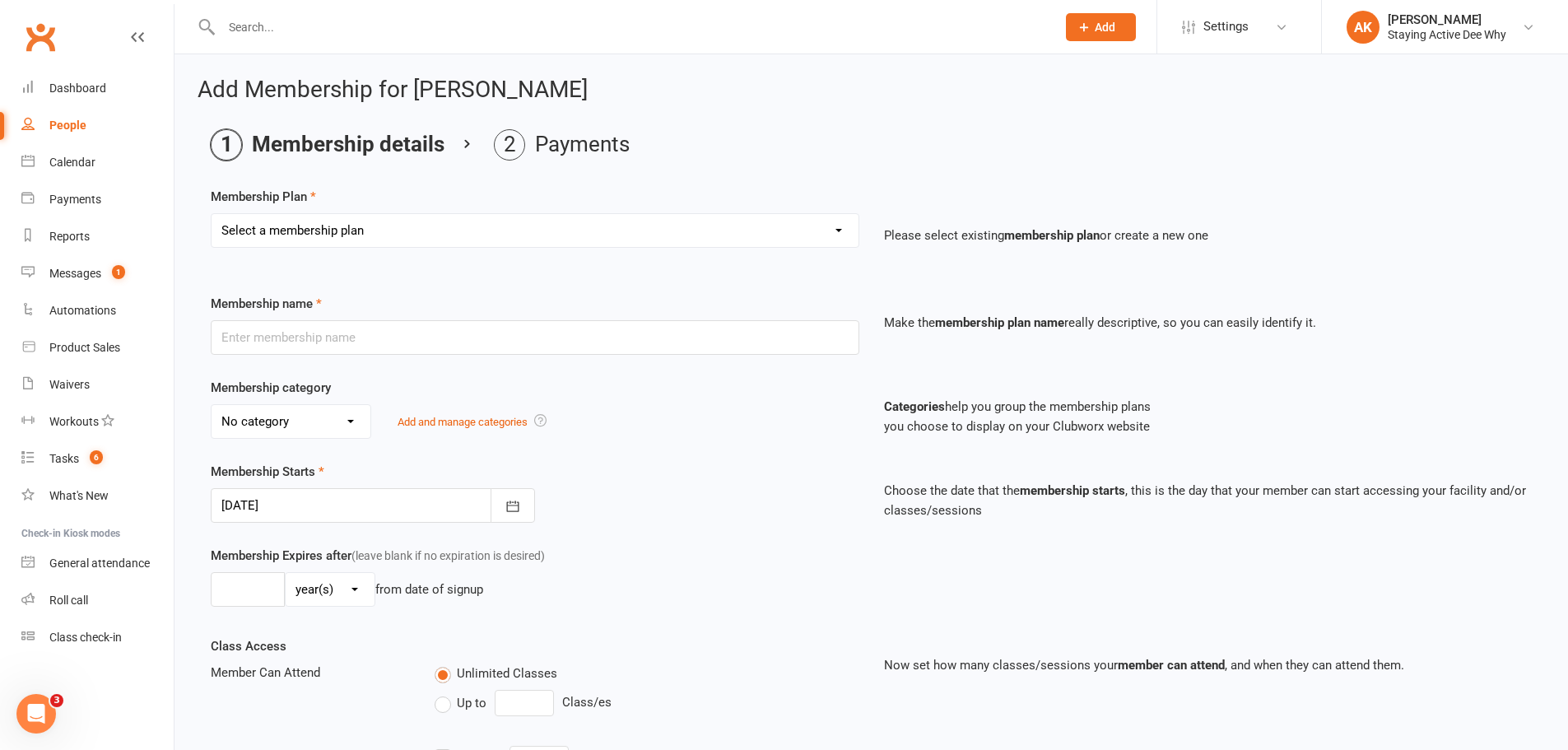
click at [513, 230] on select "Select a membership plan Create new Membership Plan 01 10953 Exercise Physiolog…" at bounding box center [535, 230] width 647 height 33
select select "4"
click at [211, 214] on select "Select a membership plan Create new Membership Plan 01 10953 Exercise Physiolog…" at bounding box center [535, 230] width 647 height 33
type input "30min Group Exercise Physiology Services"
select select "0"
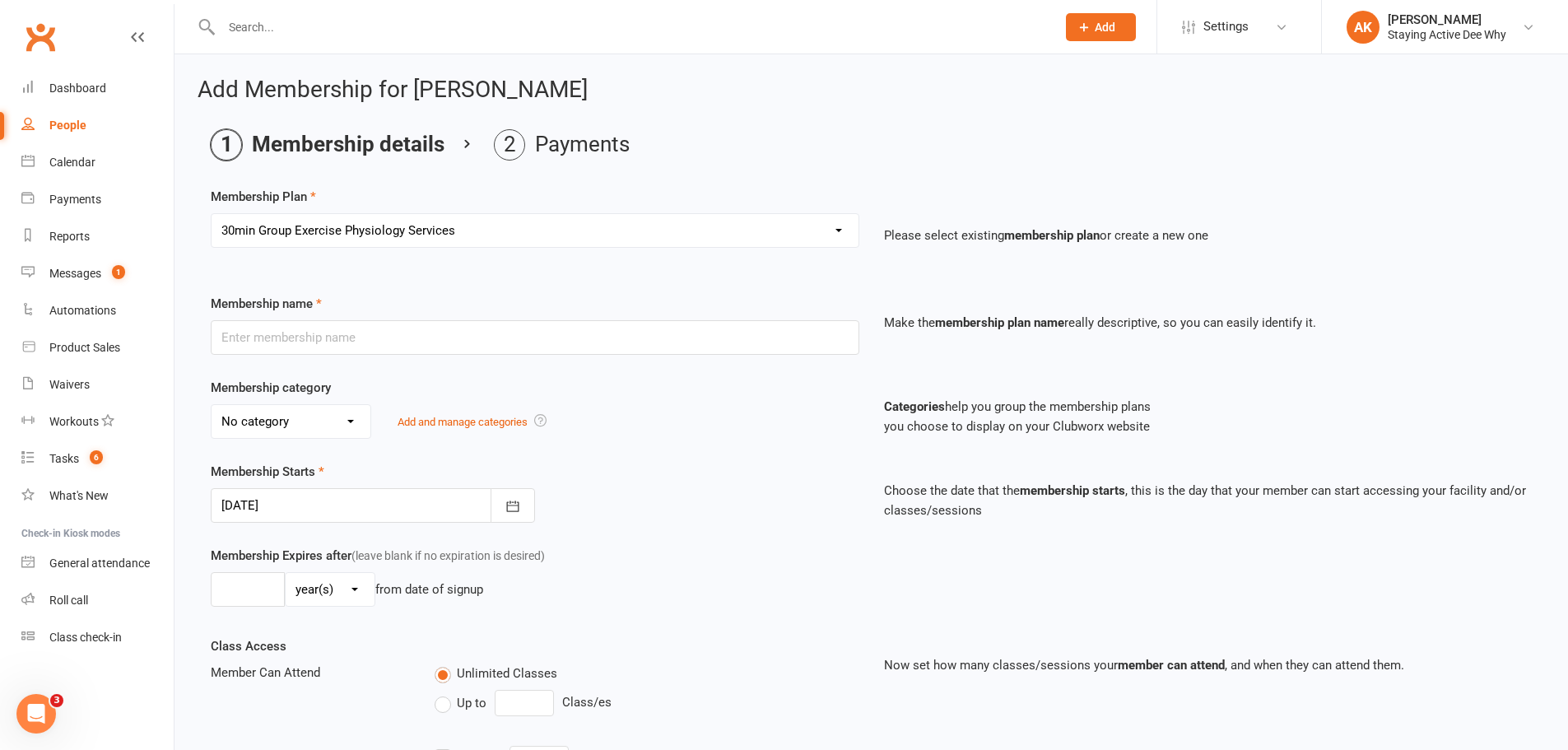
type input "0"
type input "3"
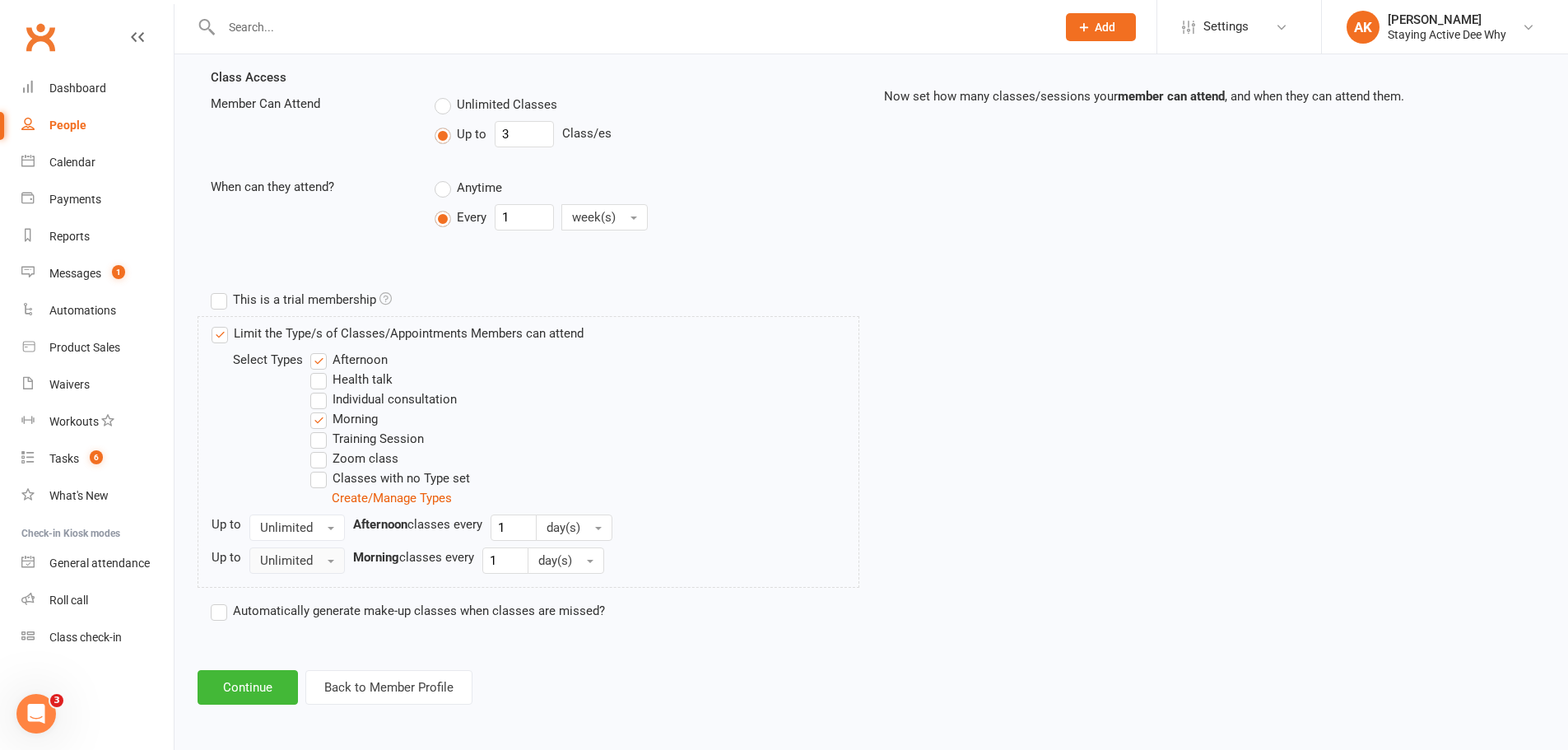
scroll to position [570, 0]
click at [245, 683] on button "Continue" at bounding box center [248, 686] width 101 height 35
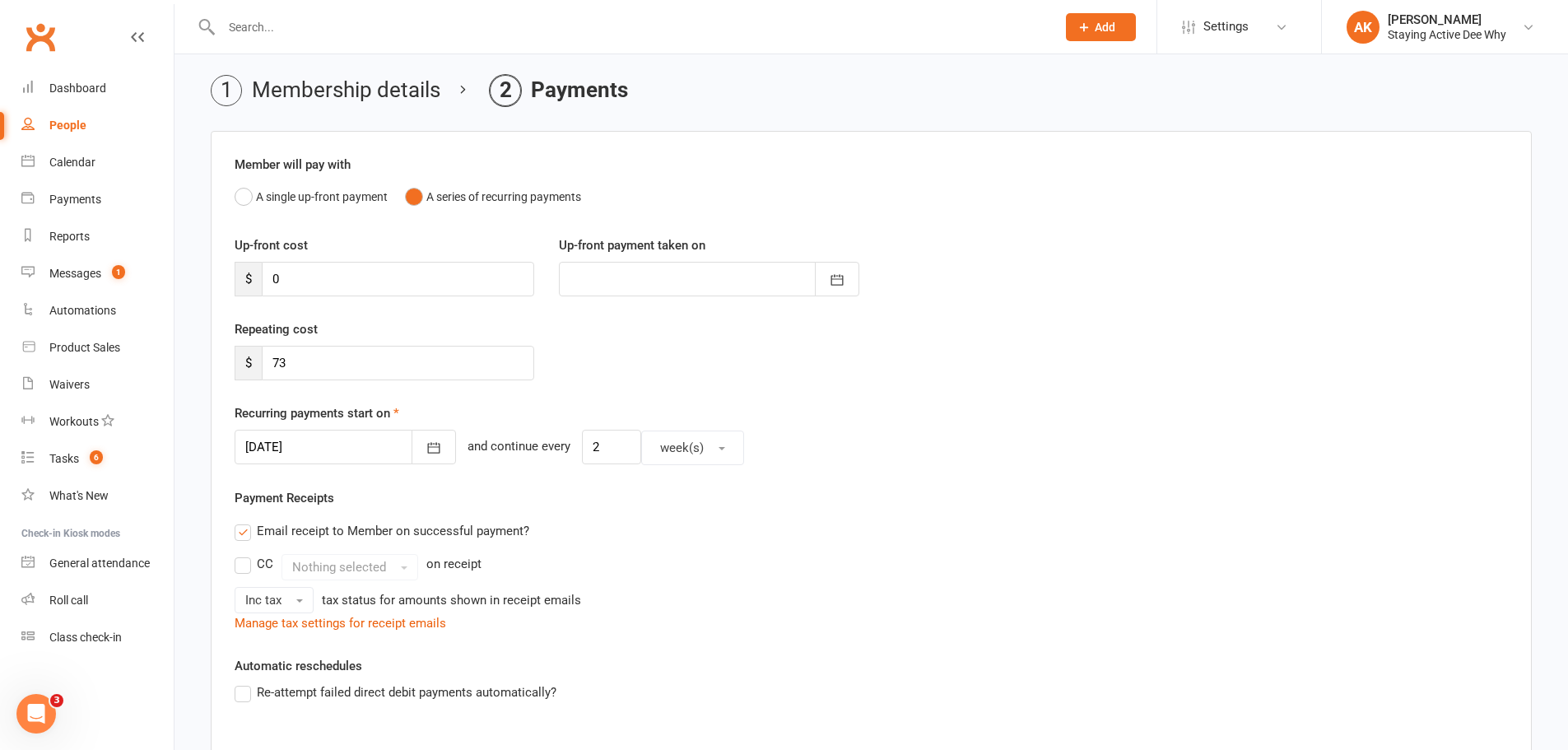
scroll to position [52, 0]
click at [425, 458] on icon "button" at bounding box center [434, 450] width 17 height 17
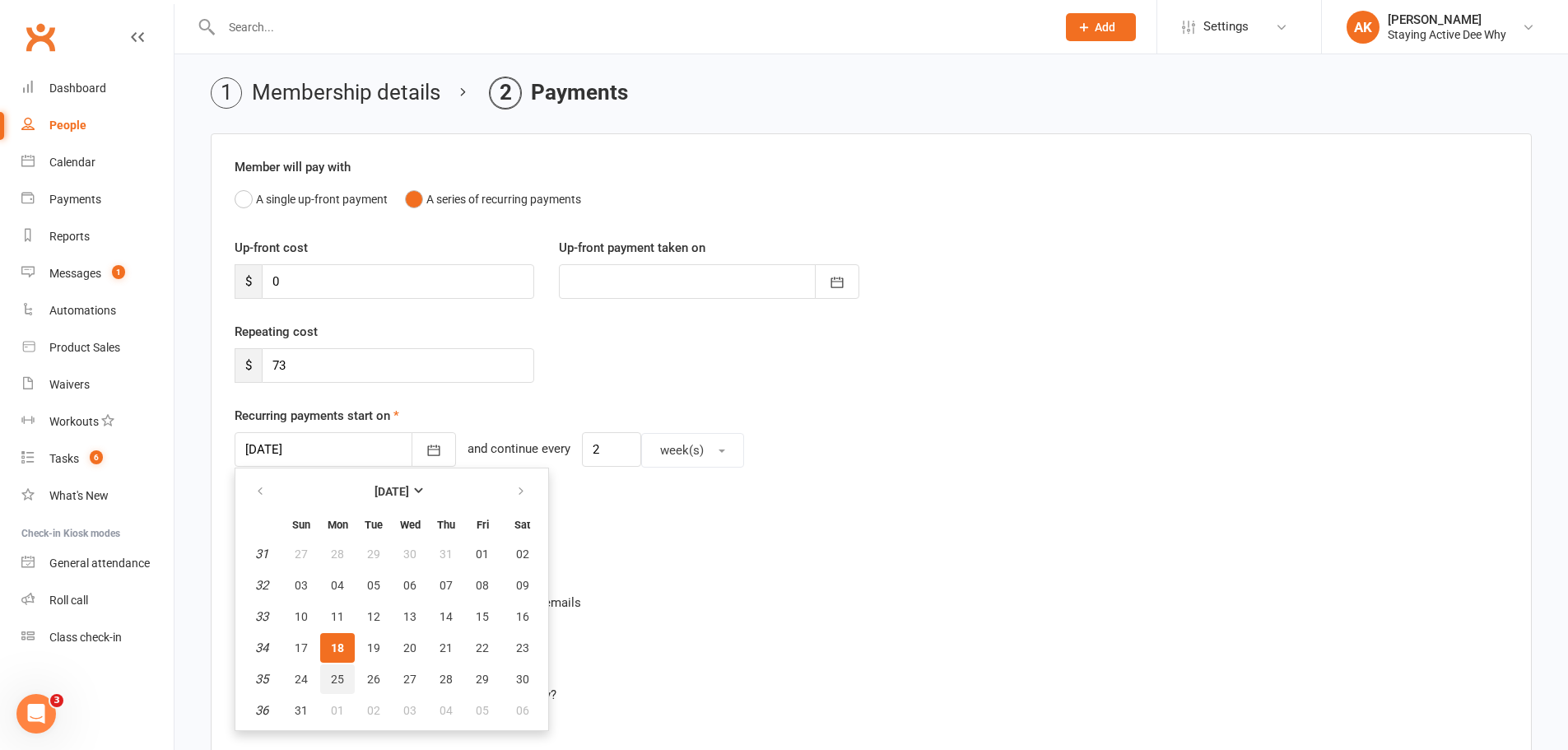
click at [336, 669] on button "25" at bounding box center [338, 679] width 35 height 30
type input "25 Aug 2025"
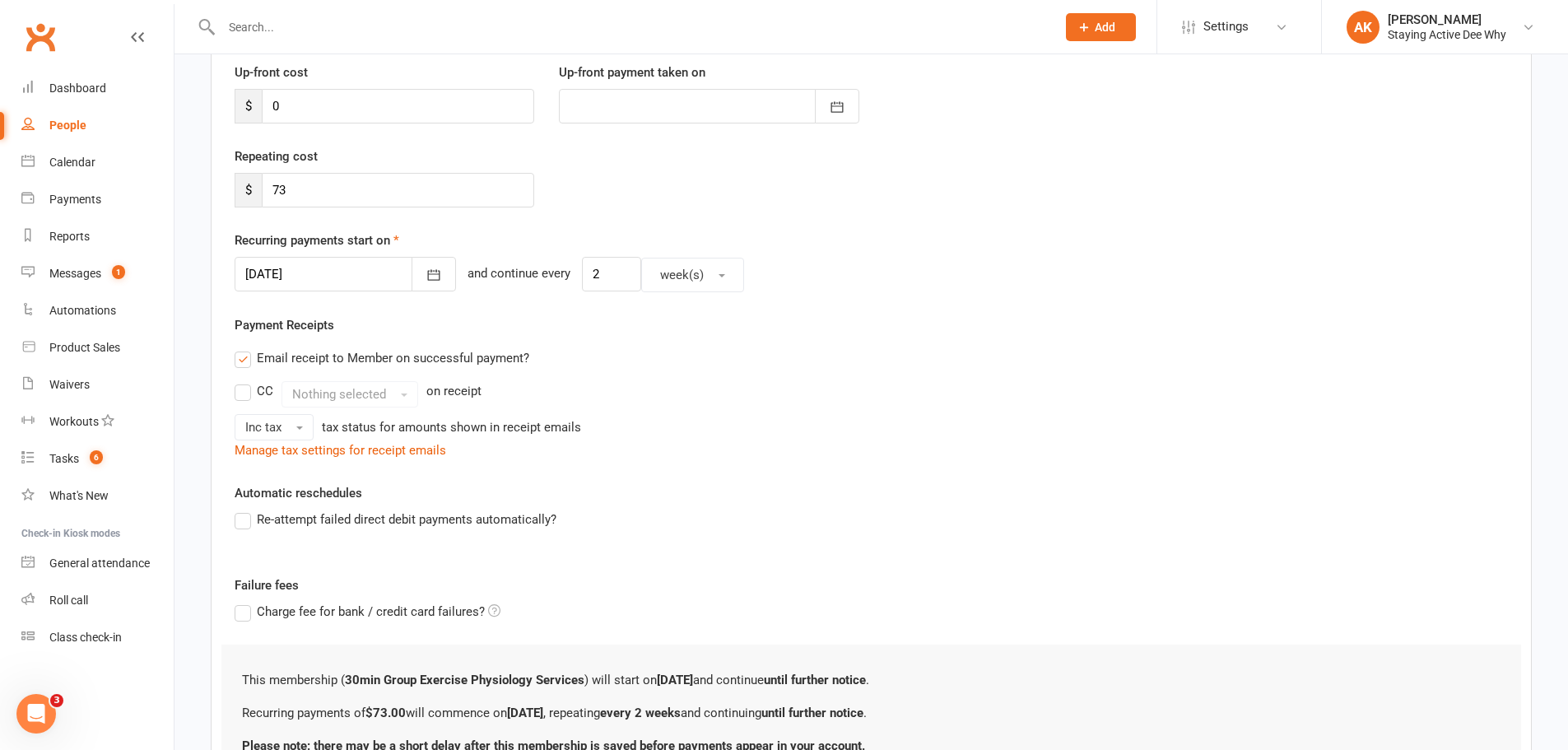
scroll to position [381, 0]
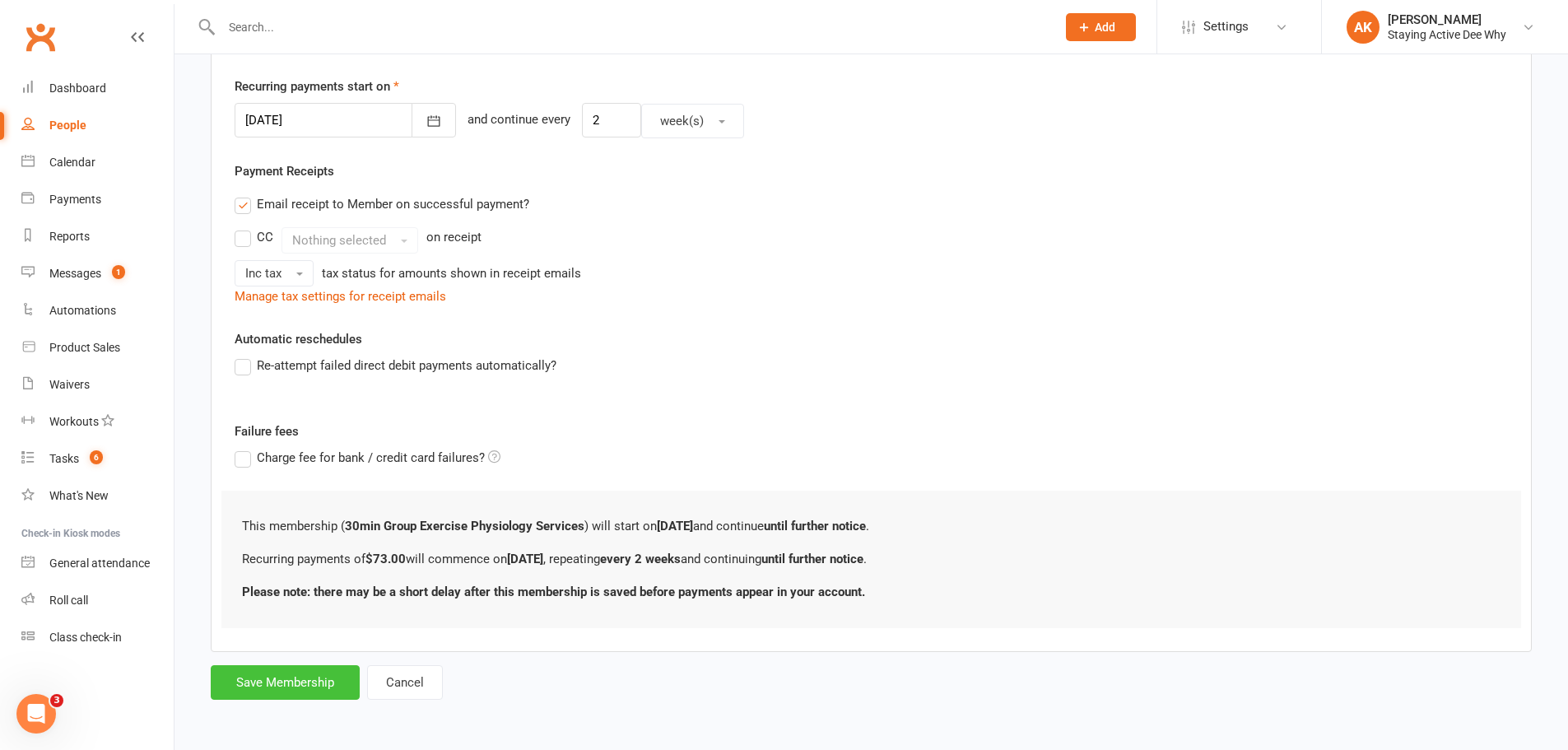
click at [321, 683] on button "Save Membership" at bounding box center [285, 682] width 149 height 35
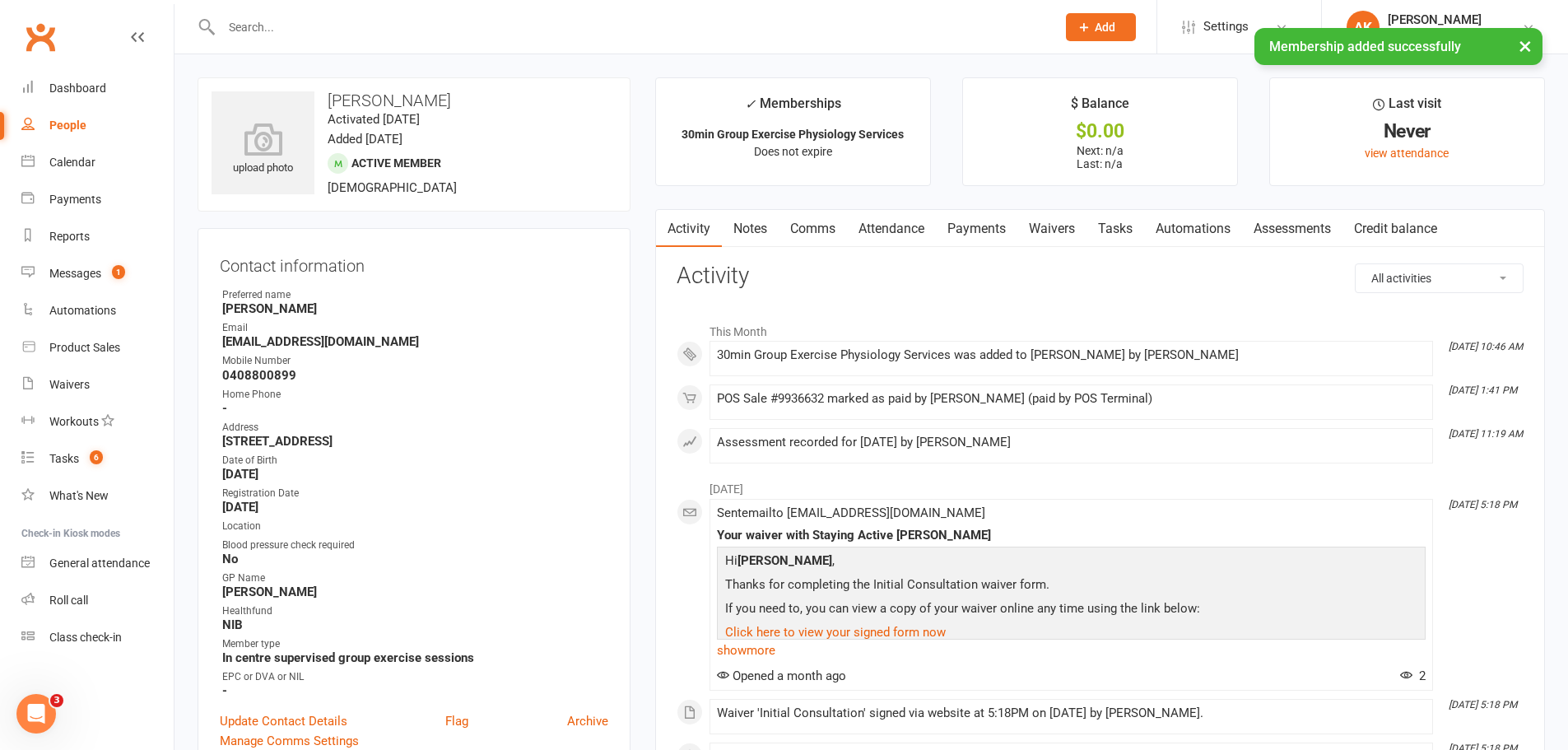
click at [396, 23] on input "text" at bounding box center [630, 27] width 828 height 23
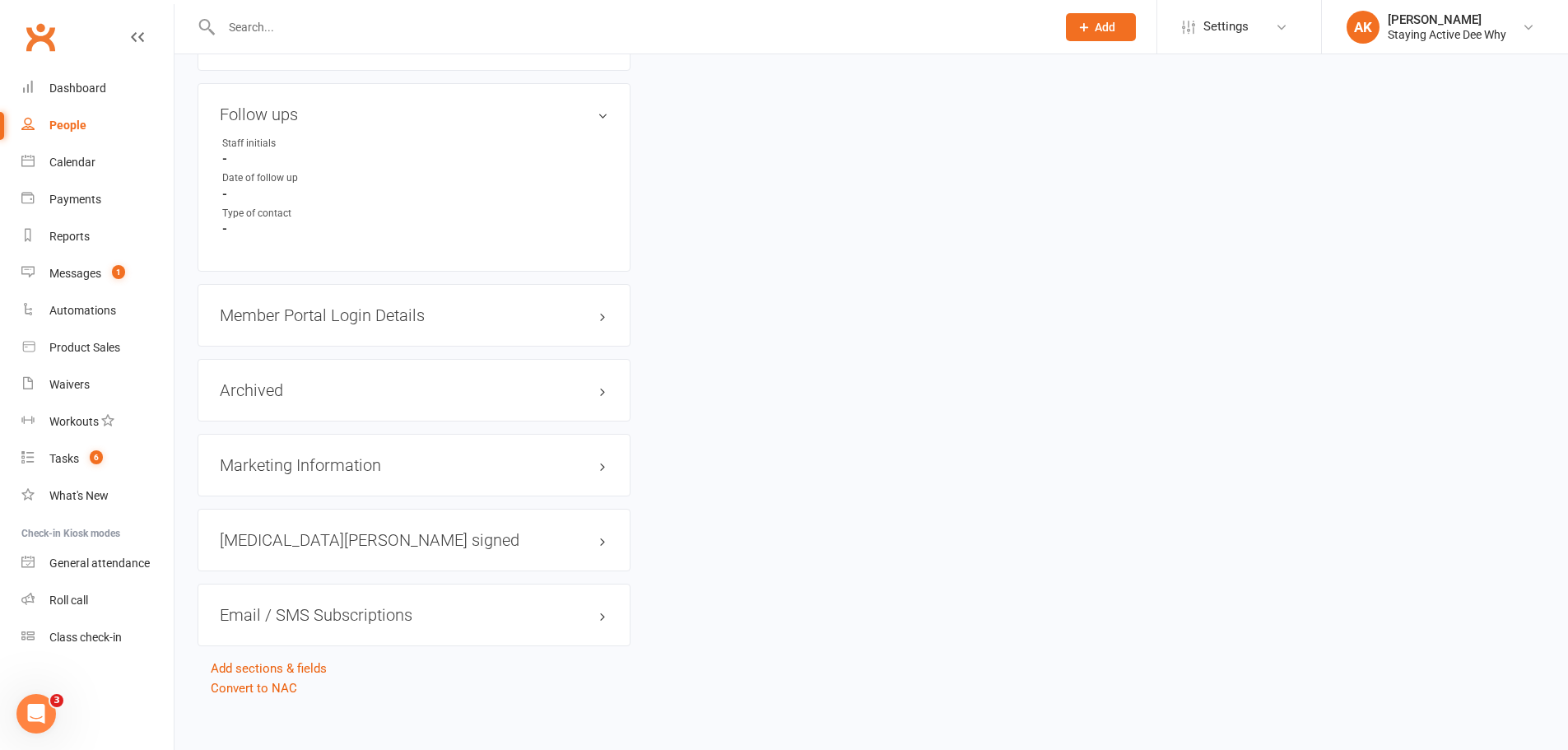
scroll to position [1372, 0]
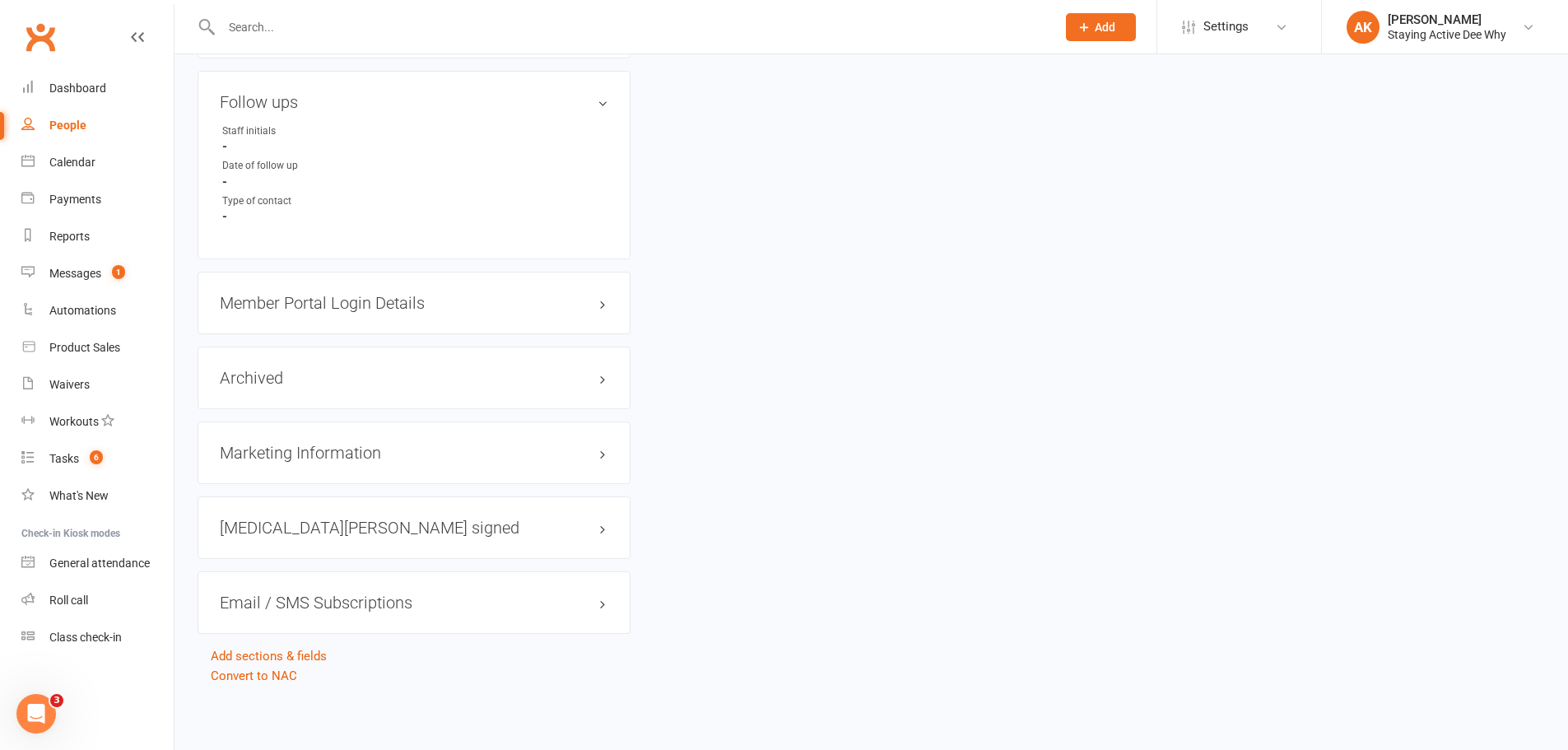
click at [390, 301] on h3 "Member Portal Login Details" at bounding box center [414, 303] width 388 height 18
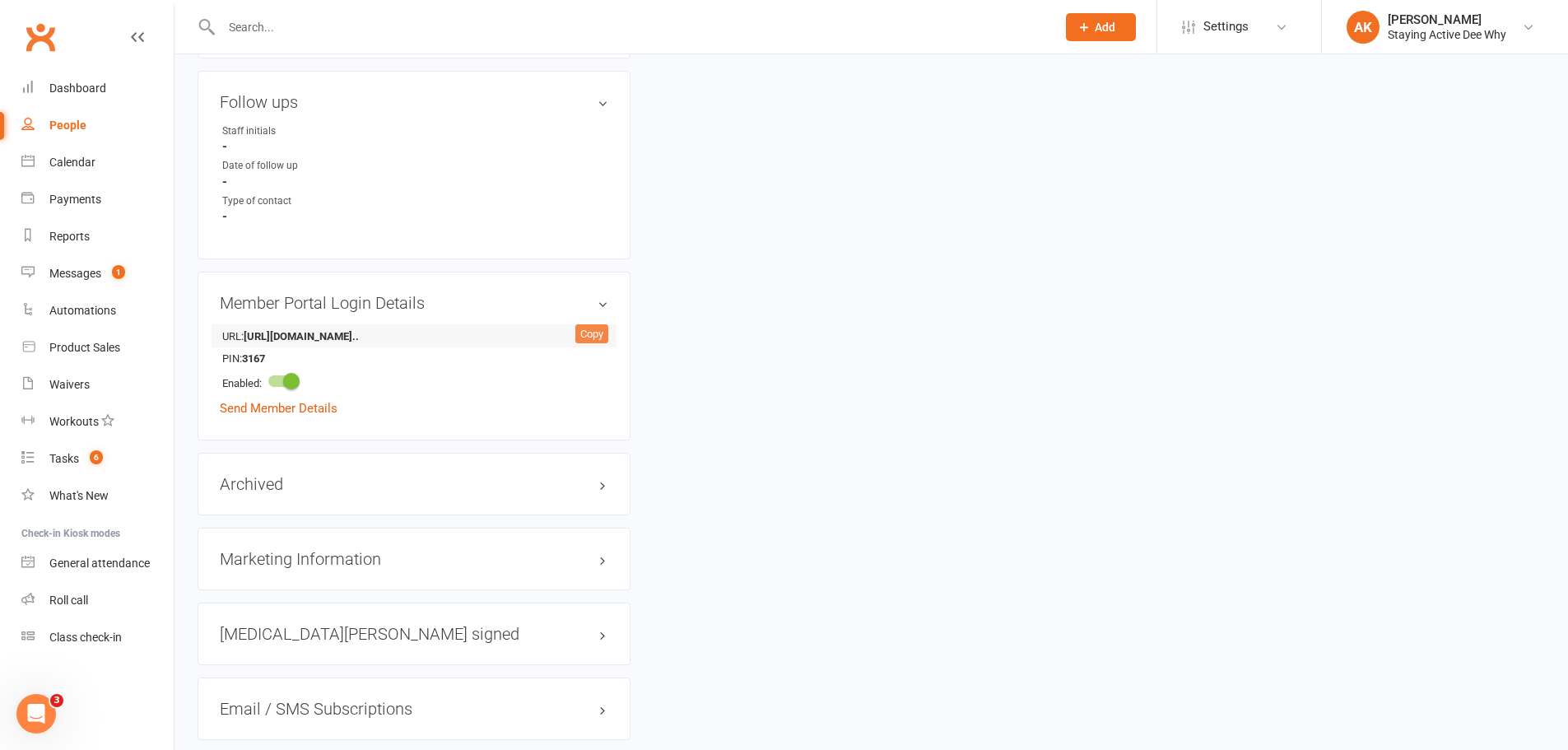
click at [589, 327] on div "Copy" at bounding box center [592, 335] width 33 height 20
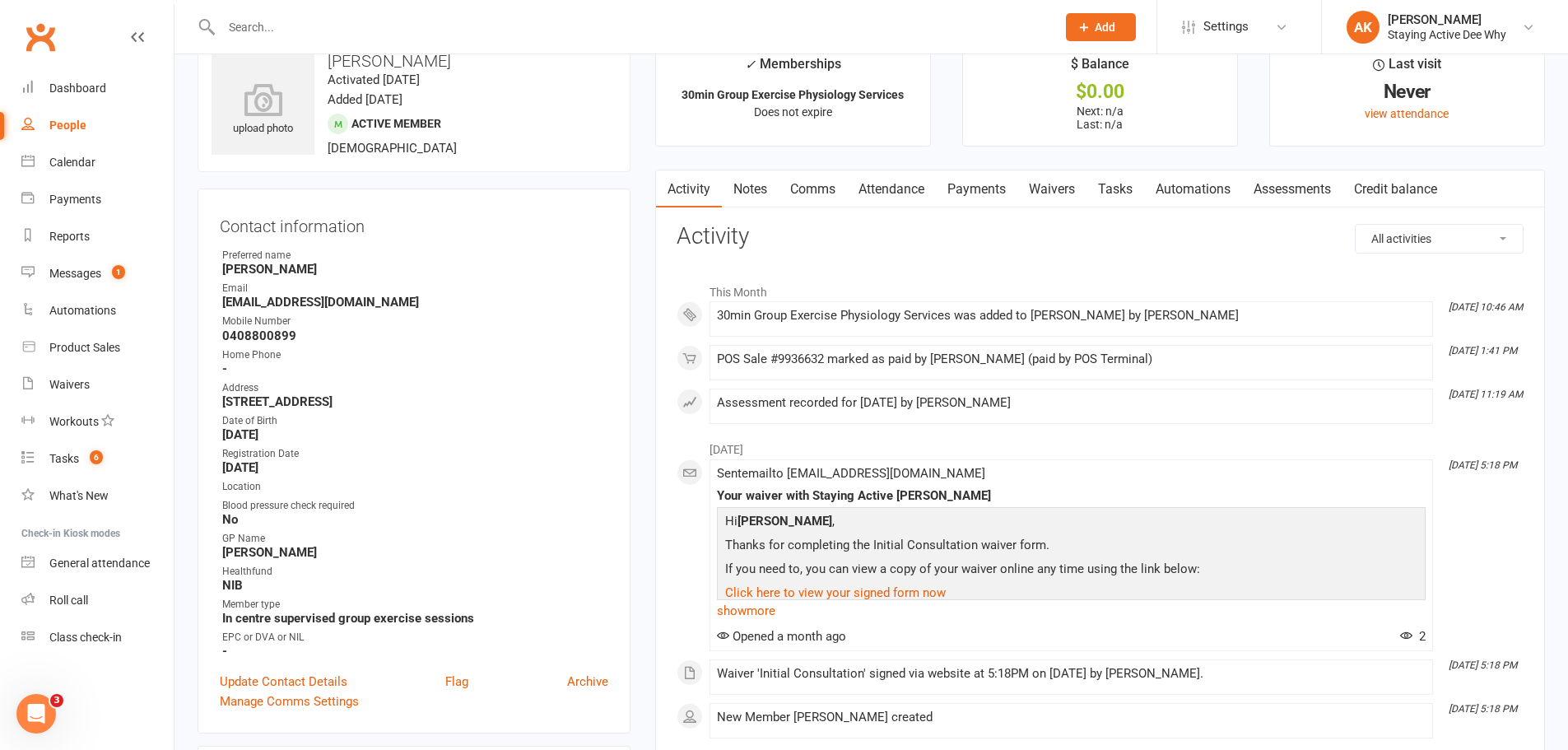
scroll to position [0, 0]
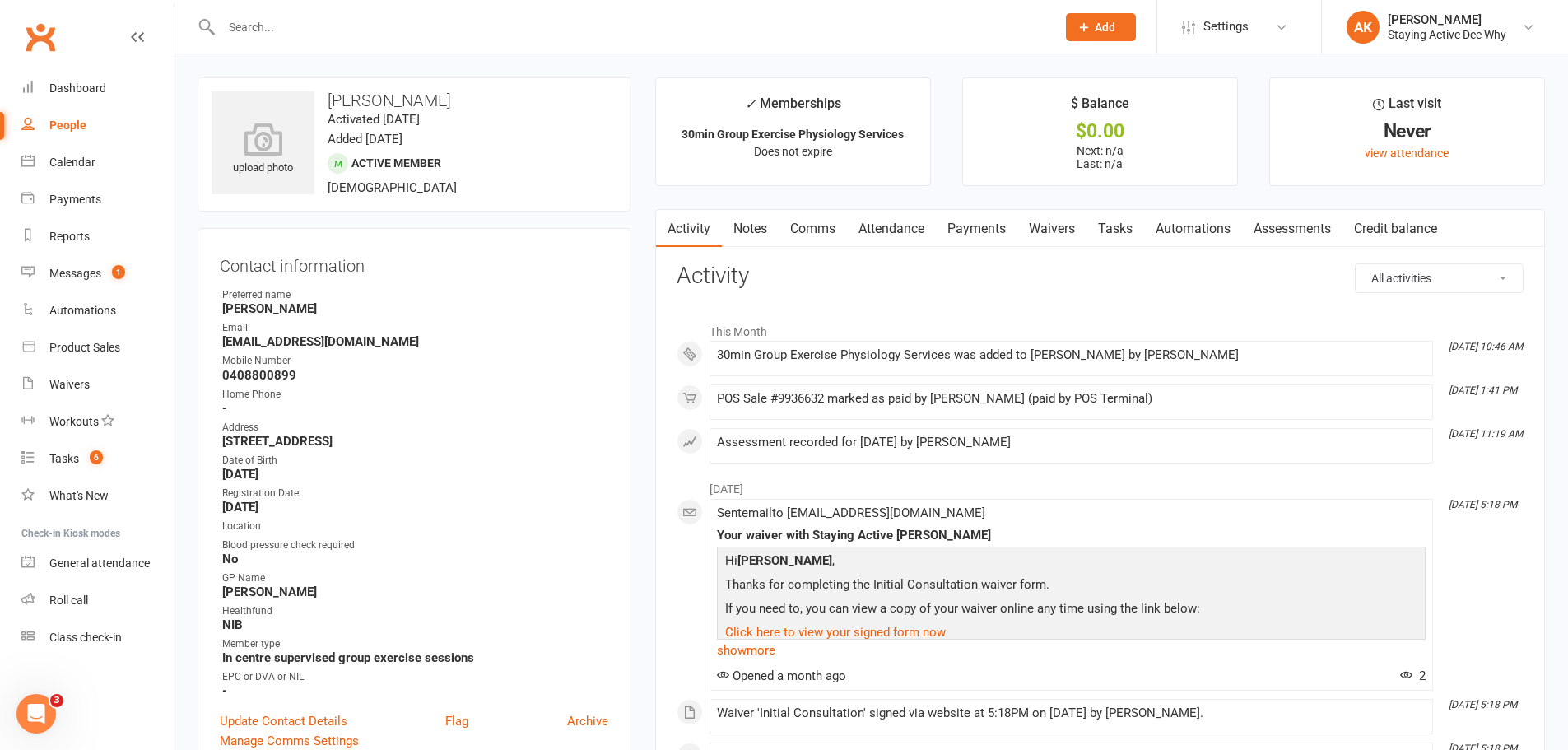
click at [798, 222] on link "Comms" at bounding box center [813, 229] width 69 height 38
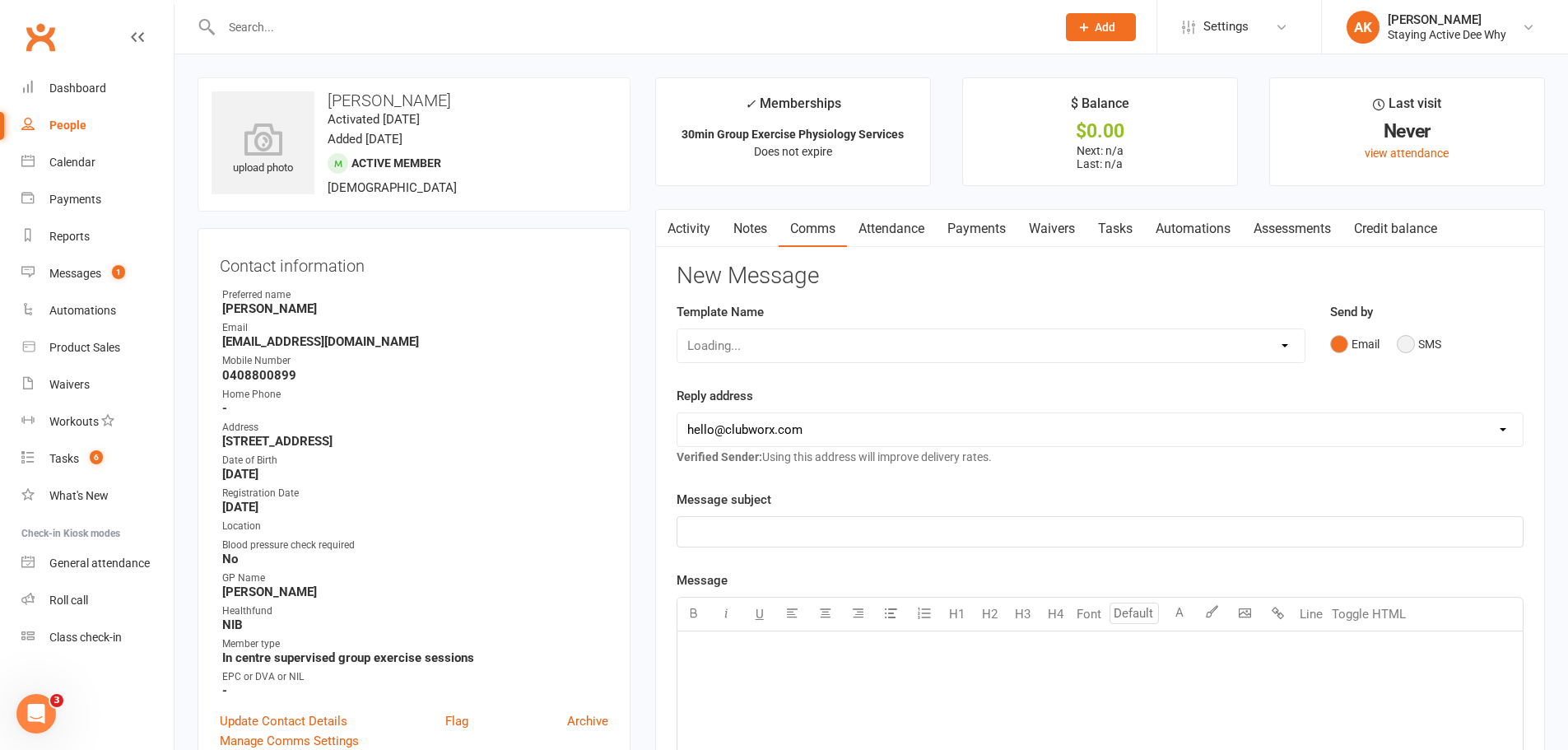
click at [1429, 352] on button "SMS" at bounding box center [1419, 344] width 45 height 31
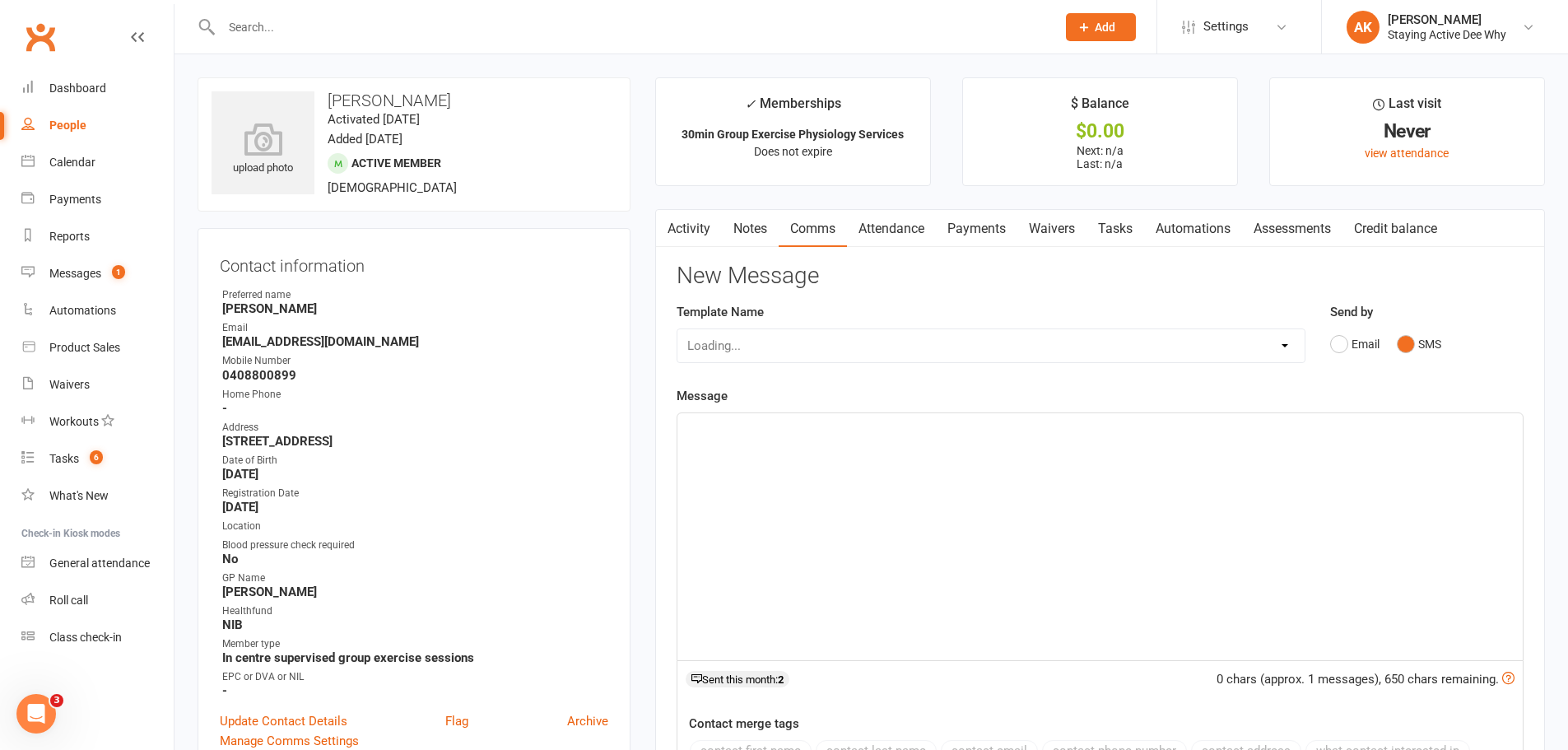
click at [1060, 436] on p "﻿" at bounding box center [1100, 428] width 825 height 20
paste div
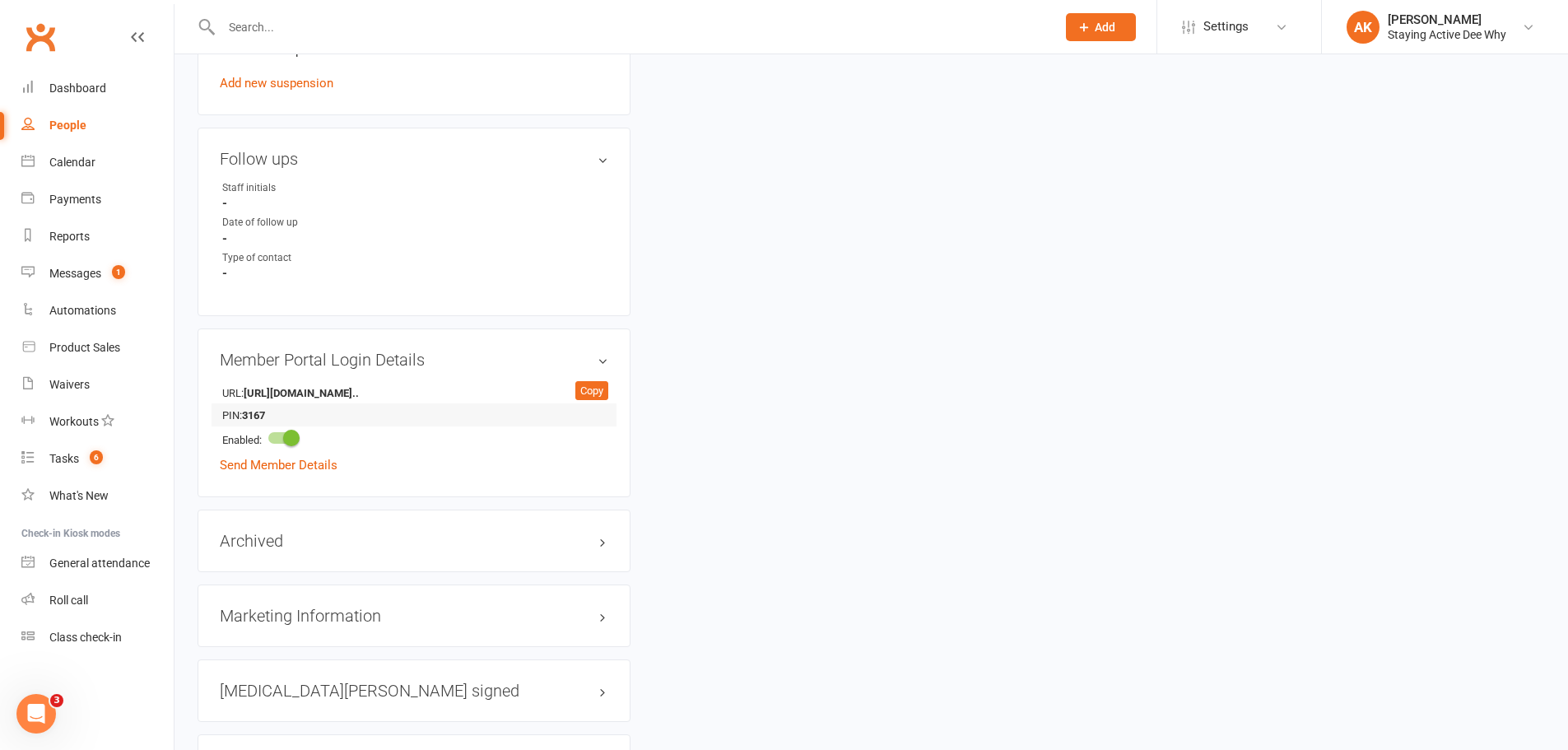
scroll to position [1317, 0]
click at [264, 413] on strong "3167" at bounding box center [289, 414] width 95 height 17
copy strong "3167"
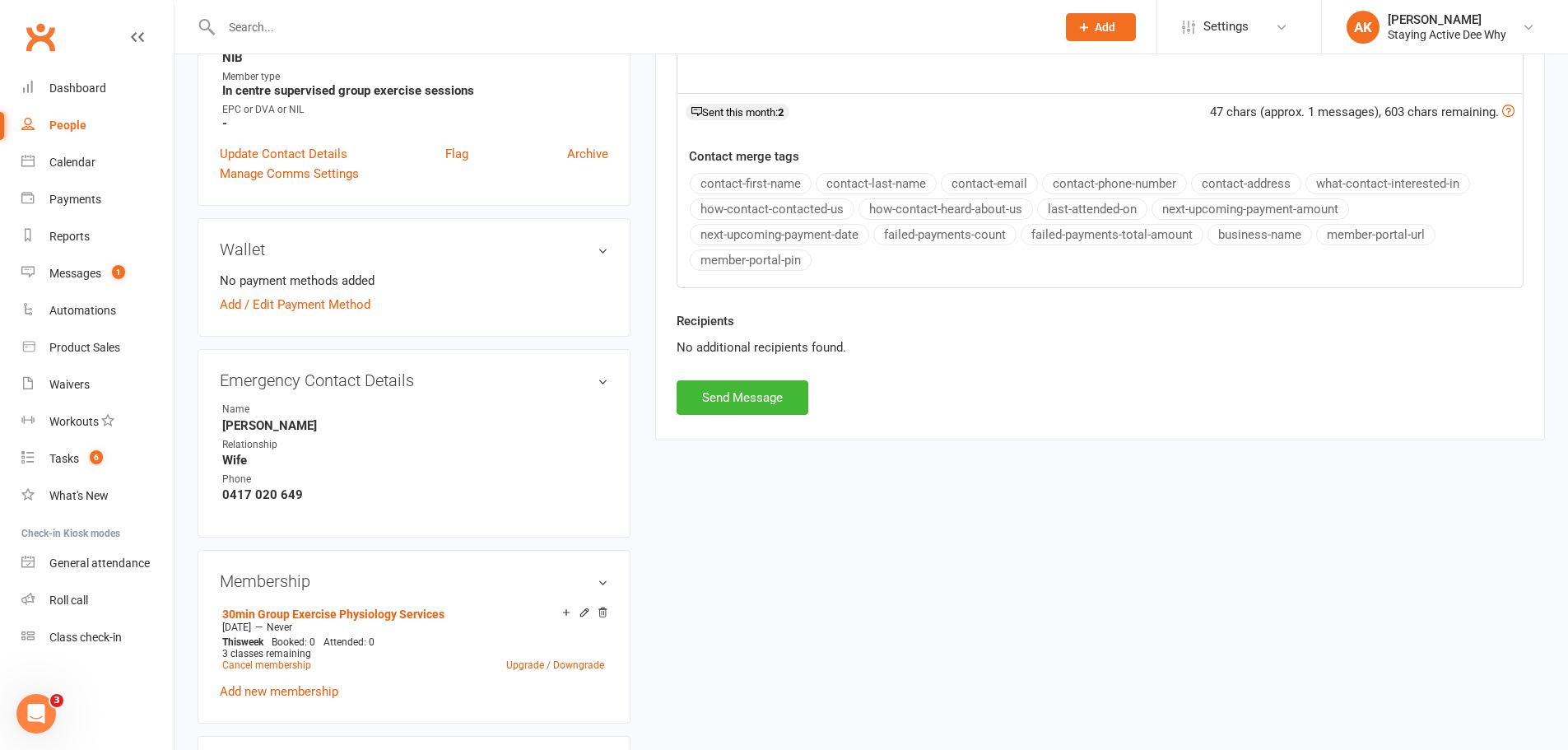
scroll to position [330, 0]
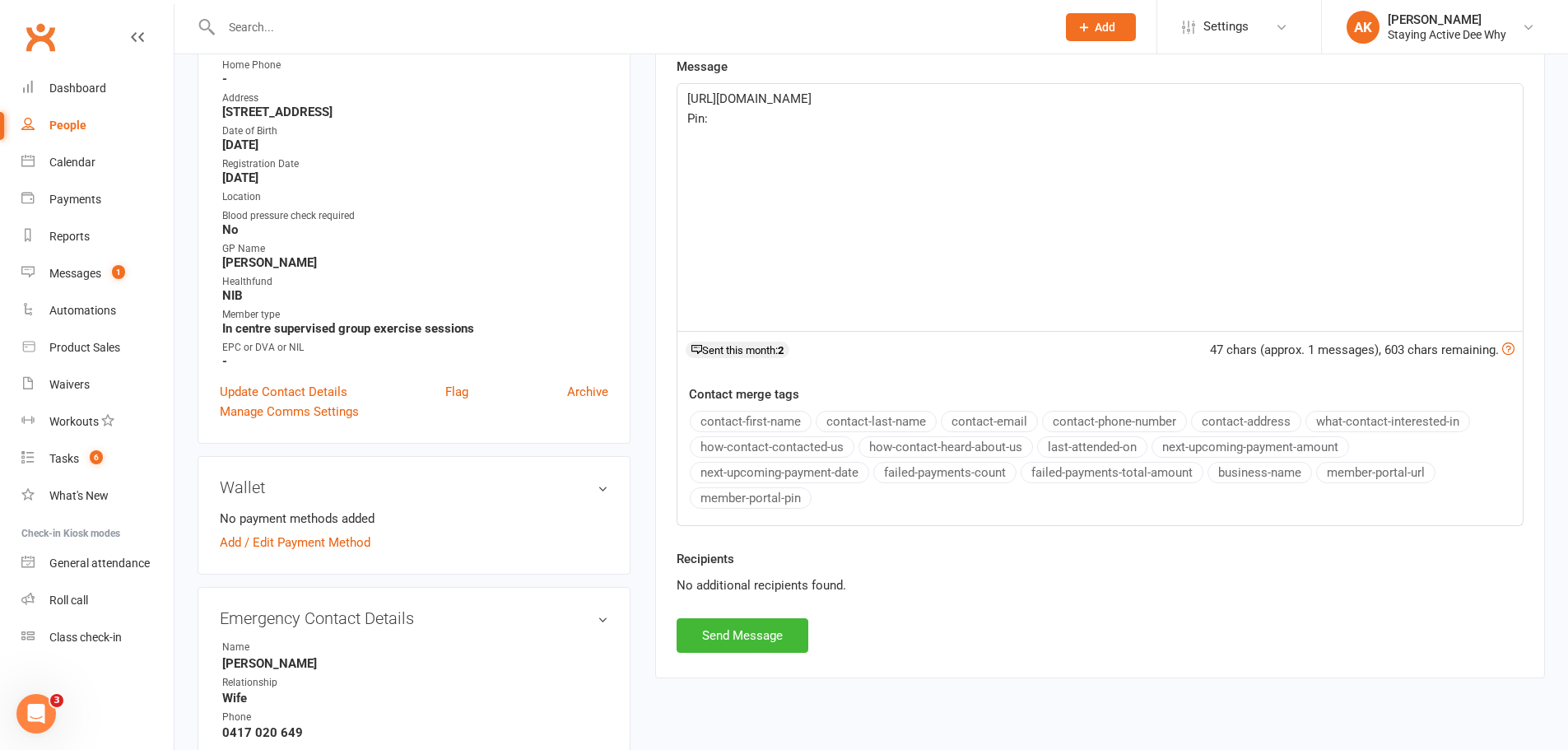
click at [760, 126] on p "Pin:" at bounding box center [1100, 119] width 825 height 20
click at [743, 636] on button "Send Message" at bounding box center [742, 635] width 131 height 35
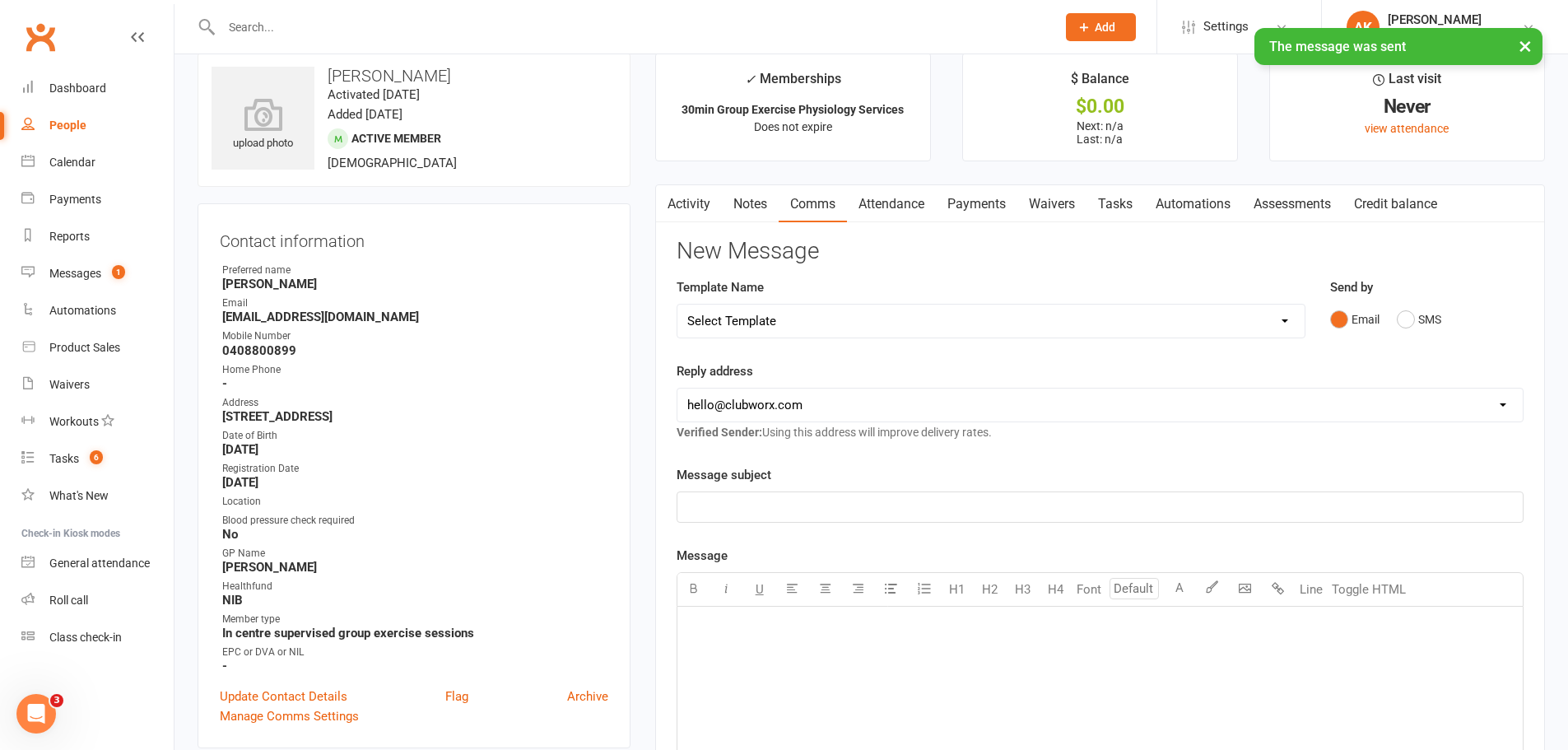
scroll to position [0, 0]
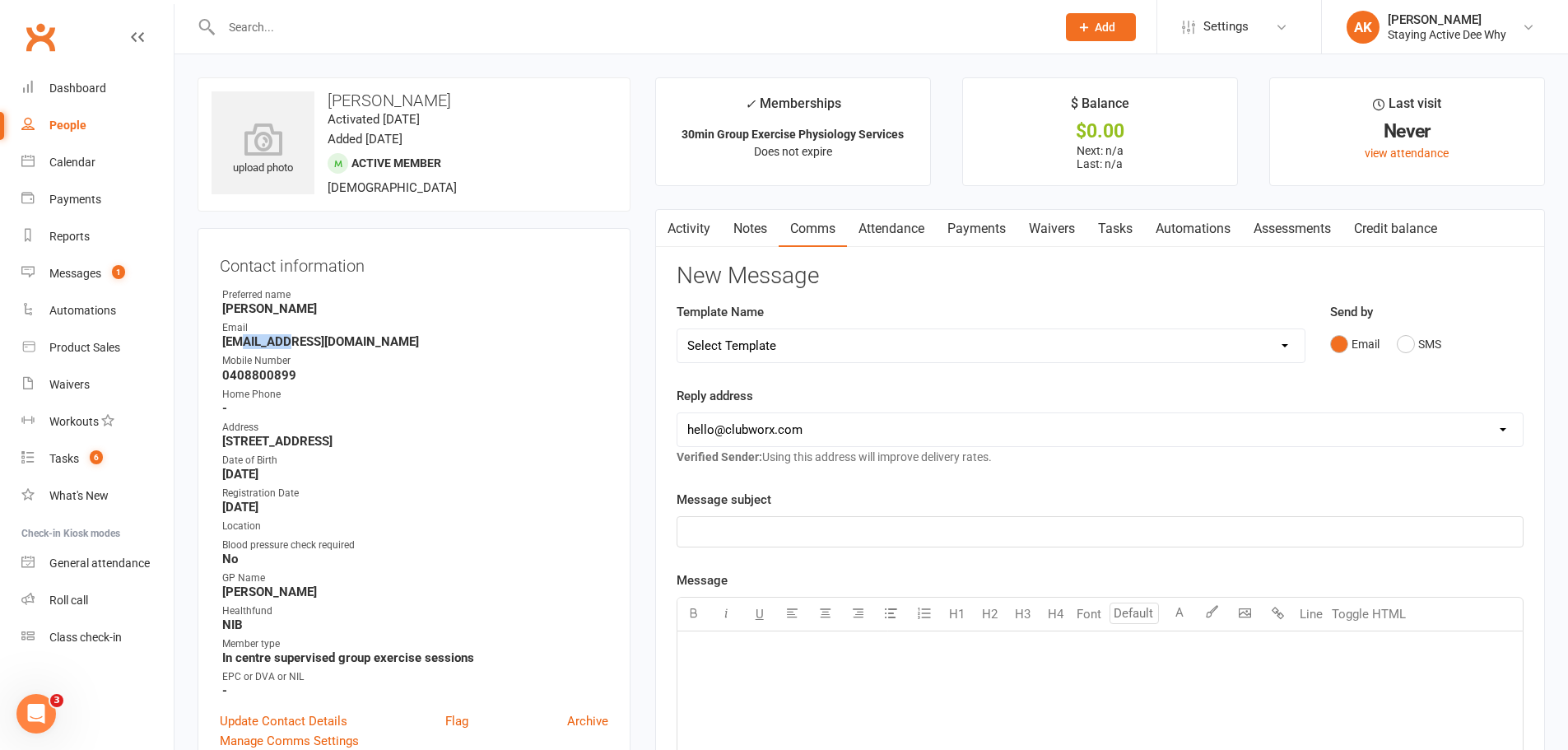
drag, startPoint x: 245, startPoint y: 339, endPoint x: 287, endPoint y: 337, distance: 42.0
click at [287, 337] on strong "Tphuolohan@gmail.com" at bounding box center [415, 342] width 386 height 15
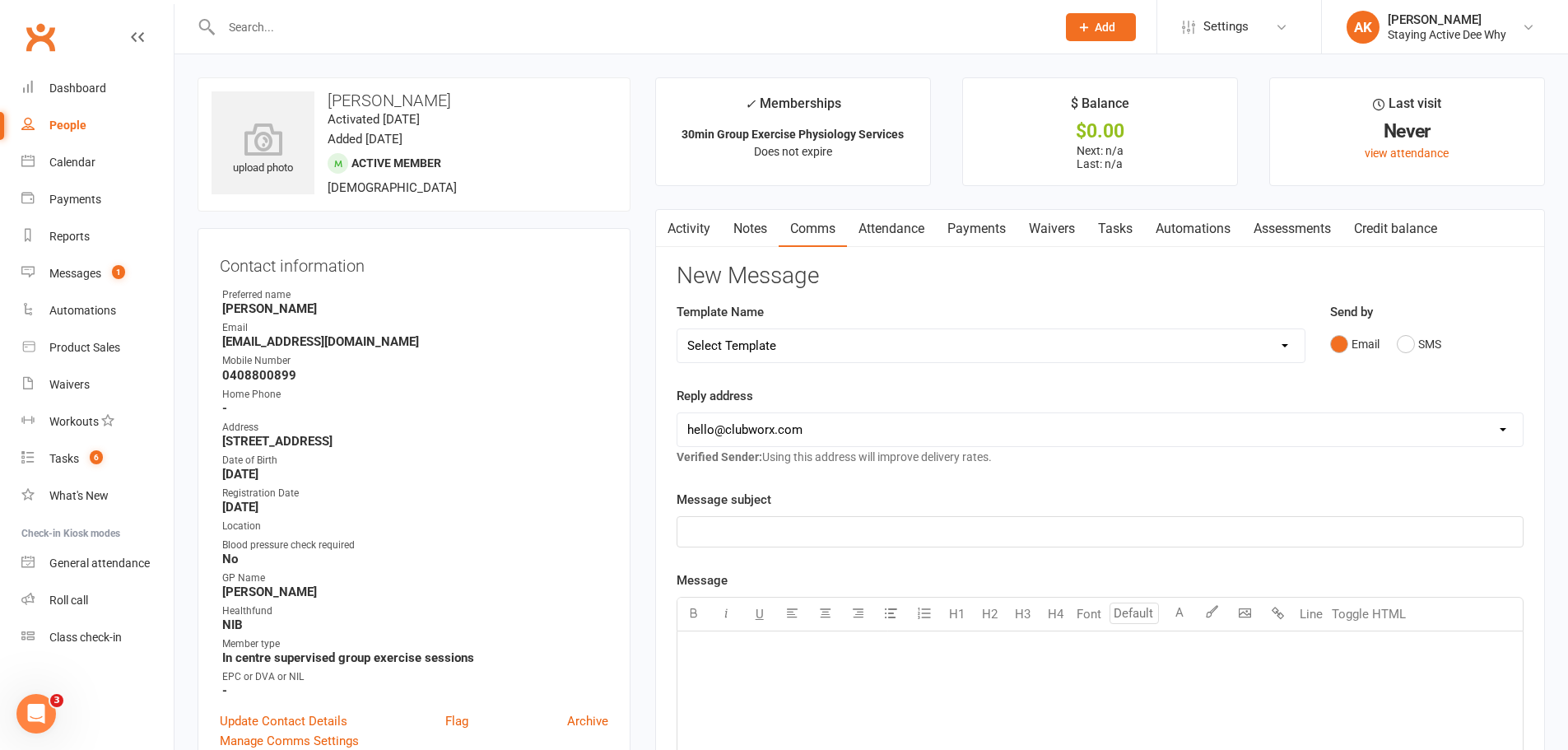
click at [366, 319] on ul "Owner Preferred name Tom Email Tphuolohan@gmail.com Mobile Number 0408800899 Ho…" at bounding box center [414, 492] width 388 height 411
click at [731, 225] on link "Notes" at bounding box center [750, 229] width 57 height 38
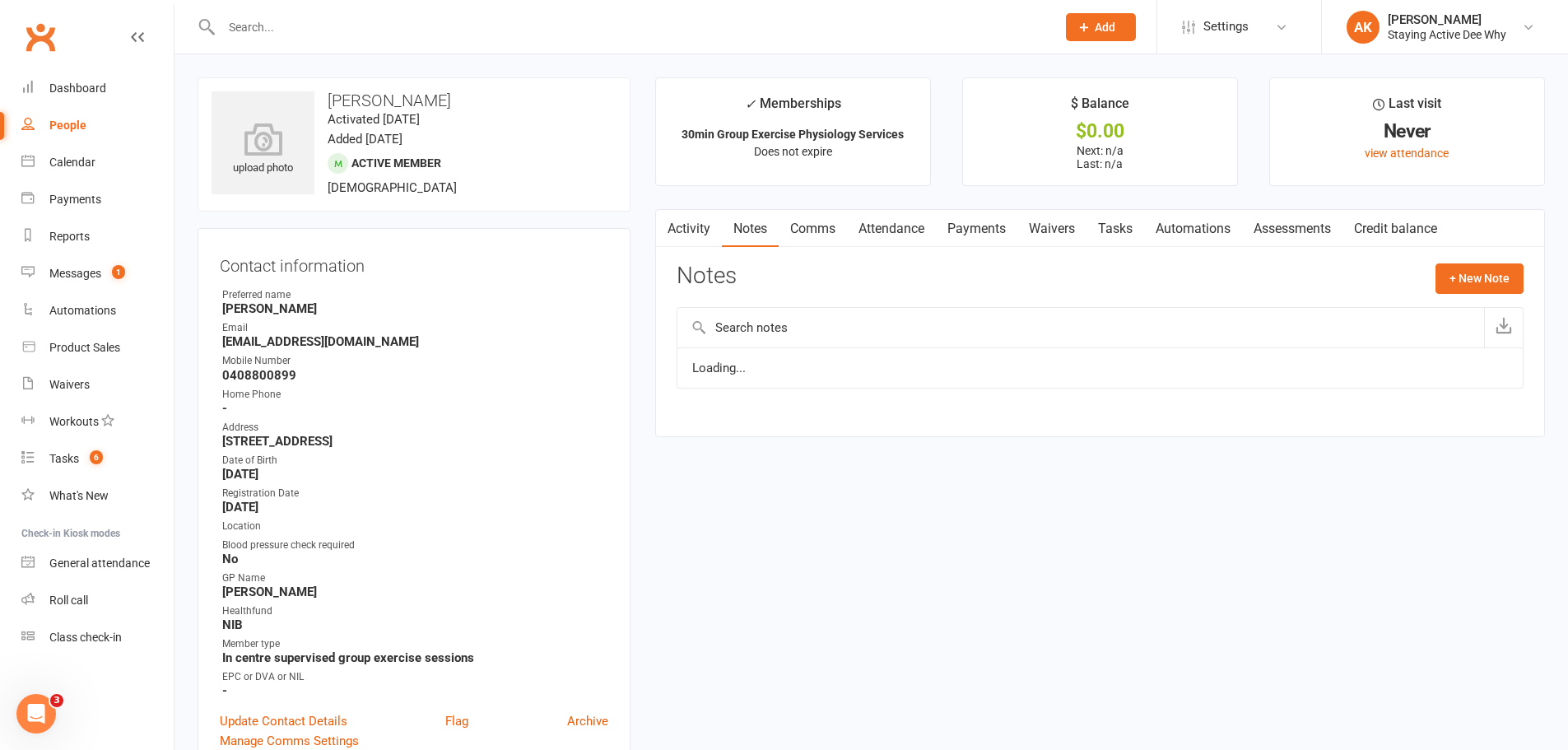
click at [693, 224] on link "Activity" at bounding box center [689, 229] width 66 height 38
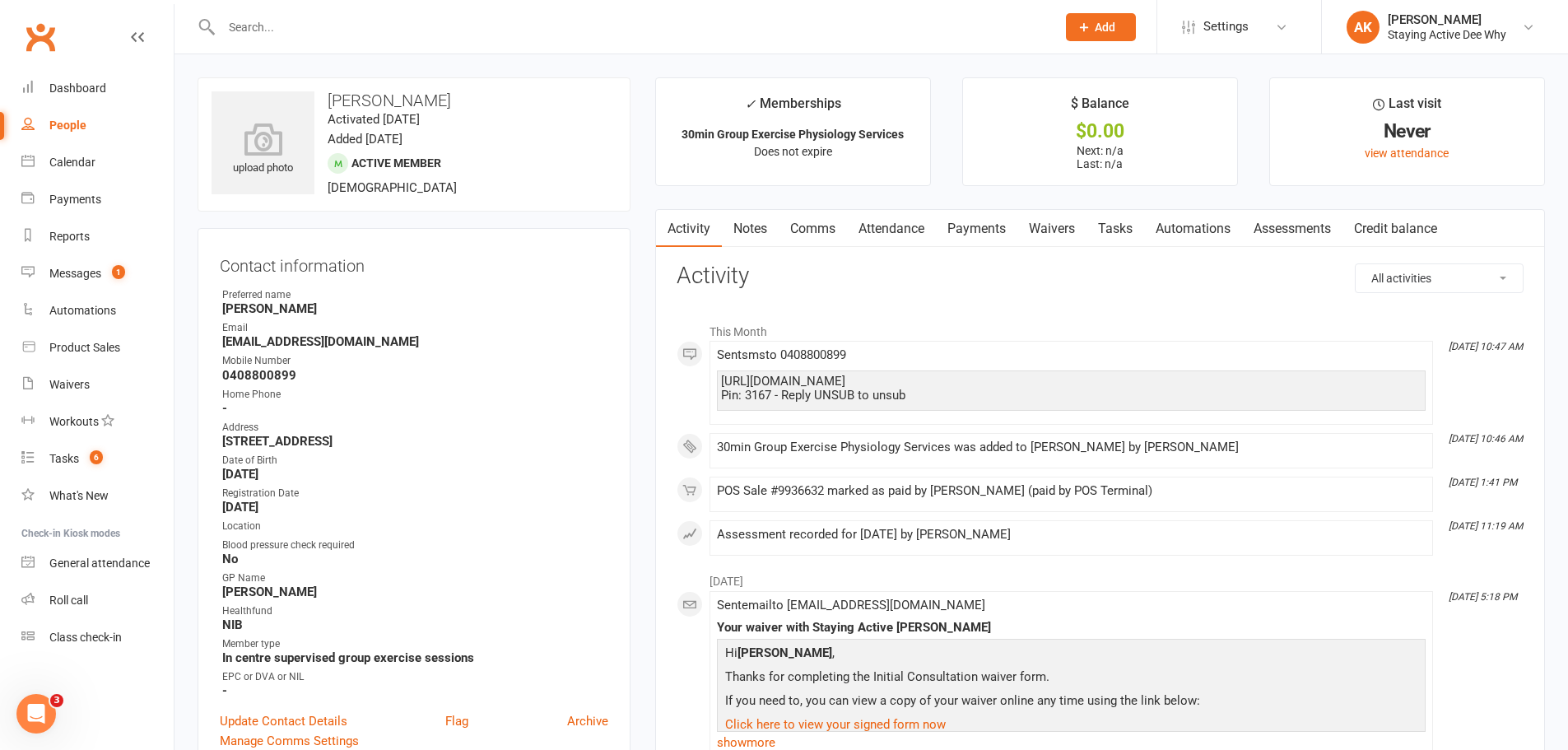
click at [423, 18] on input "text" at bounding box center [630, 27] width 828 height 23
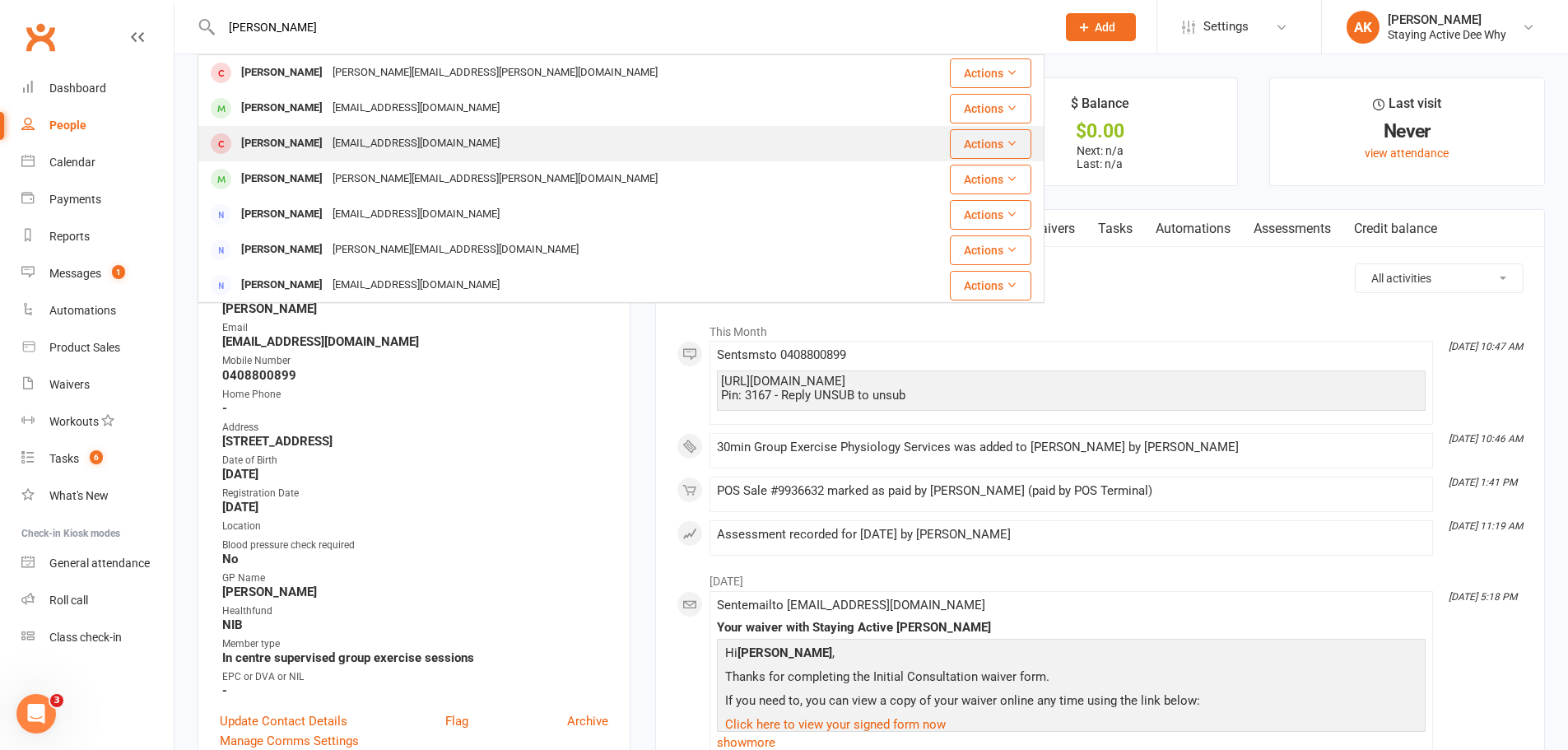
type input "Jennifer"
click at [328, 138] on div "Jennifer Huolohan" at bounding box center [282, 143] width 92 height 24
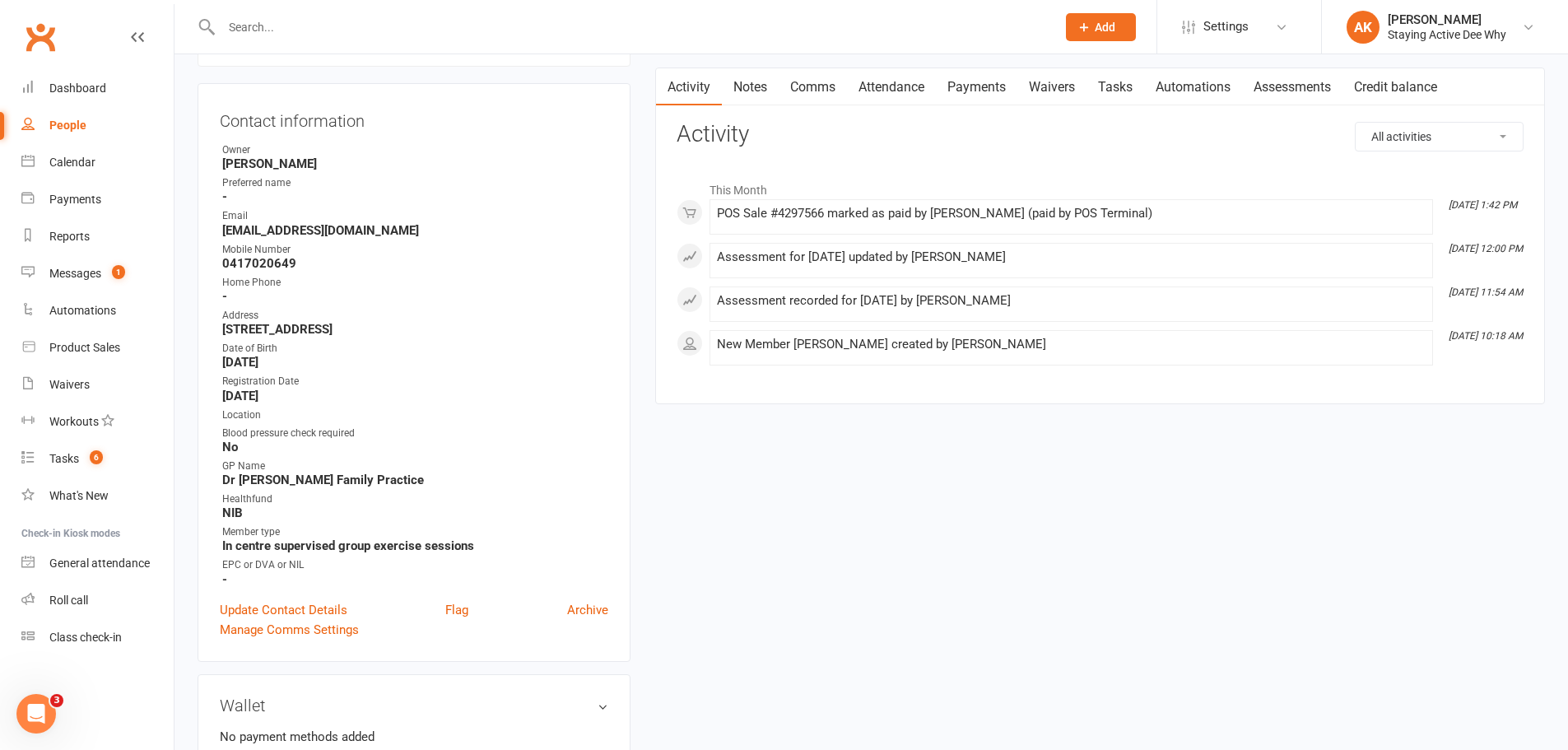
scroll to position [164, 0]
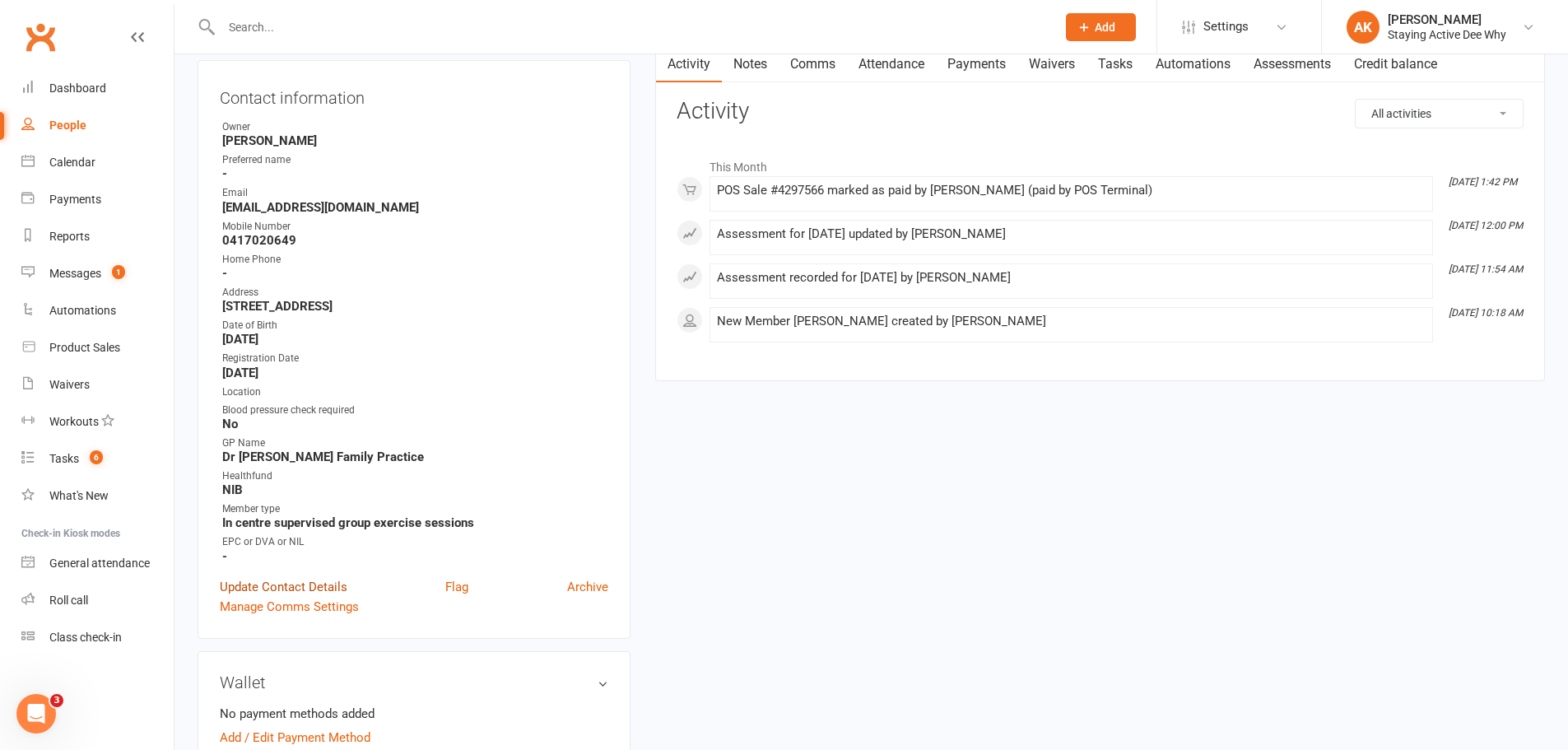
click at [283, 581] on link "Update Contact Details" at bounding box center [283, 586] width 127 height 20
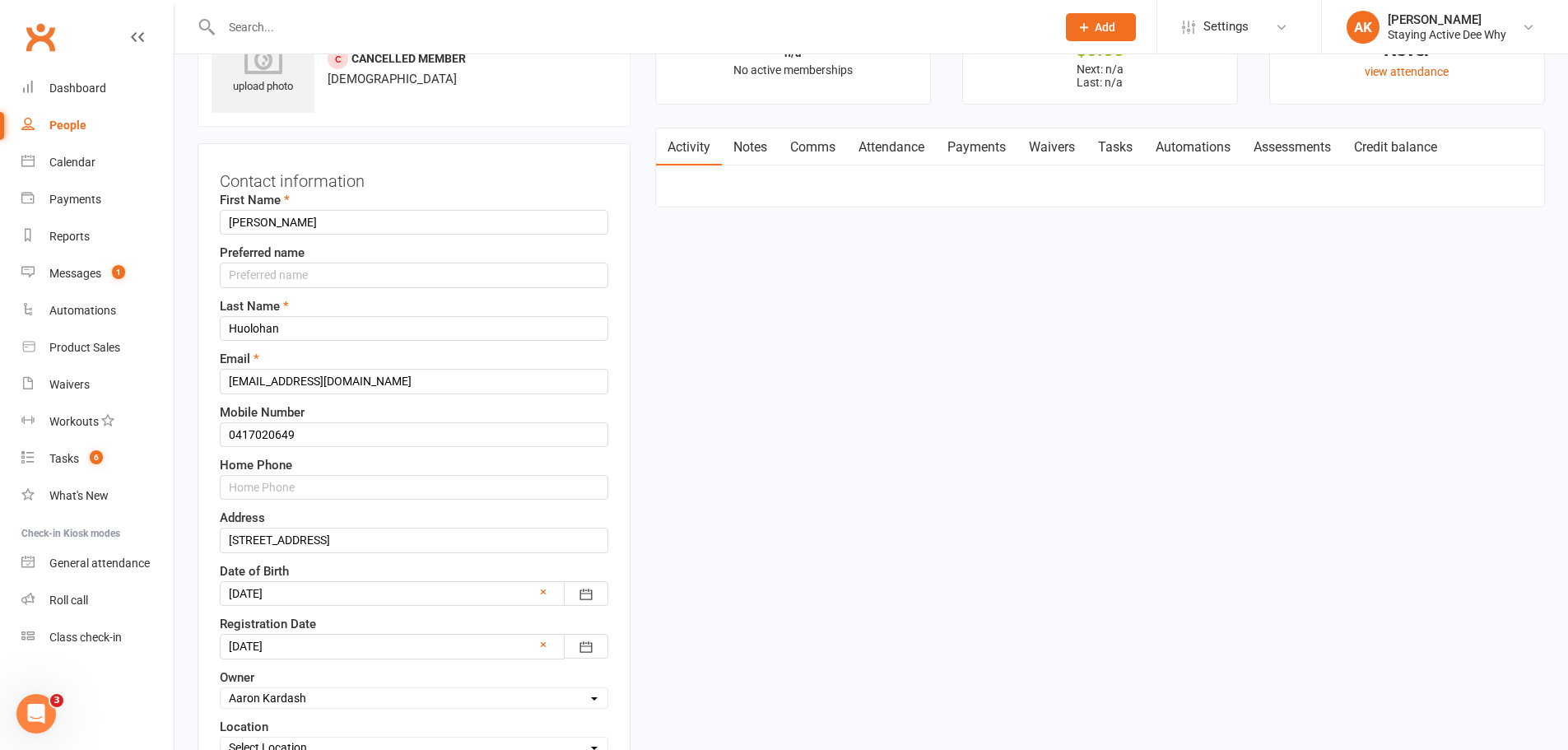
scroll to position [78, 0]
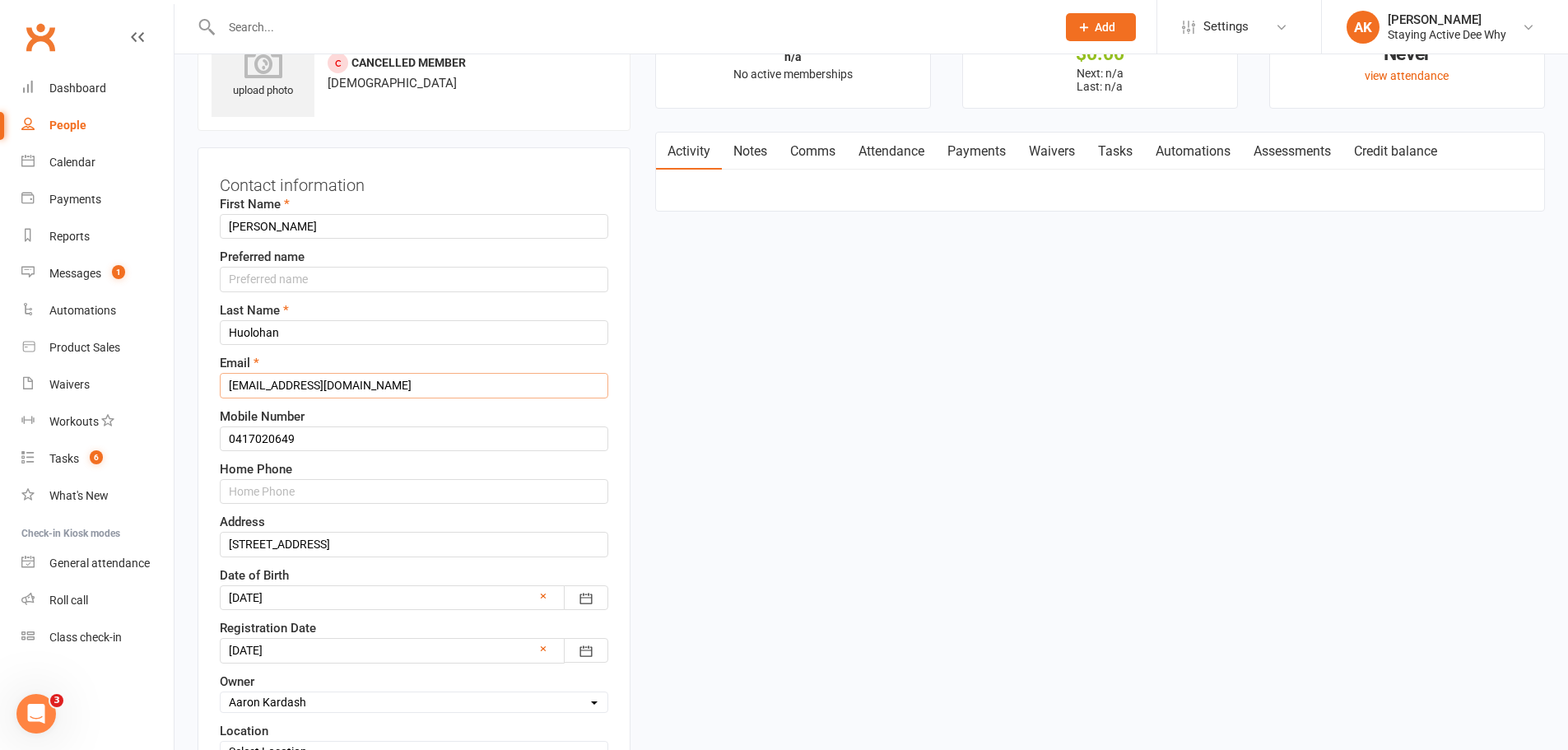
click at [297, 396] on input "j.huolohan@bigpond.com" at bounding box center [414, 385] width 388 height 25
click at [297, 395] on input "j.huolohan@bigpond.com" at bounding box center [414, 385] width 388 height 25
paste input "Tphuolohan@gmail"
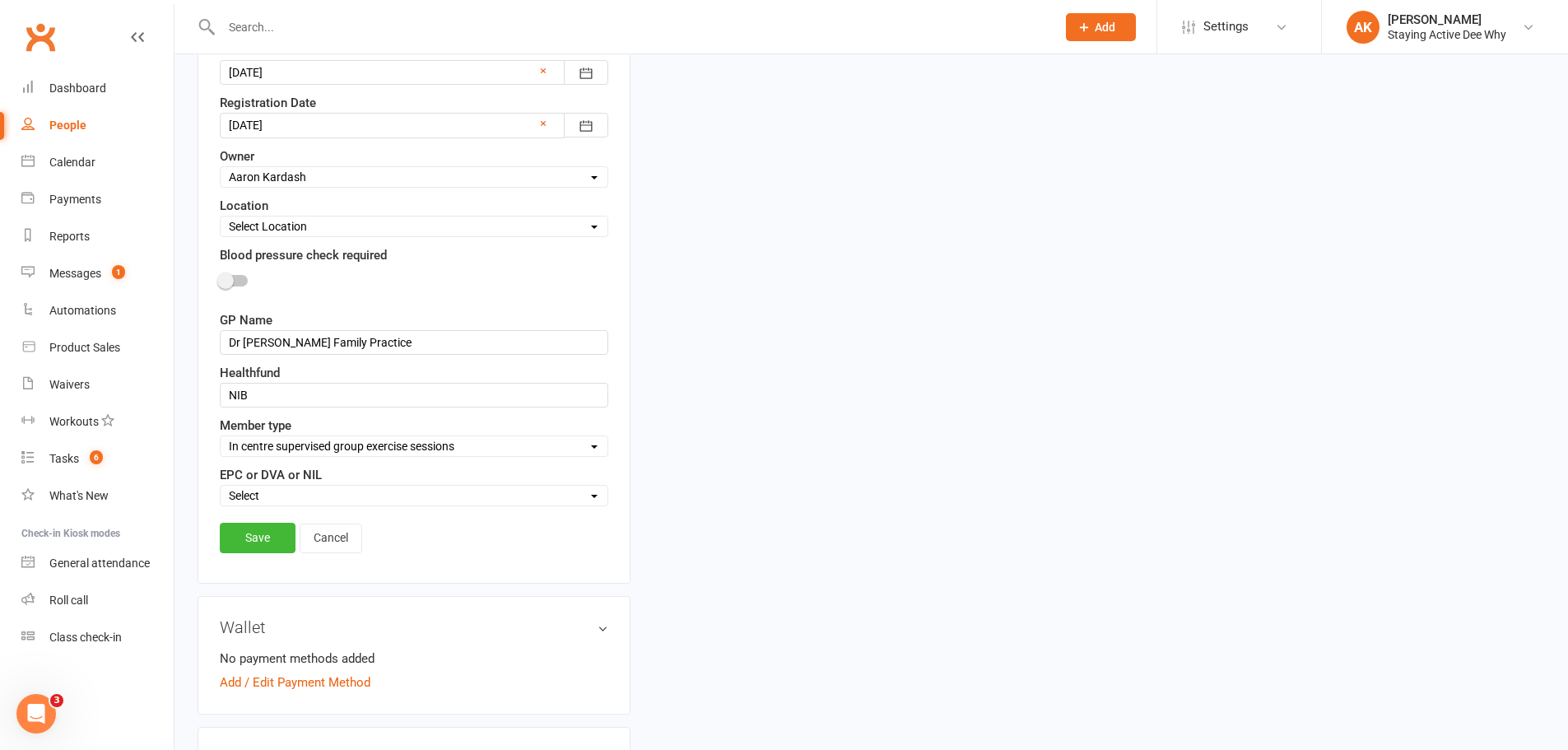
scroll to position [653, 0]
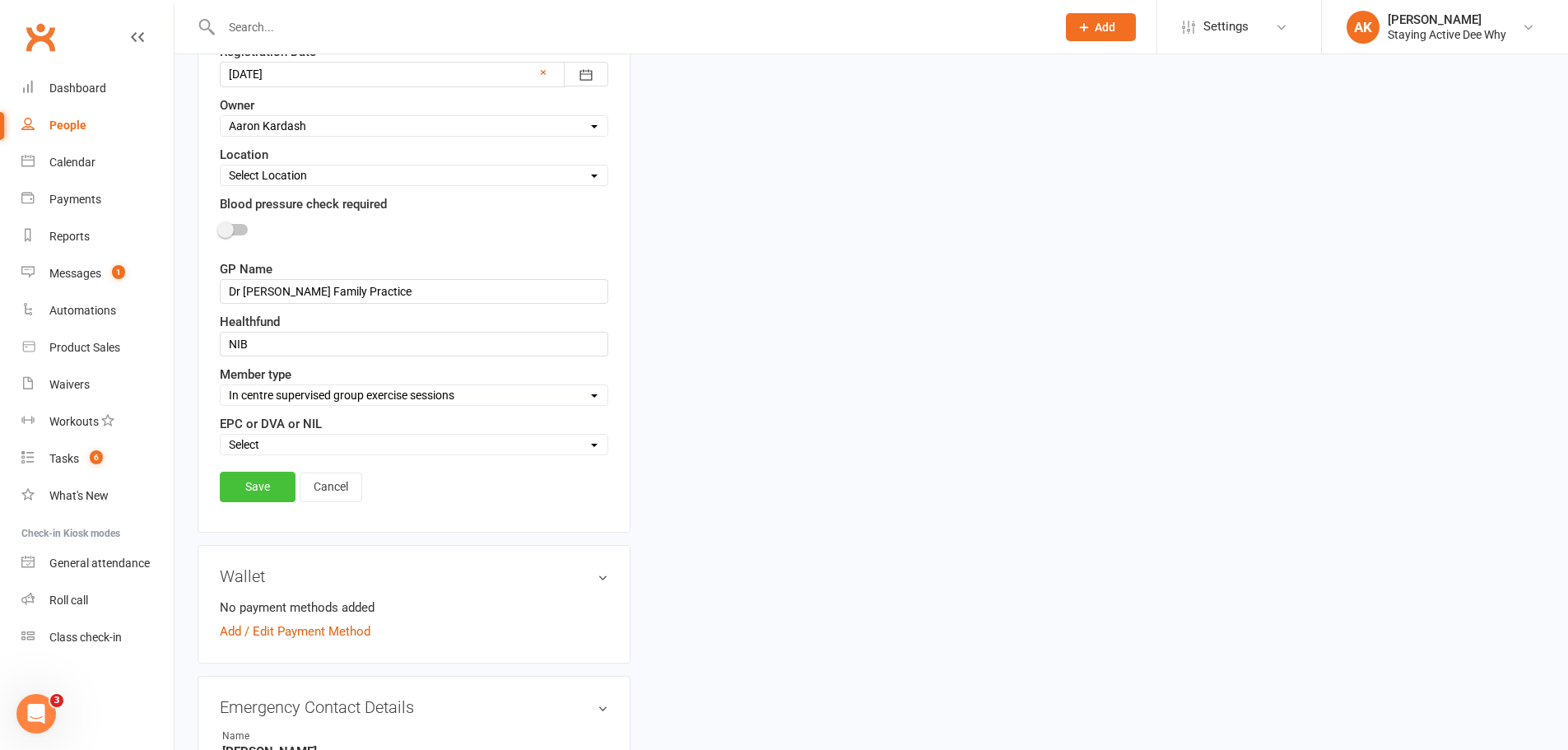
type input "Tphuolohan@gmail.com"
click at [249, 492] on link "Save" at bounding box center [258, 487] width 76 height 30
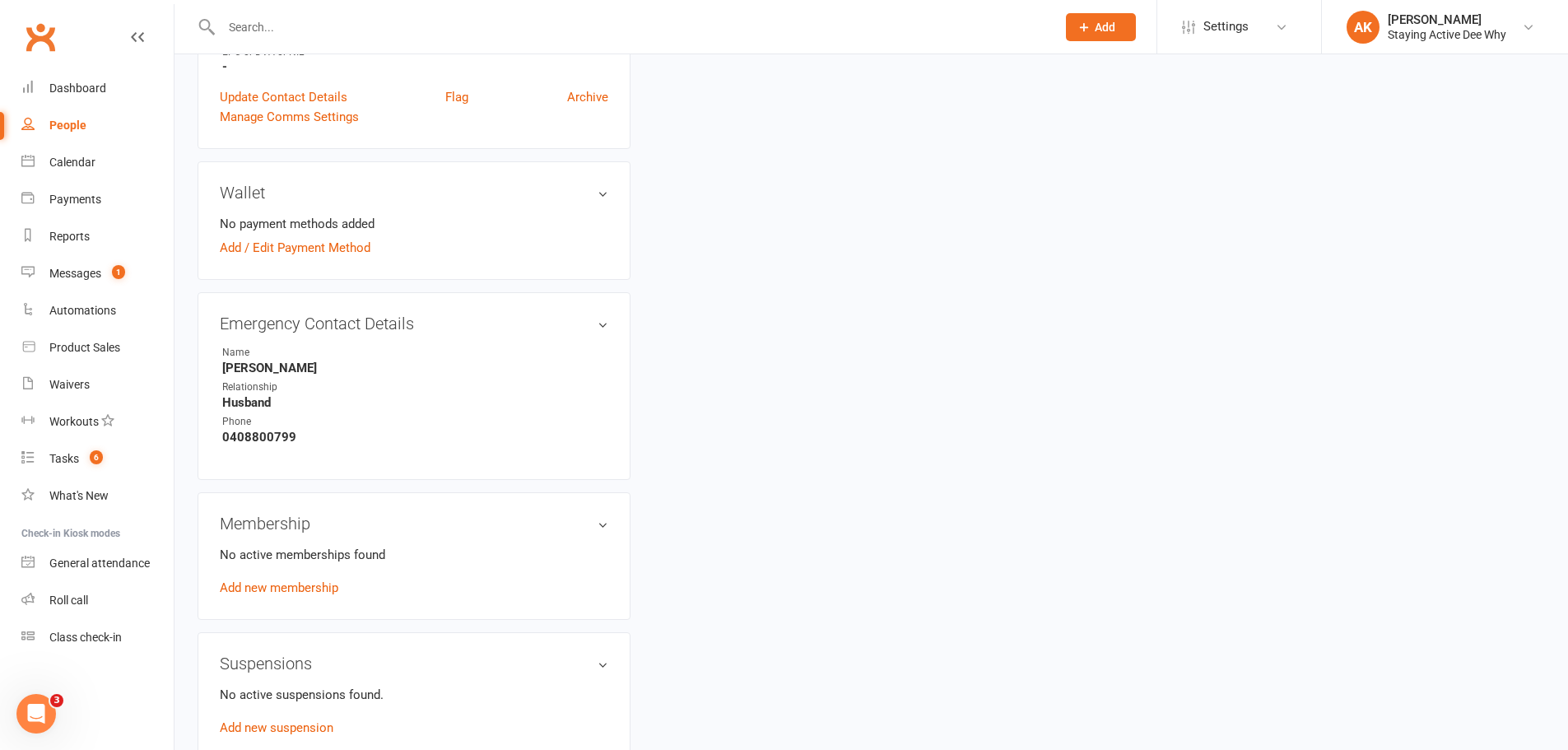
scroll to position [658, 0]
click at [302, 585] on link "Add new membership" at bounding box center [278, 583] width 118 height 15
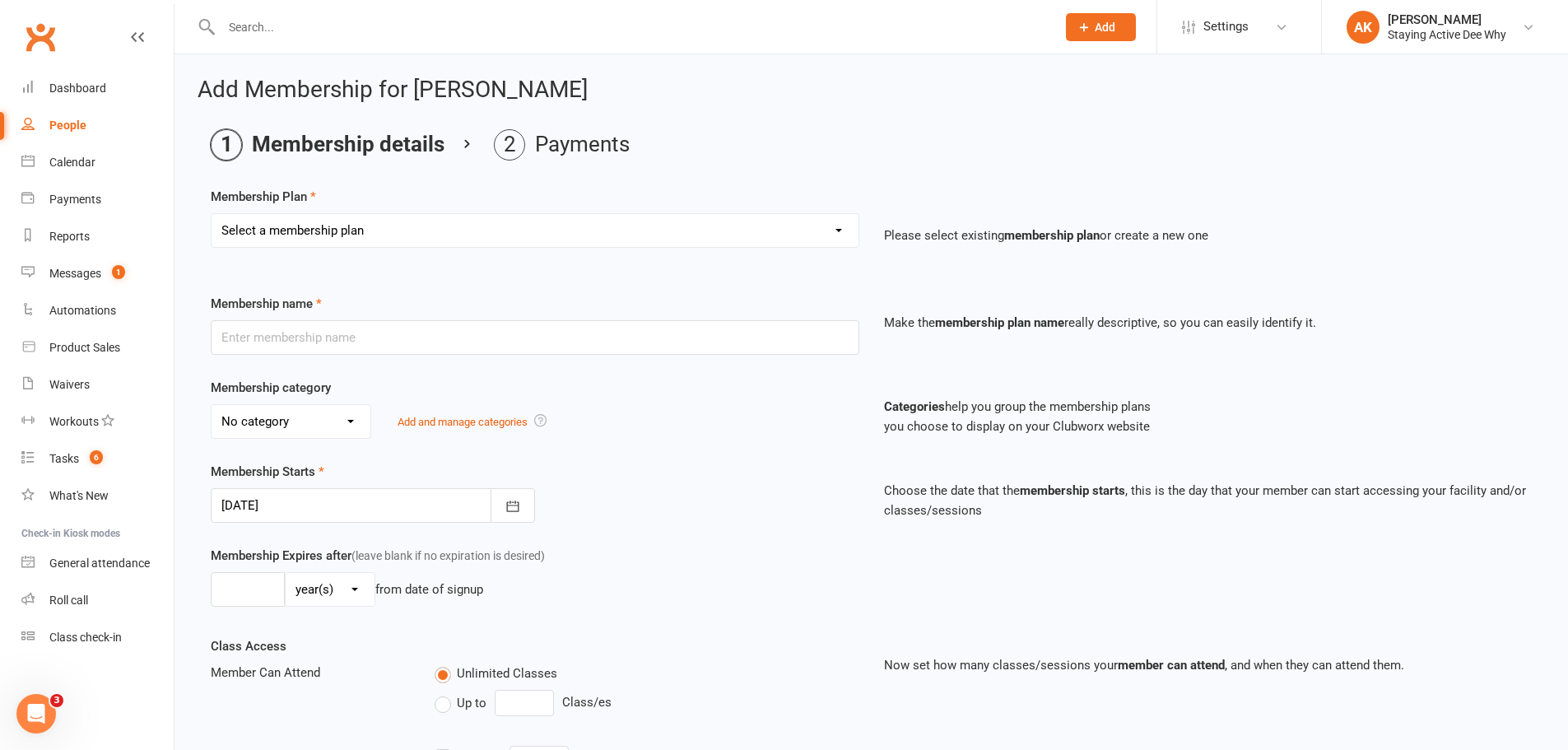
click at [383, 209] on div "Membership Plan Select a membership plan Create new Membership Plan 01 10953 Ex…" at bounding box center [871, 229] width 1321 height 84
click at [373, 231] on select "Select a membership plan Create new Membership Plan 01 10953 Exercise Physiolog…" at bounding box center [535, 230] width 647 height 33
select select "4"
click at [211, 214] on select "Select a membership plan Create new Membership Plan 01 10953 Exercise Physiolog…" at bounding box center [535, 230] width 647 height 33
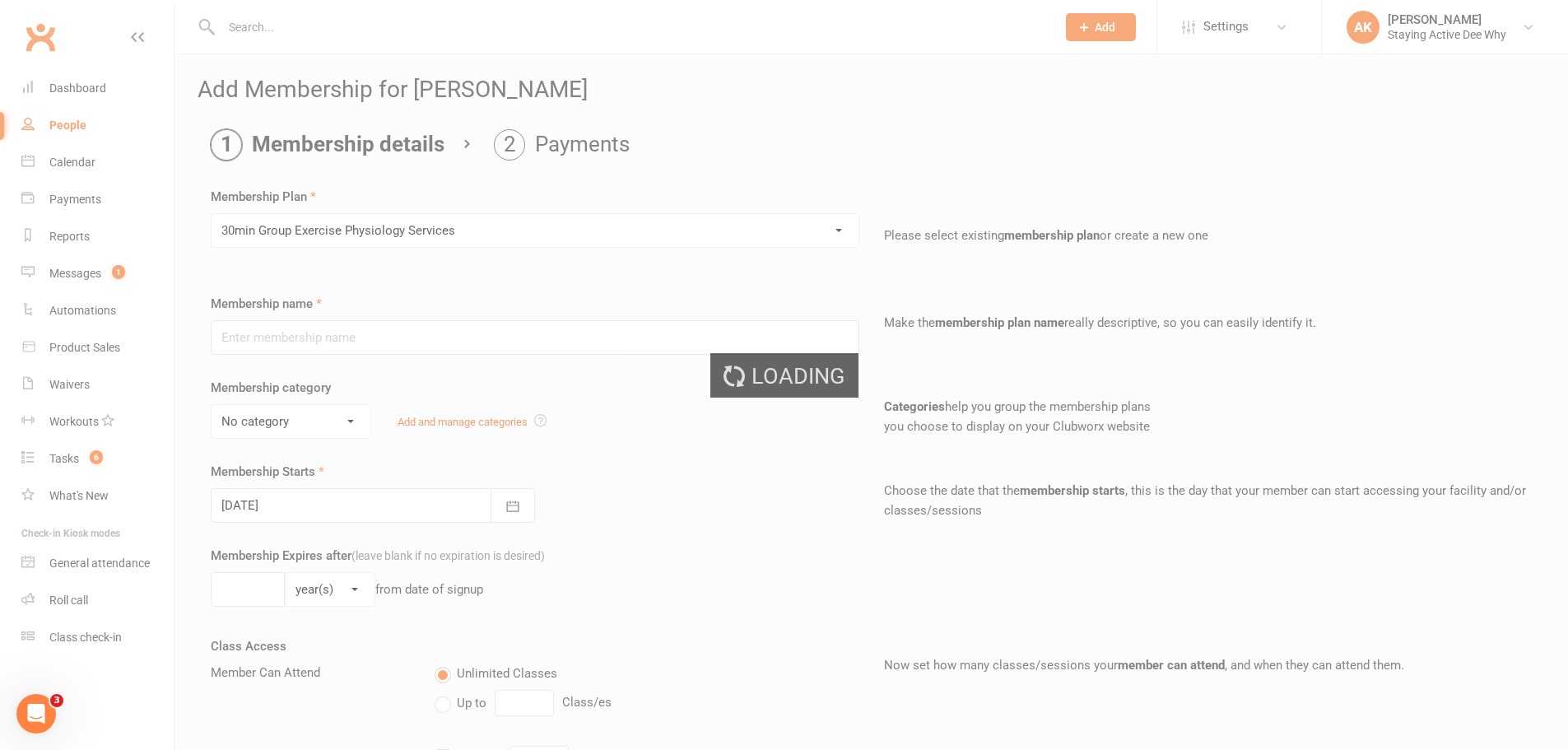
type input "30min Group Exercise Physiology Services"
select select "0"
type input "0"
type input "3"
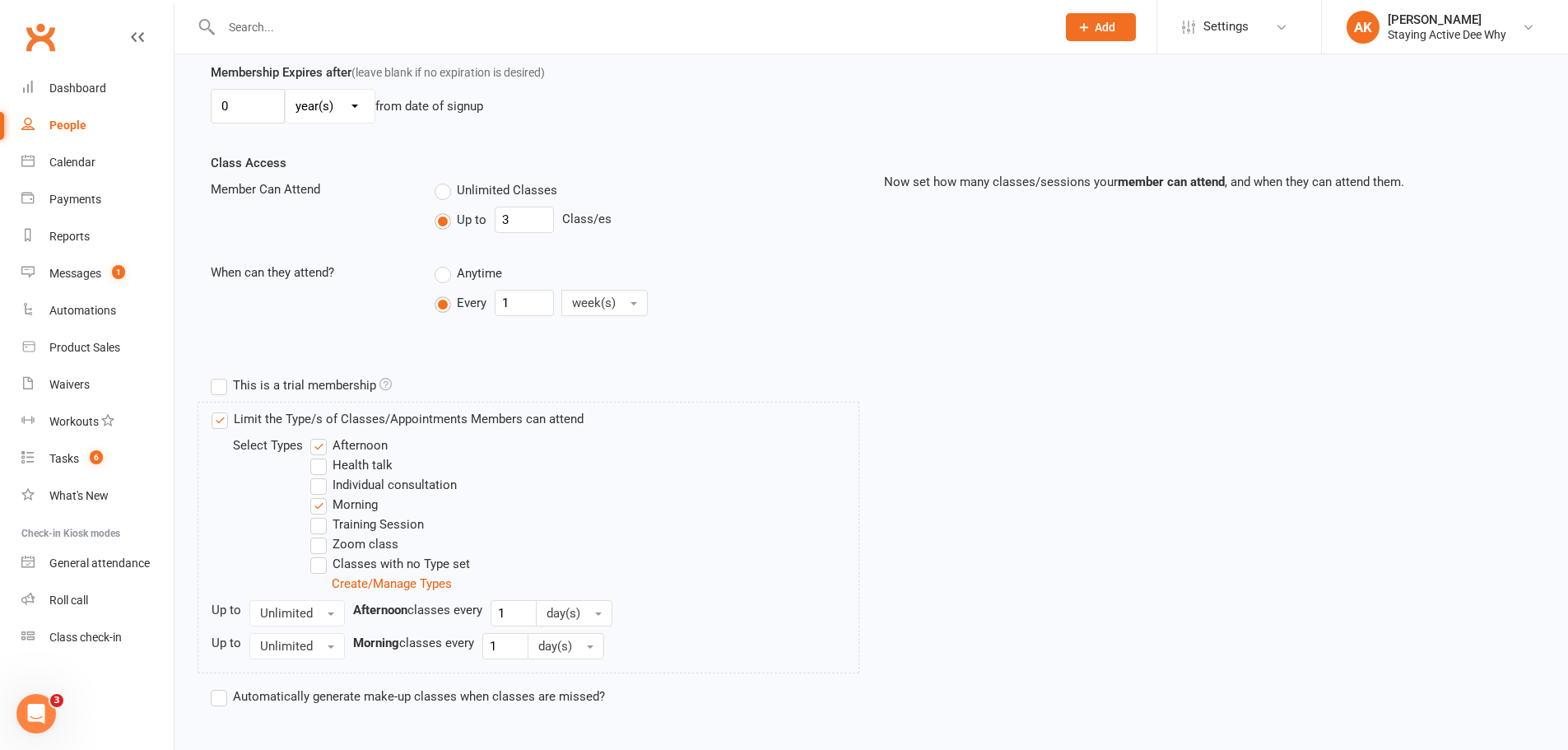
scroll to position [570, 0]
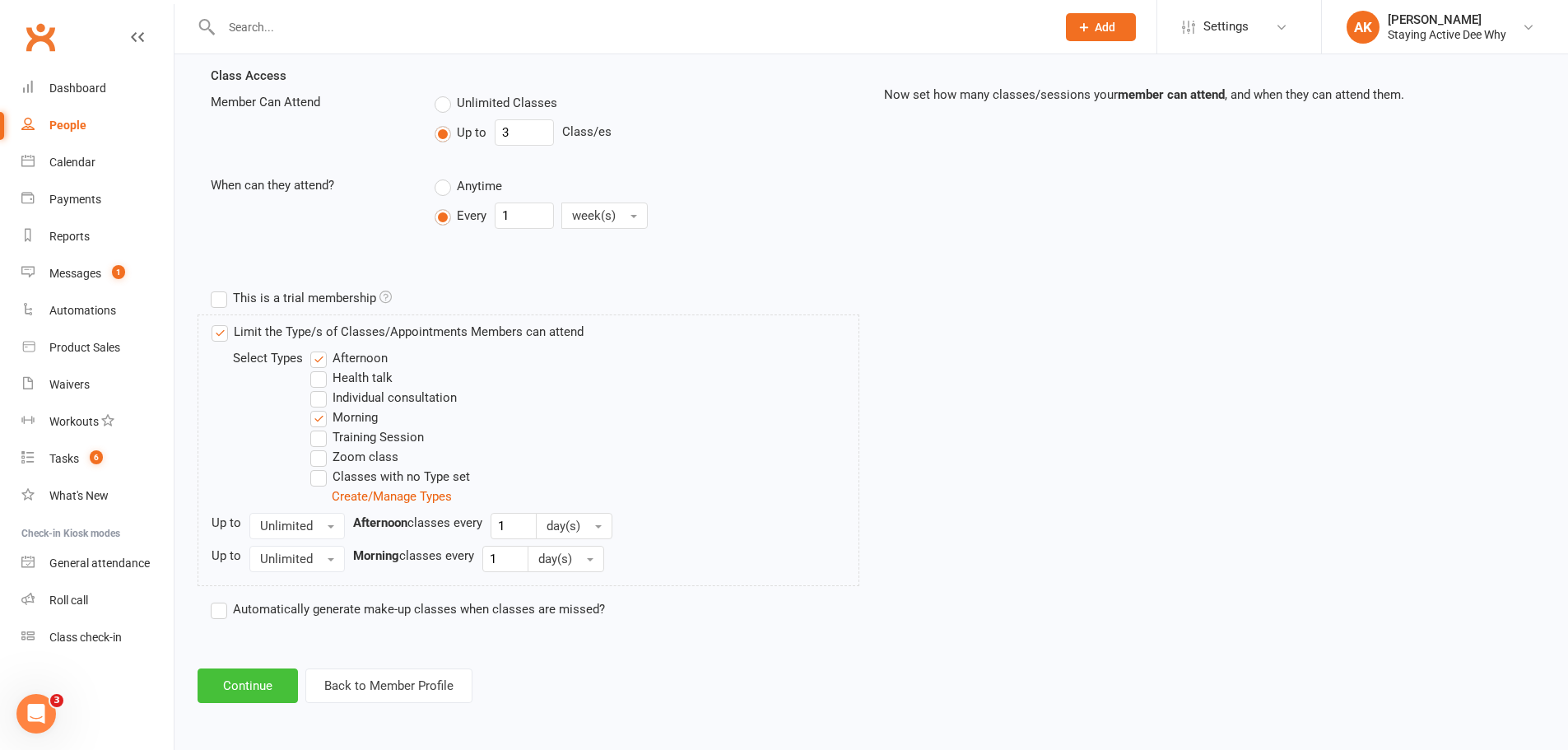
click at [253, 684] on button "Continue" at bounding box center [248, 686] width 101 height 35
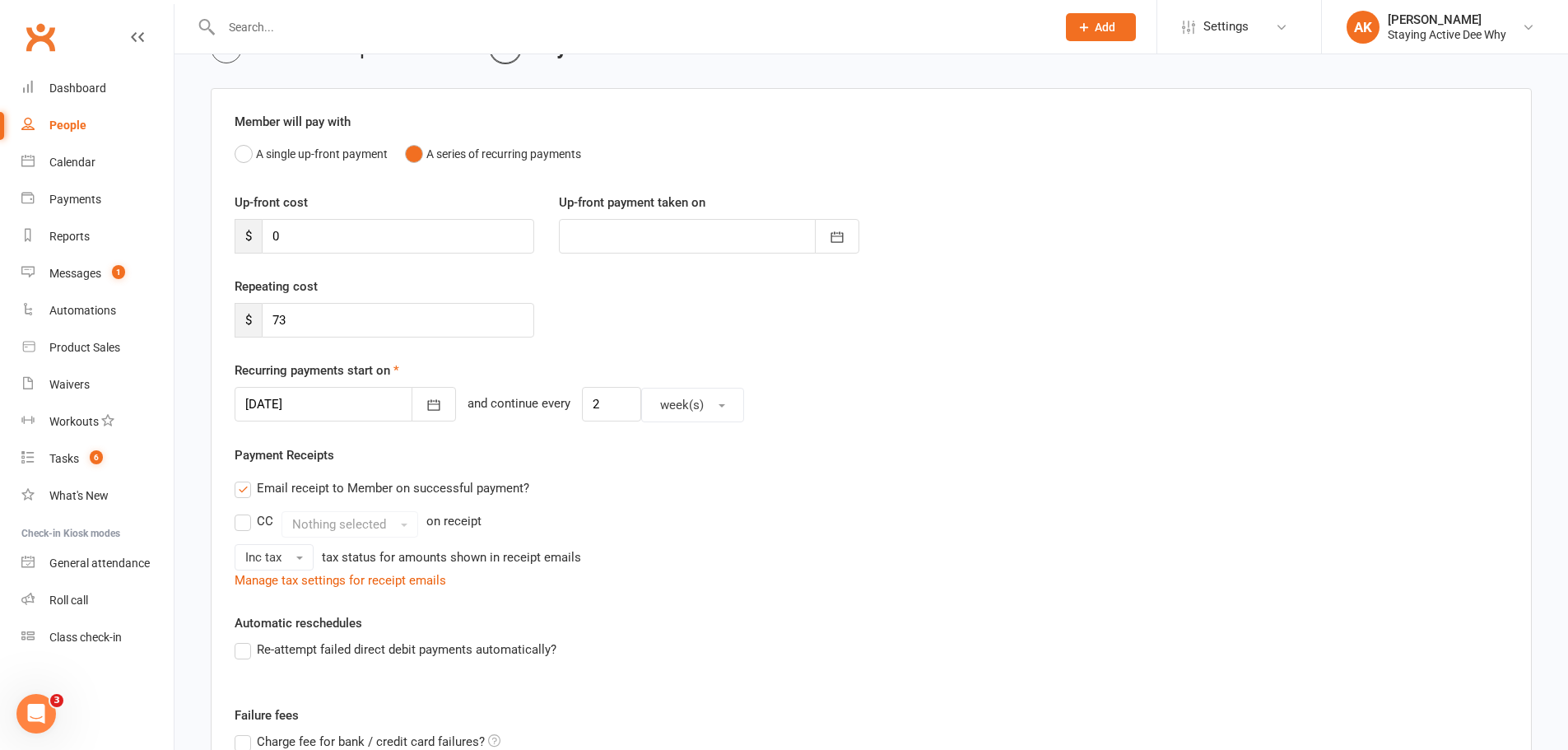
scroll to position [247, 0]
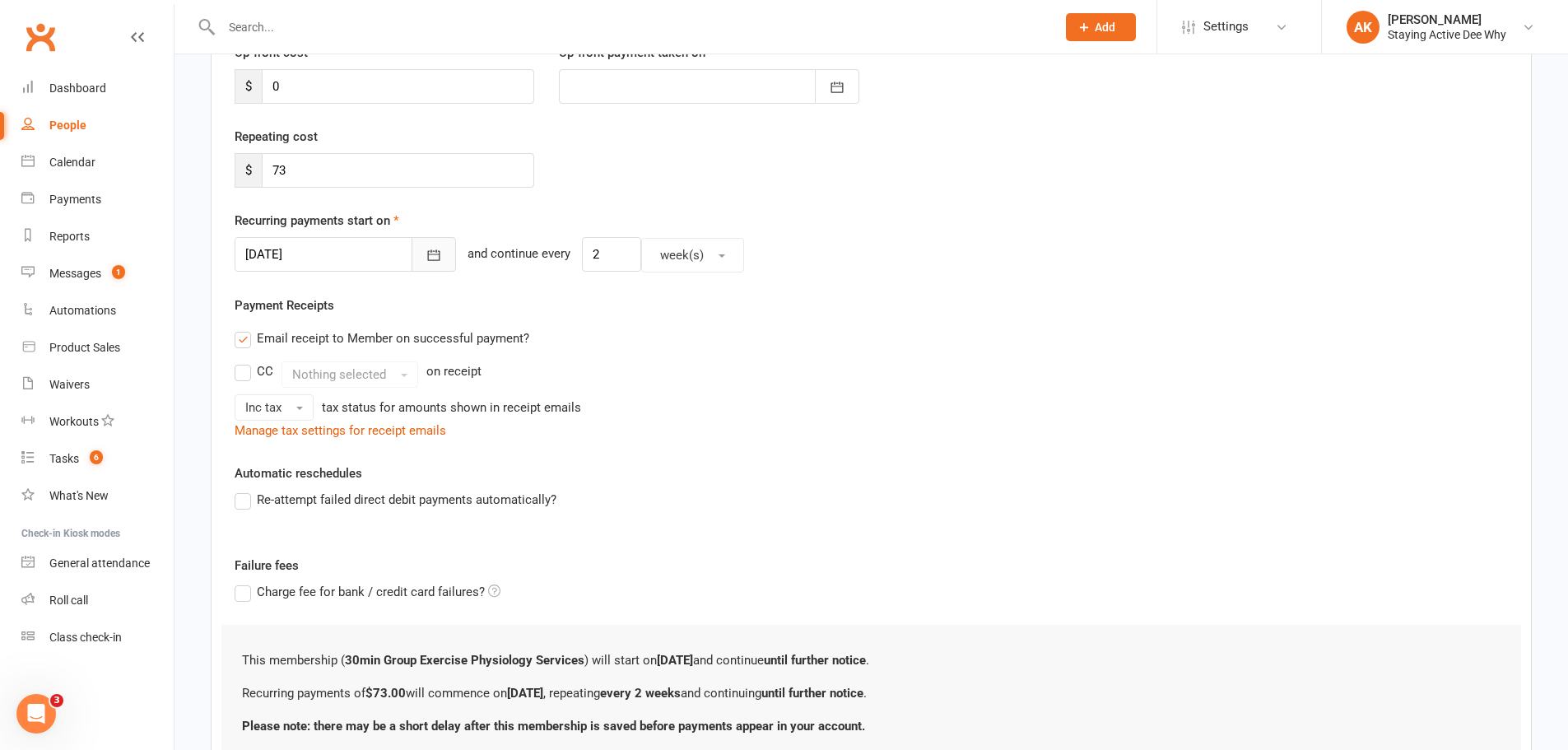
click at [420, 251] on button "button" at bounding box center [434, 254] width 45 height 35
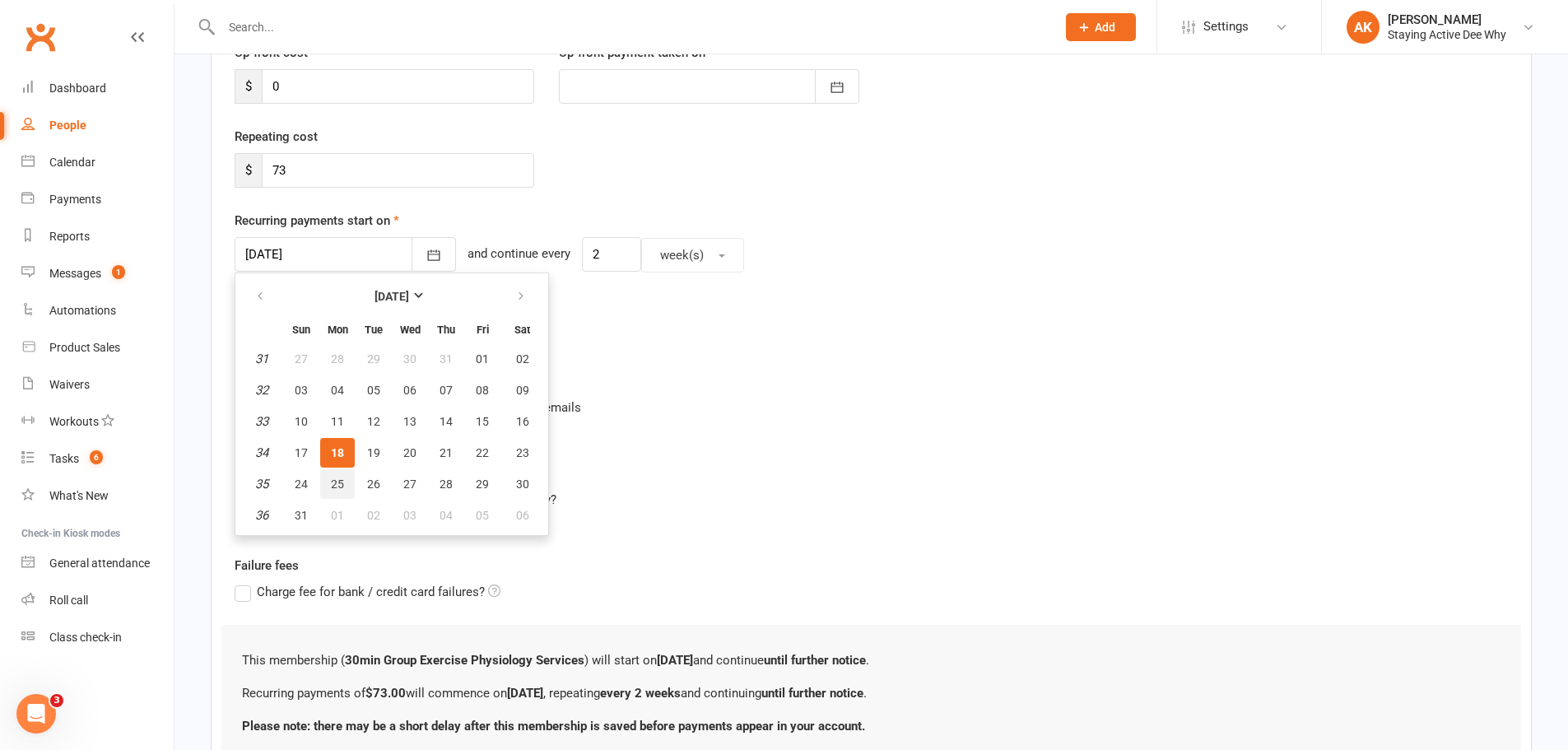
click at [343, 478] on span "25" at bounding box center [338, 484] width 13 height 13
type input "25 Aug 2025"
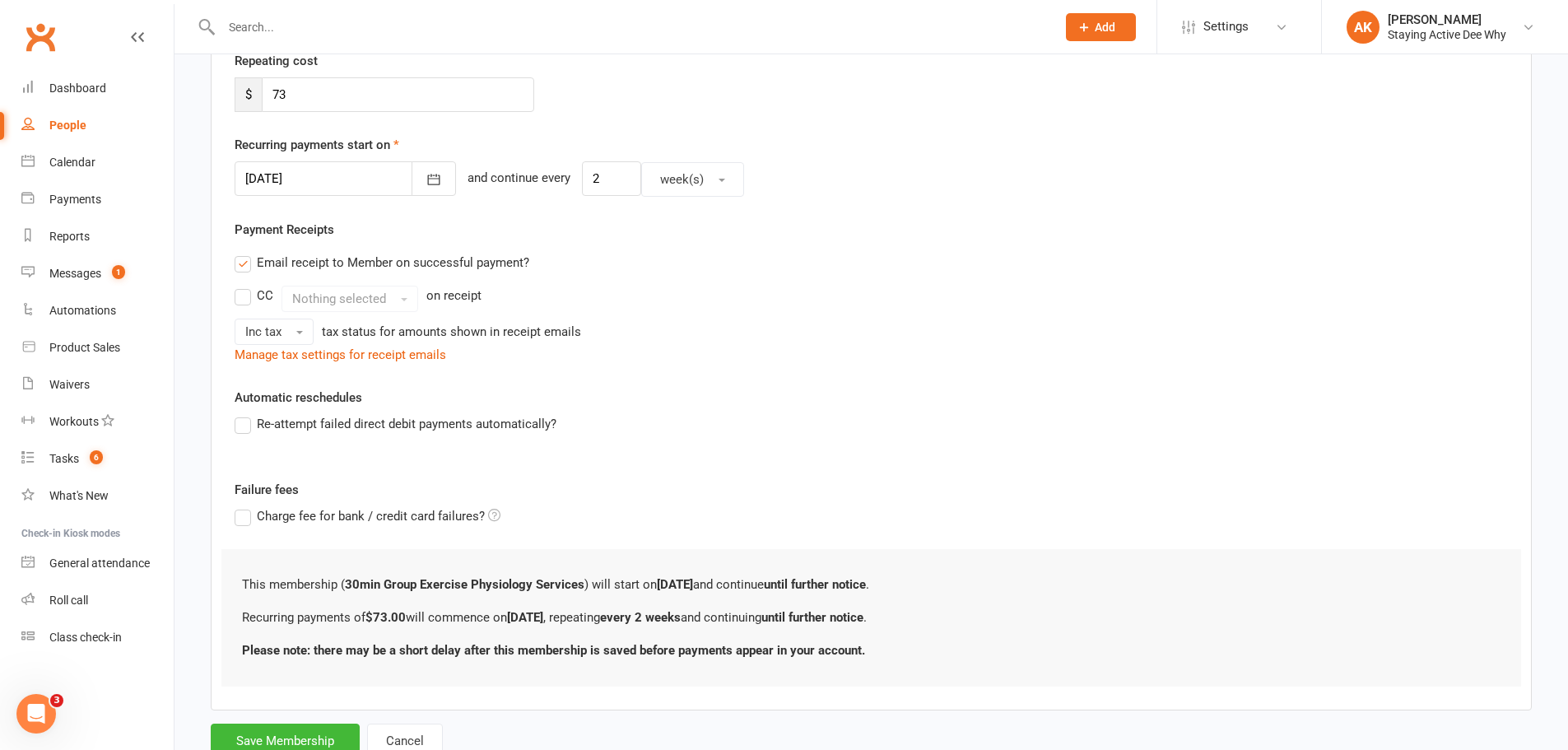
scroll to position [381, 0]
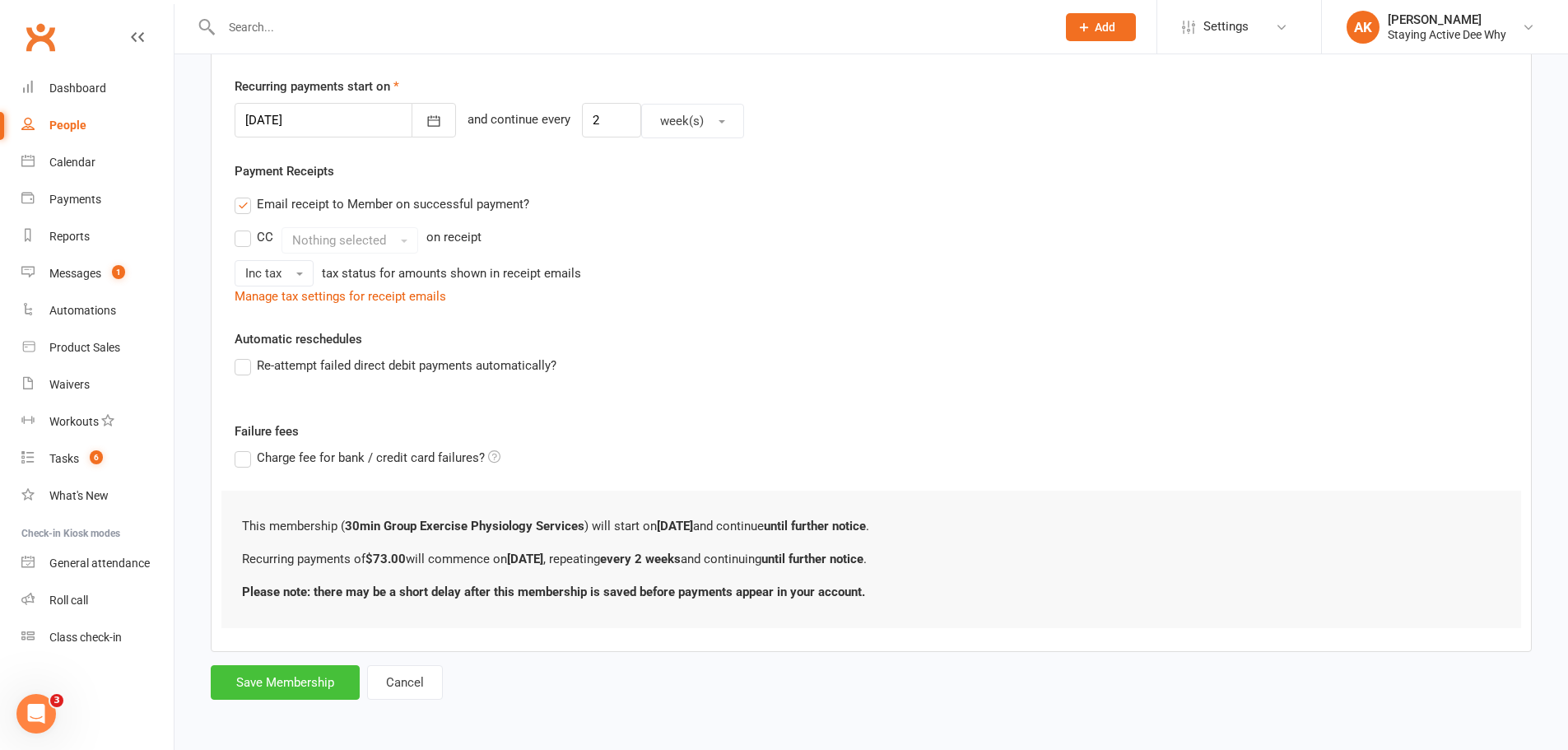
click at [306, 695] on button "Save Membership" at bounding box center [285, 682] width 149 height 35
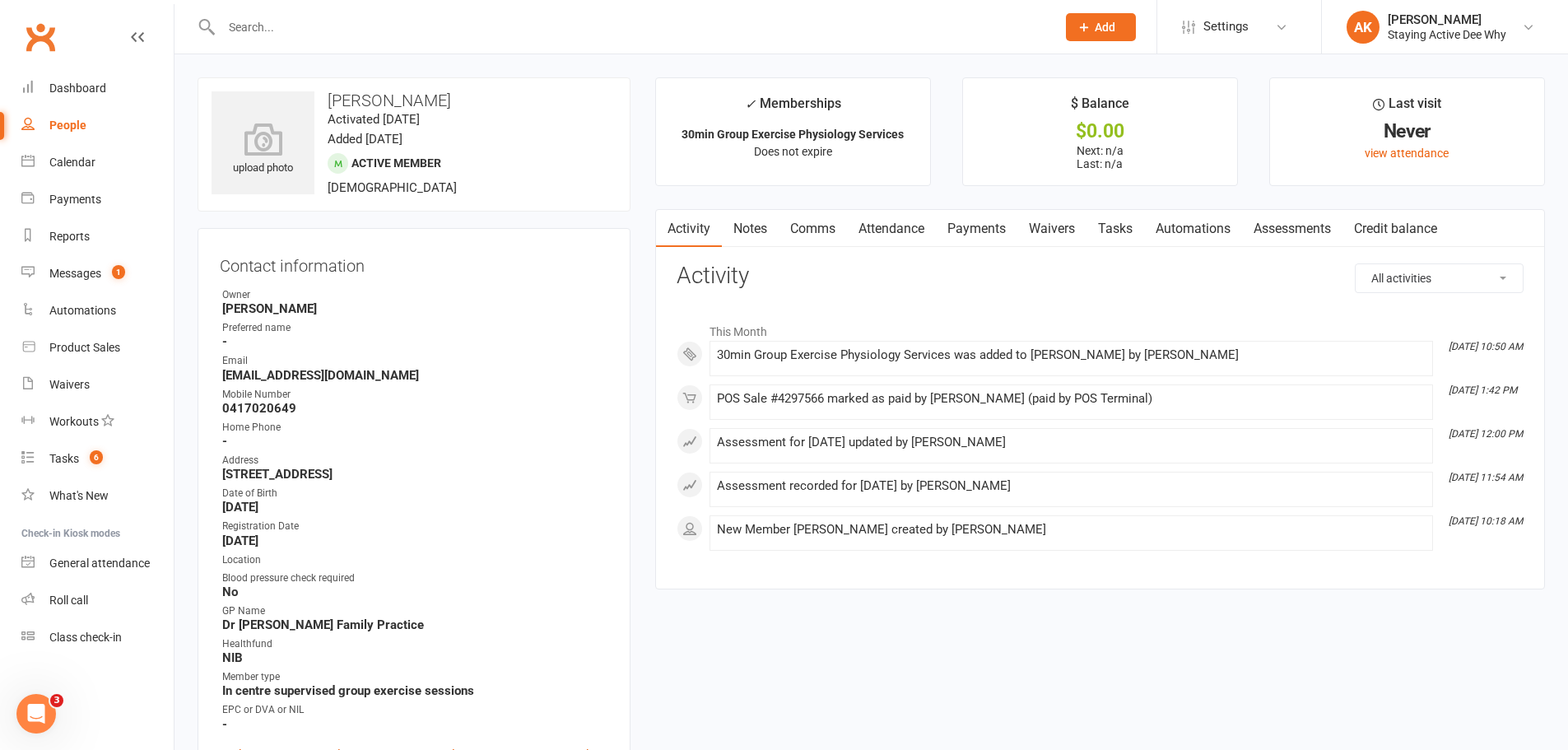
drag, startPoint x: 718, startPoint y: 228, endPoint x: 740, endPoint y: 228, distance: 22.0
click at [719, 229] on link "Activity" at bounding box center [689, 229] width 66 height 38
click at [772, 222] on link "Notes" at bounding box center [750, 229] width 57 height 38
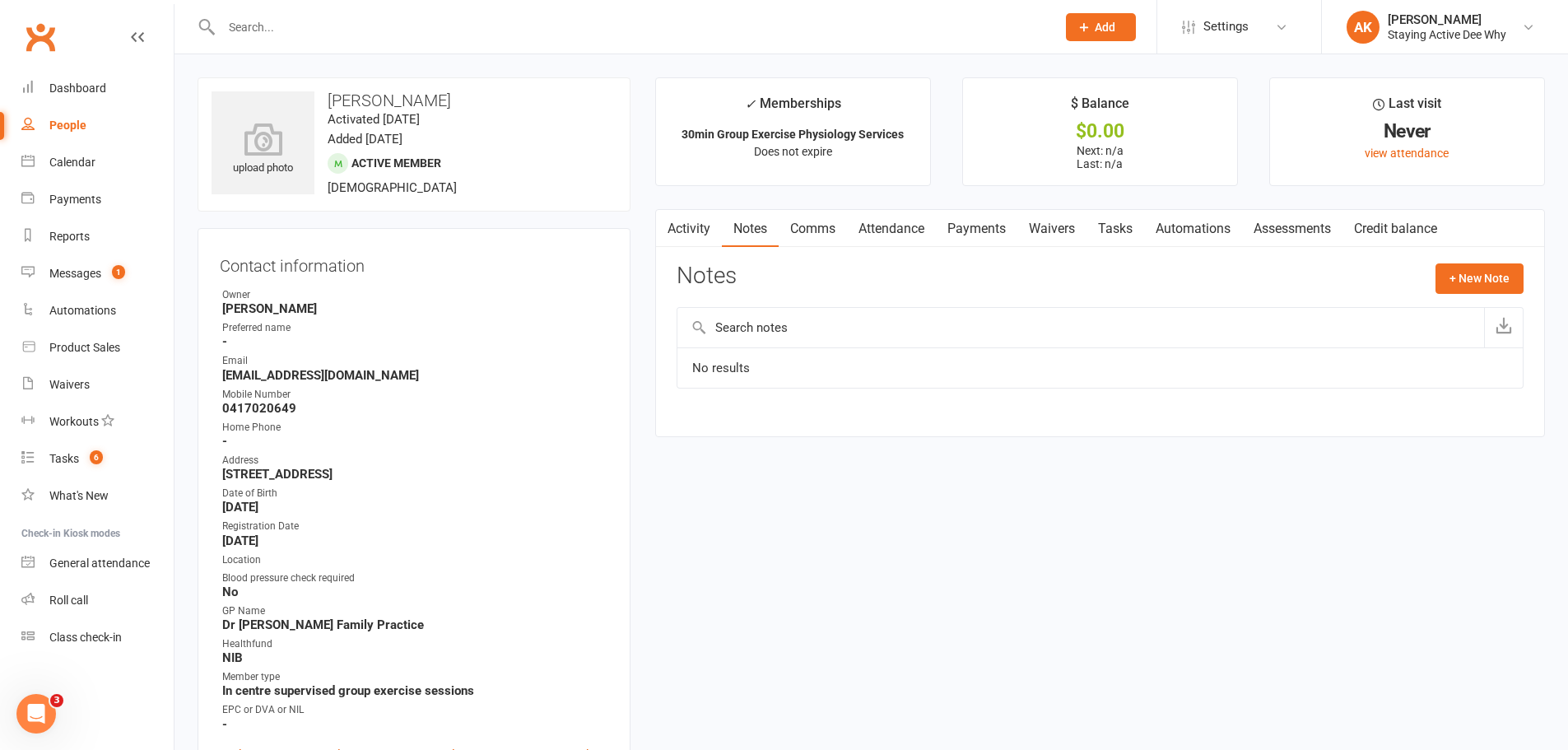
click at [691, 230] on link "Activity" at bounding box center [689, 229] width 66 height 38
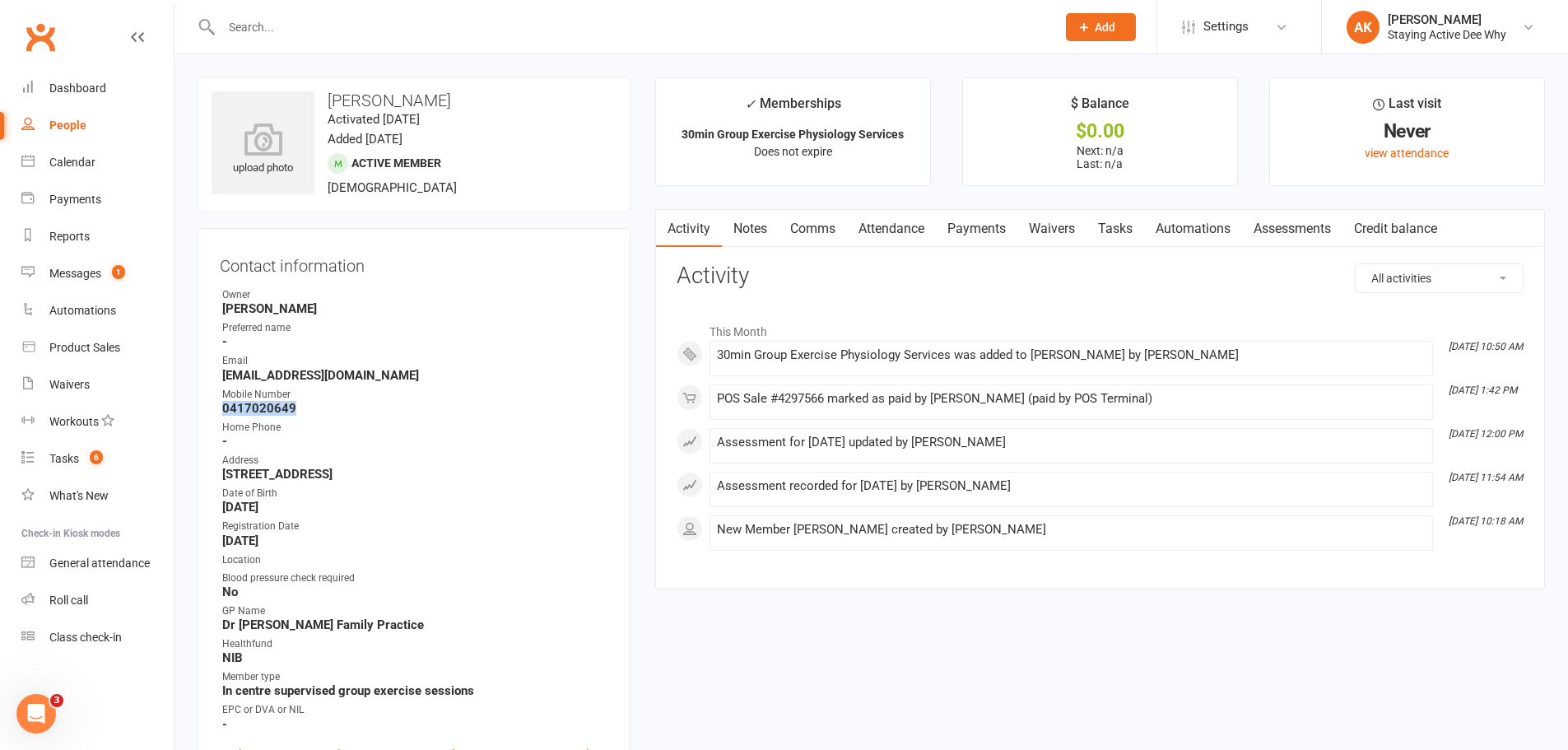
drag, startPoint x: 220, startPoint y: 408, endPoint x: 302, endPoint y: 401, distance: 82.3
click at [302, 401] on li "Mobile Number 0417020649" at bounding box center [414, 401] width 388 height 29
click at [302, 401] on strong "0417020649" at bounding box center [415, 408] width 386 height 15
click at [251, 404] on strong "0417020649" at bounding box center [415, 408] width 386 height 15
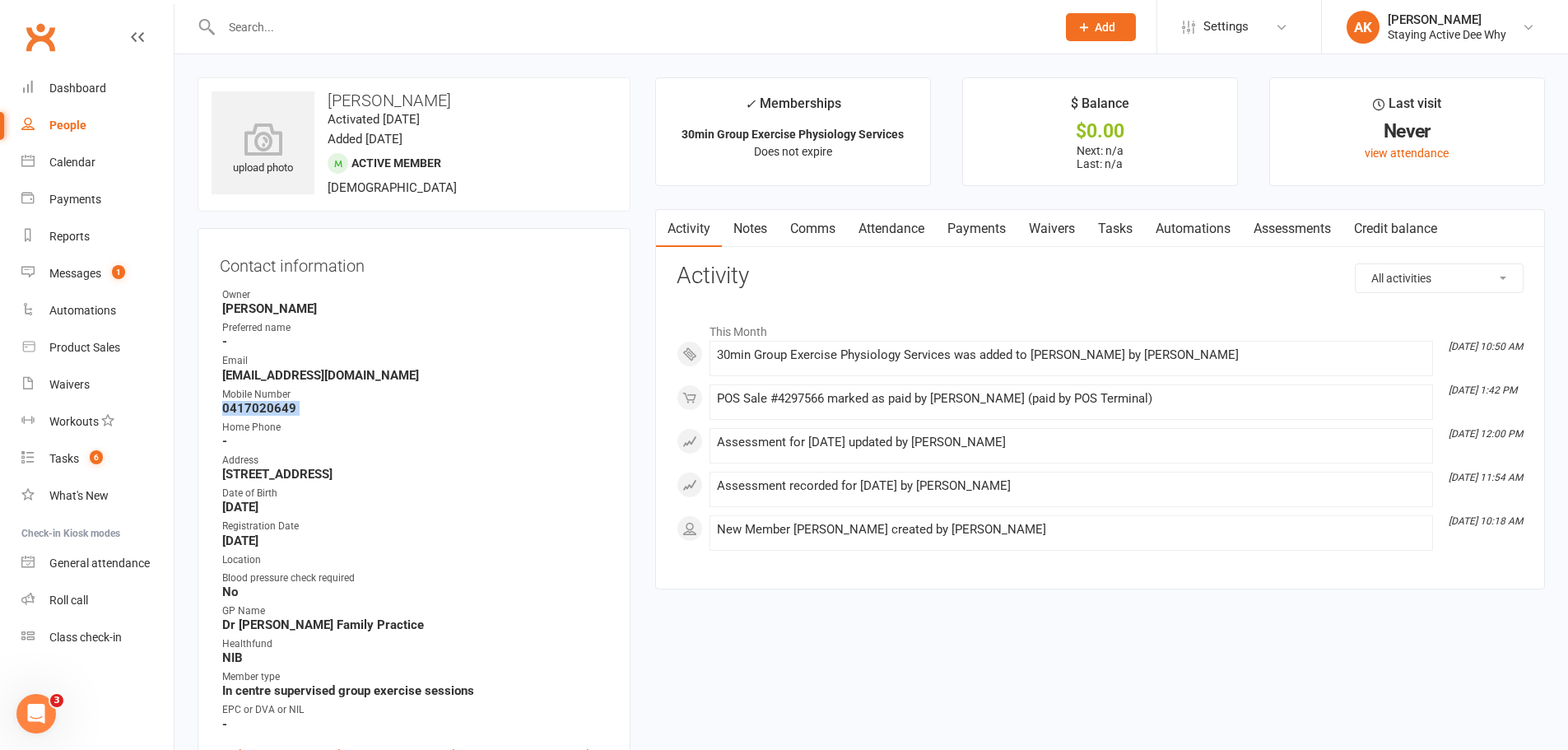
click at [251, 404] on strong "0417020649" at bounding box center [415, 408] width 386 height 15
click at [303, 384] on ul "Owner Aaron Kardash Preferred name - Email Tphuolohan@gmail.com Mobile Number 0…" at bounding box center [414, 510] width 388 height 444
click at [775, 214] on link "Notes" at bounding box center [750, 229] width 57 height 38
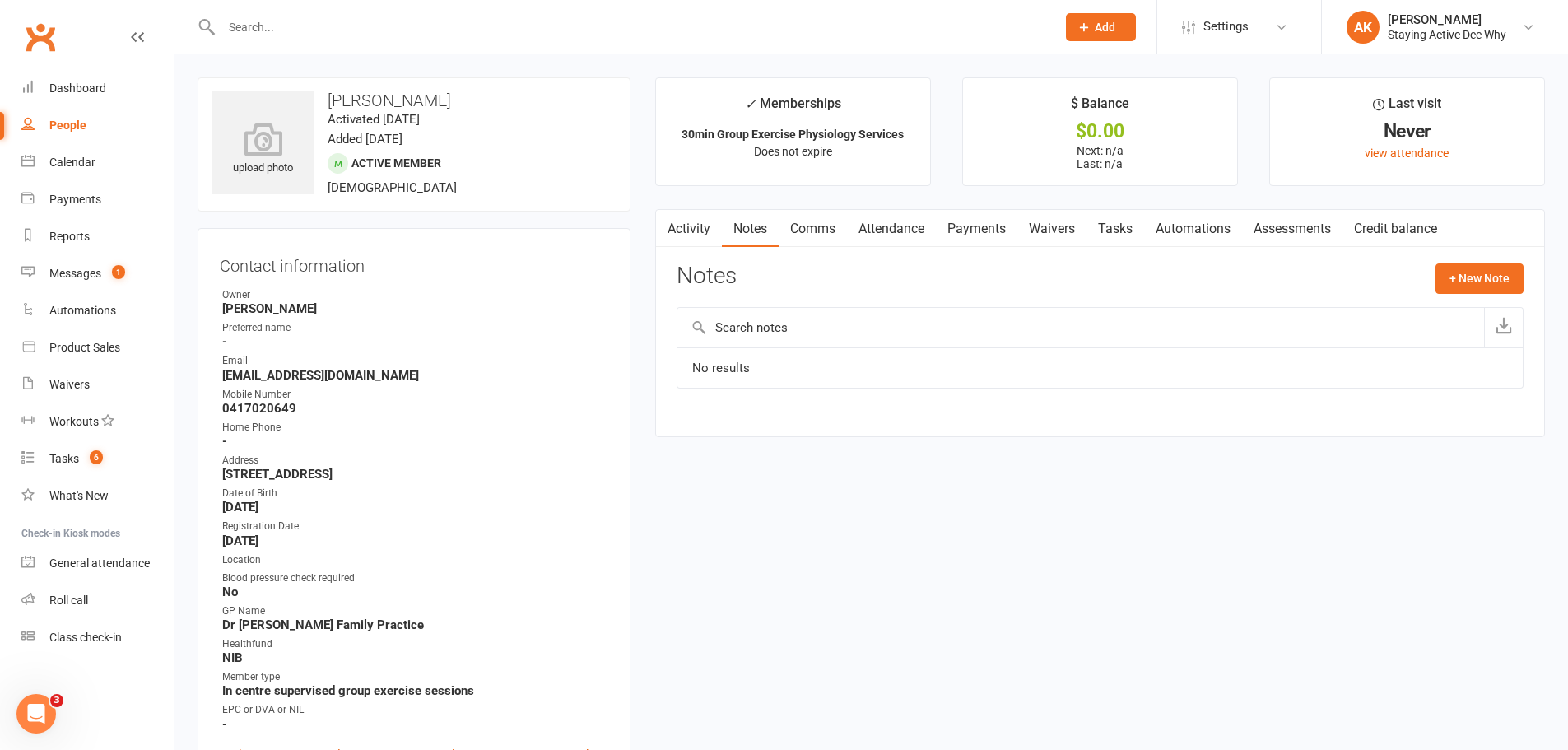
click at [671, 238] on button "button" at bounding box center [666, 228] width 21 height 37
click at [677, 218] on scrollable-tabs "Activity Notes Comms Attendance Payments Waivers Tasks Automations Assessments …" at bounding box center [1100, 229] width 888 height 38
click at [667, 237] on button "button" at bounding box center [666, 228] width 21 height 37
click at [701, 224] on link "Activity" at bounding box center [689, 229] width 66 height 38
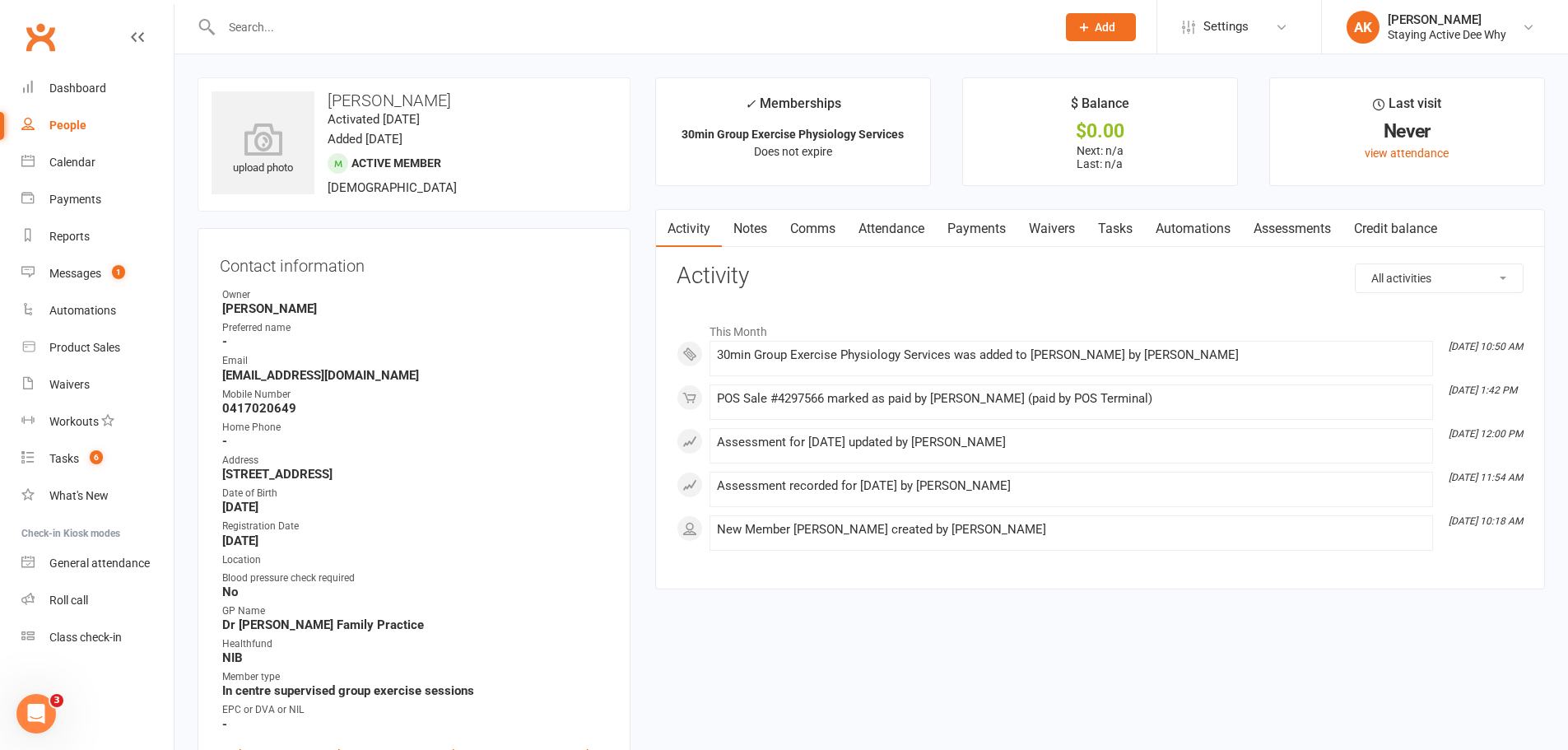
click at [655, 187] on main "✓ Memberships 30min Group Exercise Physiology Services Does not expire $ Balanc…" at bounding box center [1100, 342] width 915 height 529
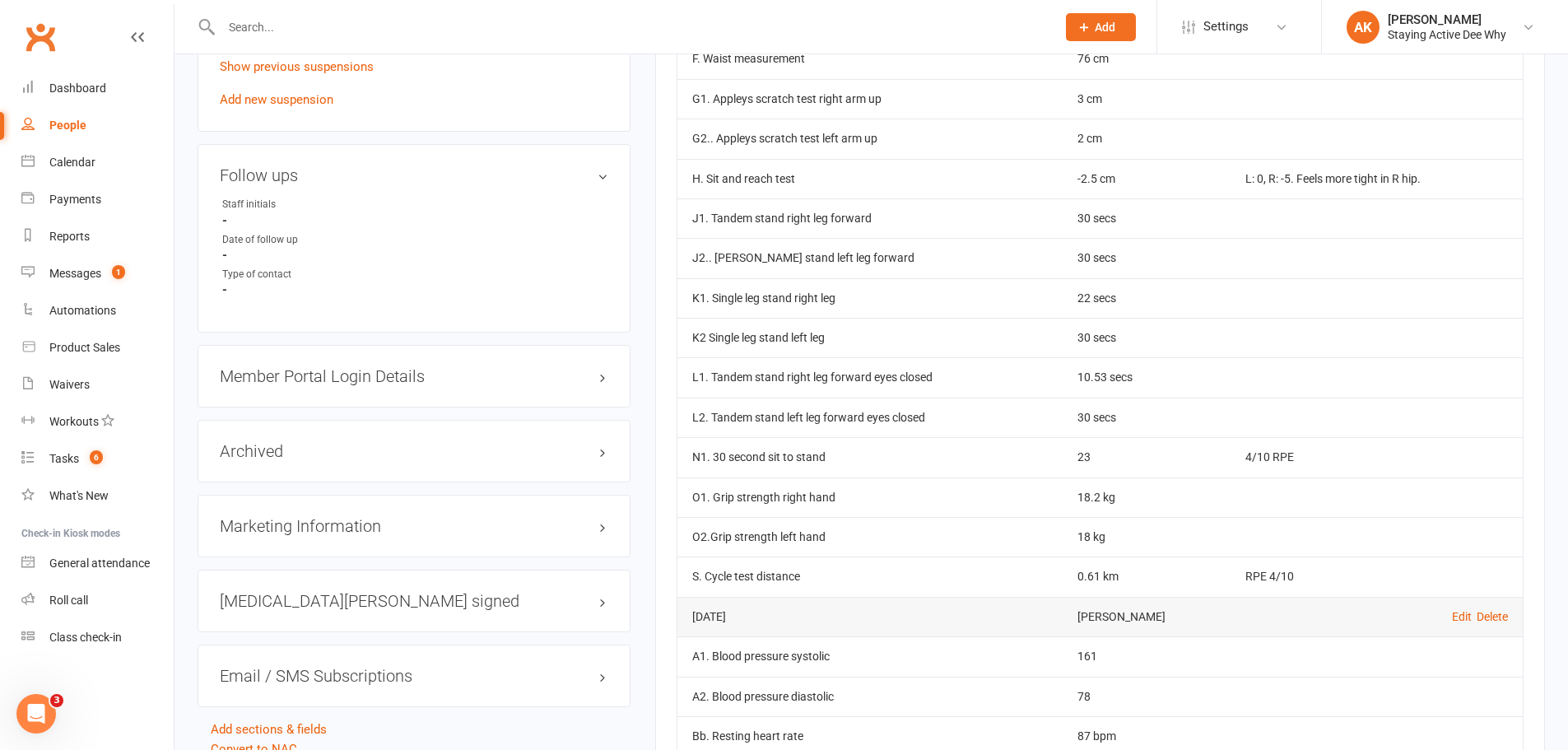
scroll to position [1399, 0]
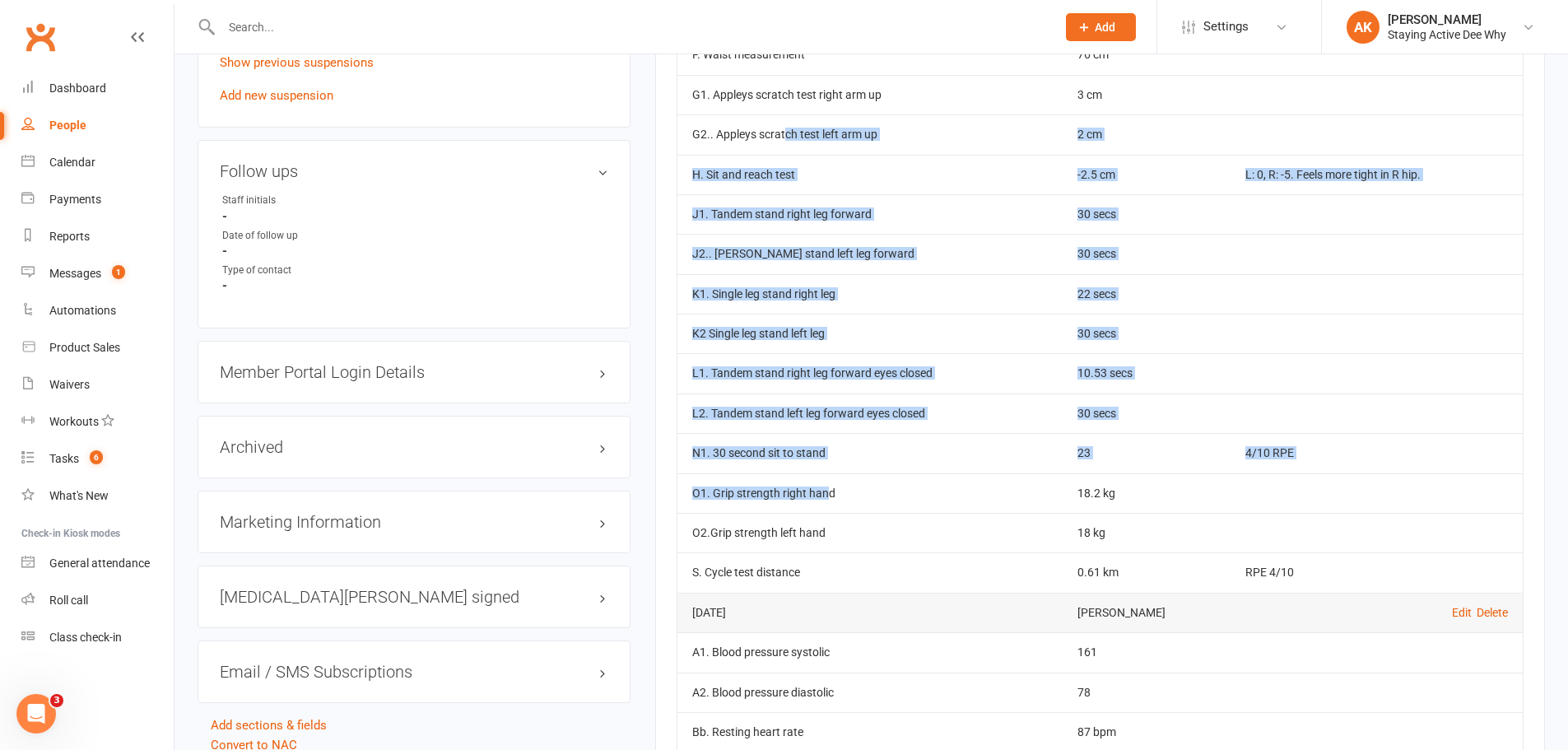
drag, startPoint x: 815, startPoint y: 222, endPoint x: 824, endPoint y: 506, distance: 284.1
click at [824, 506] on tbody "[DATE] [PERSON_NAME] Edit Delete A1. Blood pressure systolic 134 A2. Blood pres…" at bounding box center [1100, 214] width 845 height 757
click at [824, 506] on td "O1. Grip strength right hand" at bounding box center [870, 493] width 385 height 40
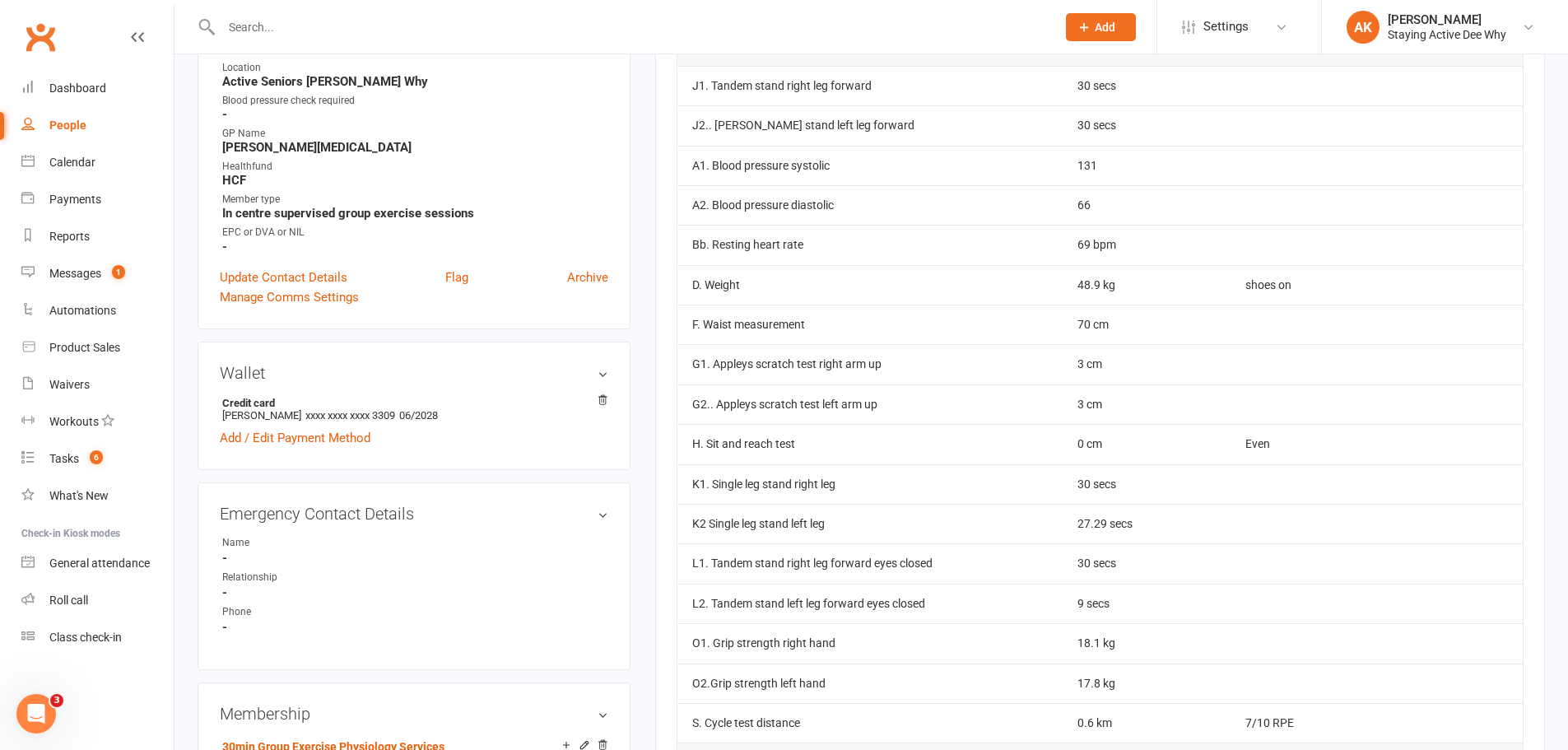
scroll to position [247, 0]
